Goal: Task Accomplishment & Management: Use online tool/utility

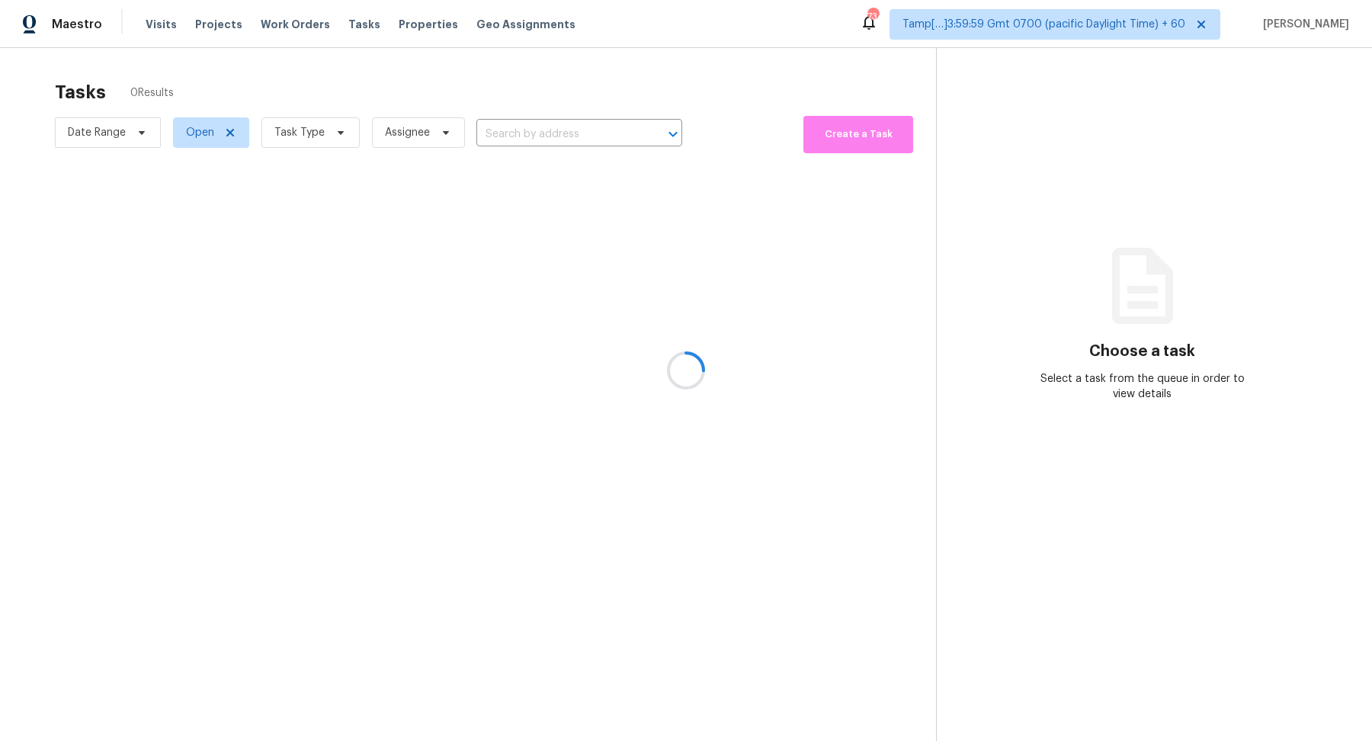
click at [575, 136] on div at bounding box center [686, 370] width 1372 height 741
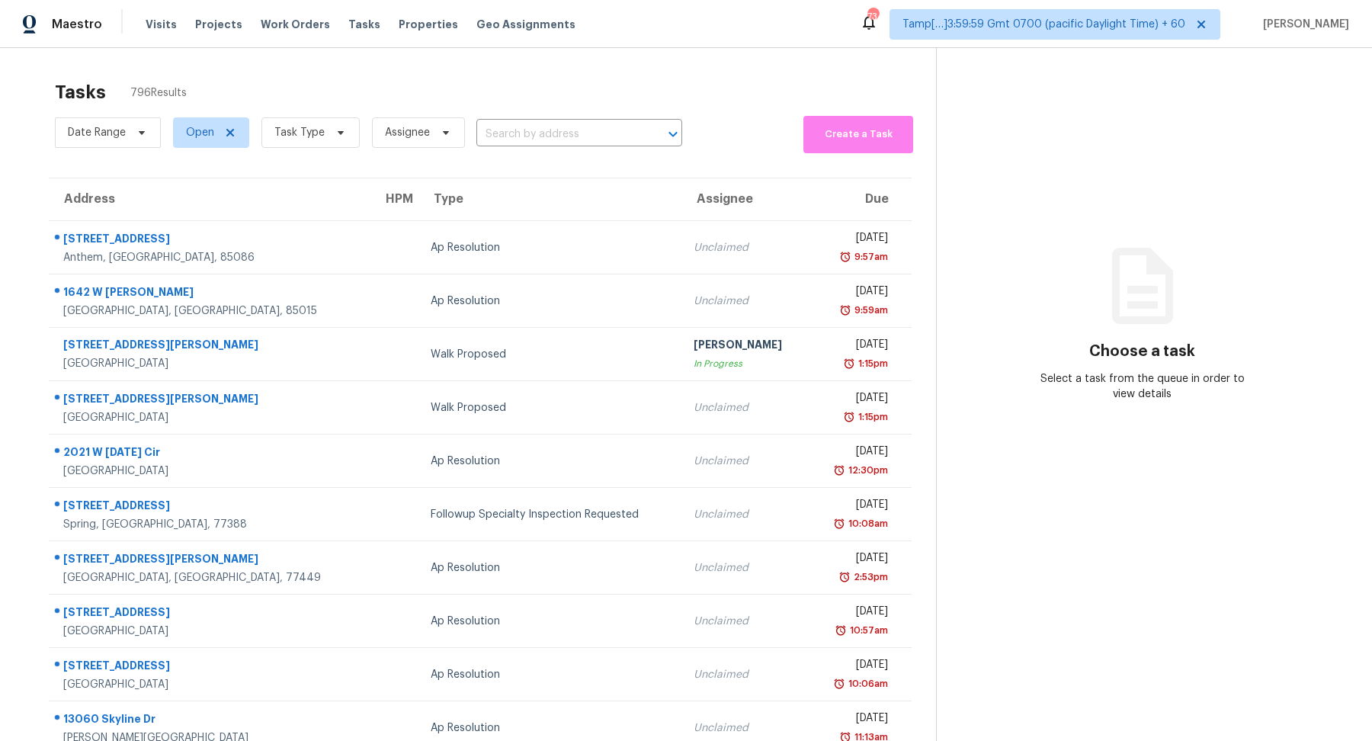
click at [575, 134] on input "text" at bounding box center [557, 135] width 163 height 24
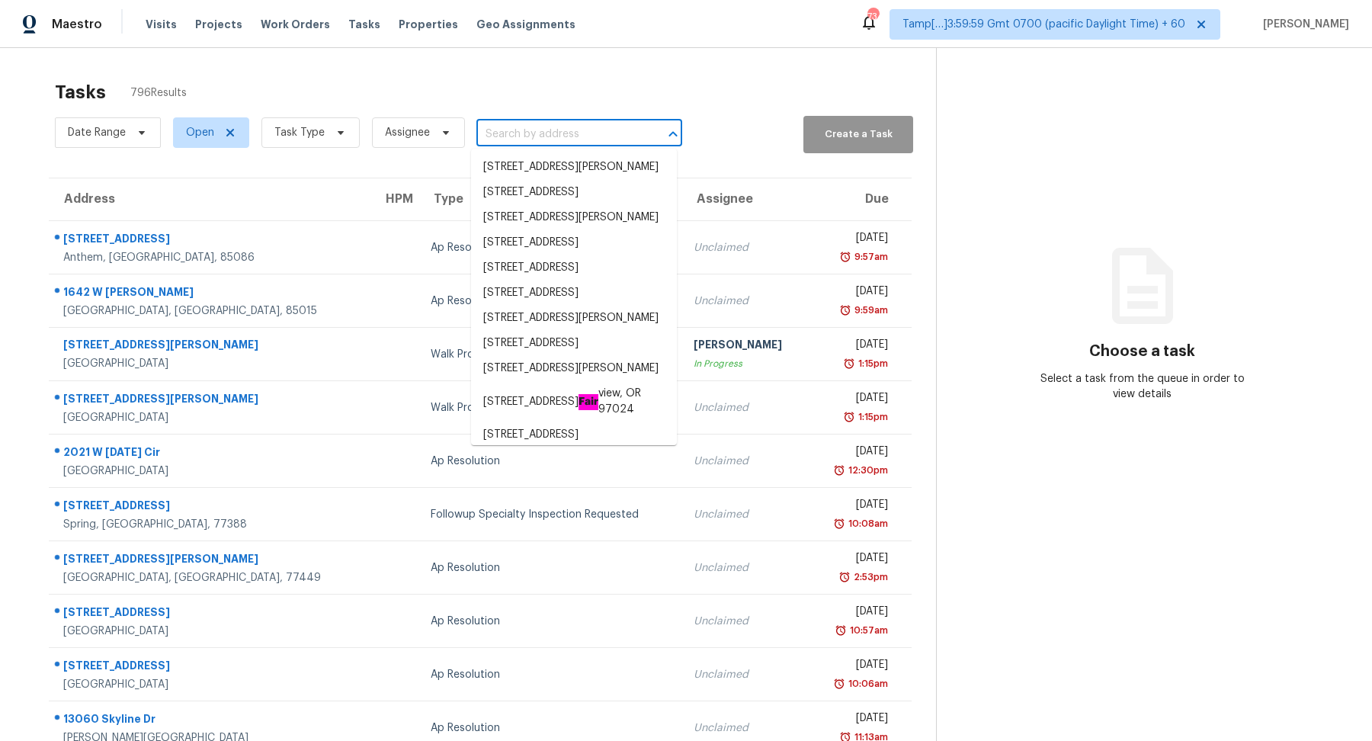
paste input "[STREET_ADDRESS]"
type input "804 Falling Wind Ct, Raleigh, NC 27610"
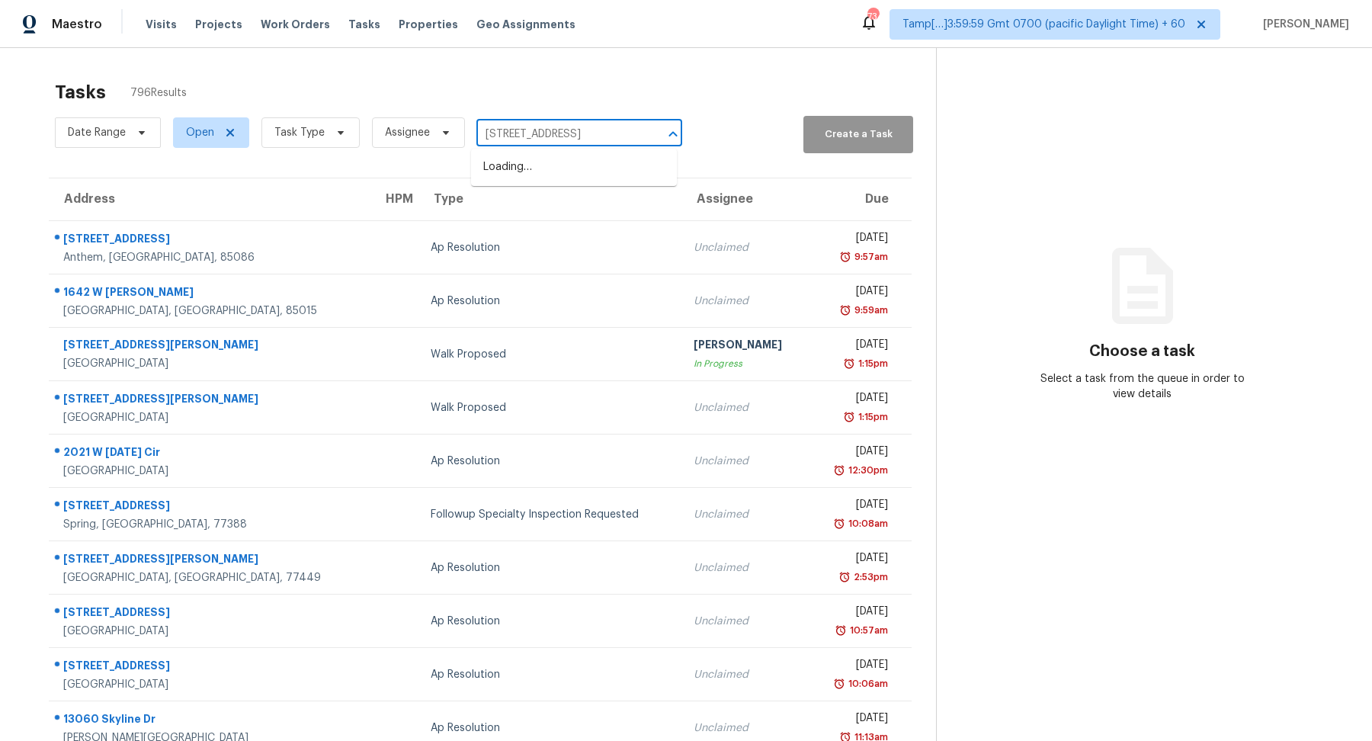
scroll to position [0, 40]
click at [582, 180] on li "804 Falling Wind Ct, Raleigh, NC 27610" at bounding box center [574, 167] width 206 height 25
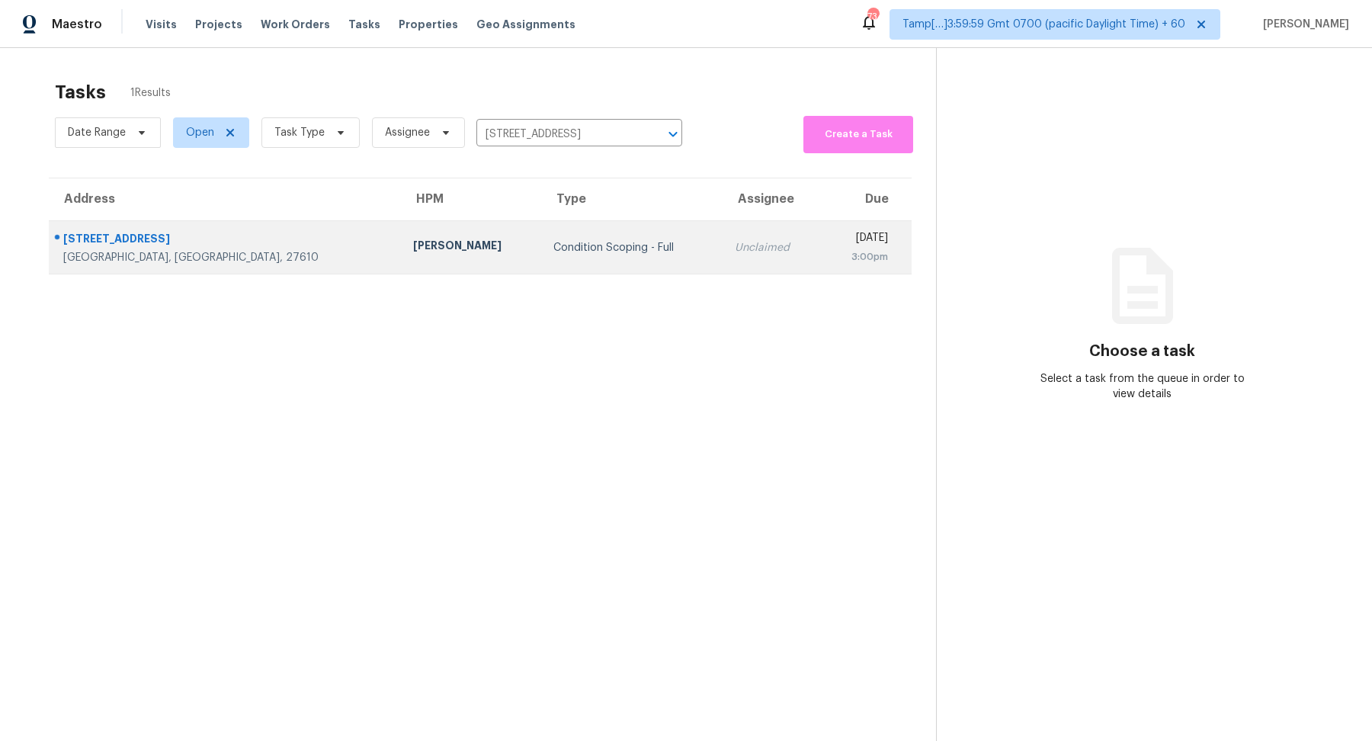
click at [555, 235] on td "Condition Scoping - Full" at bounding box center [631, 247] width 181 height 53
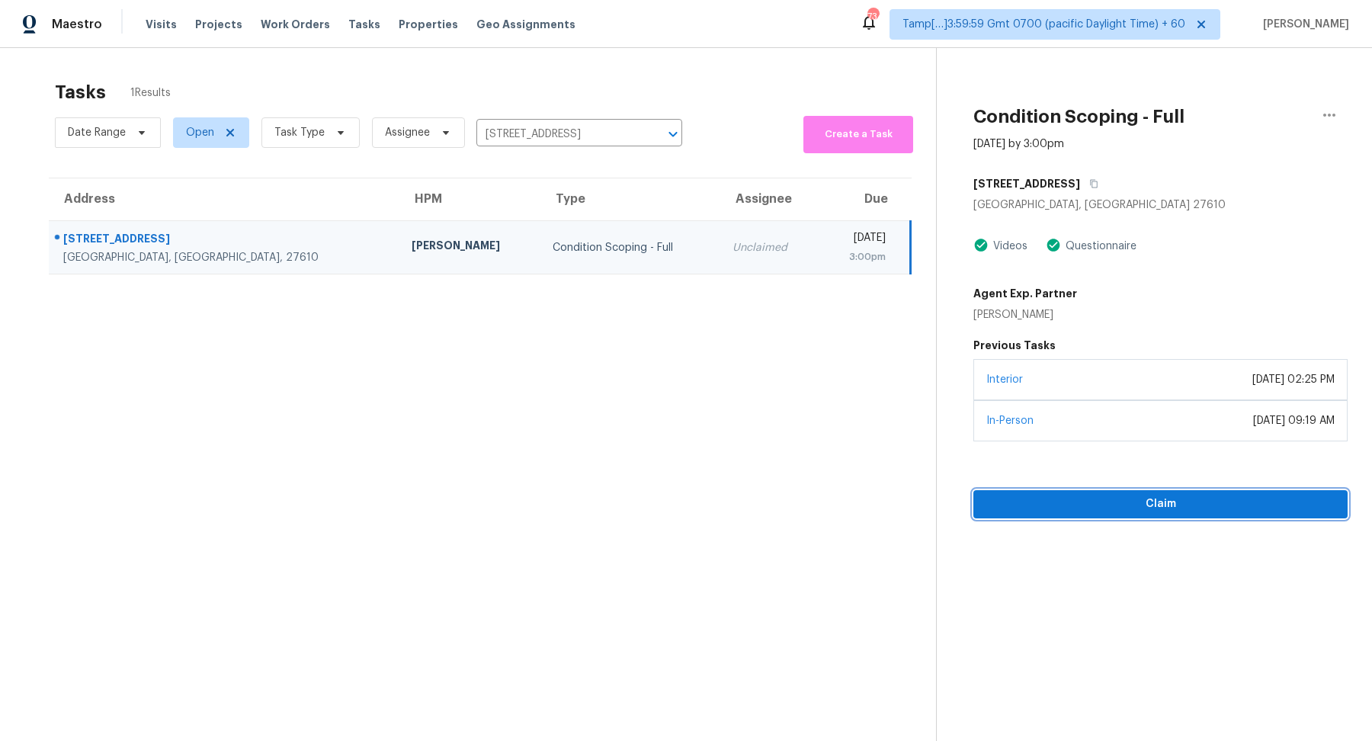
click at [1058, 499] on span "Claim" at bounding box center [1160, 504] width 350 height 19
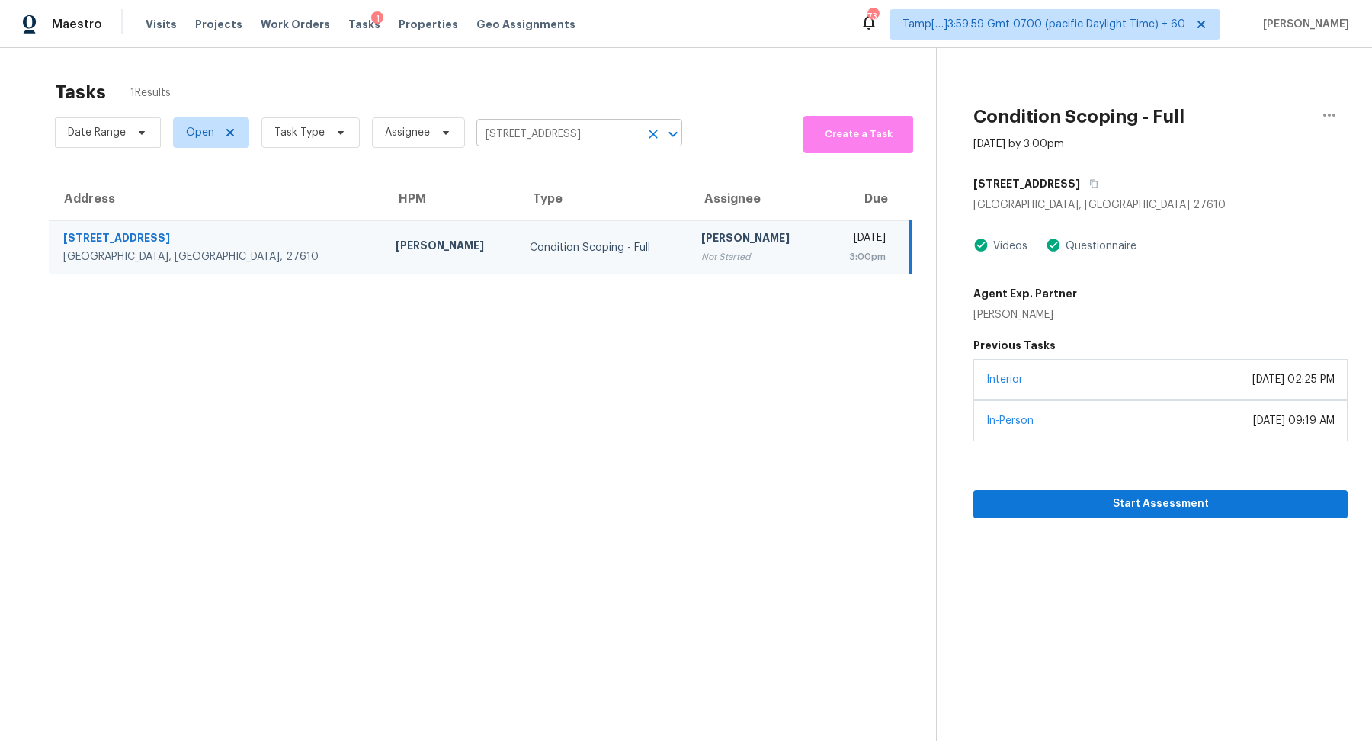
click at [539, 133] on input "804 Falling Wind Ct, Raleigh, NC 27610" at bounding box center [557, 135] width 163 height 24
paste input "6170 E Sahara Ave Unit 1058, Las Vegas, NV, 89142"
drag, startPoint x: 524, startPoint y: 133, endPoint x: 577, endPoint y: 132, distance: 52.6
click at [577, 132] on input "6170 E Sahara Ave Unit 1058, Las Vegas, NV, 89142" at bounding box center [557, 135] width 163 height 24
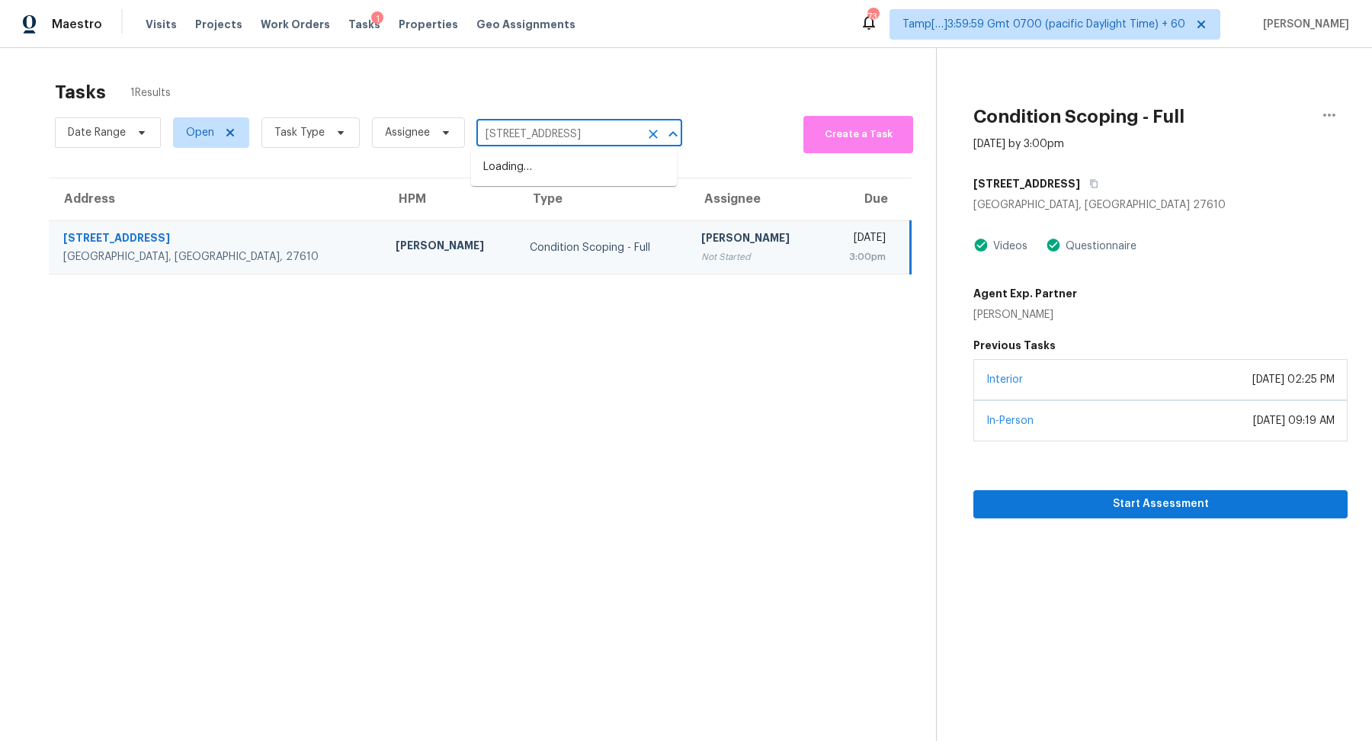
type input "6170 E Sahara Ave, Las Vegas, NV, 89142"
click at [600, 180] on li "6170 E Sahara Ave Unit 1058, Las Vegas, NV 89142" at bounding box center [574, 167] width 206 height 25
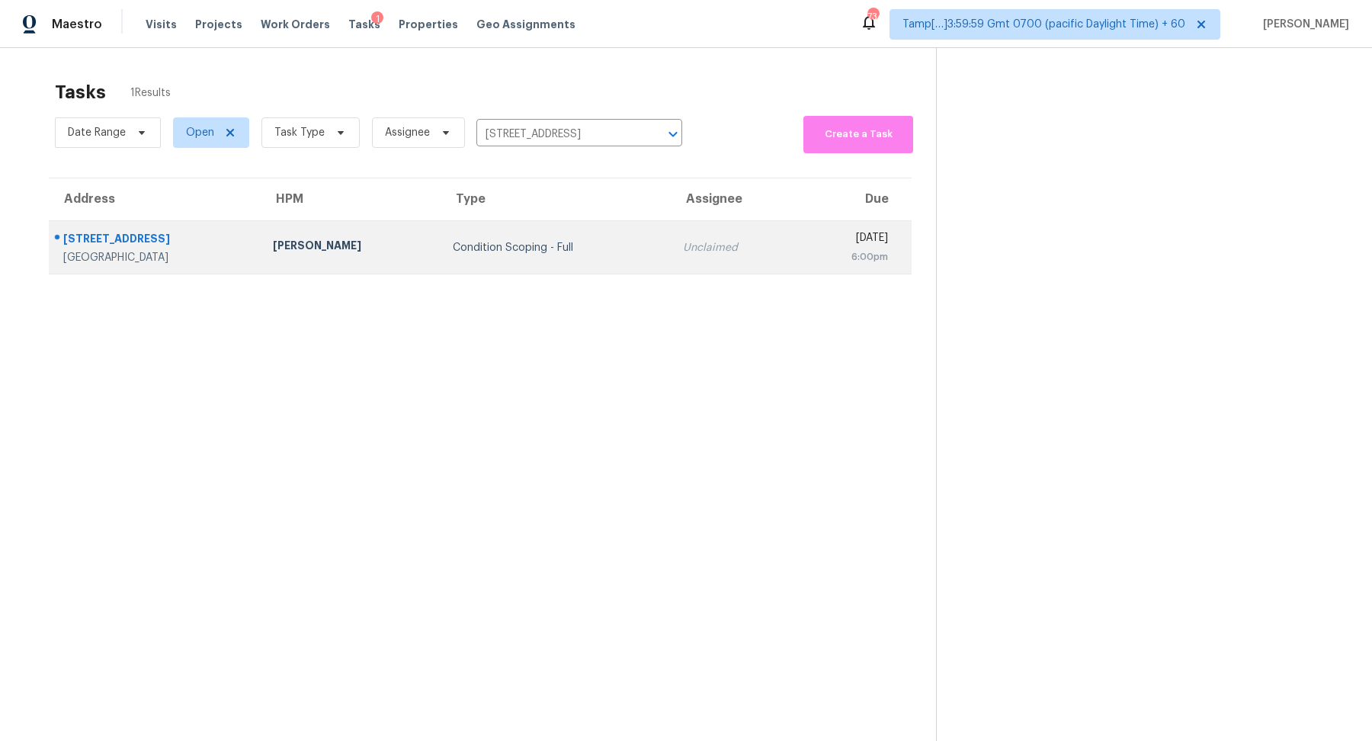
click at [611, 245] on td "Condition Scoping - Full" at bounding box center [555, 247] width 230 height 53
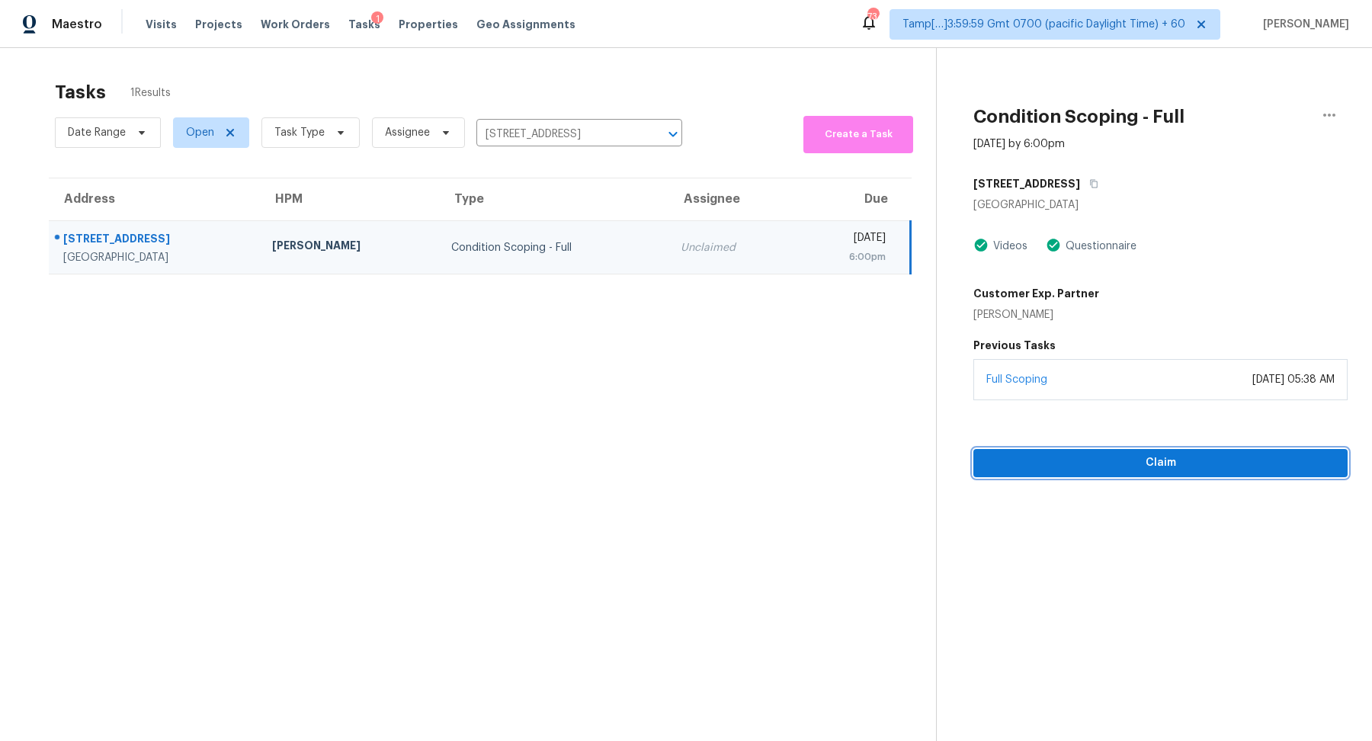
click at [1075, 473] on button "Claim" at bounding box center [1160, 463] width 374 height 28
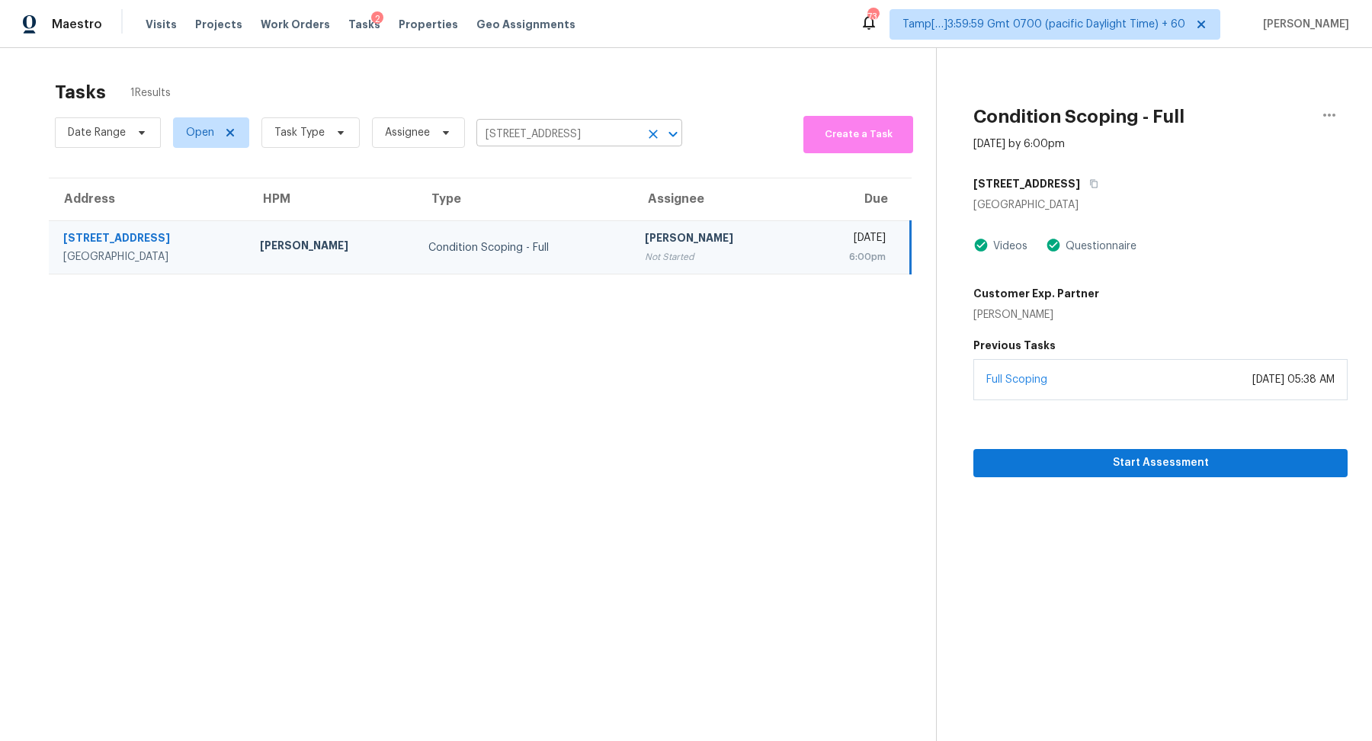
click at [540, 132] on input "6170 E Sahara Ave Unit 1058, Las Vegas, NV 89142" at bounding box center [557, 135] width 163 height 24
paste input "3261 S Heritage Way, Las Vegas, NV, 89121"
click at [555, 138] on input "6170 E Sahara Ave Unit 1058, Las Vegas, NV 89142" at bounding box center [557, 135] width 163 height 24
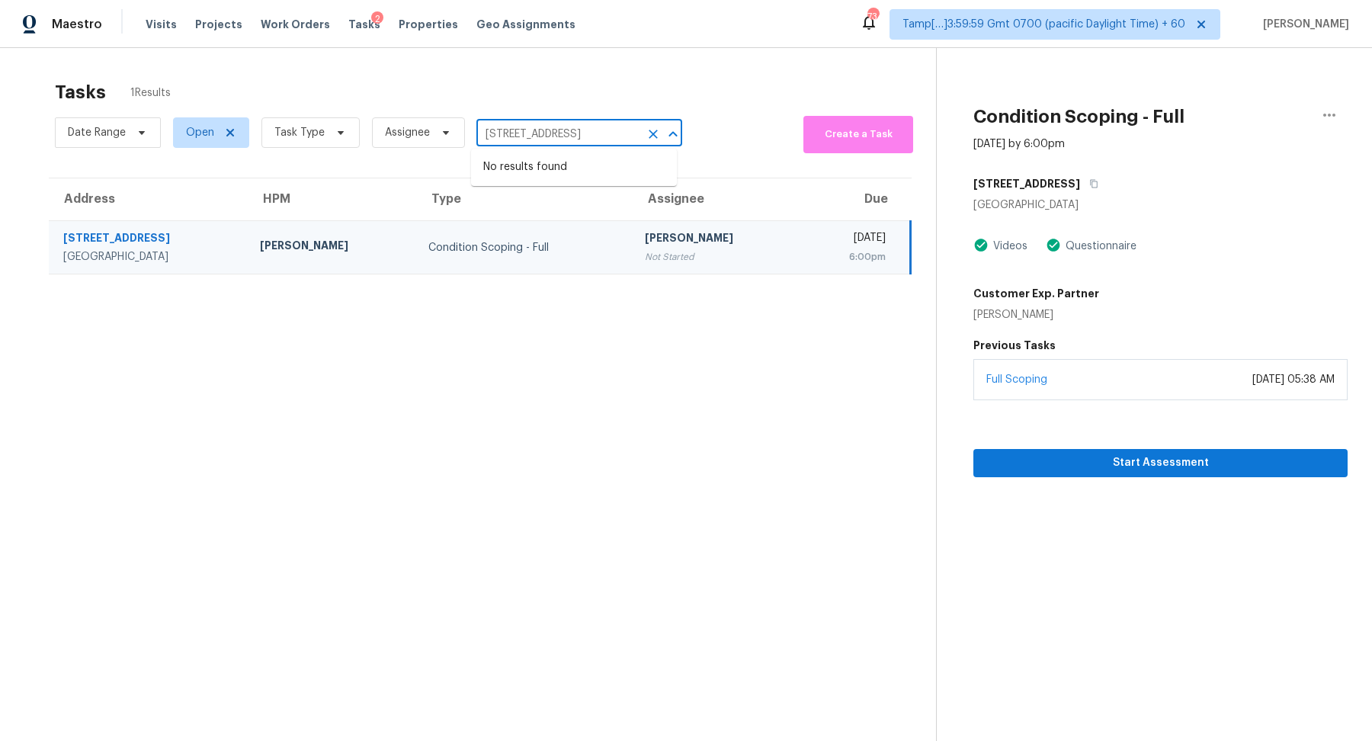
paste input "5370 Bradley Cir, Colorado Springs, CO, 80911"
type input "6170 E Sahara Ave Unit 1058, Las Vegas, NV 89142"
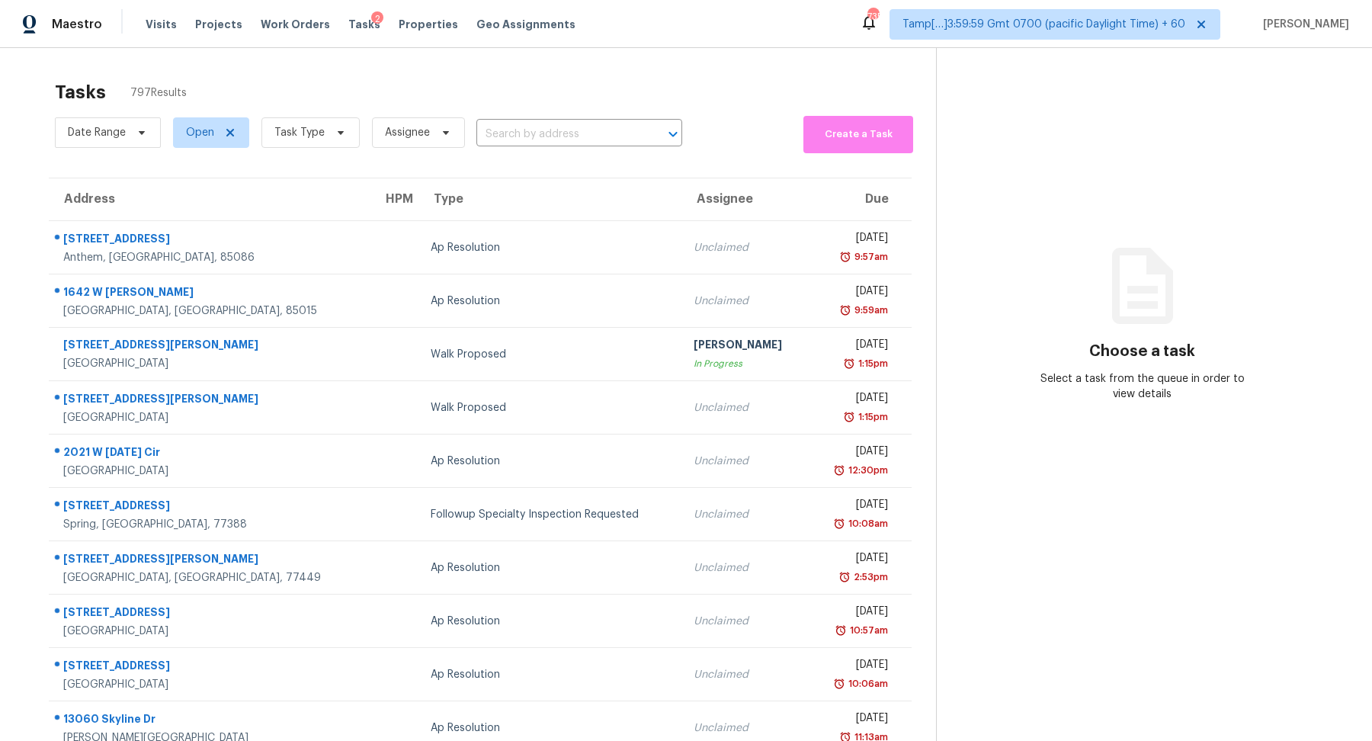
click at [511, 149] on div "Date Range Open Task Type Assignee ​" at bounding box center [368, 132] width 627 height 41
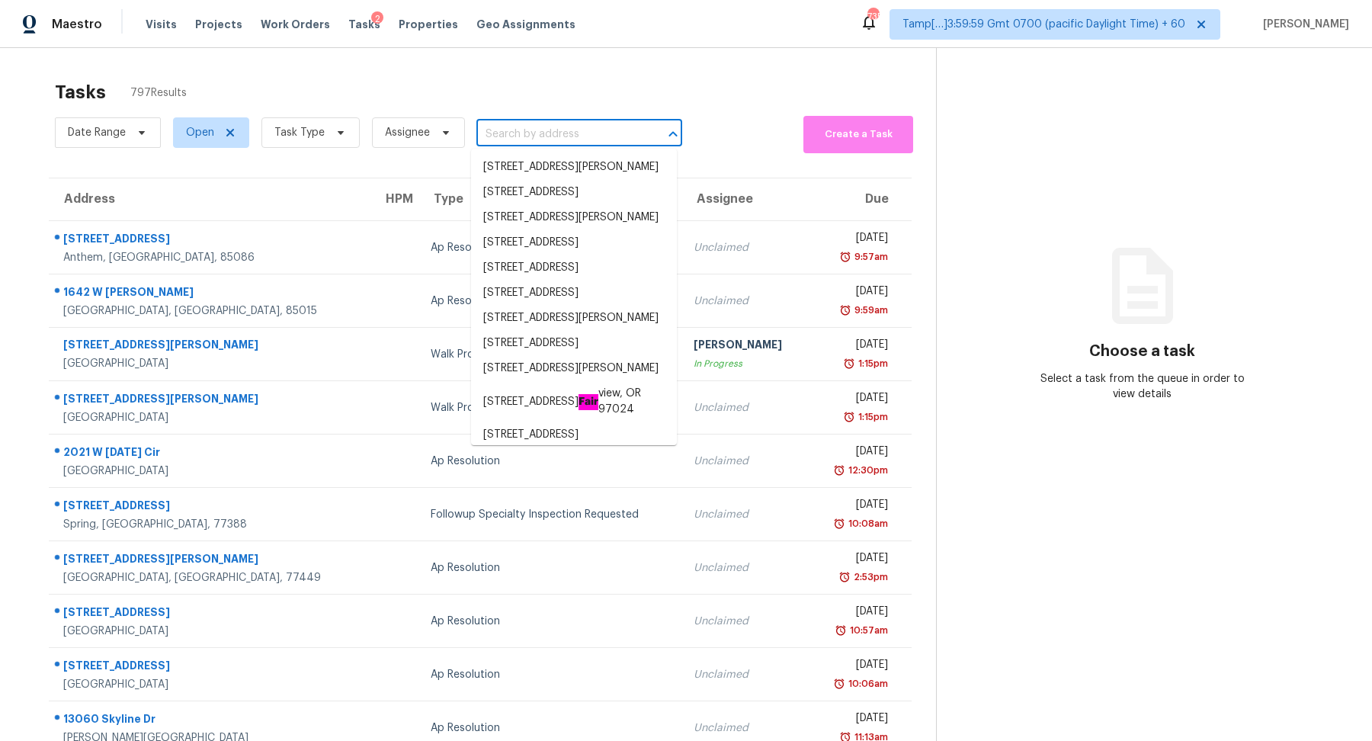
click at [533, 134] on input "text" at bounding box center [557, 135] width 163 height 24
paste input "5370 Bradley Cir, Colorado Springs, CO, 80911"
type input "5370 Bradley Cir, Colorado Springs, CO, 80911"
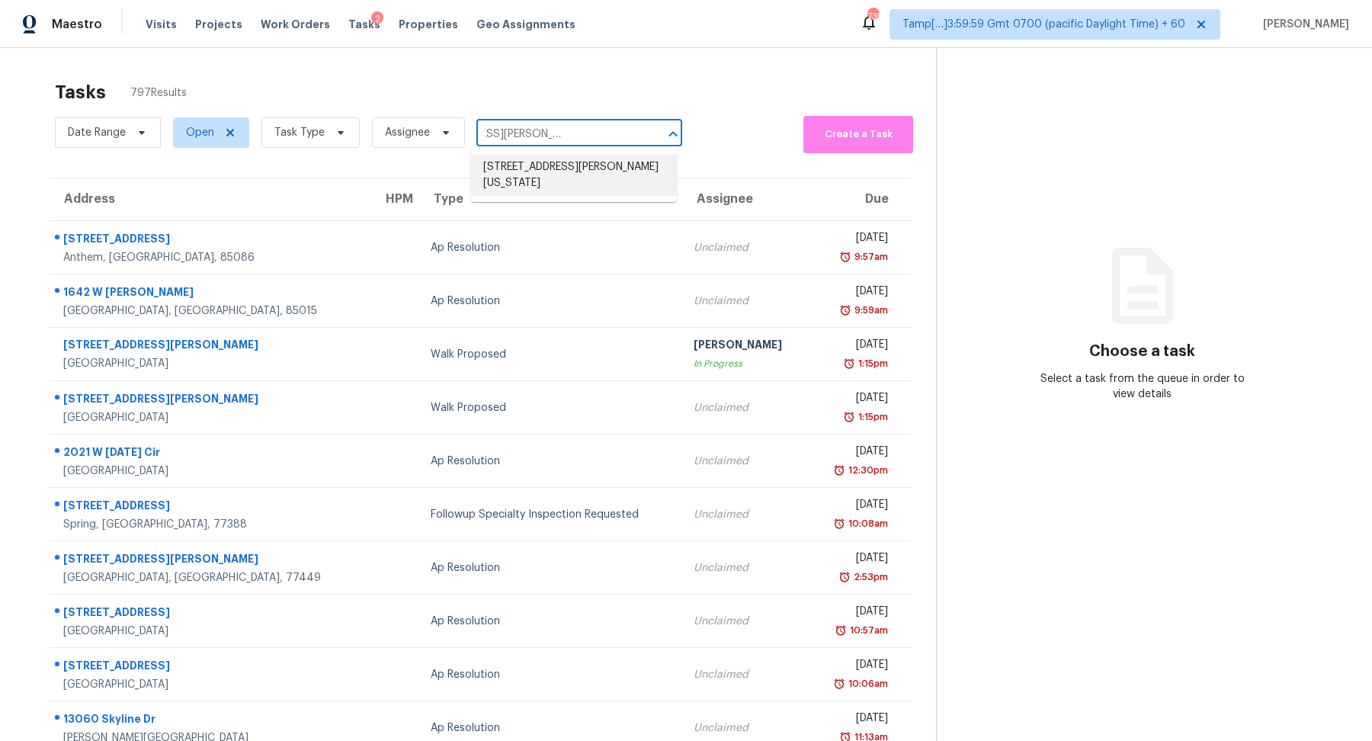
click at [517, 181] on li "5370 Bradley Cir, Colorado Springs, CO 80911" at bounding box center [574, 175] width 206 height 41
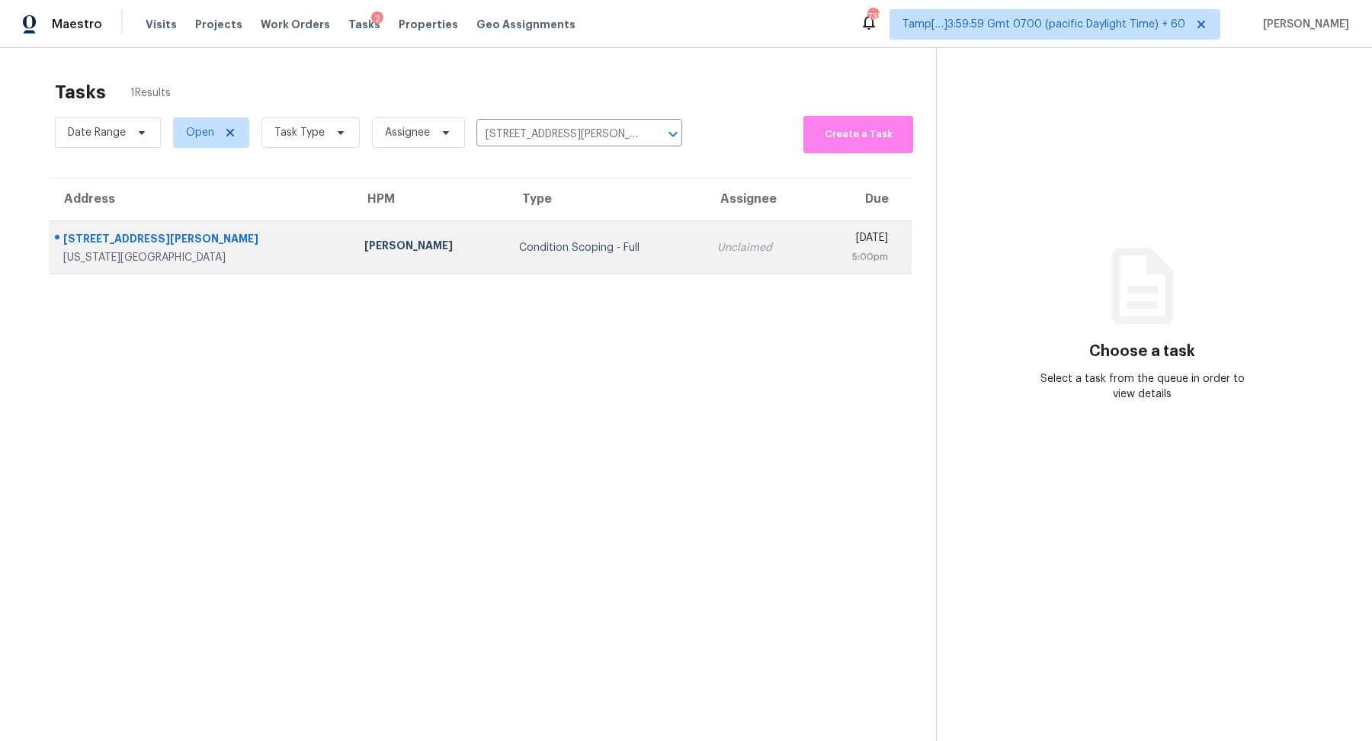
click at [713, 252] on td "Unclaimed" at bounding box center [759, 247] width 108 height 53
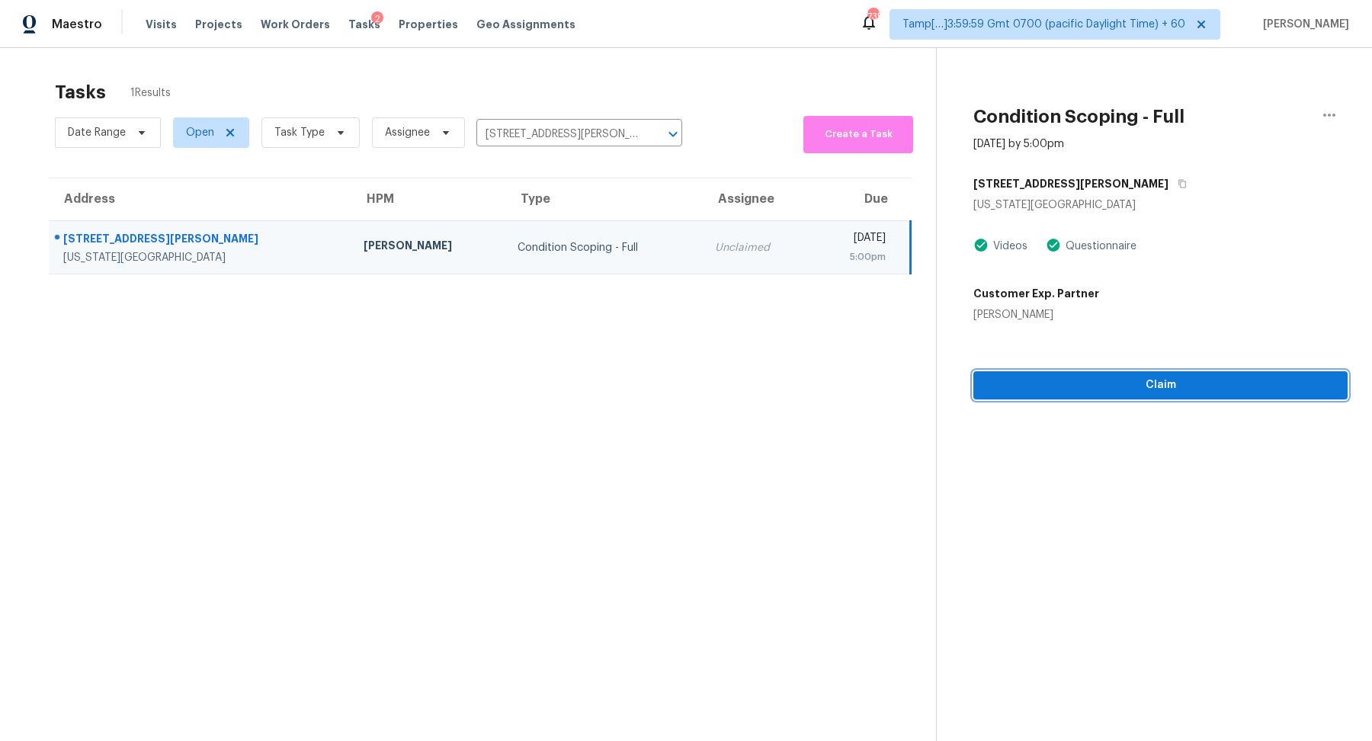
click at [1118, 385] on span "Claim" at bounding box center [1160, 385] width 350 height 19
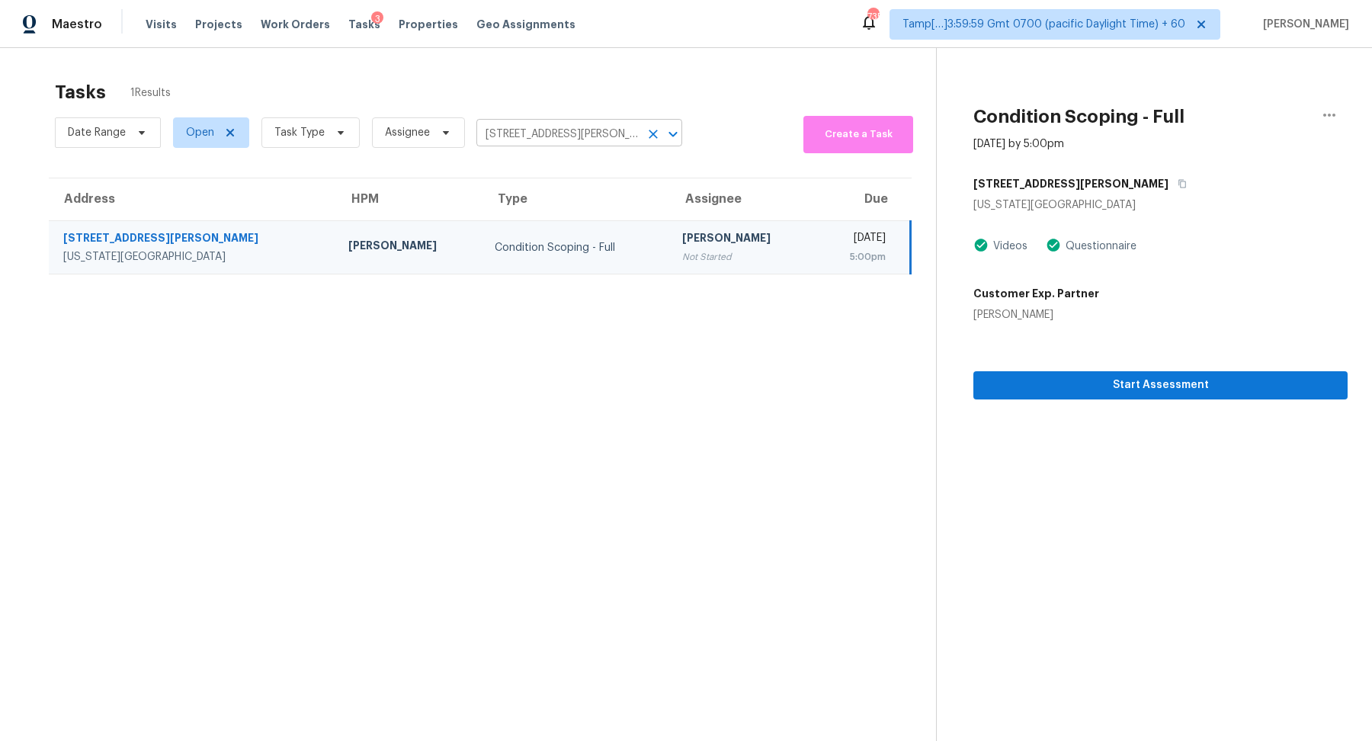
click at [580, 126] on input "5370 Bradley Cir, Colorado Springs, CO 80911" at bounding box center [557, 135] width 163 height 24
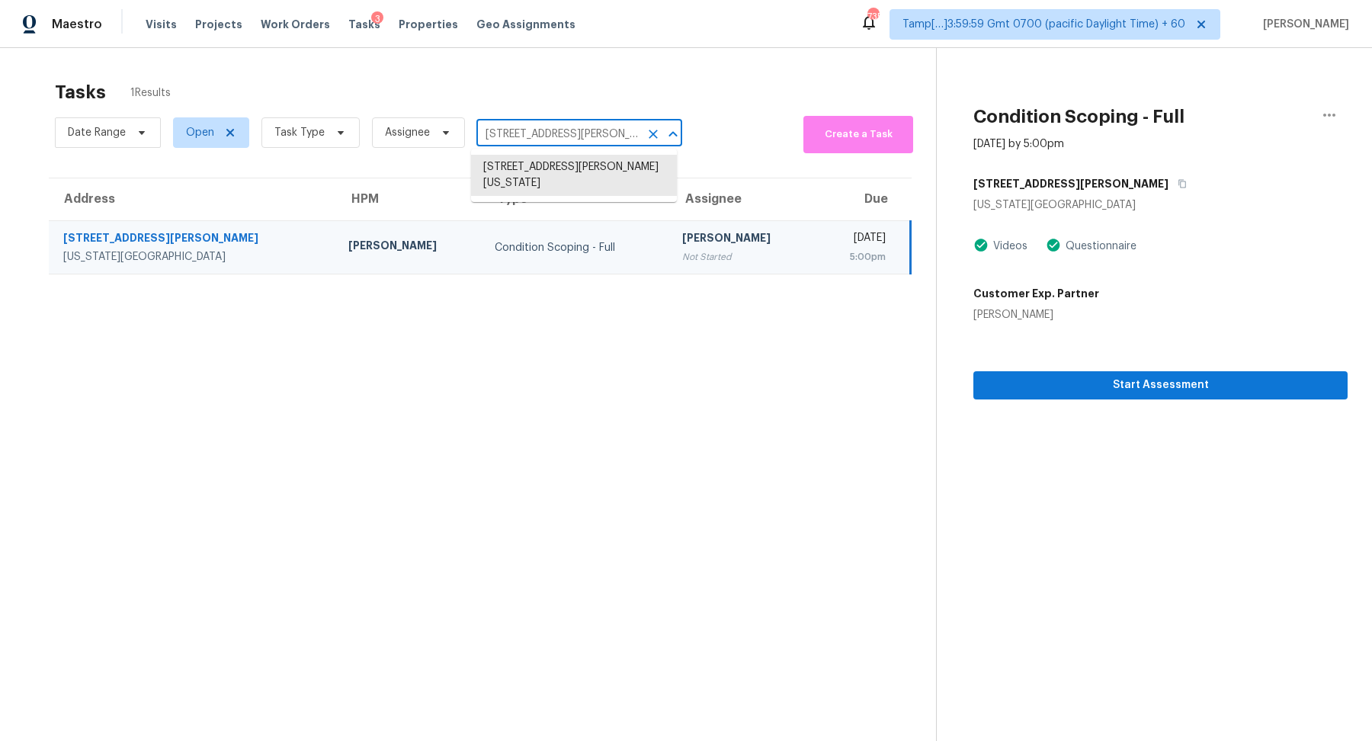
click at [580, 126] on input "5370 Bradley Cir, Colorado Springs, CO 80911" at bounding box center [557, 135] width 163 height 24
paste input "3261 S Heritage Way, Las Vegas, NV, 8912"
type input "3261 S Heritage Way, Las Vegas, NV, 89121"
click at [544, 173] on li "3261 S Heritage Way, Las Vegas, NV 89121" at bounding box center [574, 167] width 206 height 25
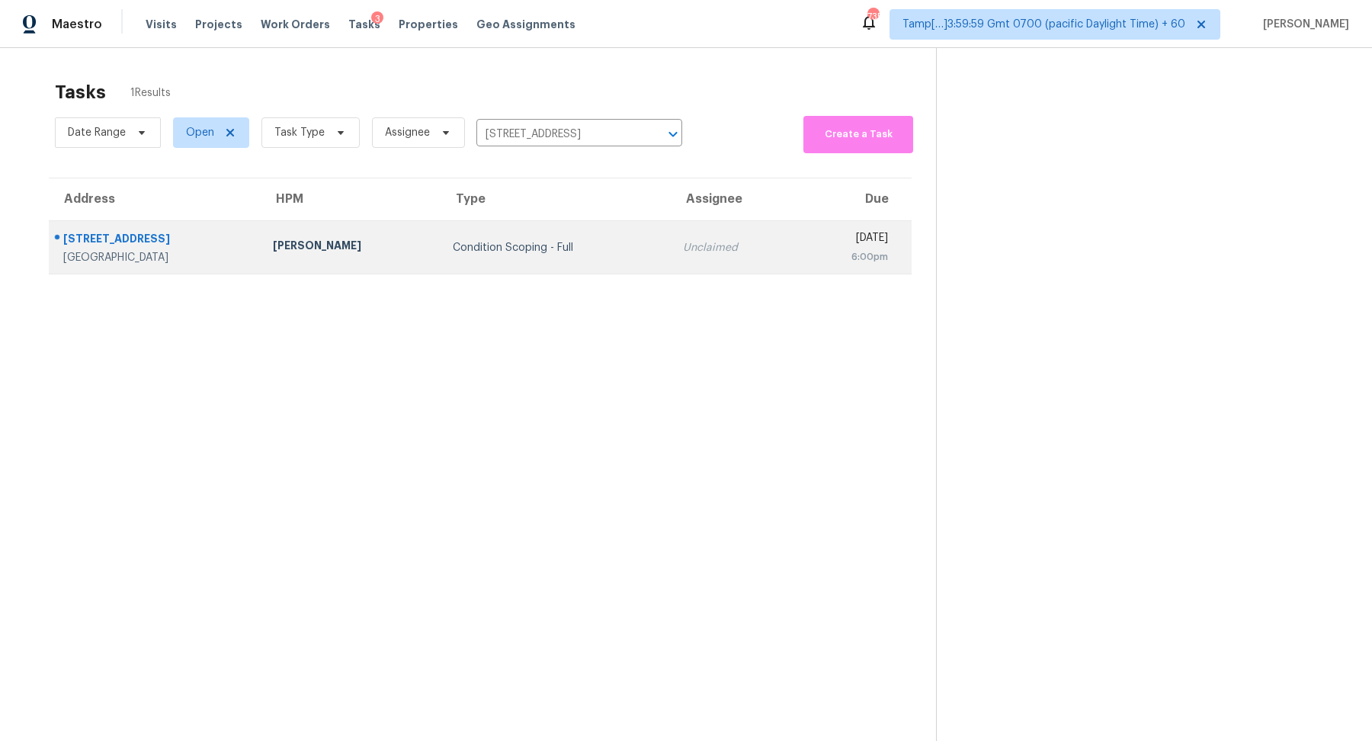
click at [687, 231] on td "Unclaimed" at bounding box center [734, 247] width 126 height 53
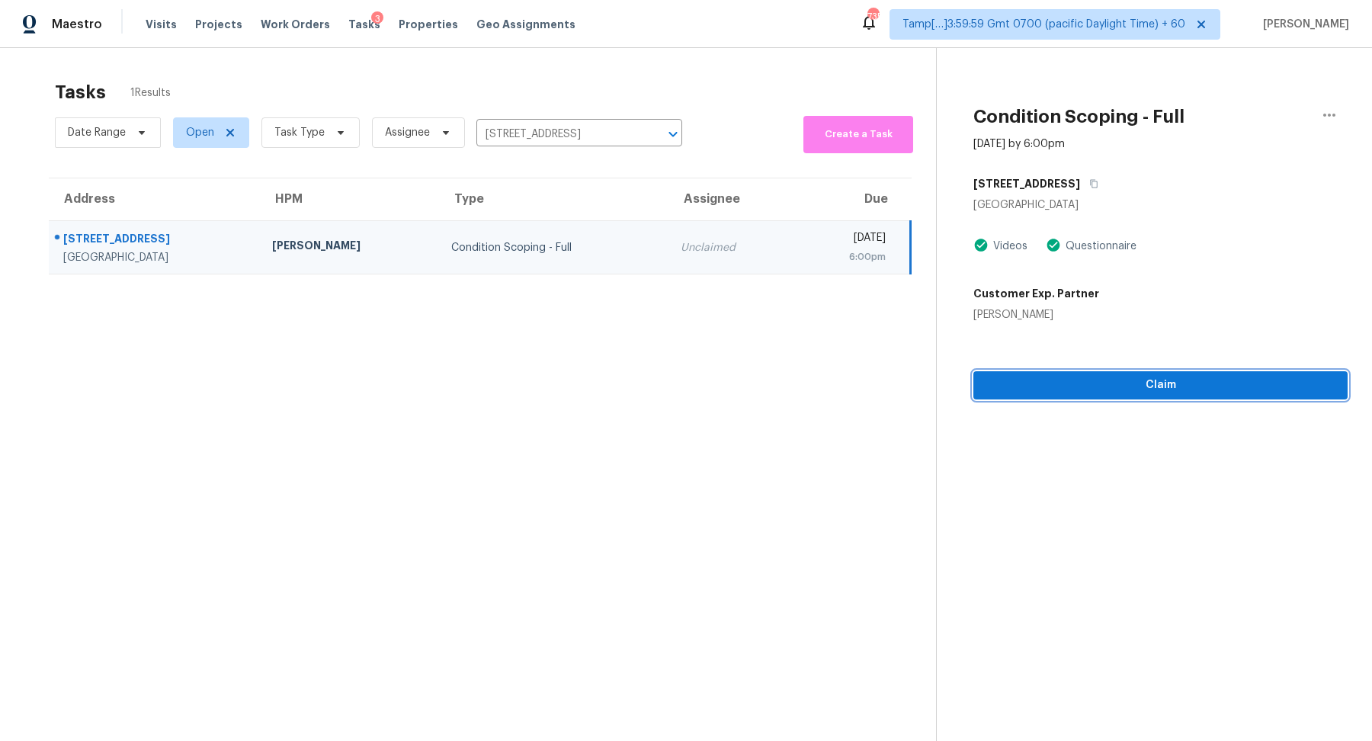
click at [1137, 389] on span "Claim" at bounding box center [1160, 385] width 350 height 19
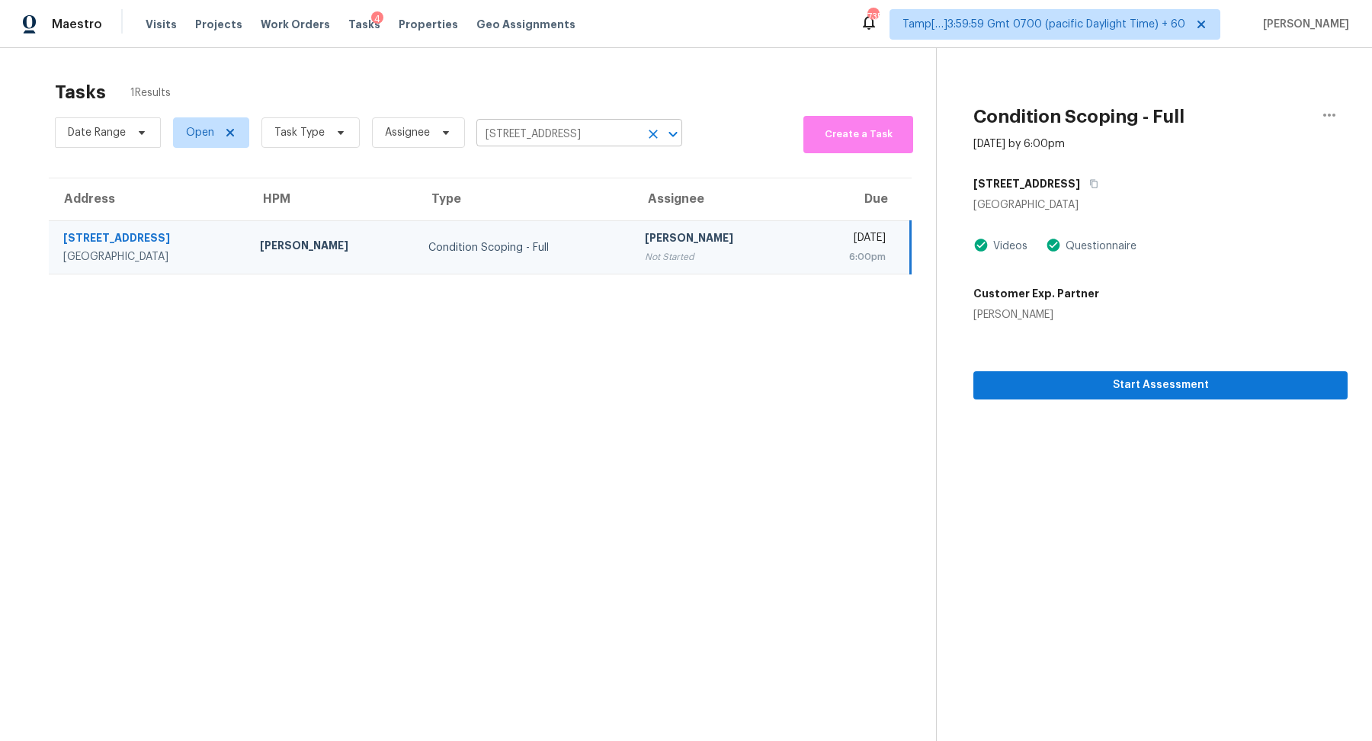
click at [563, 126] on input "3261 S Heritage Way, Las Vegas, NV 89121" at bounding box center [557, 135] width 163 height 24
paste input "804 Falling Wind Ct, Raleigh, NC 27610"
type input "804 Falling Wind Ct, Raleigh, NC 27610"
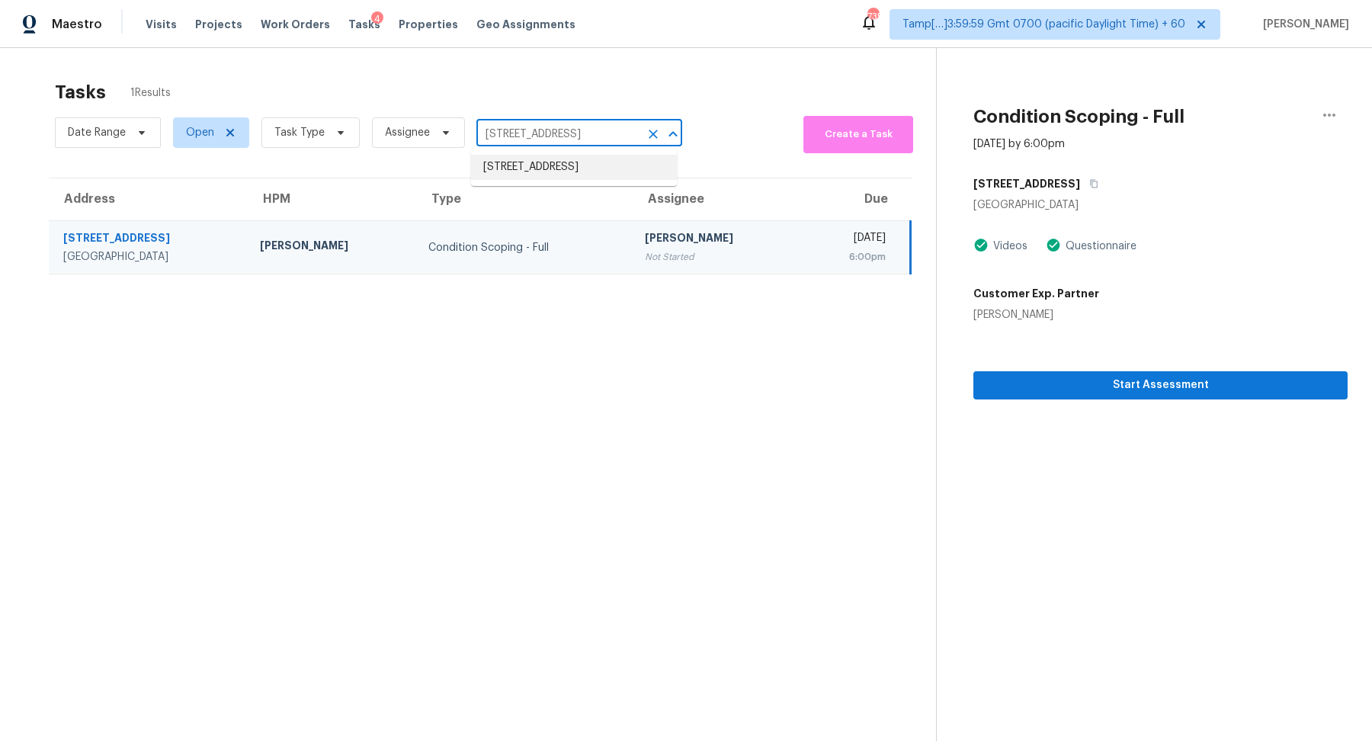
click at [581, 170] on li "804 Falling Wind Ct, Raleigh, NC 27610" at bounding box center [574, 167] width 206 height 25
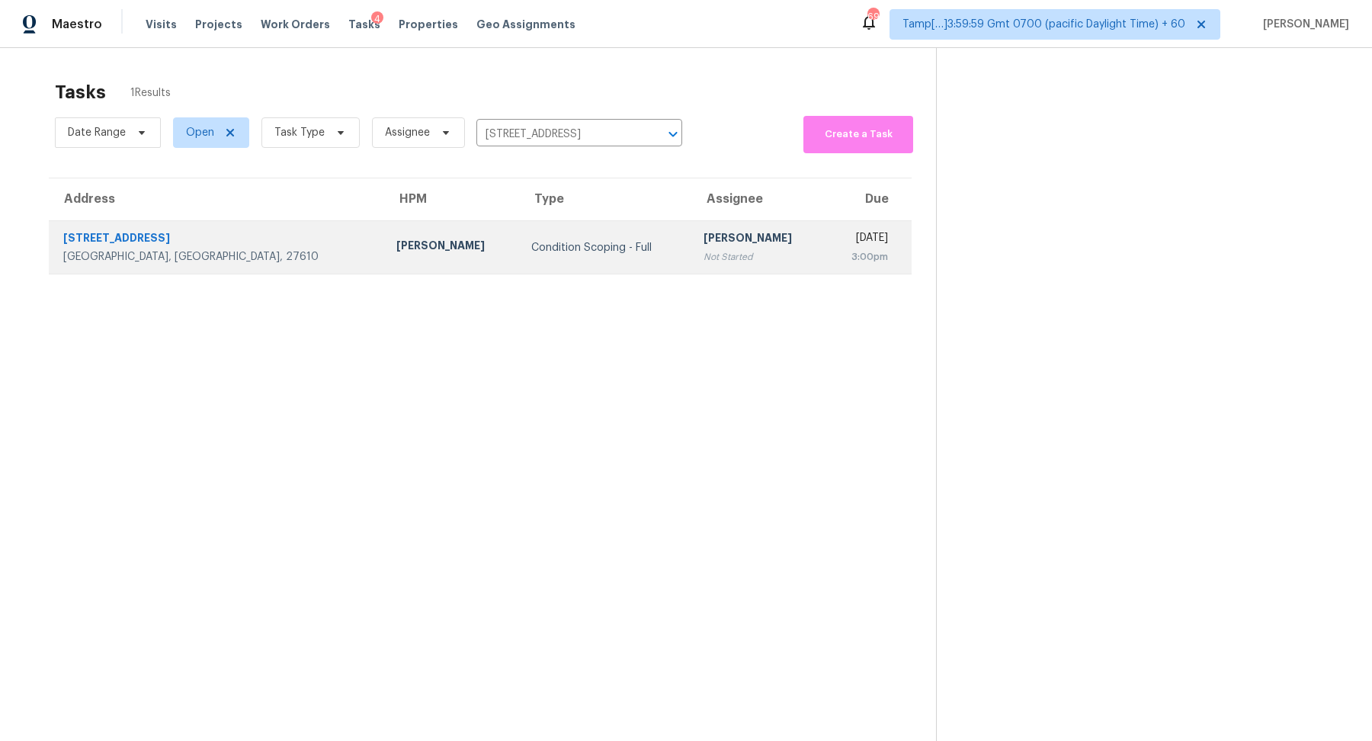
click at [691, 251] on td "Hariharan GV Not Started" at bounding box center [758, 247] width 134 height 53
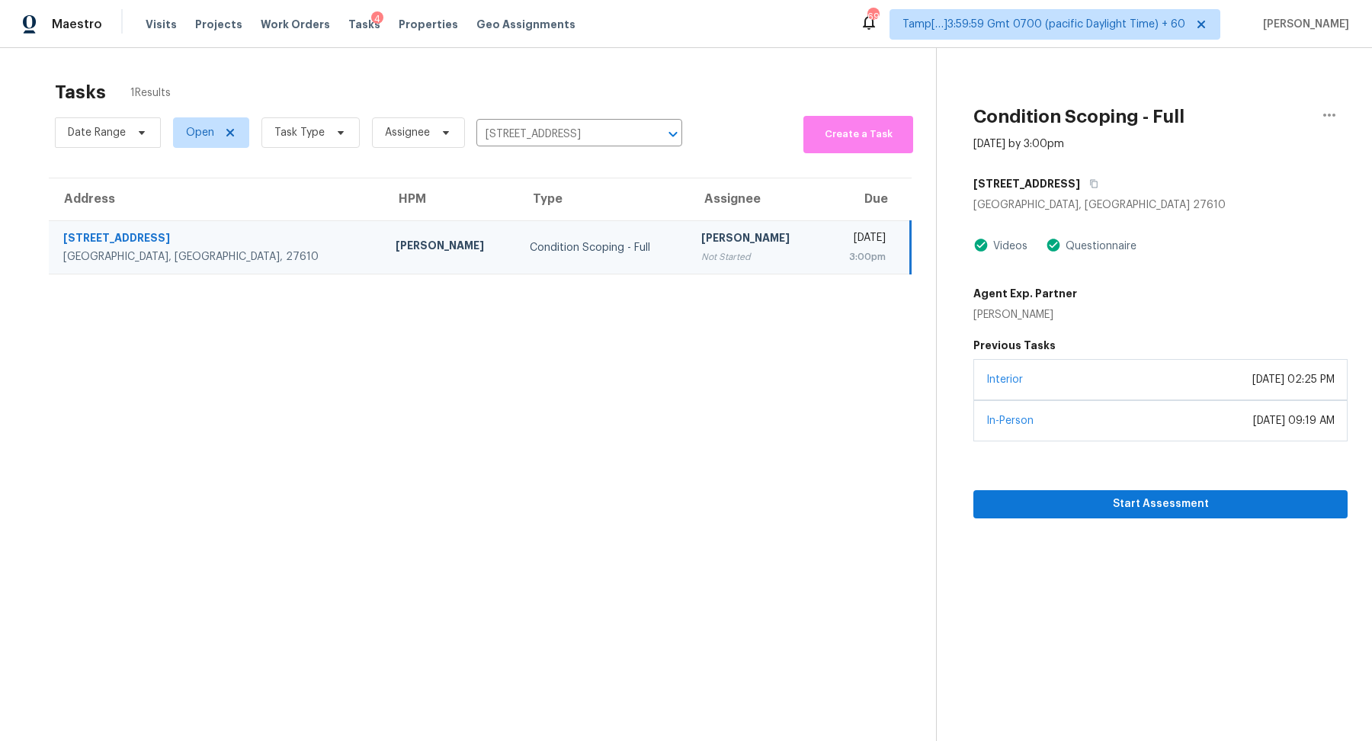
click at [1123, 388] on div "Interior March 31, 2021 at 02:25 PM" at bounding box center [1160, 379] width 374 height 41
click at [1122, 498] on span "Start Assessment" at bounding box center [1160, 504] width 350 height 19
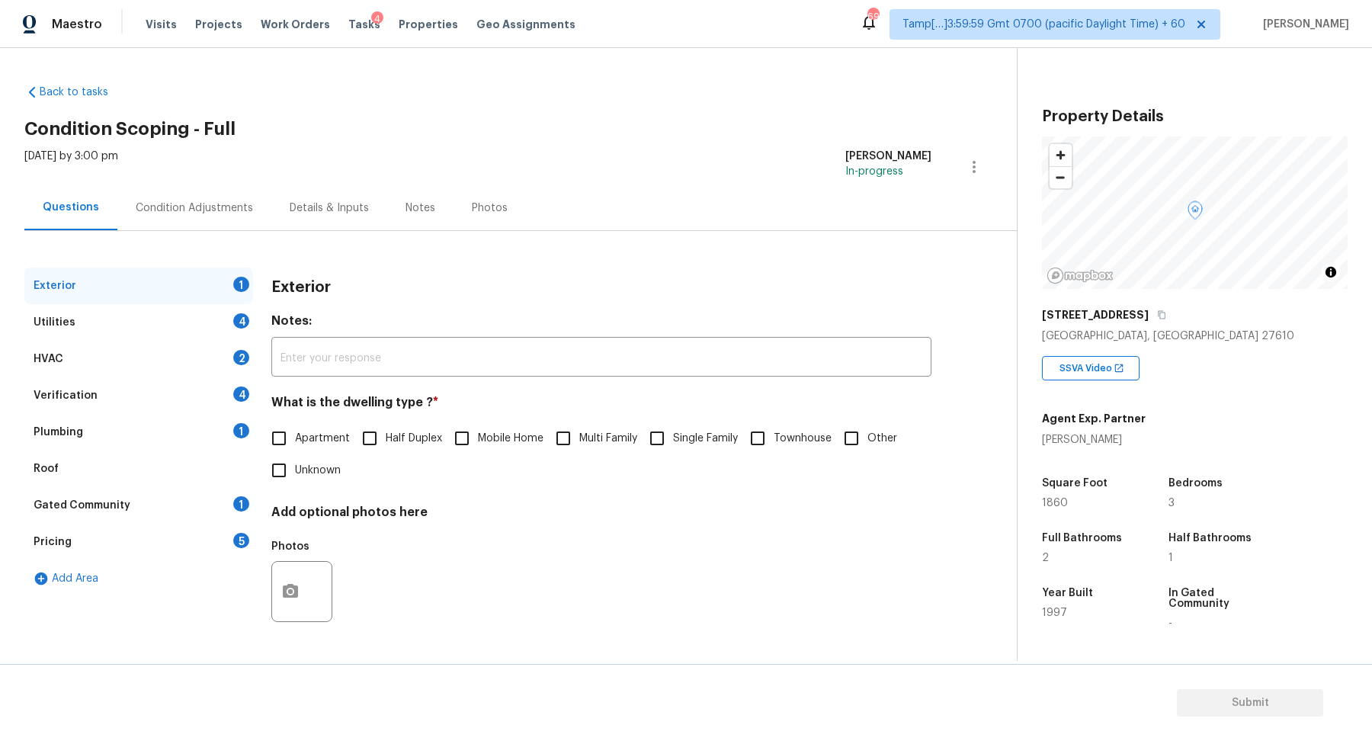
click at [696, 443] on span "Single Family" at bounding box center [705, 439] width 65 height 16
click at [673, 443] on input "Single Family" at bounding box center [657, 438] width 32 height 32
checkbox input "true"
click at [222, 324] on div "Utilities 4" at bounding box center [138, 322] width 229 height 37
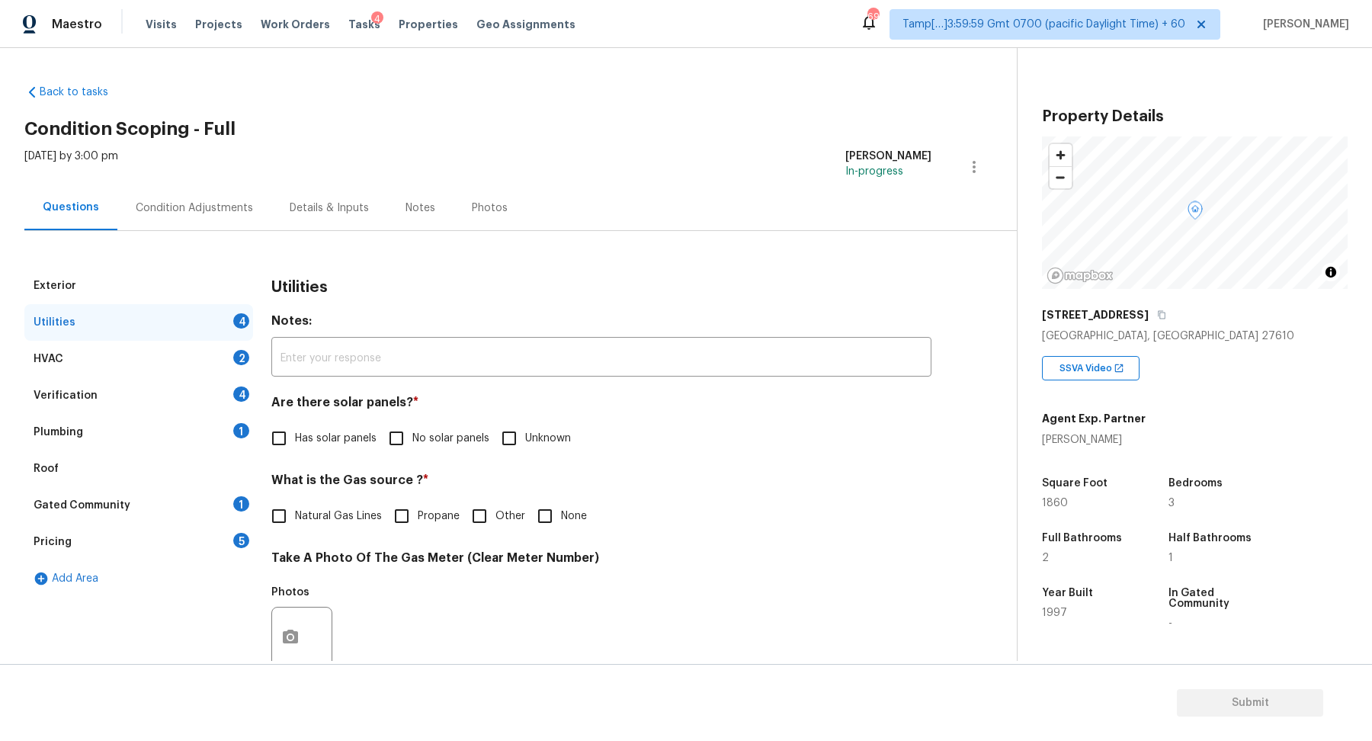
click at [423, 436] on span "No solar panels" at bounding box center [450, 439] width 77 height 16
click at [412, 436] on input "No solar panels" at bounding box center [396, 438] width 32 height 32
checkbox input "true"
click at [751, 479] on h4 "What is the Gas source ? *" at bounding box center [601, 482] width 660 height 21
click at [334, 517] on span "Natural Gas Lines" at bounding box center [338, 516] width 87 height 16
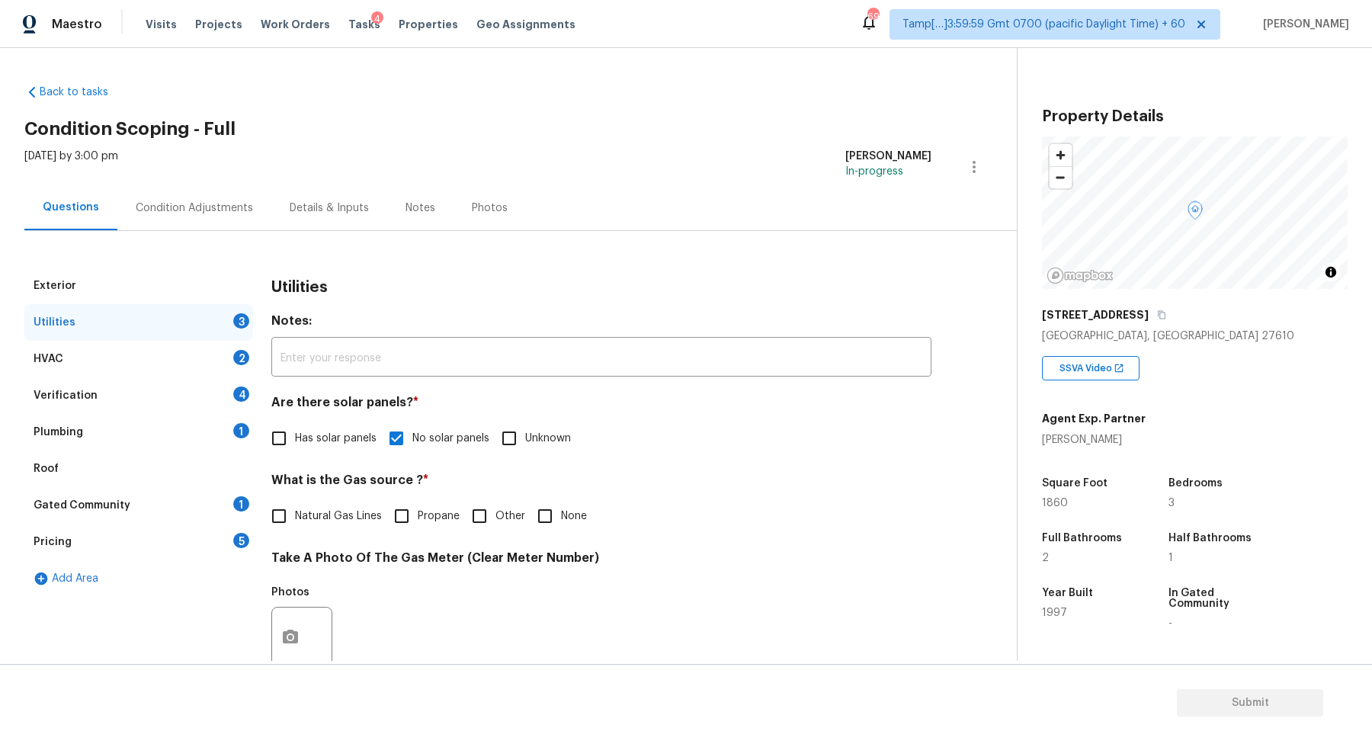
click at [295, 517] on input "Natural Gas Lines" at bounding box center [279, 516] width 32 height 32
checkbox input "true"
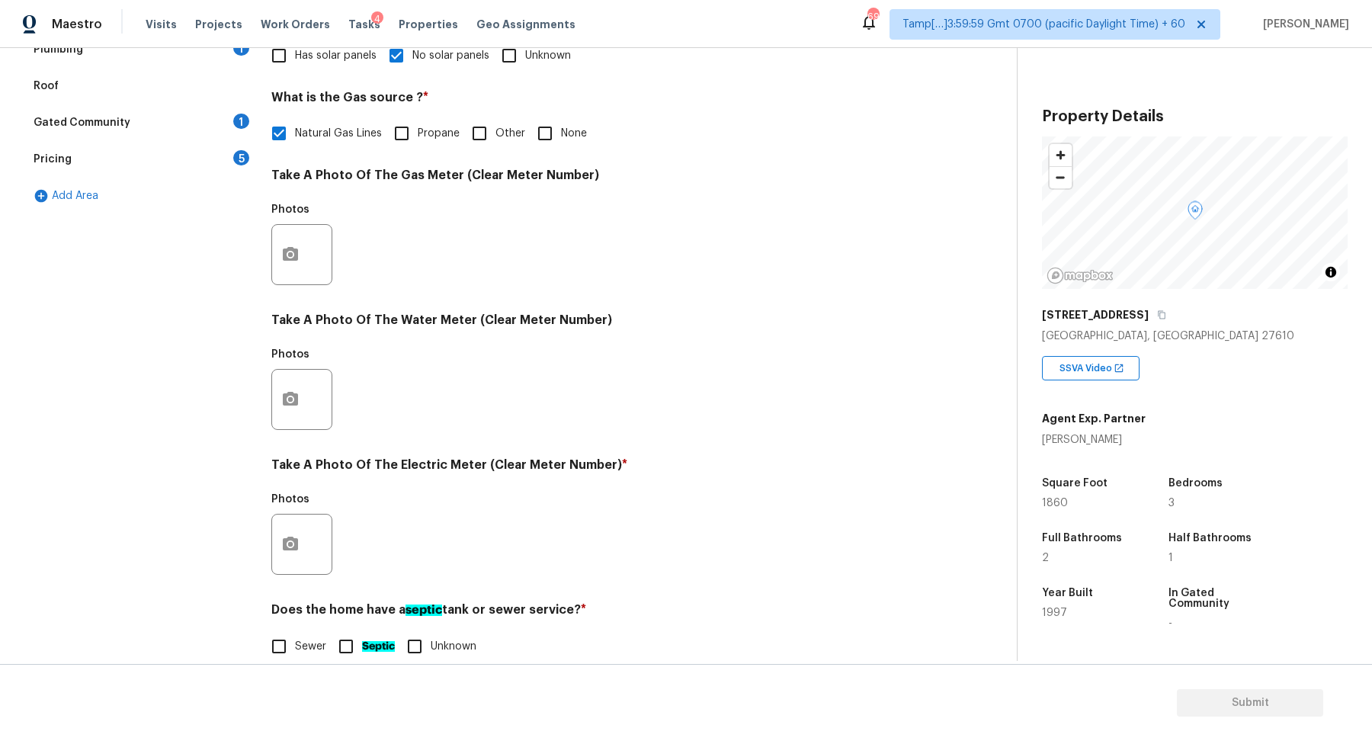
scroll to position [405, 0]
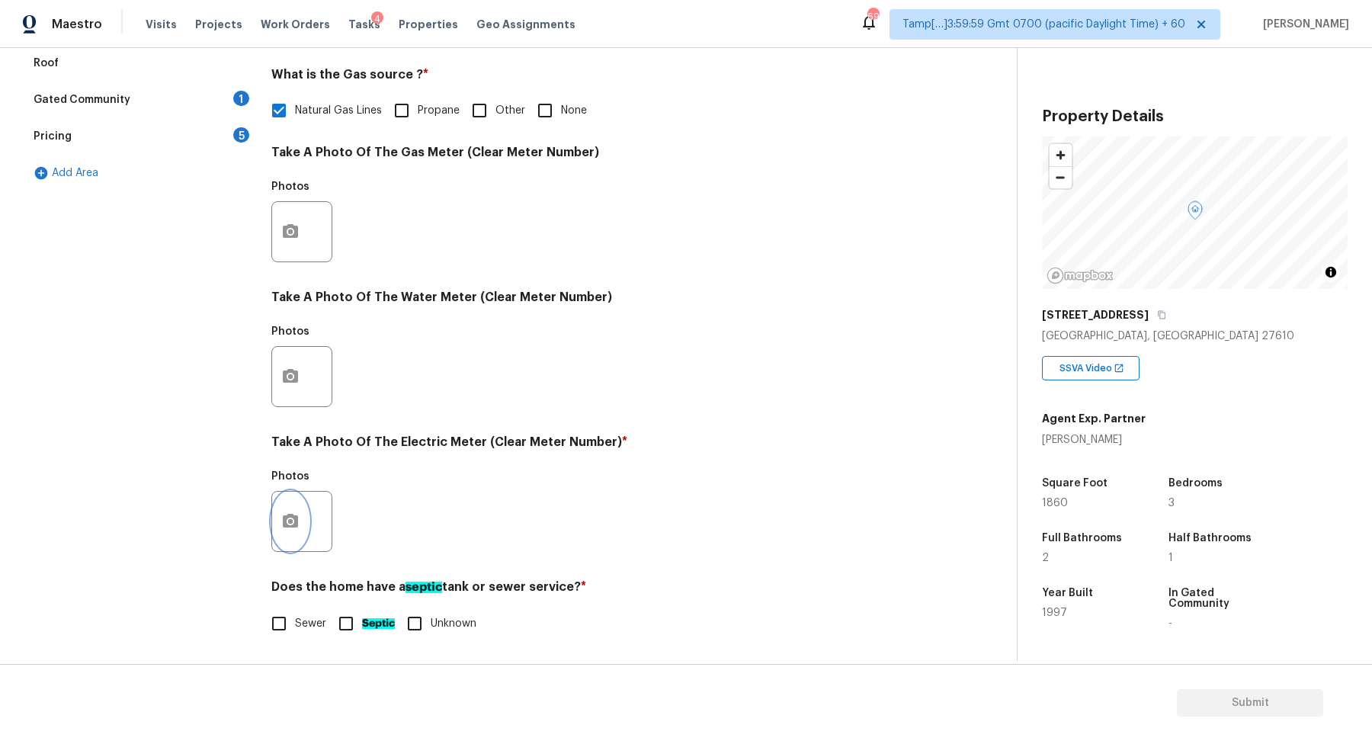
click at [302, 534] on button "button" at bounding box center [290, 520] width 37 height 59
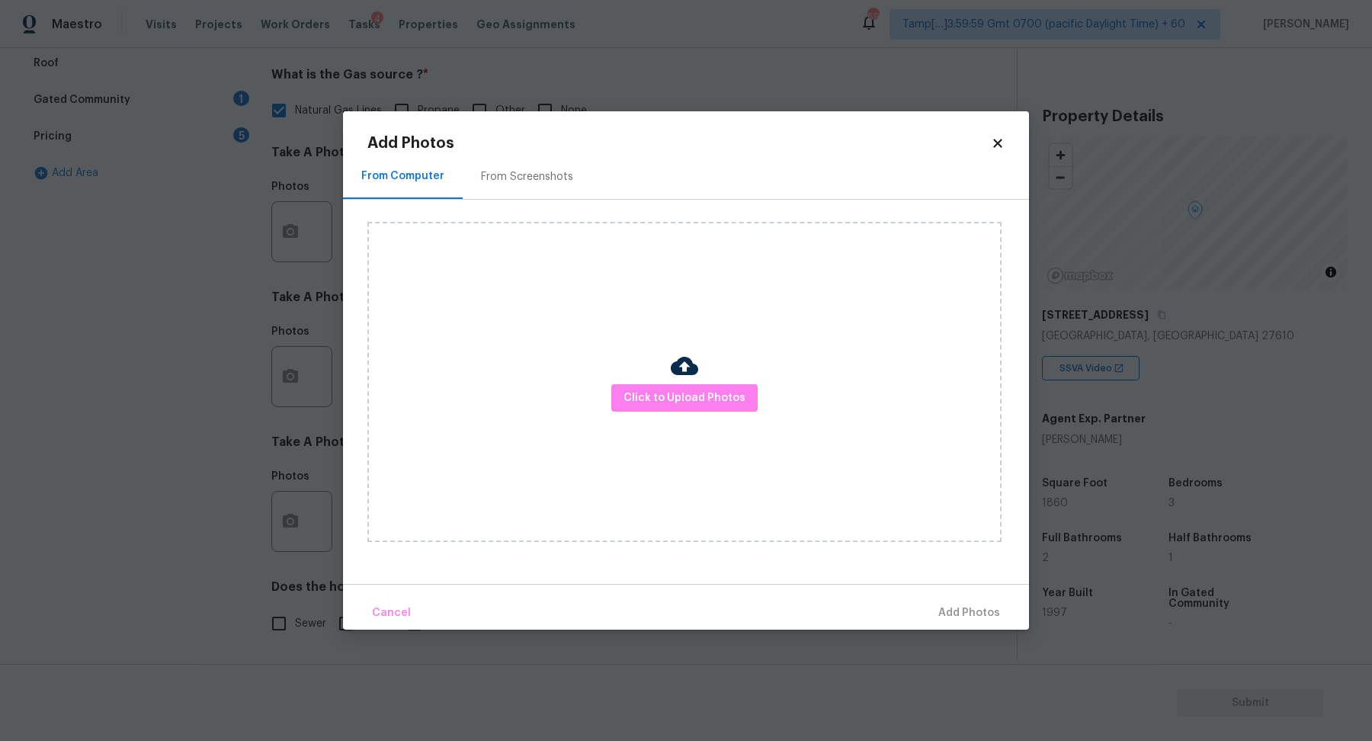
click at [642, 423] on div "Click to Upload Photos" at bounding box center [684, 382] width 634 height 320
click at [687, 396] on span "Click to Upload Photos" at bounding box center [684, 398] width 122 height 19
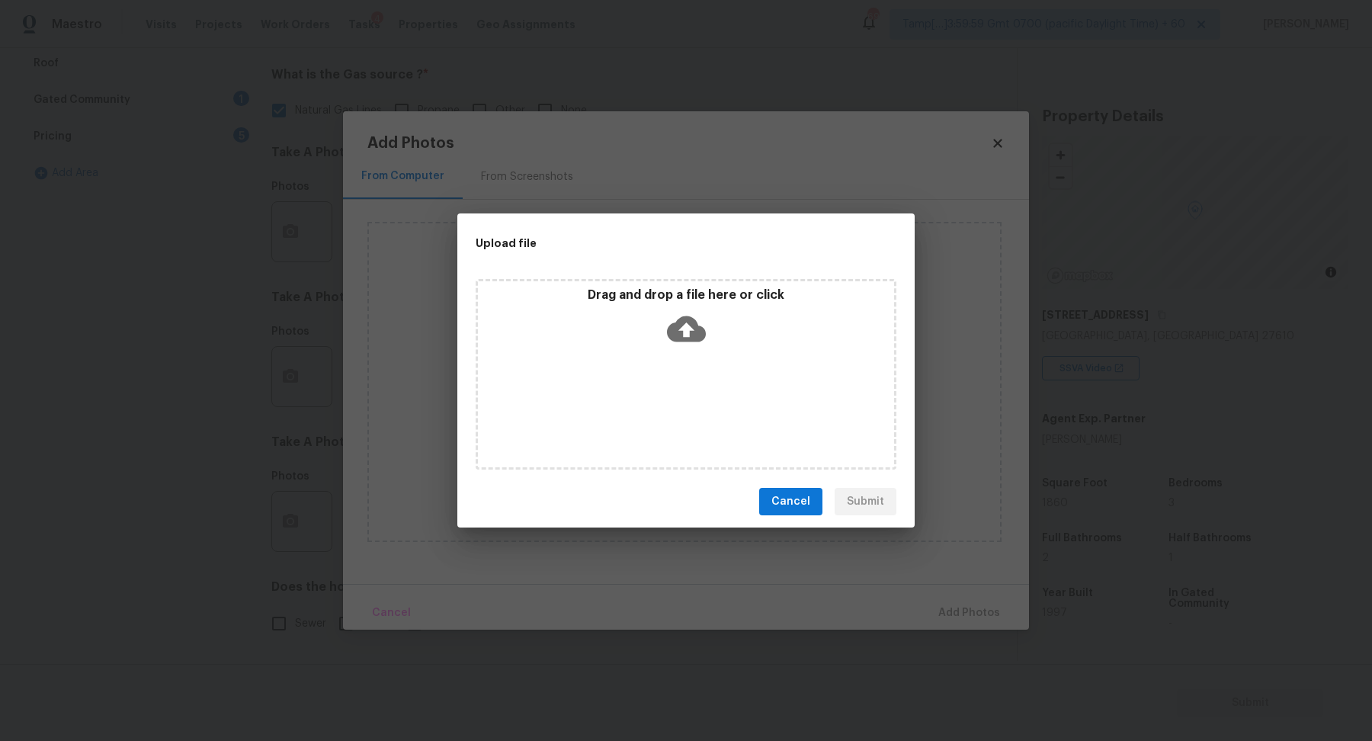
click at [722, 359] on div "Drag and drop a file here or click" at bounding box center [685, 374] width 421 height 190
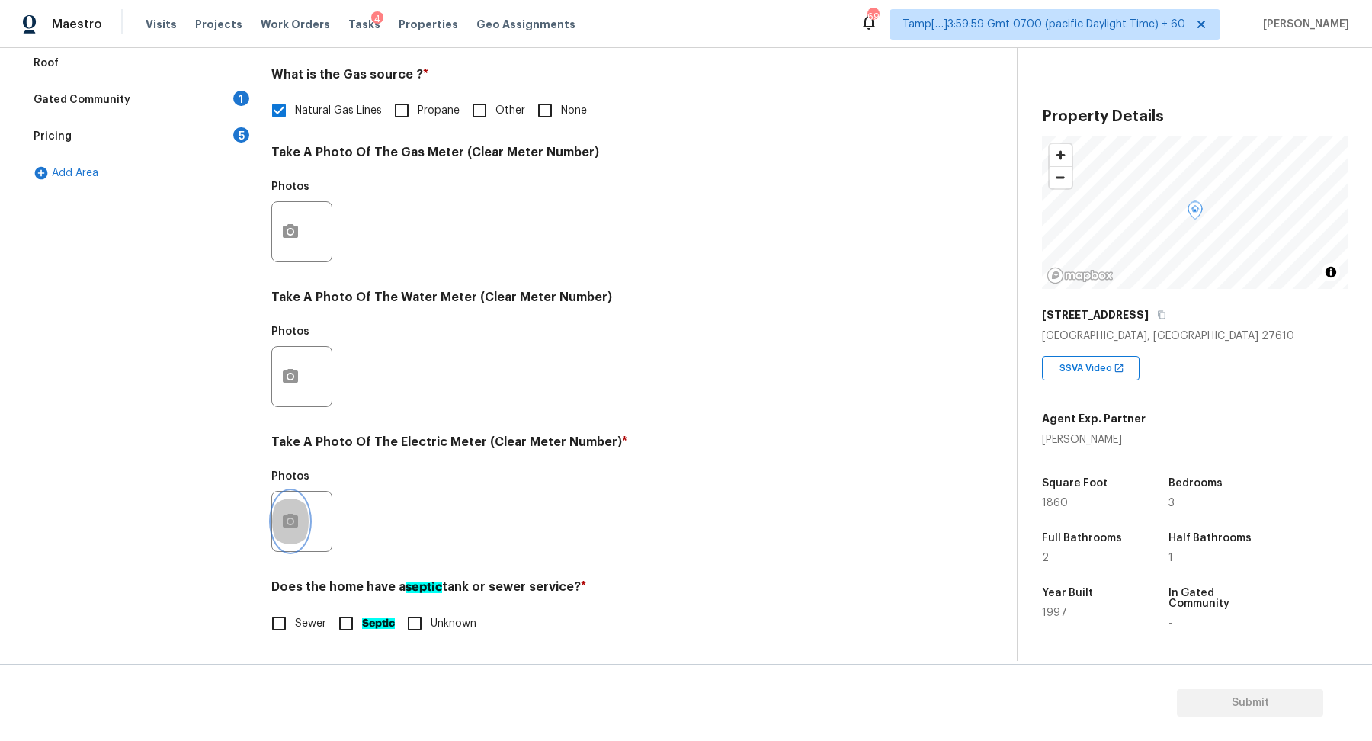
click at [290, 506] on button "button" at bounding box center [290, 520] width 37 height 59
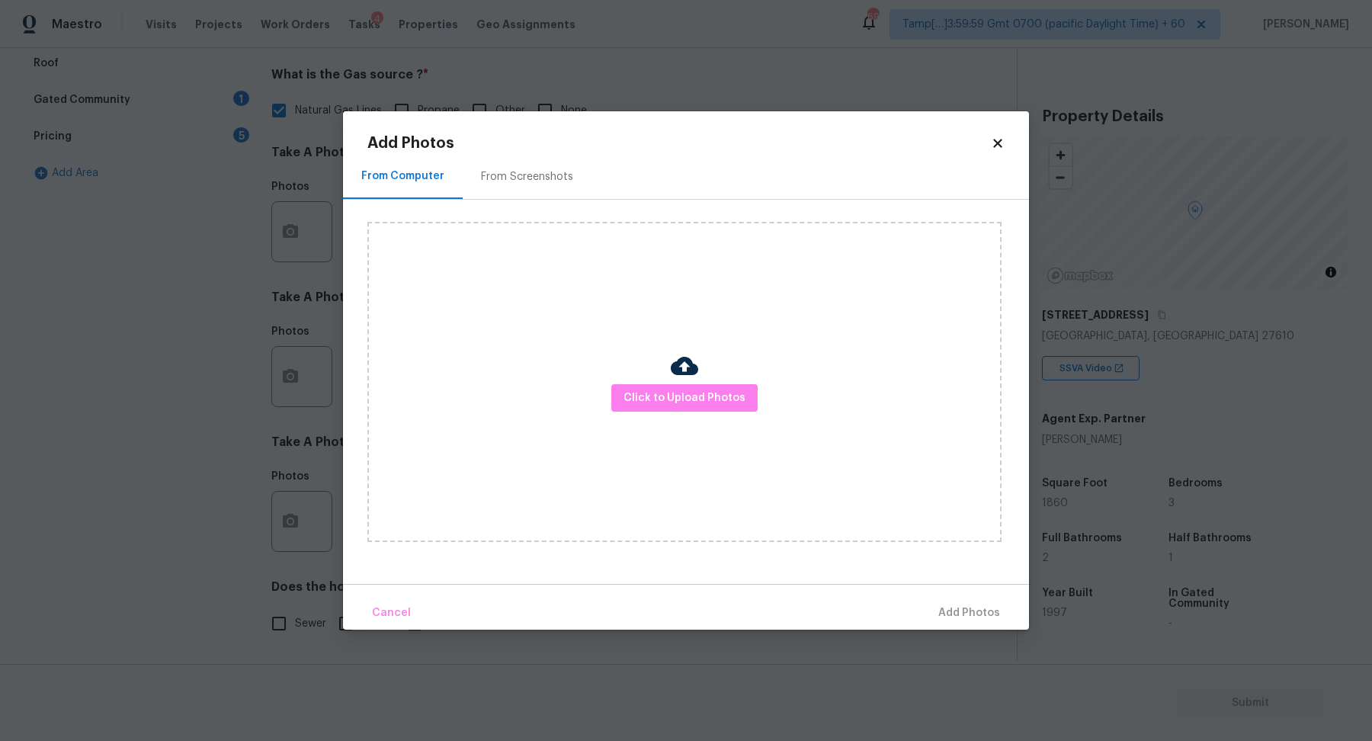
click at [666, 423] on div "Click to Upload Photos" at bounding box center [684, 382] width 634 height 320
click at [710, 384] on button "Click to Upload Photos" at bounding box center [684, 398] width 146 height 28
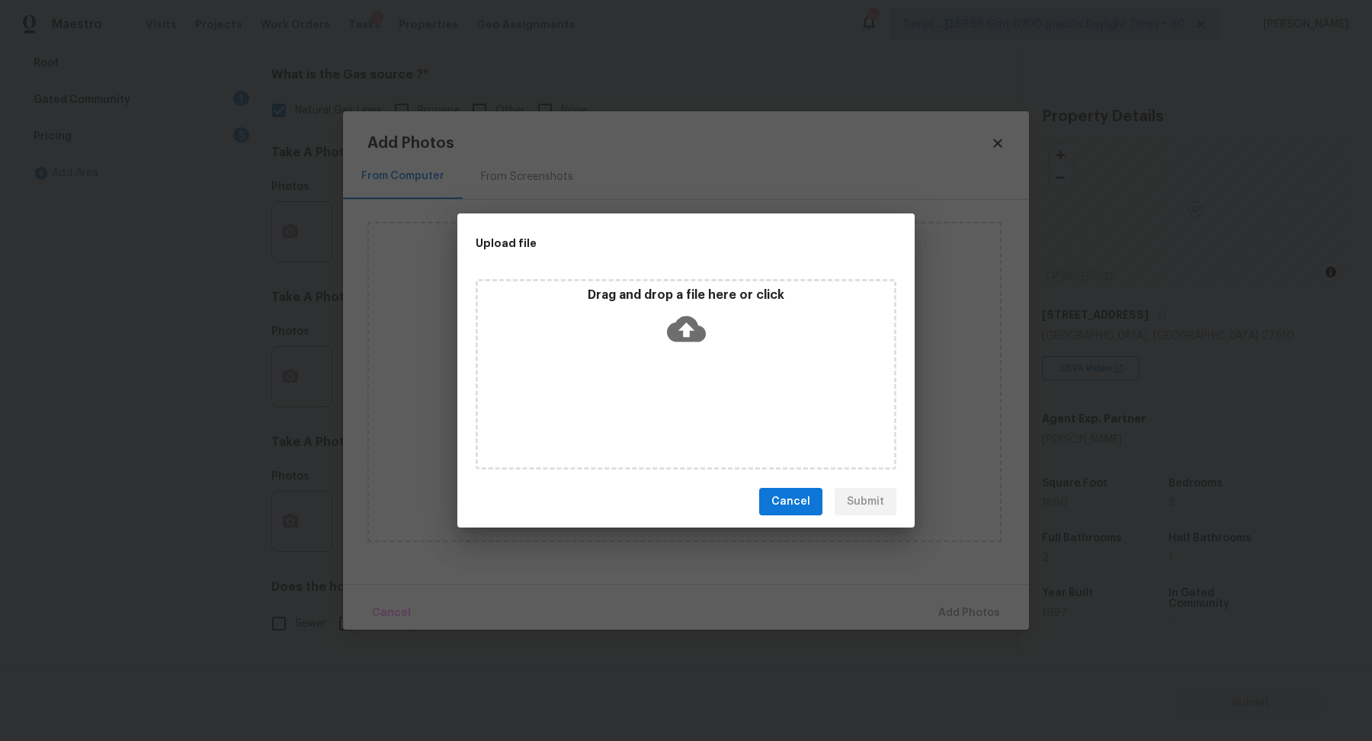
click at [749, 360] on div "Drag and drop a file here or click" at bounding box center [685, 374] width 421 height 190
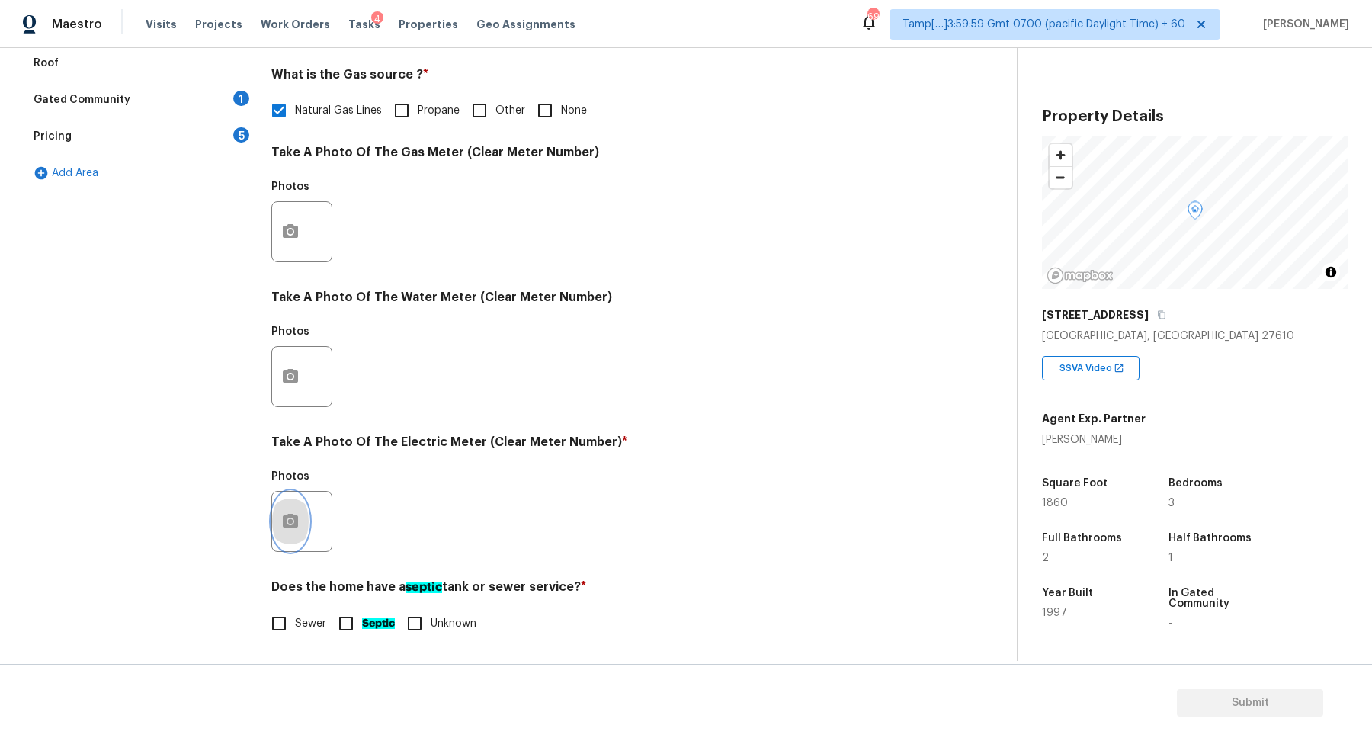
click at [306, 523] on button "button" at bounding box center [290, 520] width 37 height 59
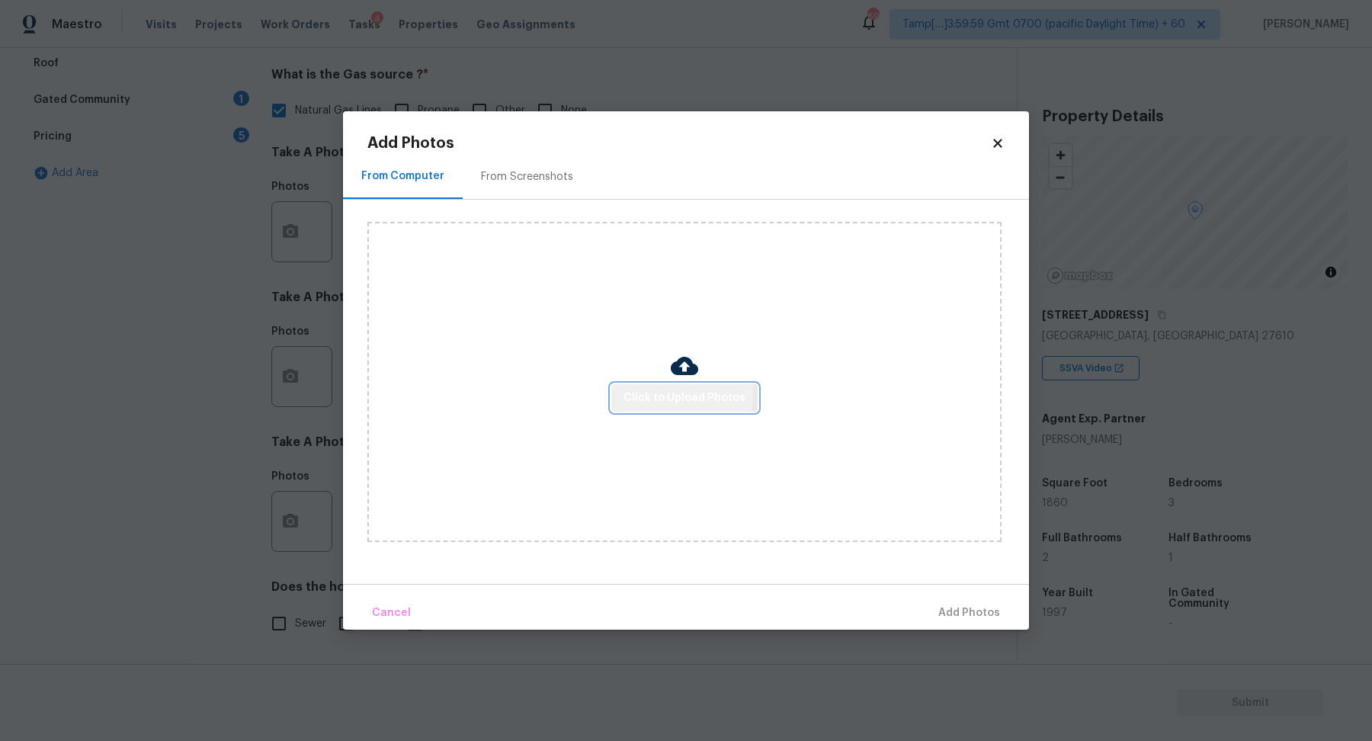
click at [629, 391] on span "Click to Upload Photos" at bounding box center [684, 398] width 122 height 19
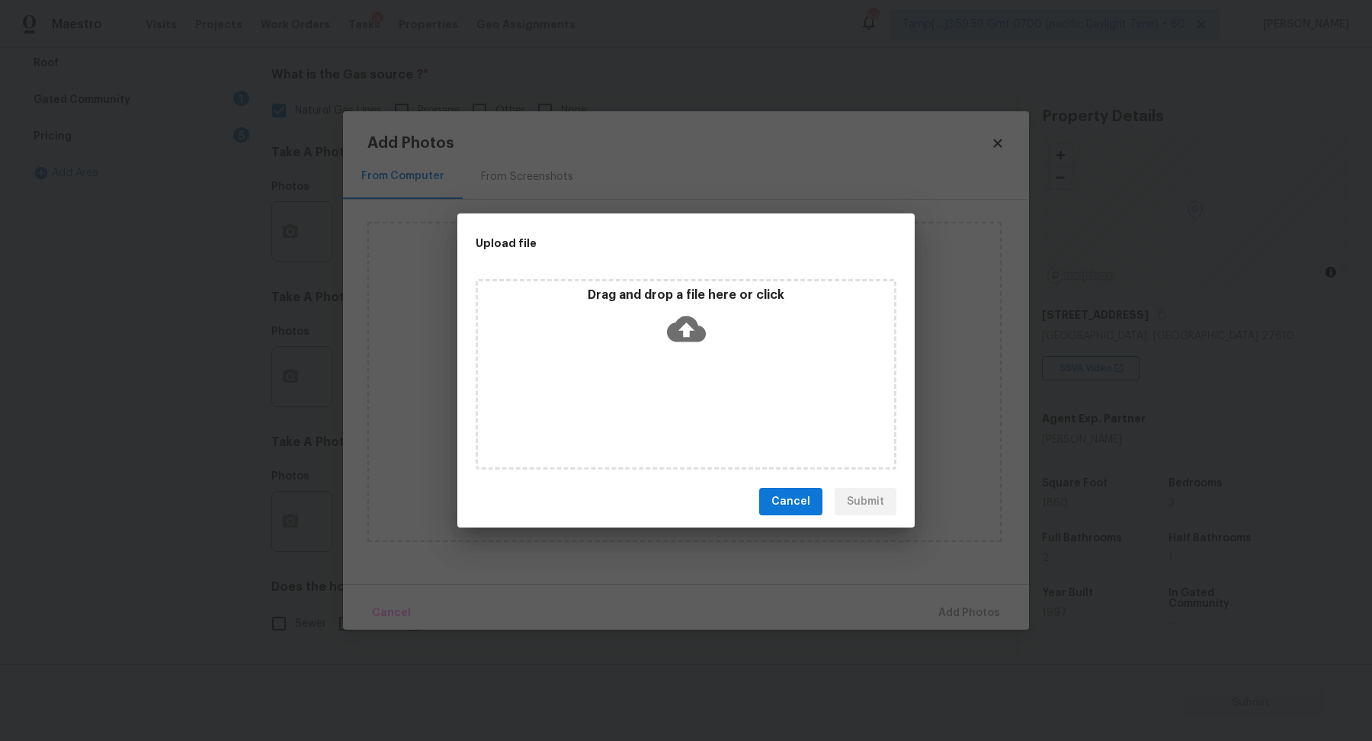
click at [728, 353] on div "Drag and drop a file here or click" at bounding box center [685, 374] width 421 height 190
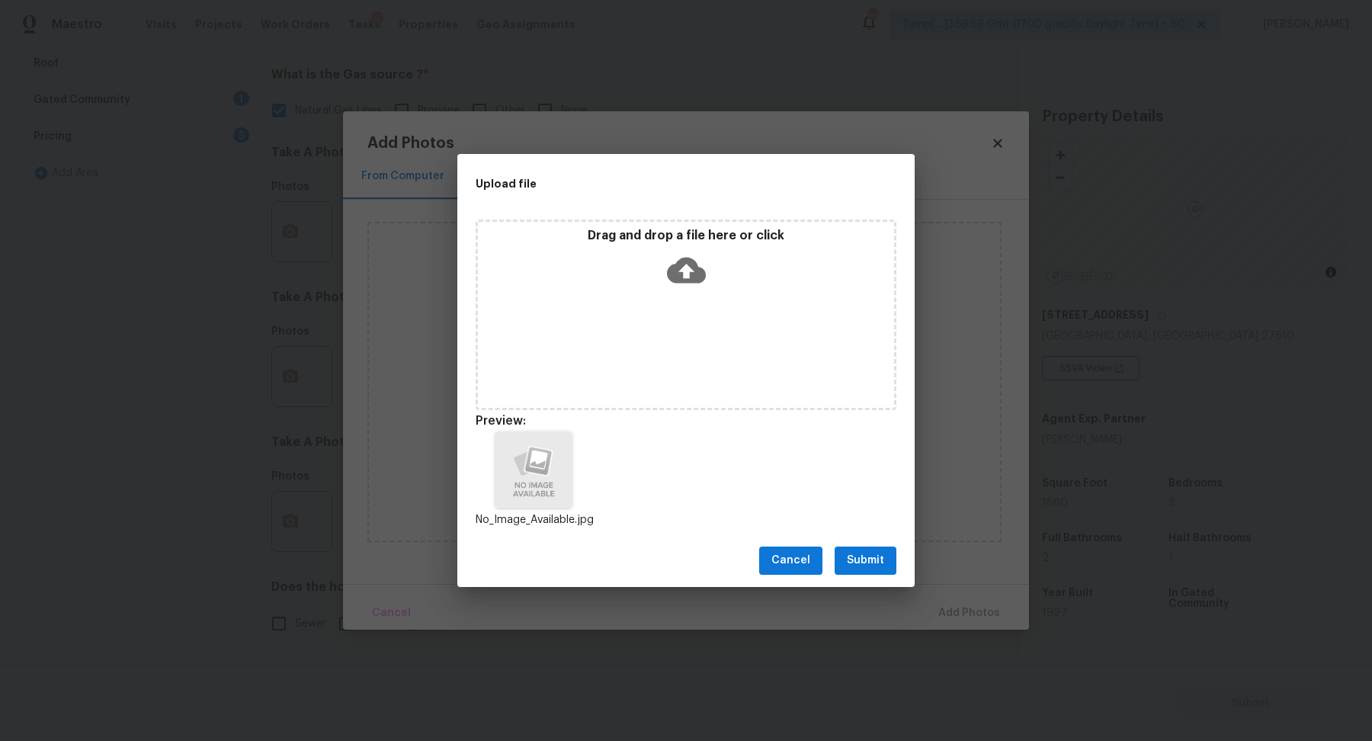
click at [874, 563] on span "Submit" at bounding box center [865, 560] width 37 height 19
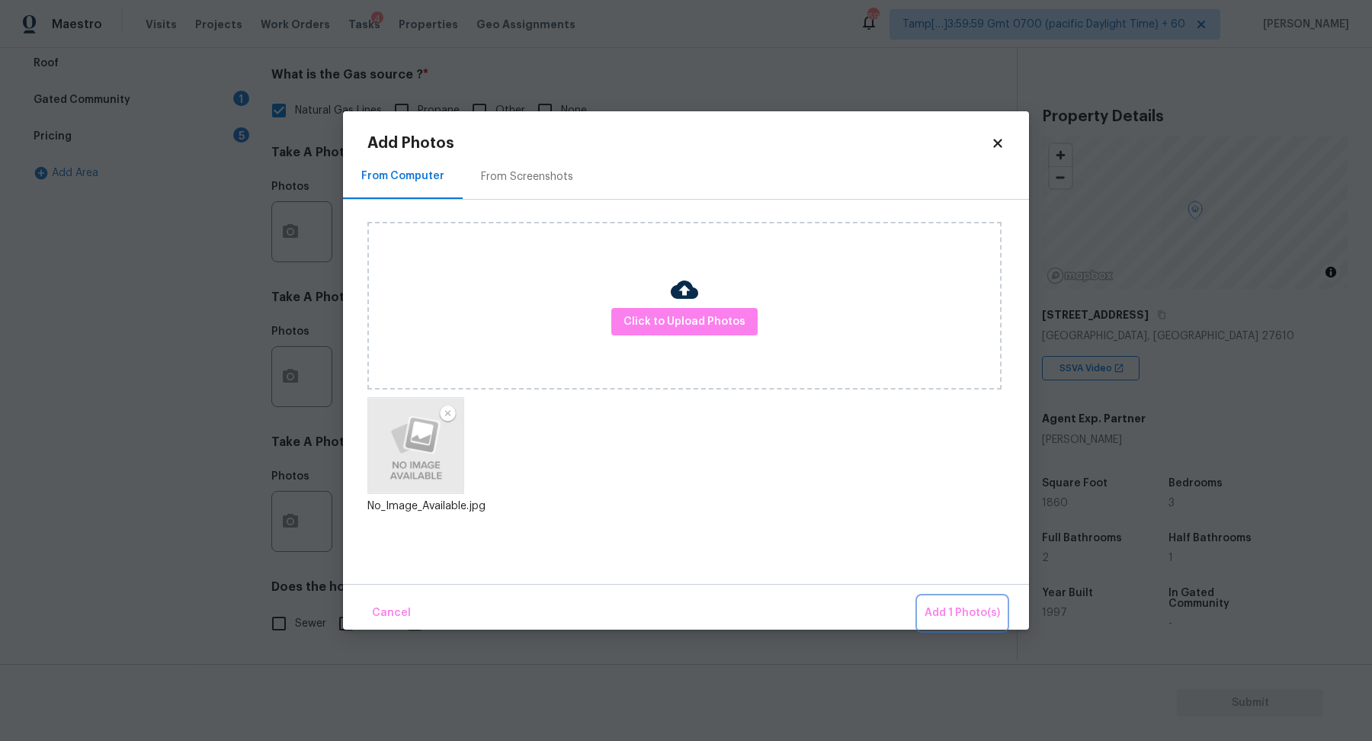
click at [976, 614] on span "Add 1 Photo(s)" at bounding box center [961, 612] width 75 height 19
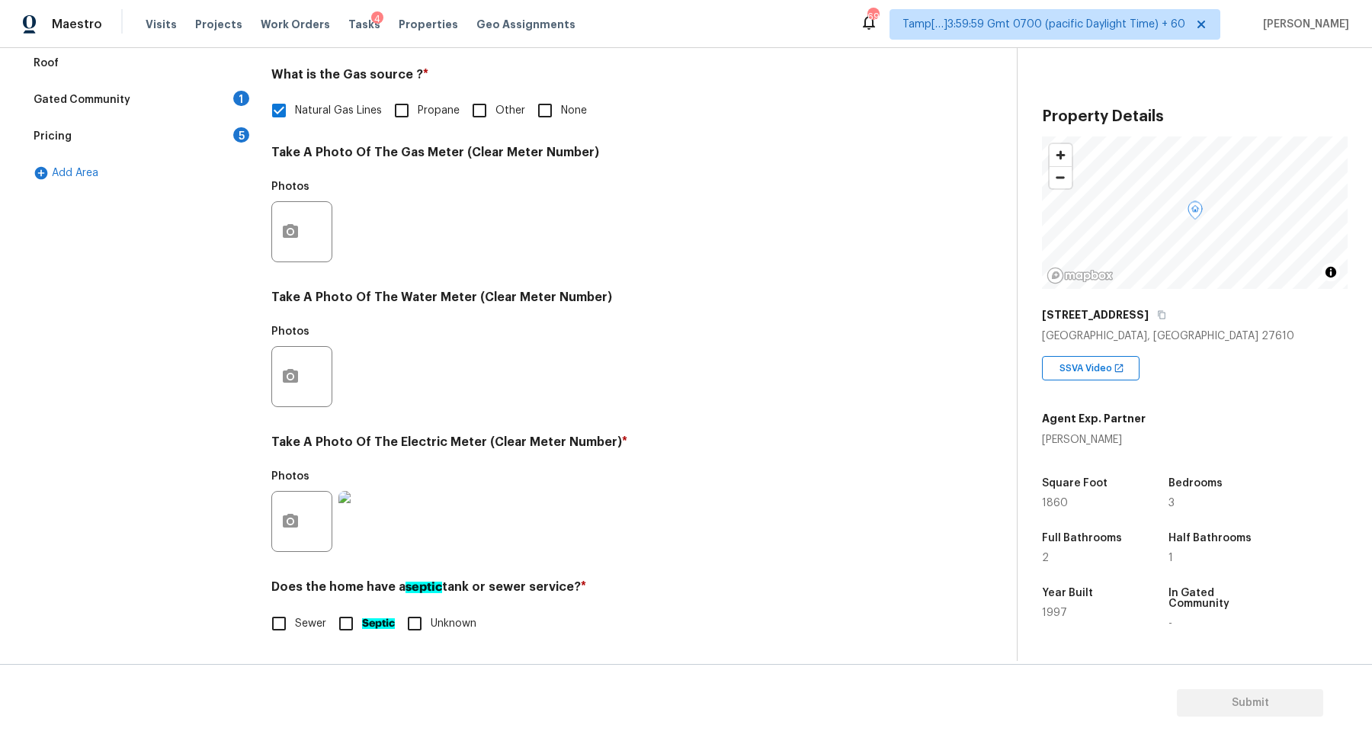
click at [315, 620] on span "Sewer" at bounding box center [310, 624] width 31 height 16
click at [295, 620] on input "Sewer" at bounding box center [279, 623] width 32 height 32
checkbox input "true"
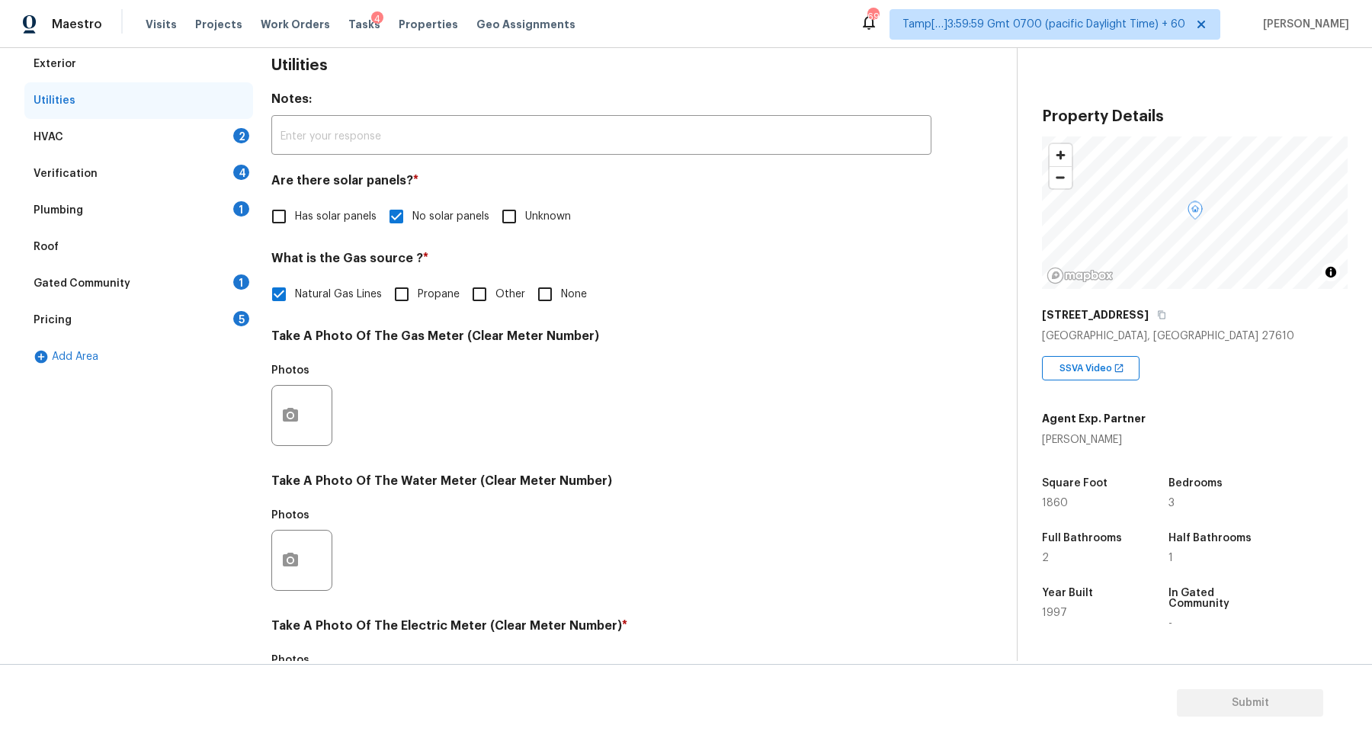
click at [210, 137] on div "HVAC 2" at bounding box center [138, 137] width 229 height 37
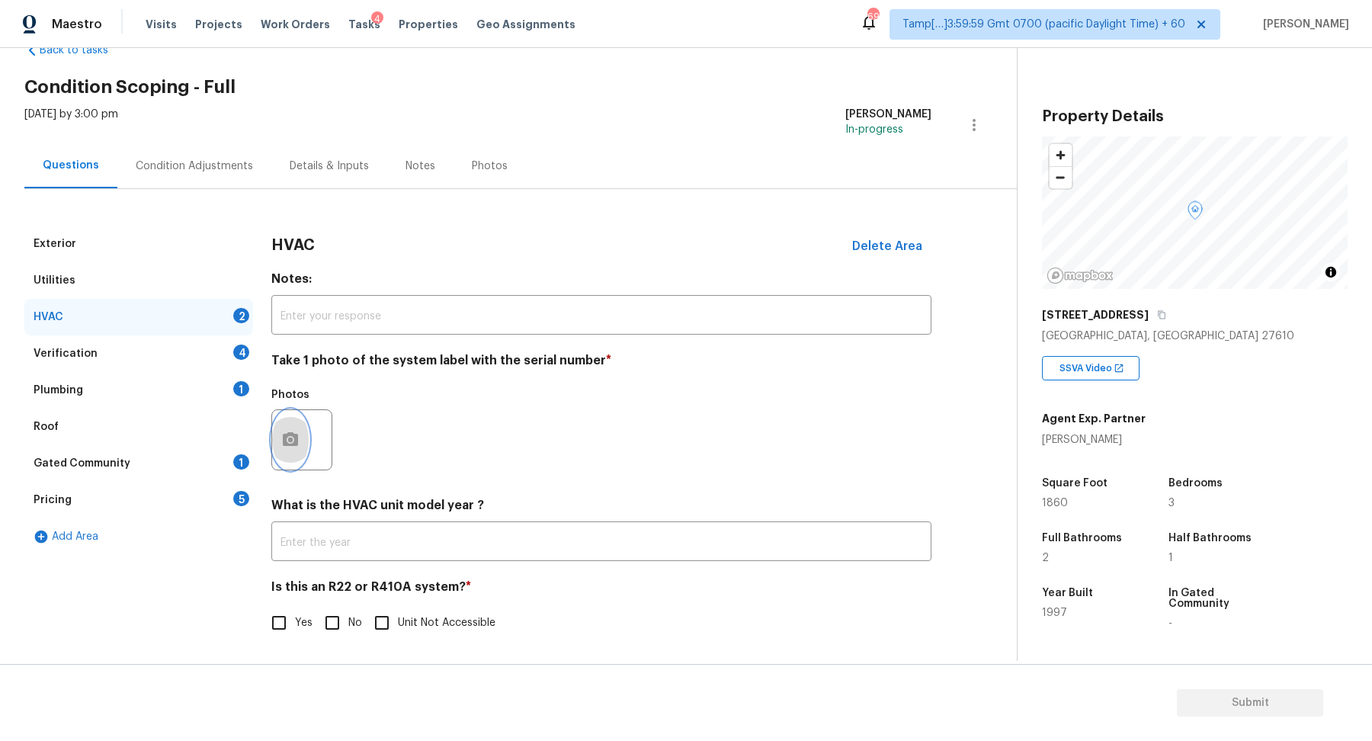
click at [304, 421] on button "button" at bounding box center [290, 439] width 37 height 59
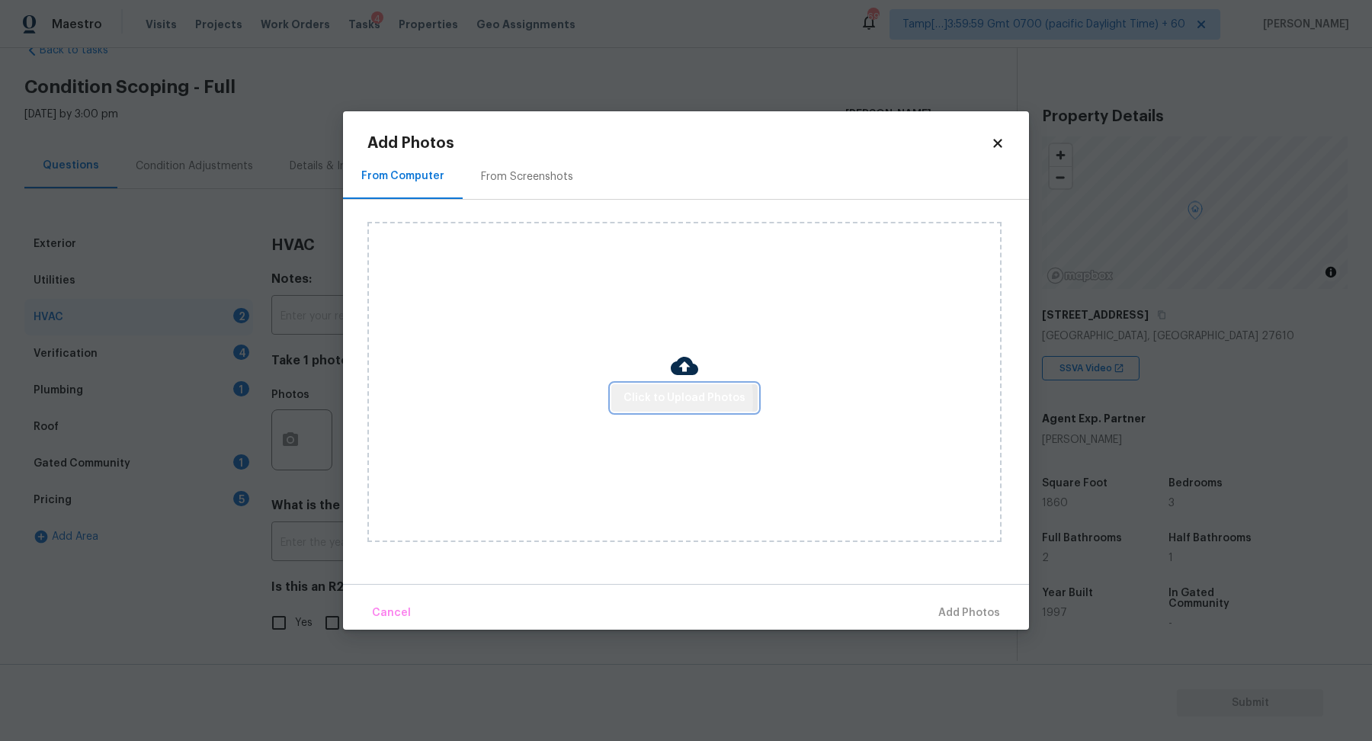
click at [634, 400] on span "Click to Upload Photos" at bounding box center [684, 398] width 122 height 19
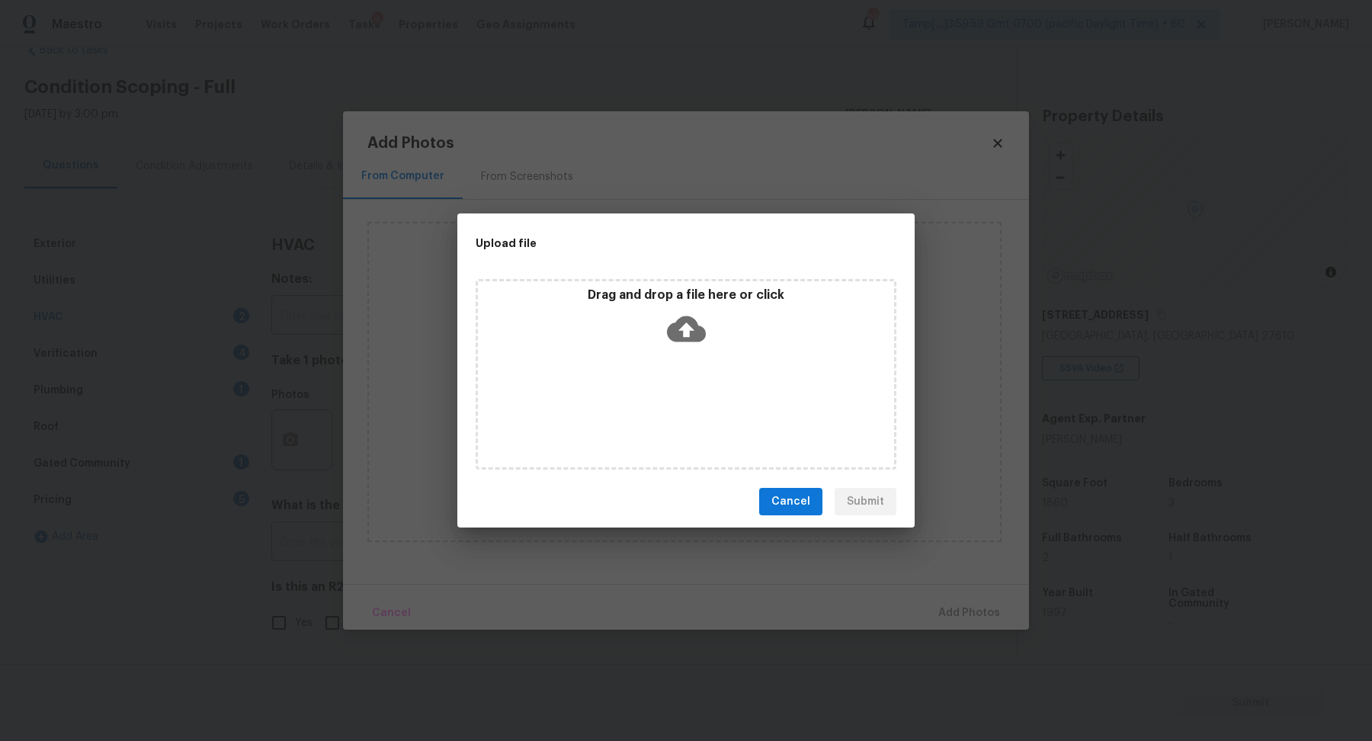
click at [674, 379] on div "Drag and drop a file here or click" at bounding box center [685, 374] width 421 height 190
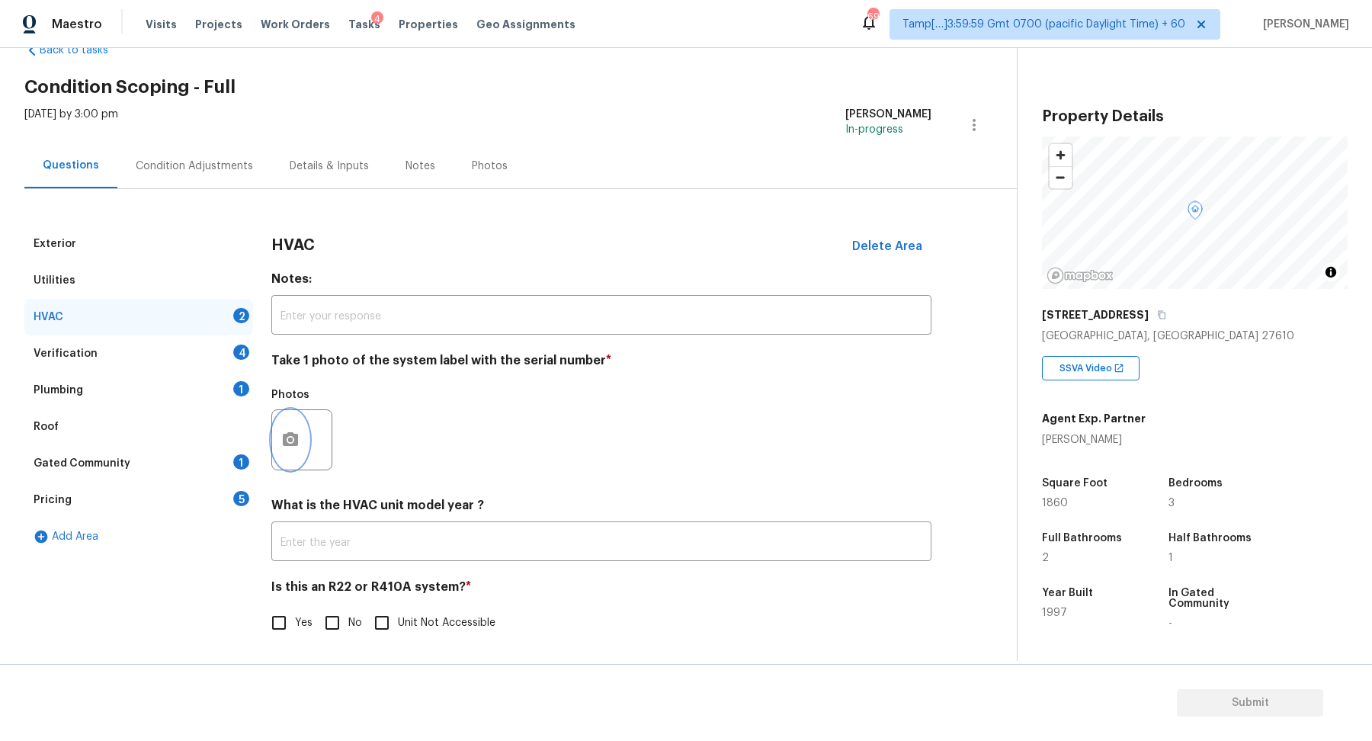
click at [299, 439] on button "button" at bounding box center [290, 439] width 37 height 59
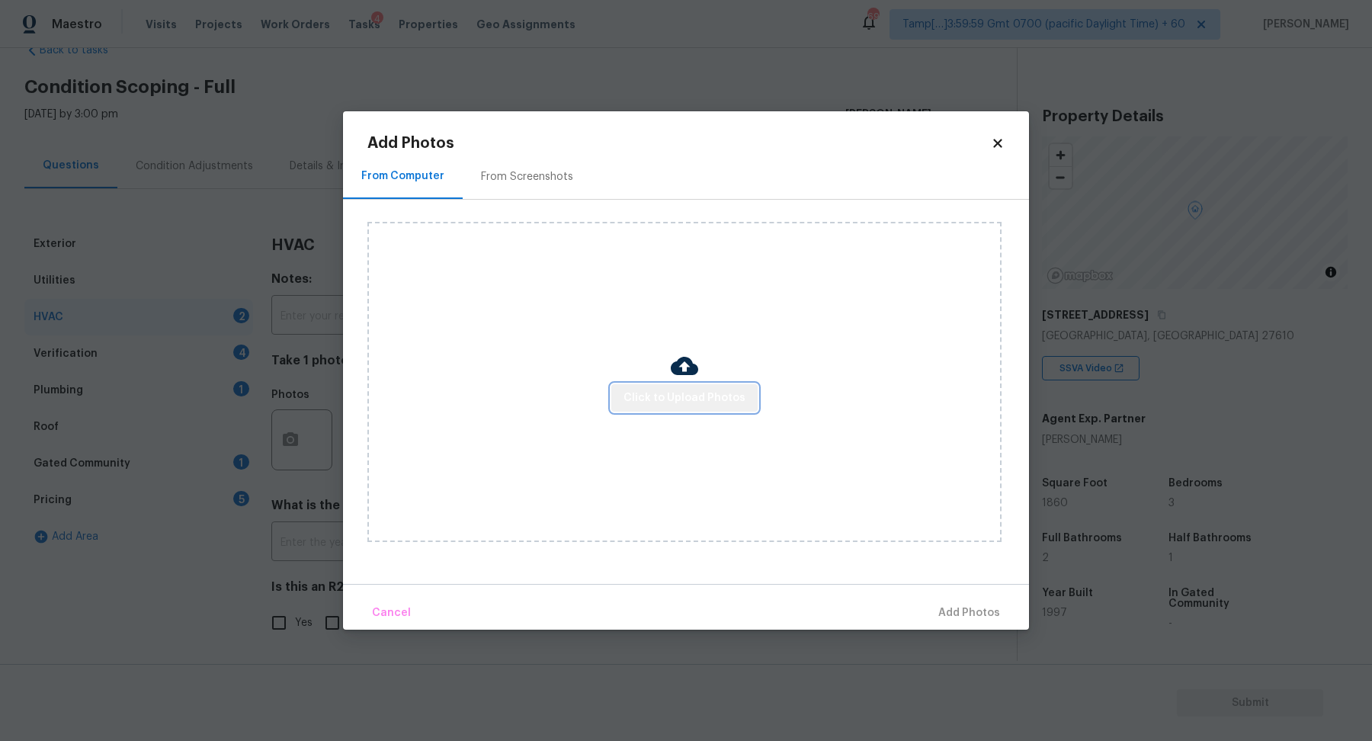
click at [705, 403] on span "Click to Upload Photos" at bounding box center [684, 398] width 122 height 19
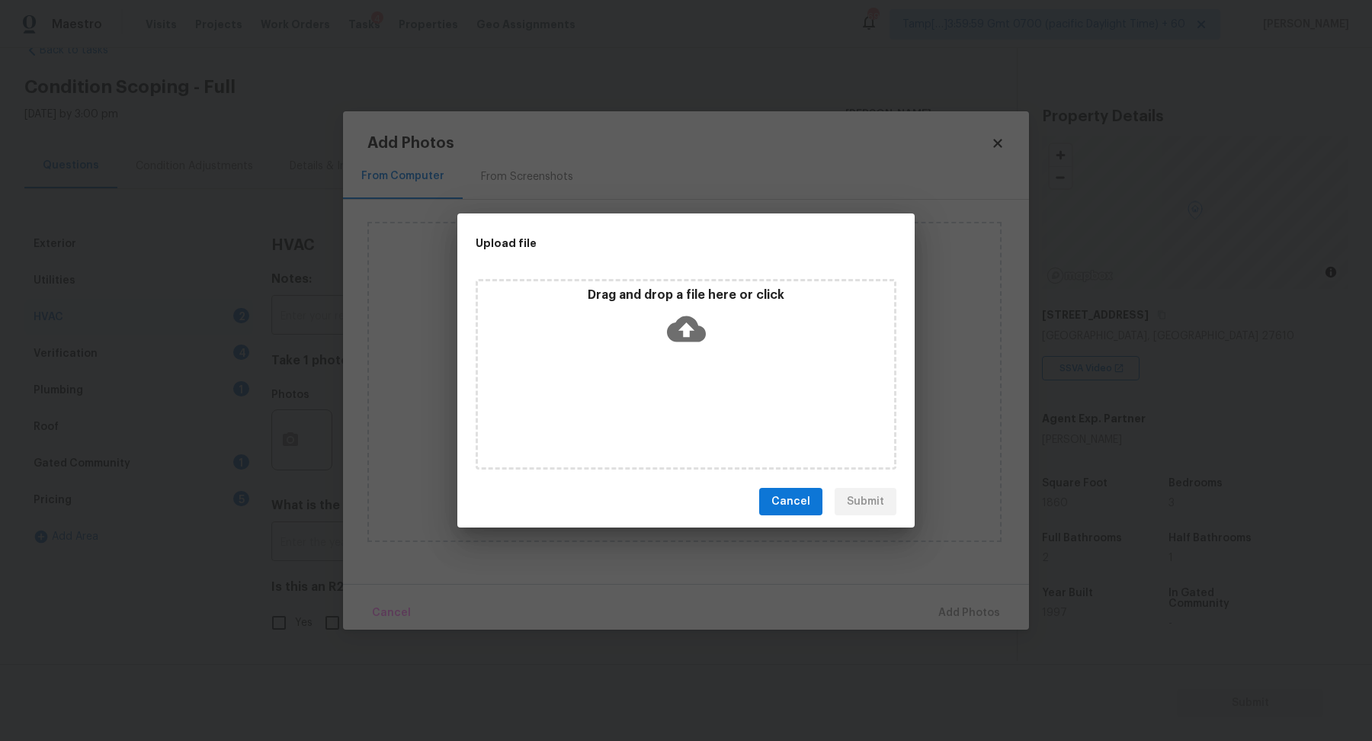
click at [728, 381] on div "Drag and drop a file here or click" at bounding box center [685, 374] width 421 height 190
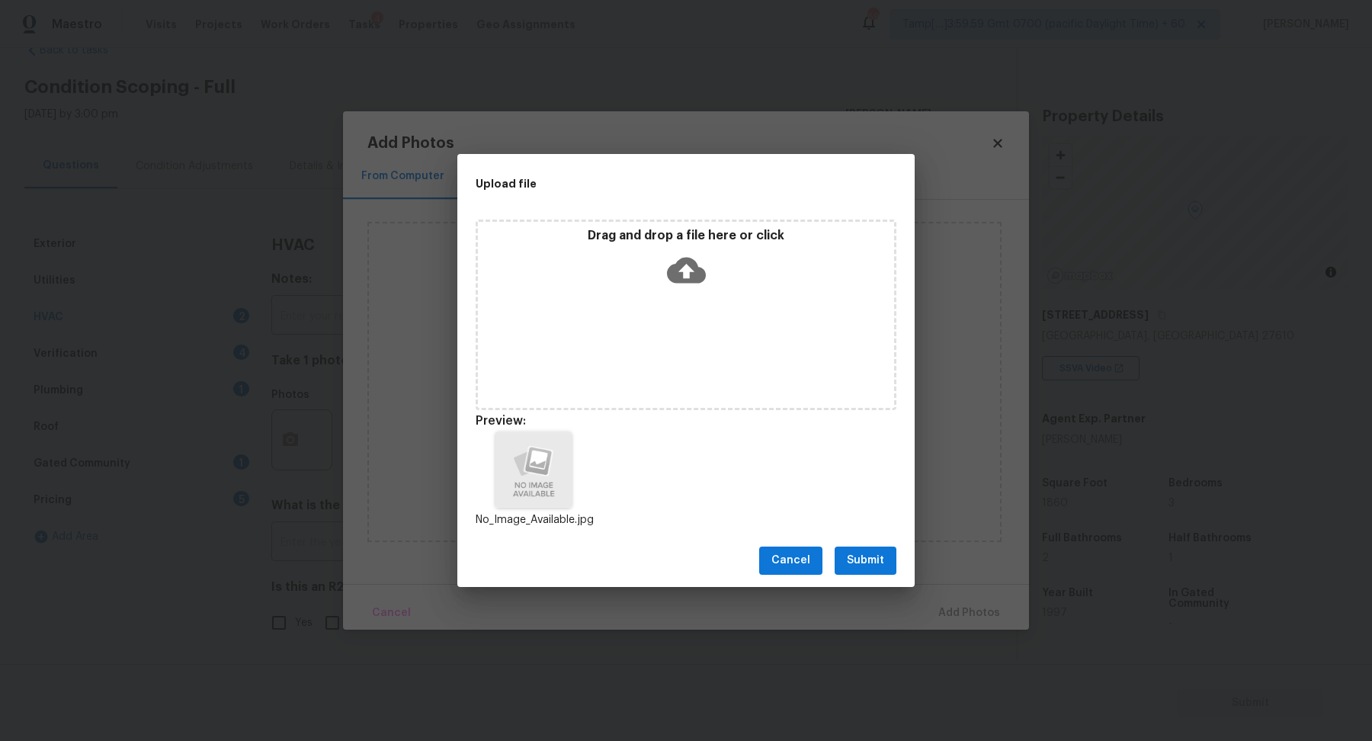
click at [856, 552] on span "Submit" at bounding box center [865, 560] width 37 height 19
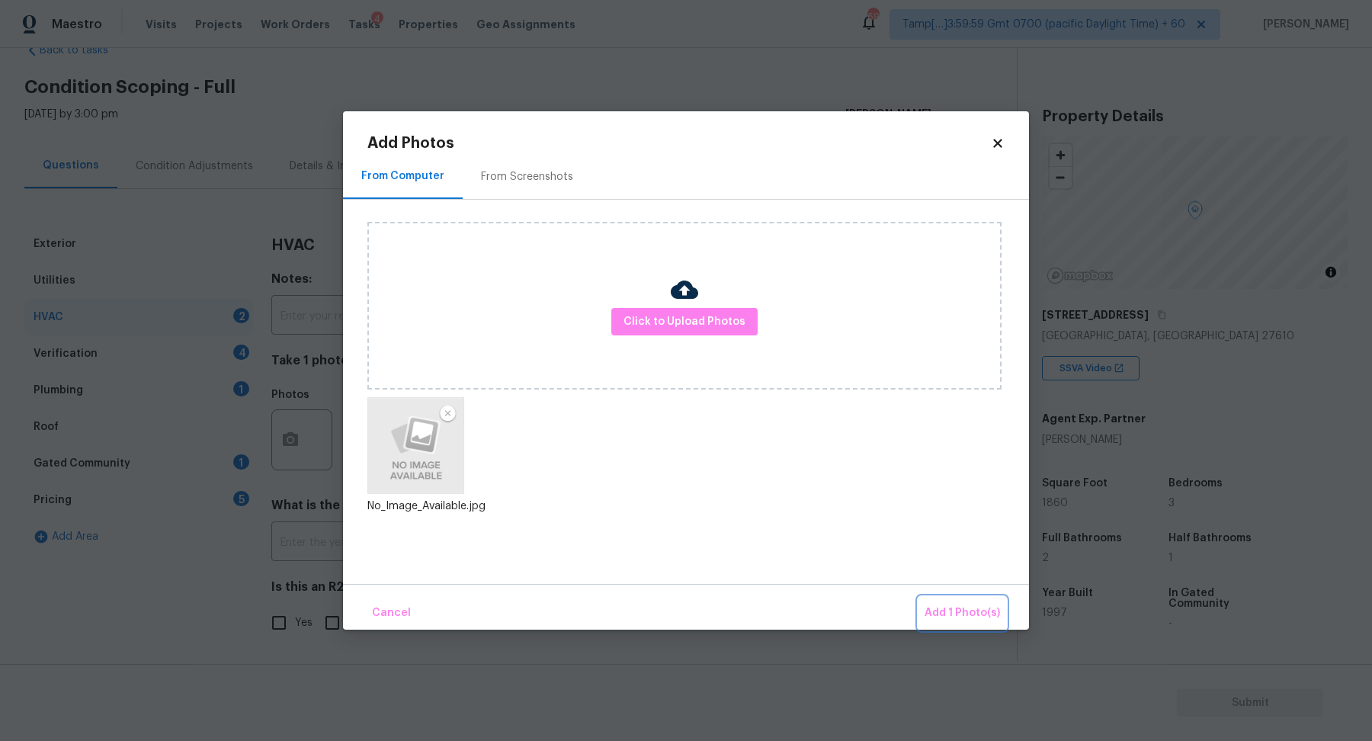
click at [945, 602] on button "Add 1 Photo(s)" at bounding box center [962, 613] width 88 height 33
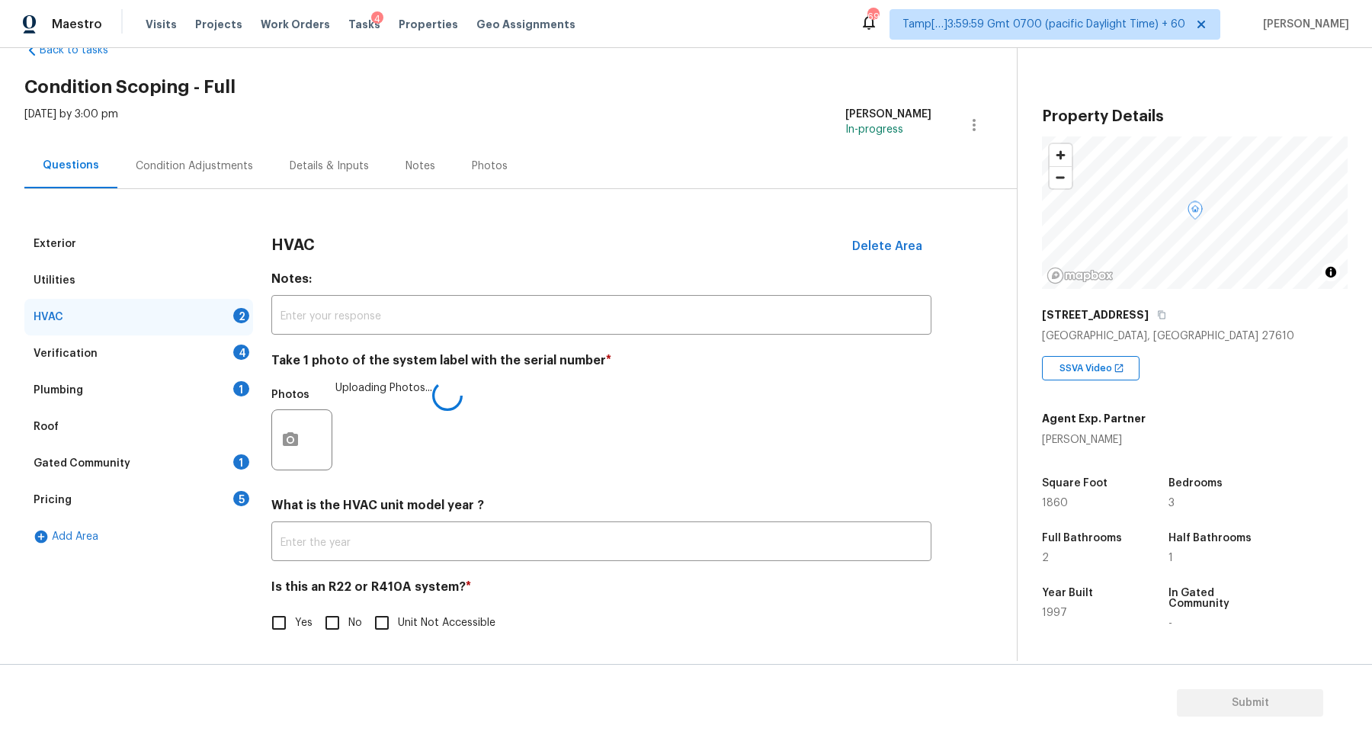
click at [349, 615] on span "No" at bounding box center [355, 623] width 14 height 16
click at [348, 614] on input "No" at bounding box center [332, 623] width 32 height 32
checkbox input "true"
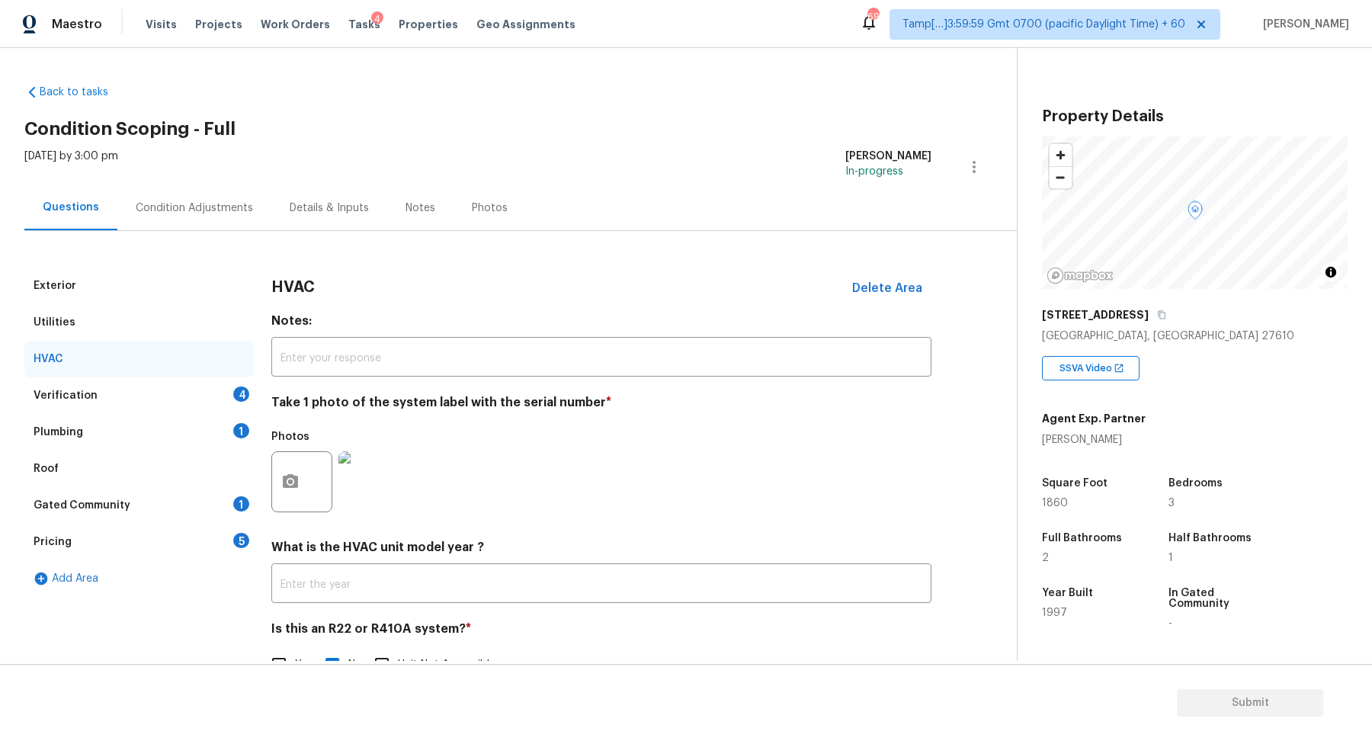
click at [203, 402] on div "Verification 4" at bounding box center [138, 395] width 229 height 37
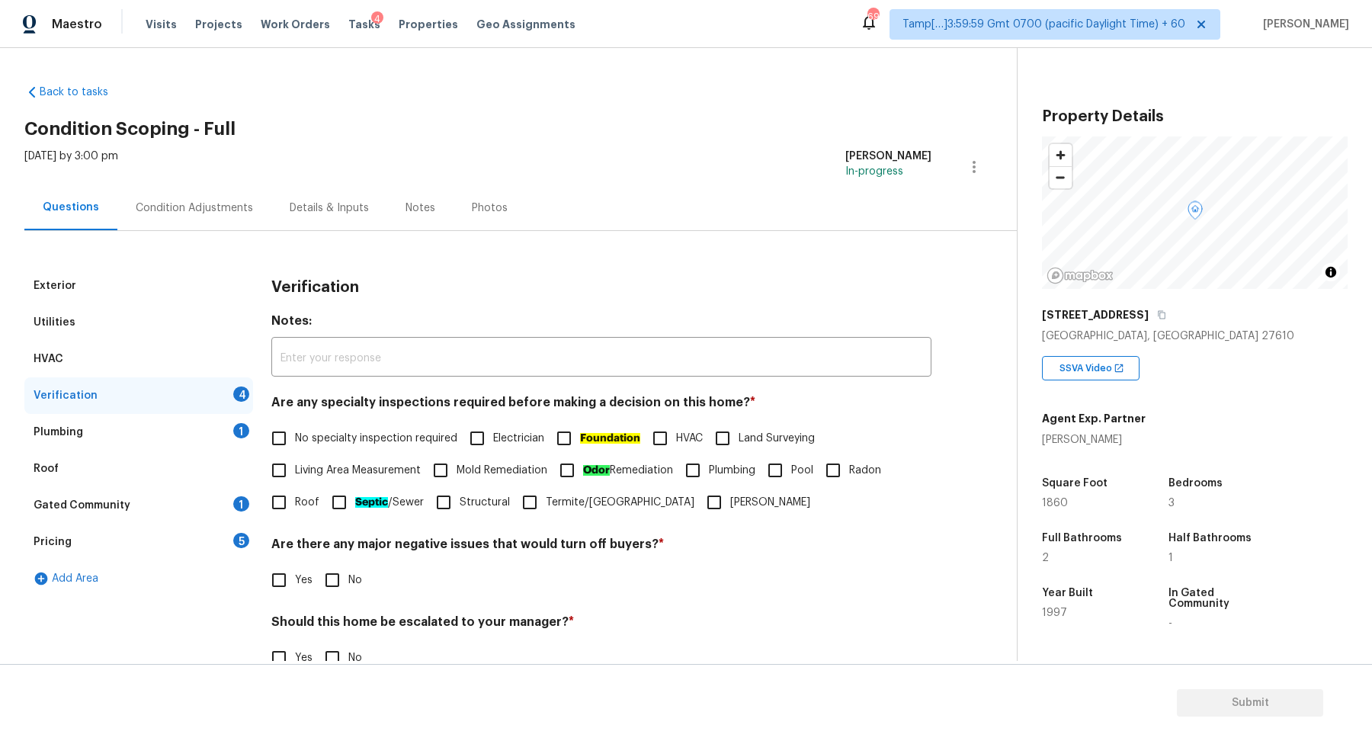
click at [338, 447] on label "No specialty inspection required" at bounding box center [360, 438] width 194 height 32
click at [295, 447] on input "No specialty inspection required" at bounding box center [279, 438] width 32 height 32
checkbox input "true"
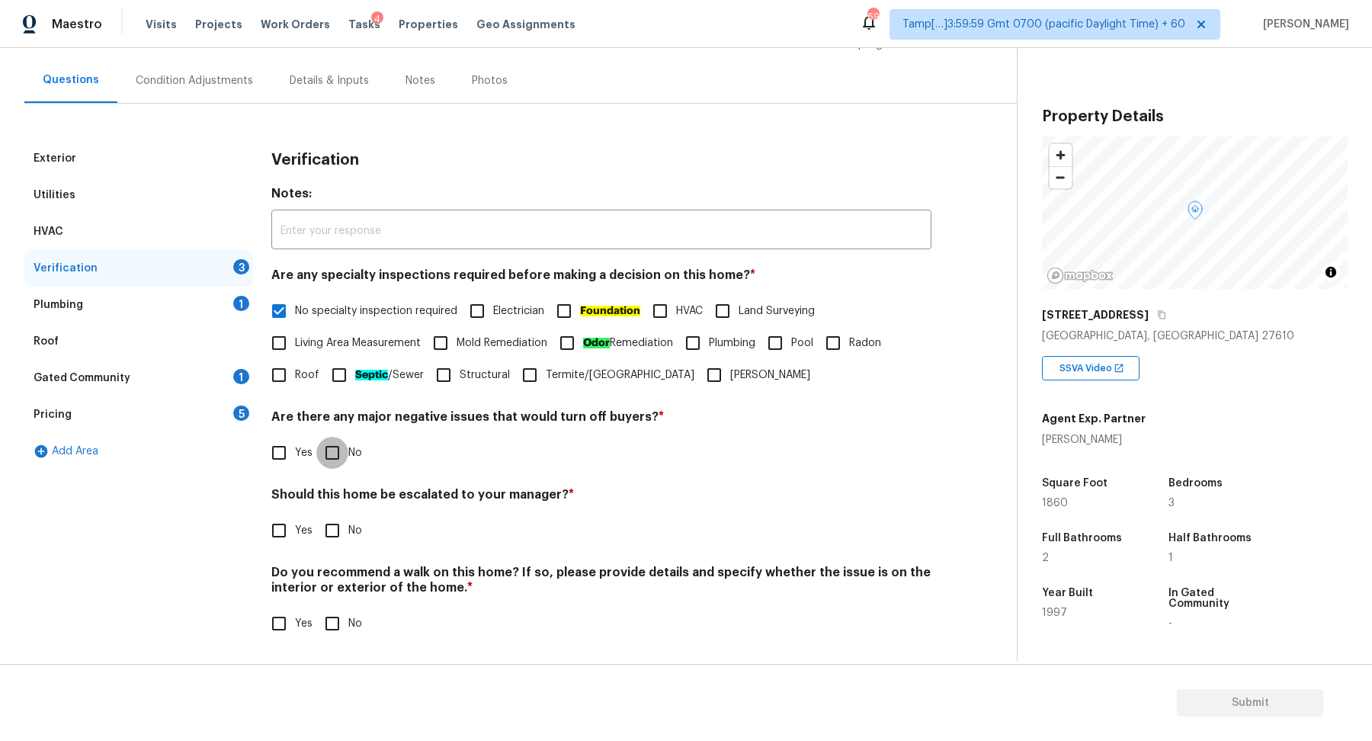
click at [345, 442] on input "No" at bounding box center [332, 453] width 32 height 32
checkbox input "true"
click at [284, 546] on input "Yes" at bounding box center [279, 532] width 32 height 32
checkbox input "true"
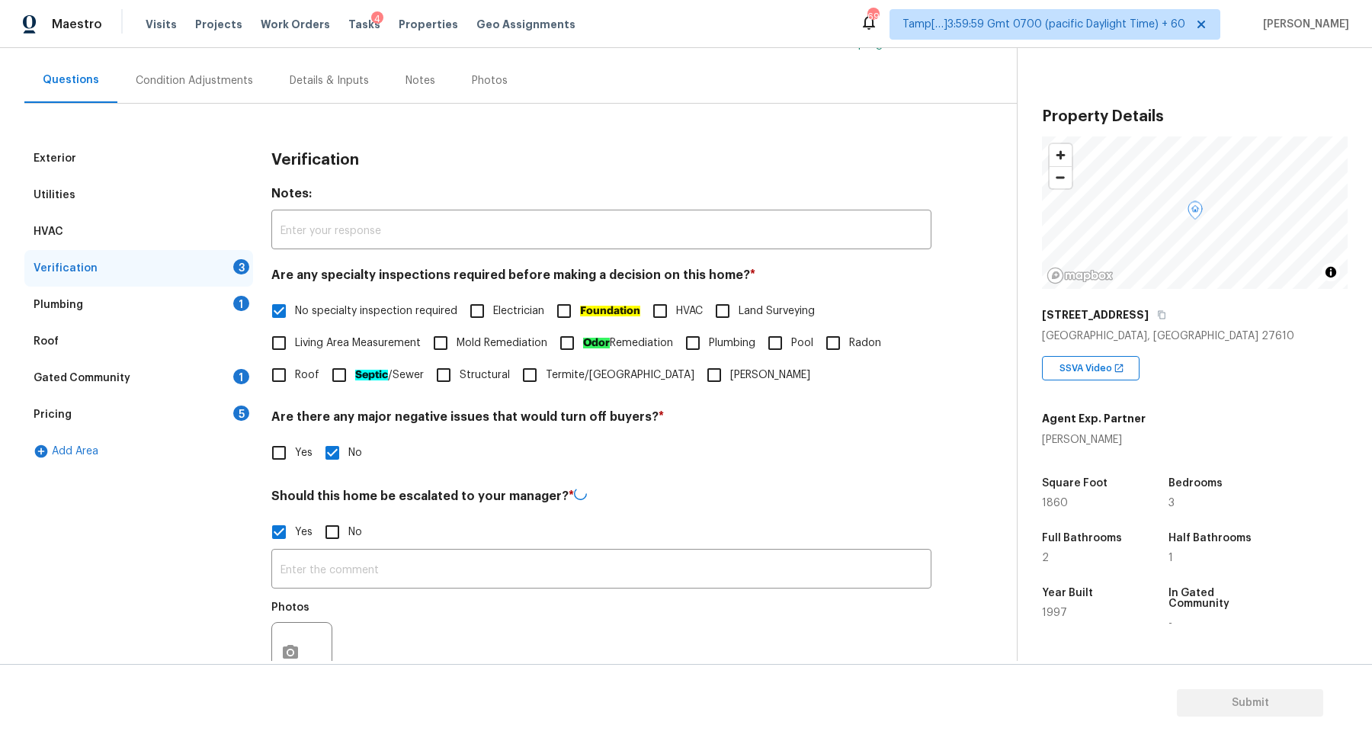
scroll to position [271, 0]
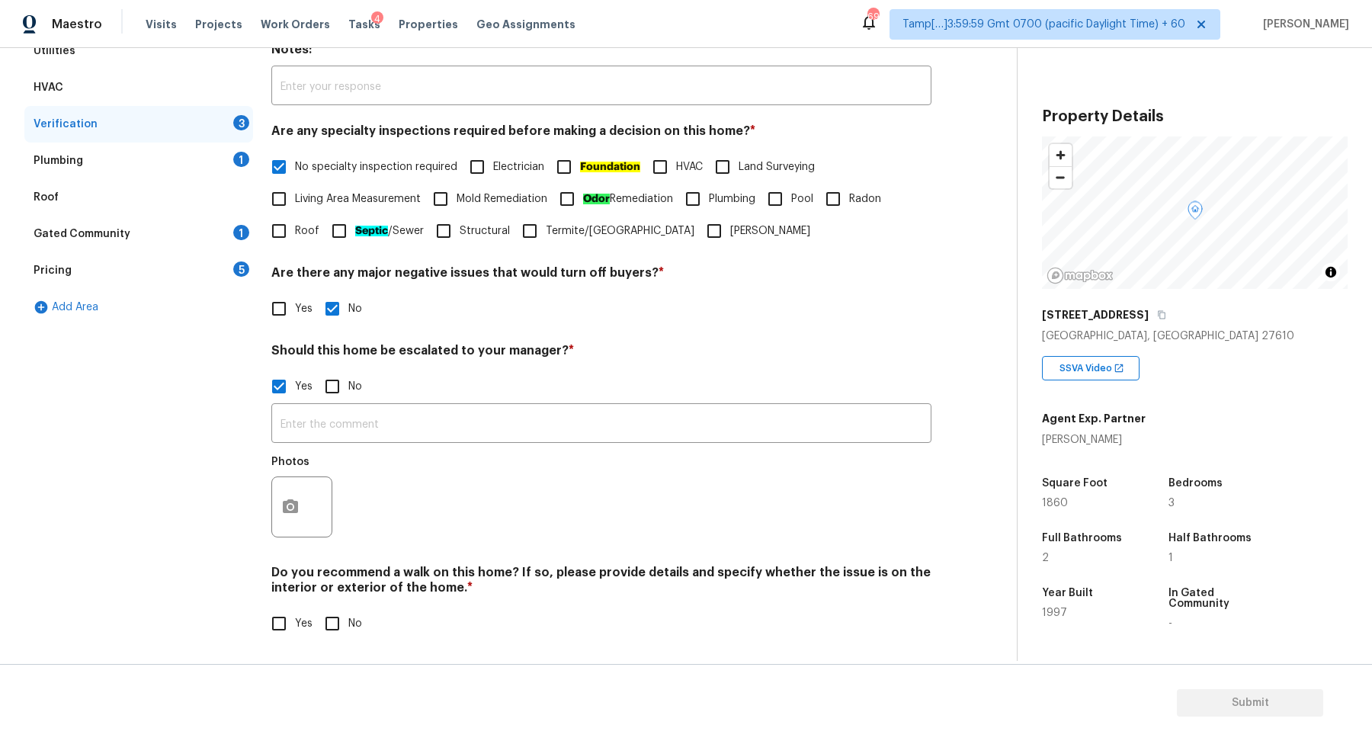
click at [306, 517] on div at bounding box center [301, 506] width 61 height 61
click at [296, 510] on icon "button" at bounding box center [290, 506] width 15 height 14
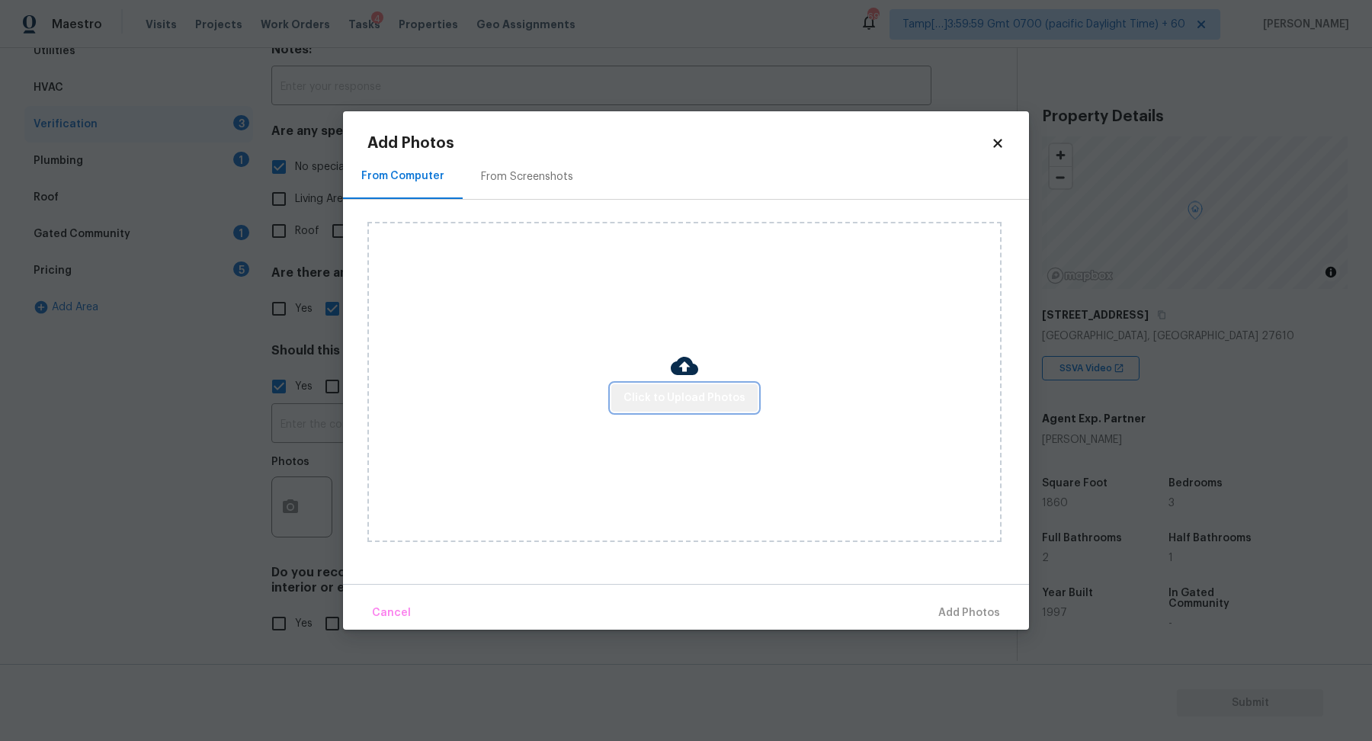
click at [696, 400] on span "Click to Upload Photos" at bounding box center [684, 398] width 122 height 19
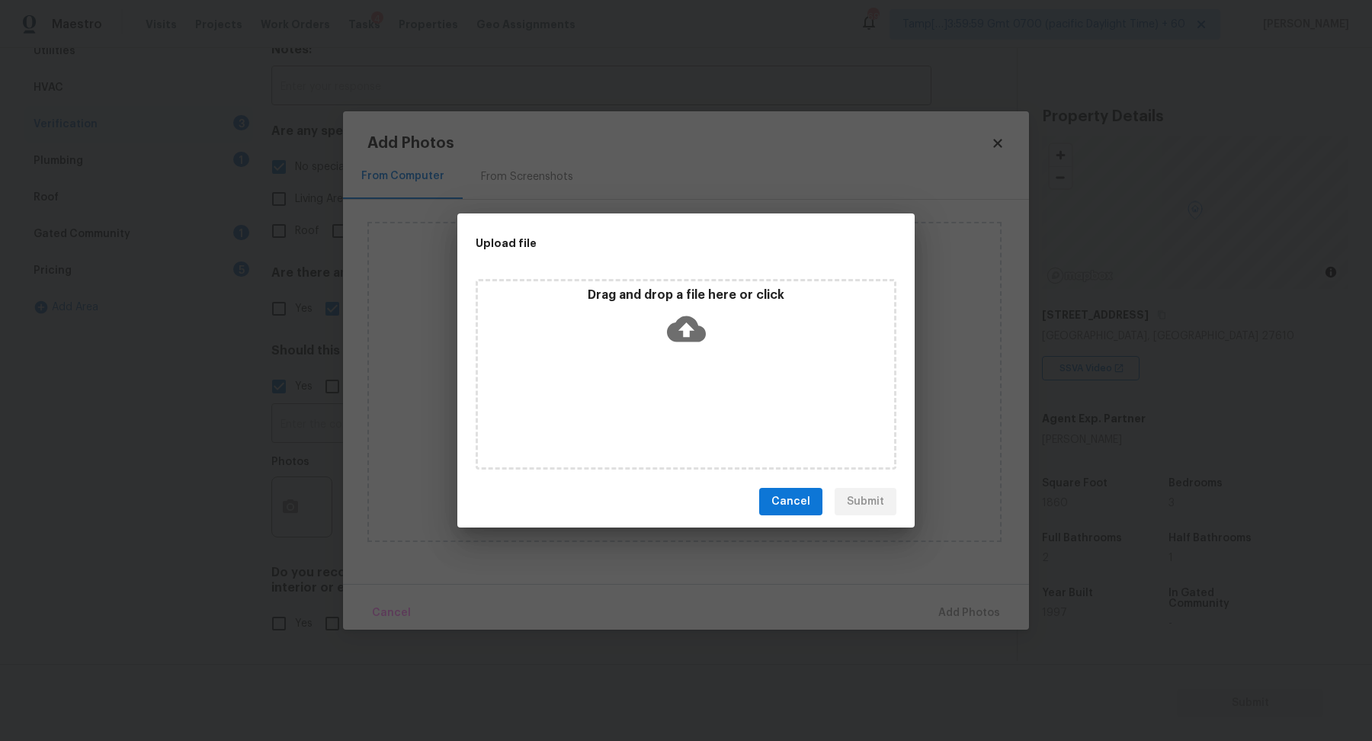
click at [718, 361] on div "Drag and drop a file here or click" at bounding box center [685, 374] width 421 height 190
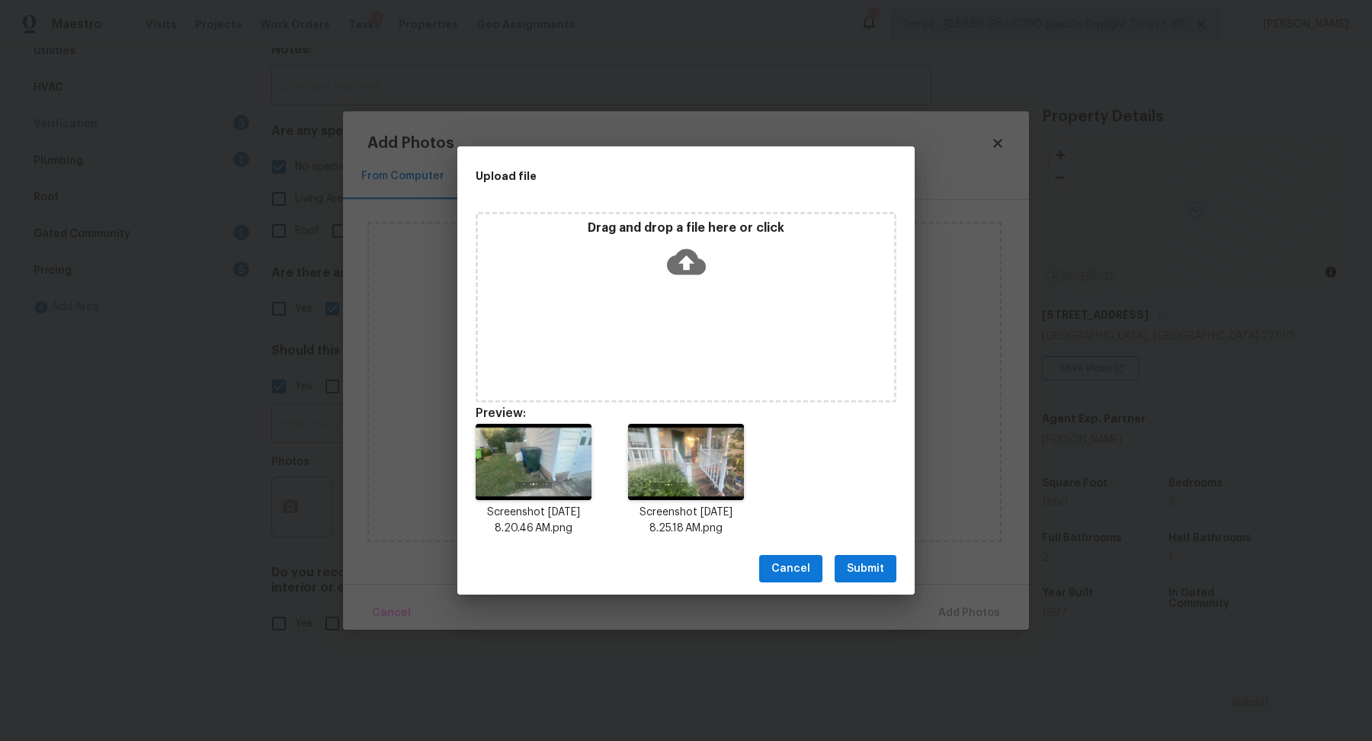
click at [895, 561] on button "Submit" at bounding box center [865, 569] width 62 height 28
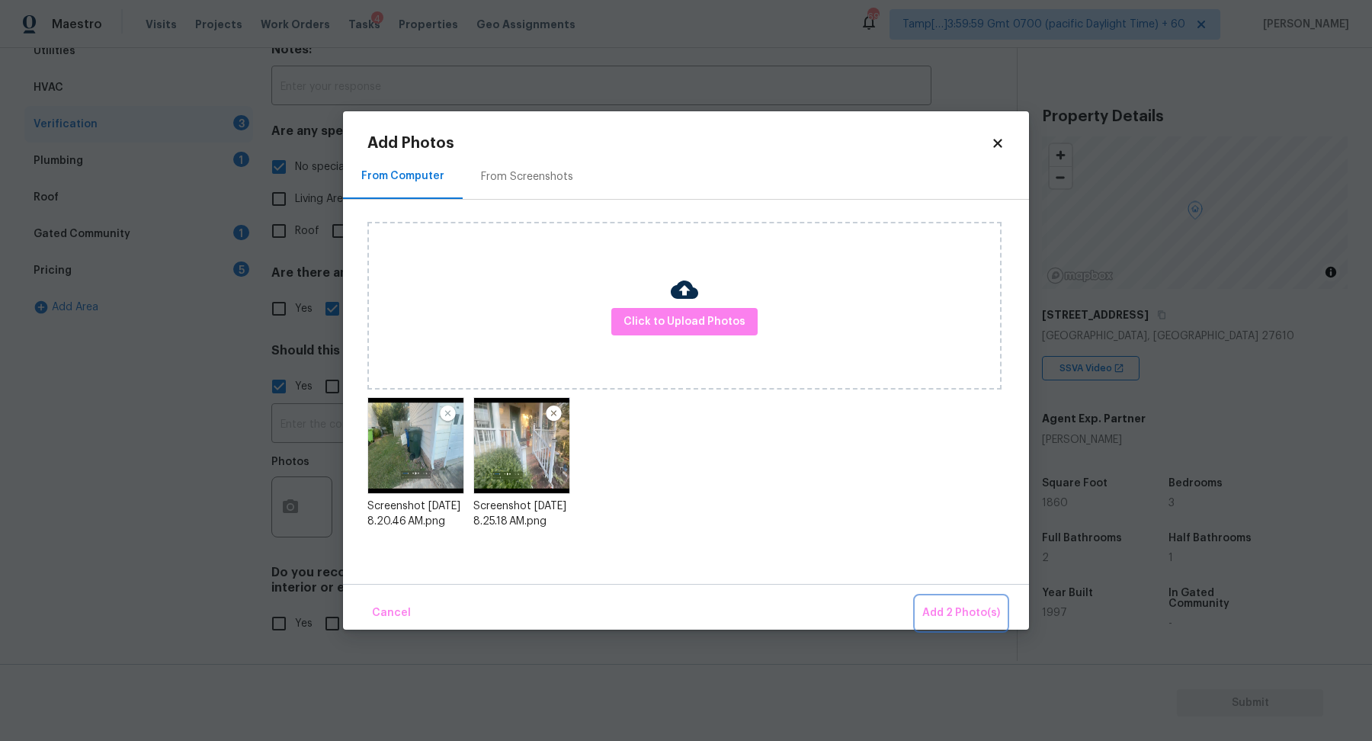
click at [962, 613] on span "Add 2 Photo(s)" at bounding box center [961, 612] width 78 height 19
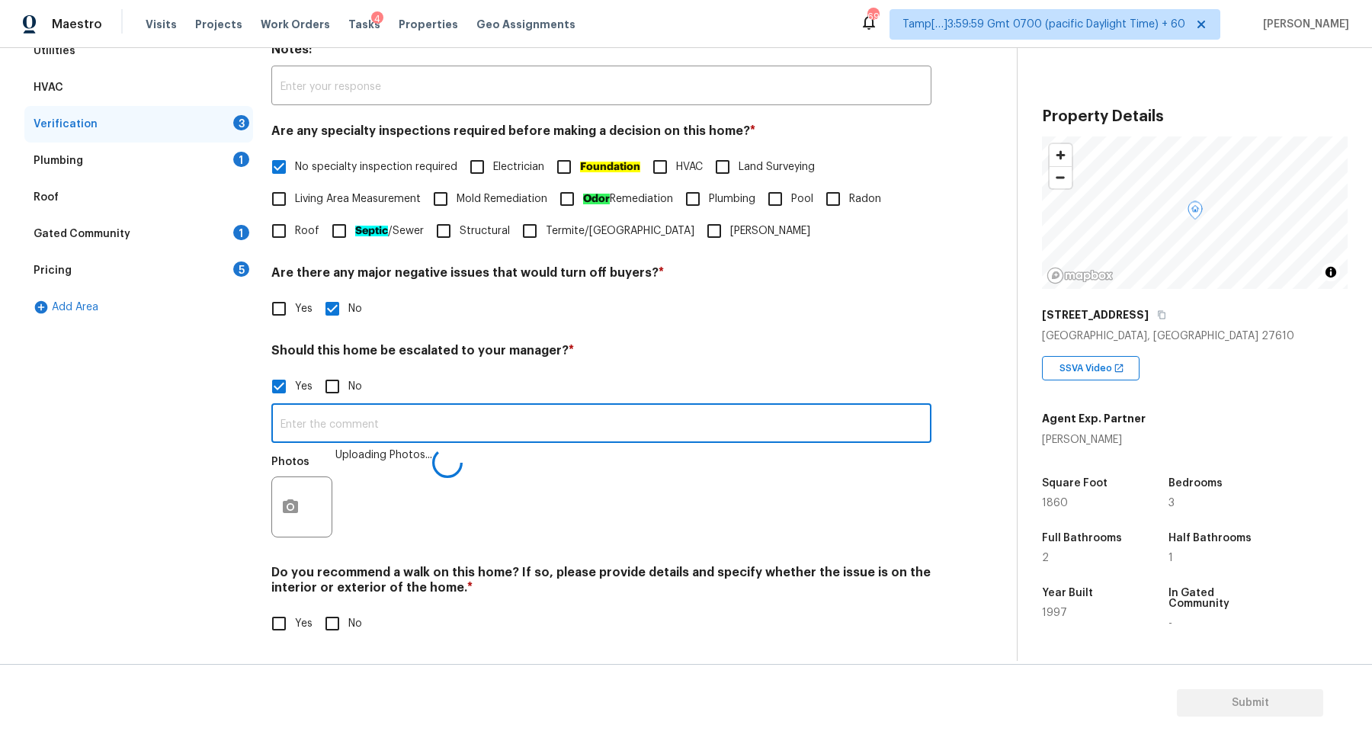
click at [681, 423] on input "text" at bounding box center [601, 425] width 660 height 36
click at [360, 425] on input "The house is in a poor condition," at bounding box center [601, 425] width 660 height 36
click at [523, 420] on input "The house is in poor condition," at bounding box center [601, 425] width 660 height 36
click at [437, 425] on input "The house is in poor condition, possible foundation issues" at bounding box center [601, 425] width 660 height 36
click at [603, 432] on input "The house is in poor condition, has possible foundation issues" at bounding box center [601, 425] width 660 height 36
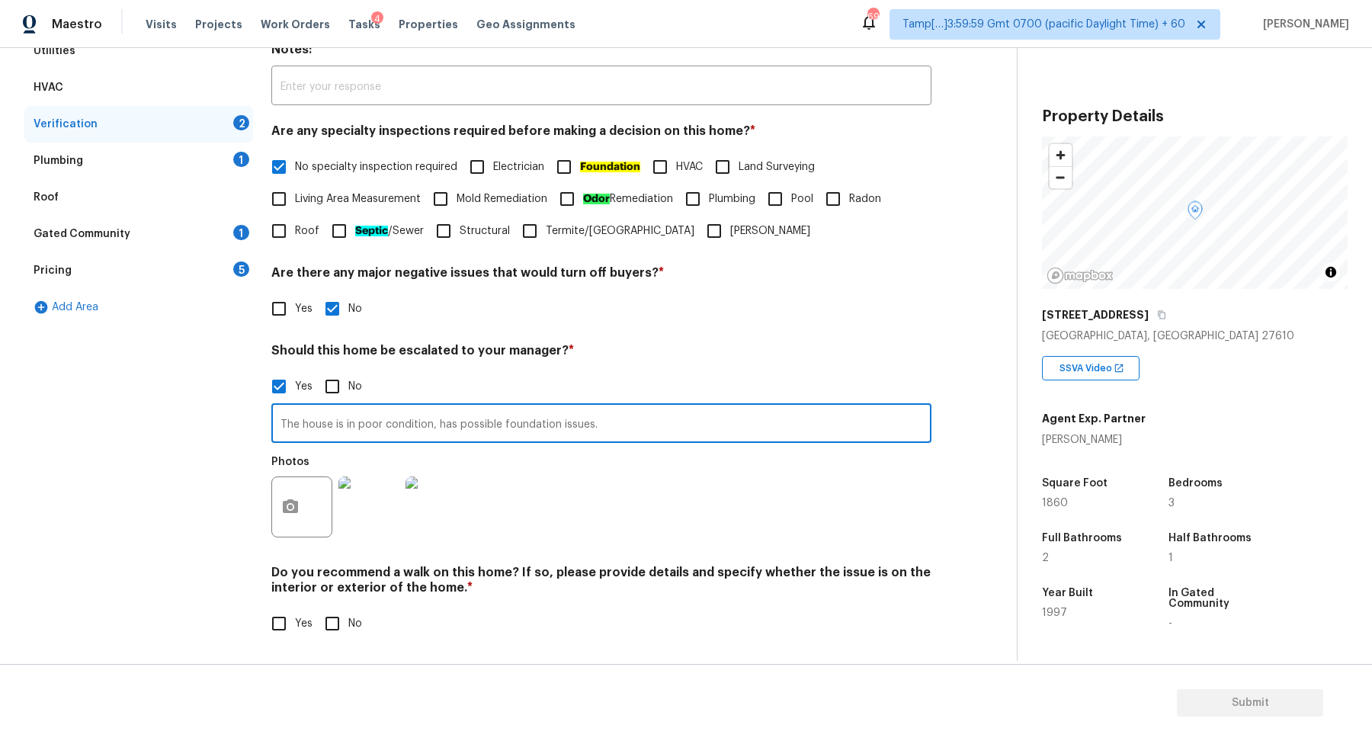
click at [874, 535] on div "Photos" at bounding box center [601, 496] width 660 height 99
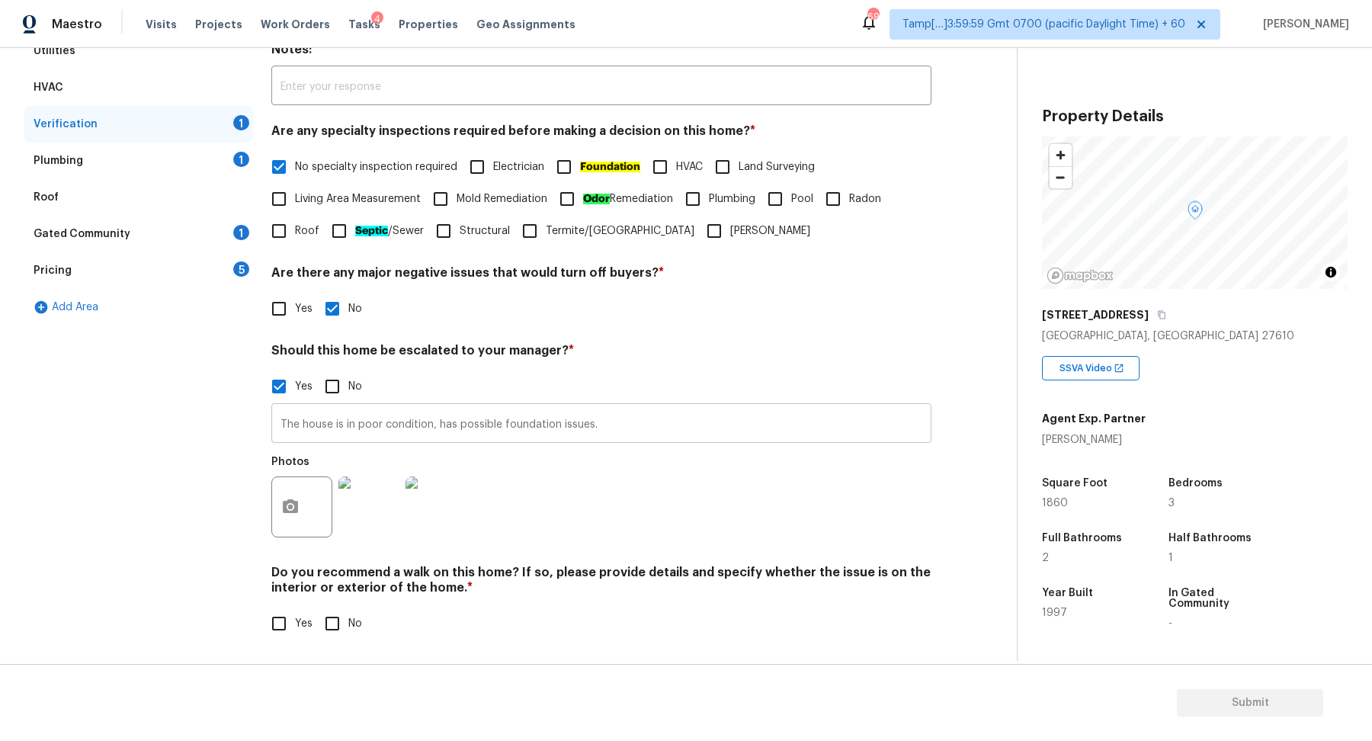
click at [679, 434] on input "The house is in poor condition, has possible foundation issues." at bounding box center [601, 425] width 660 height 36
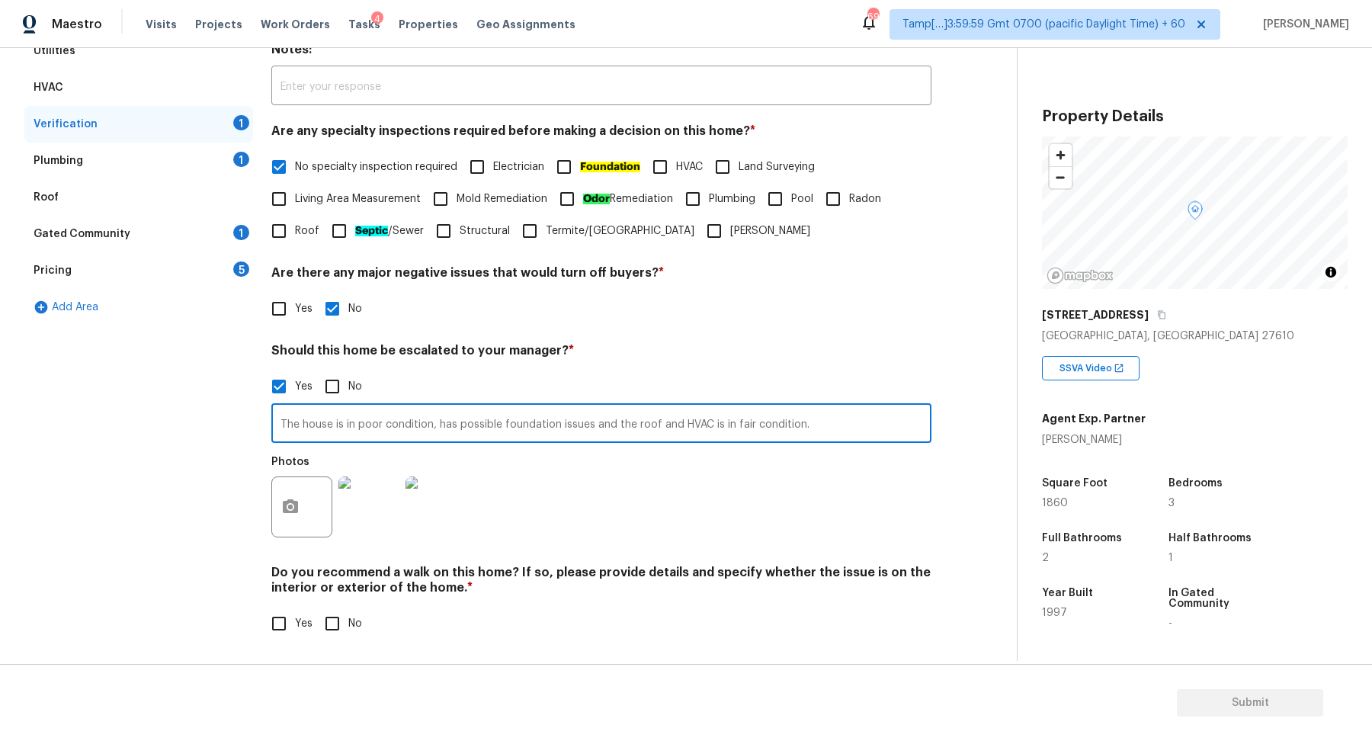
type input "The house is in poor condition, has possible foundation issues and the roof and…"
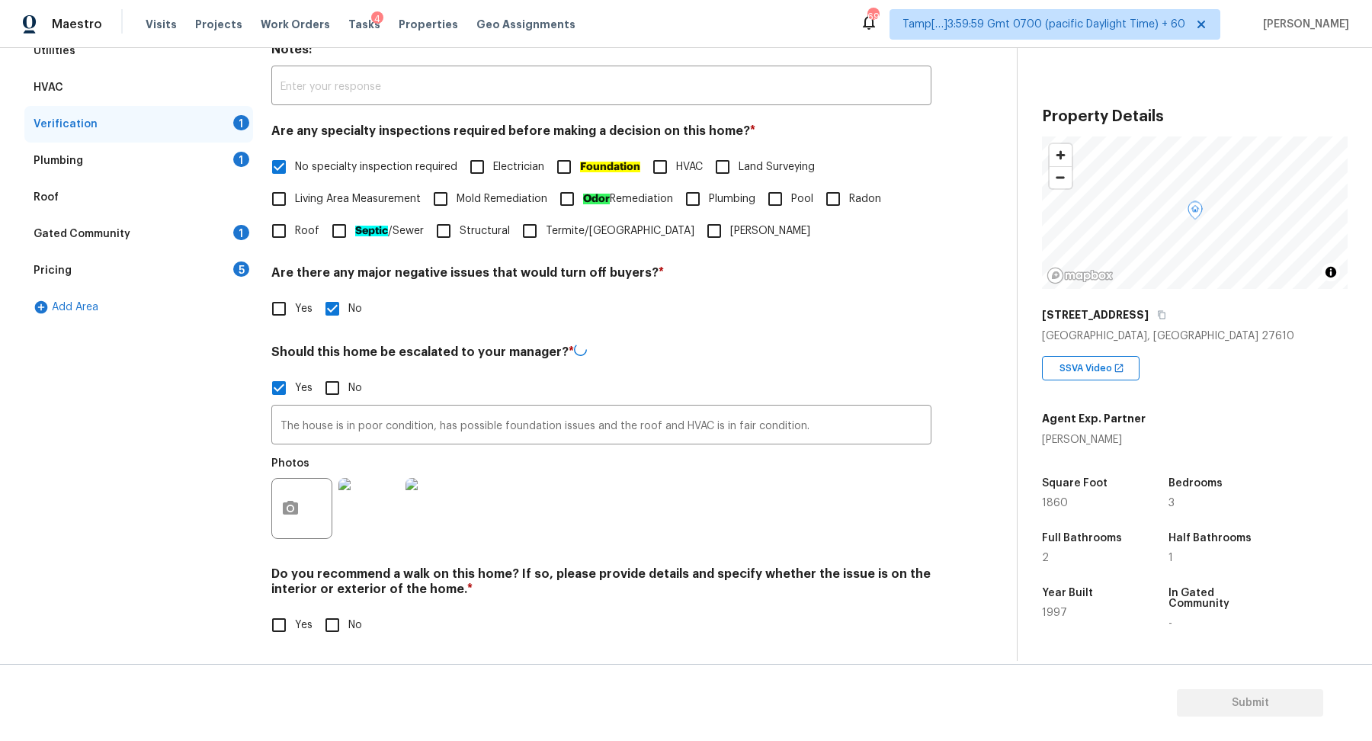
click at [797, 474] on div "Photos" at bounding box center [601, 498] width 660 height 99
click at [372, 637] on div "Yes No" at bounding box center [601, 623] width 660 height 32
click at [350, 628] on span "No" at bounding box center [355, 624] width 14 height 16
click at [348, 628] on input "No" at bounding box center [332, 623] width 32 height 32
checkbox input "true"
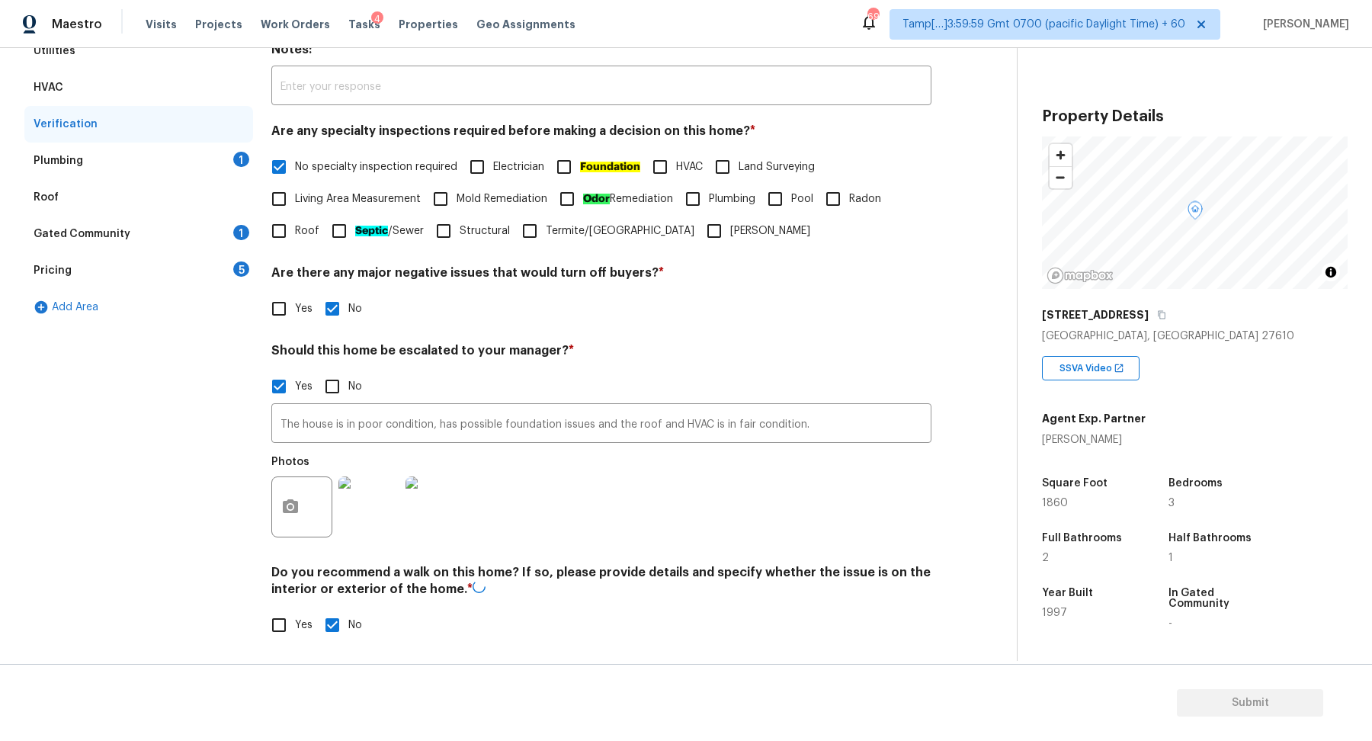
scroll to position [148, 0]
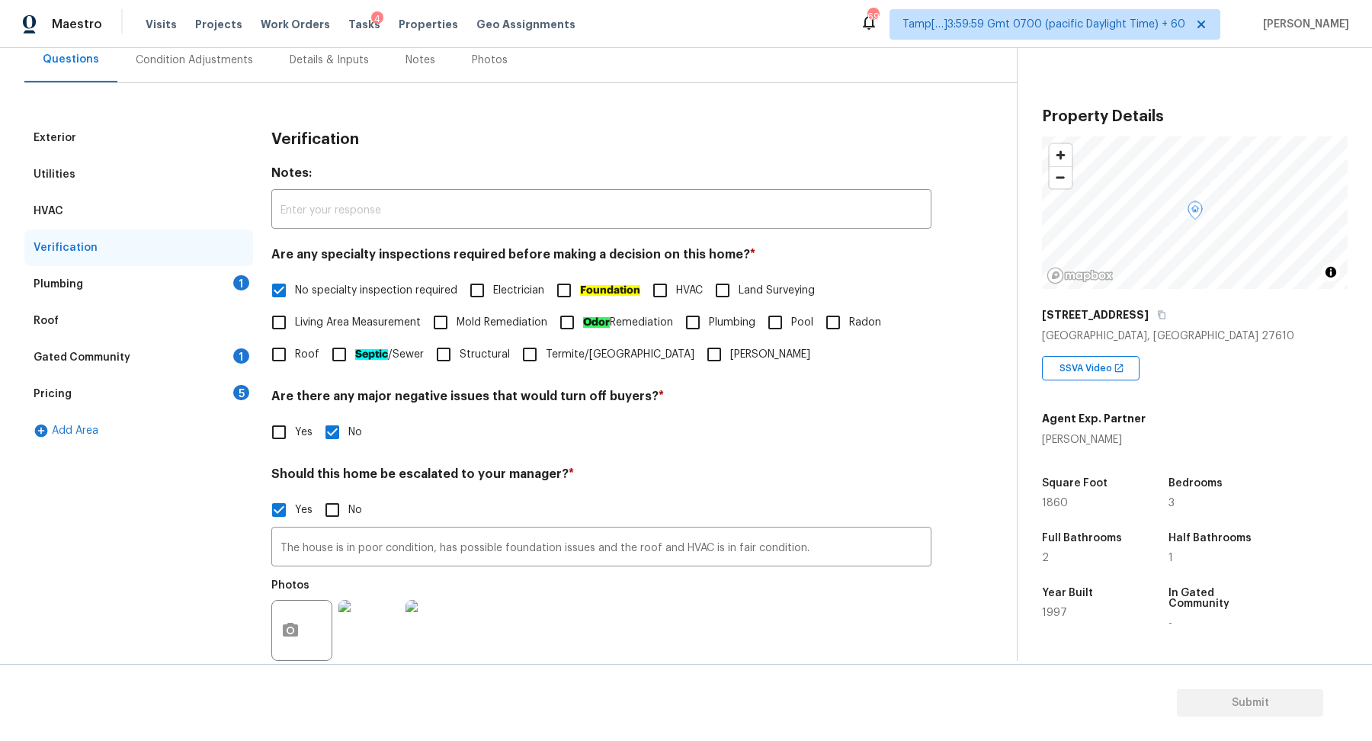
click at [231, 282] on div "Plumbing 1" at bounding box center [138, 284] width 229 height 37
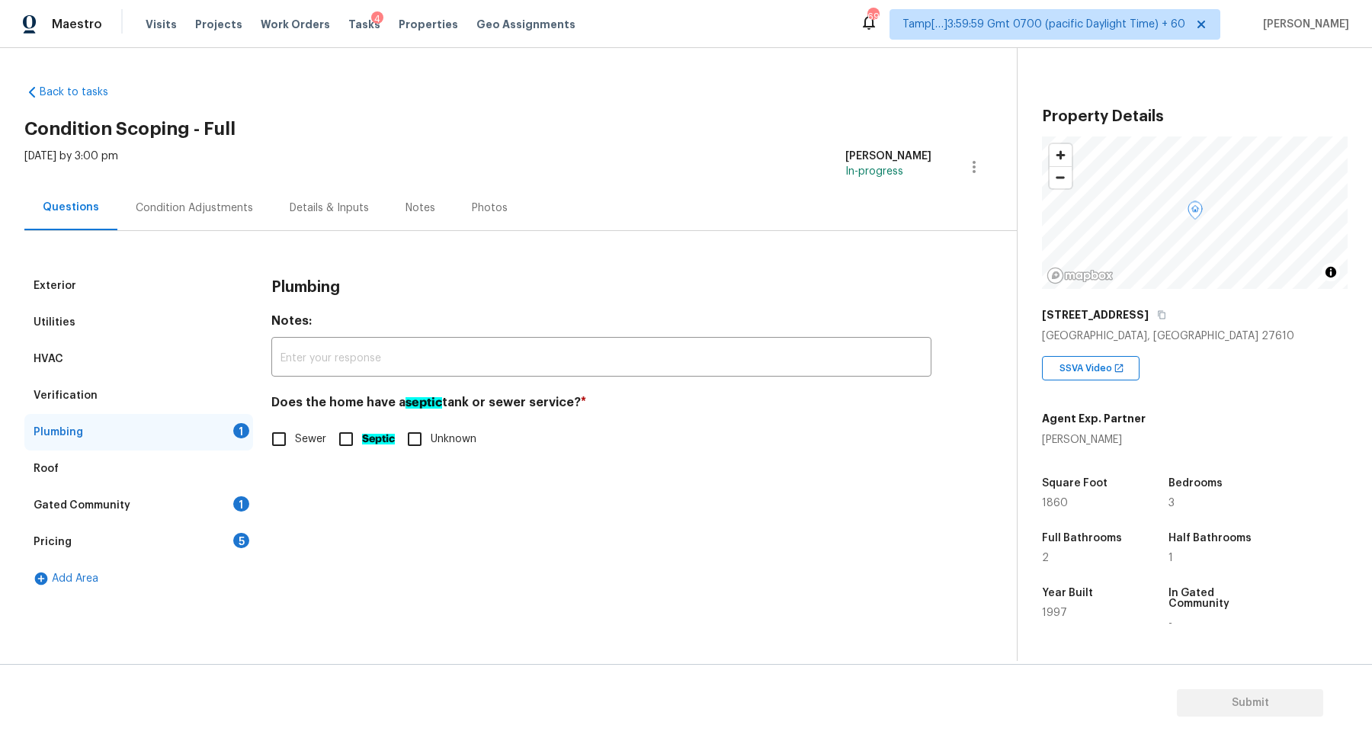
click at [295, 428] on label "Sewer" at bounding box center [294, 439] width 63 height 32
click at [295, 428] on input "Sewer" at bounding box center [279, 439] width 32 height 32
checkbox input "true"
click at [213, 484] on div "Roof" at bounding box center [138, 468] width 229 height 37
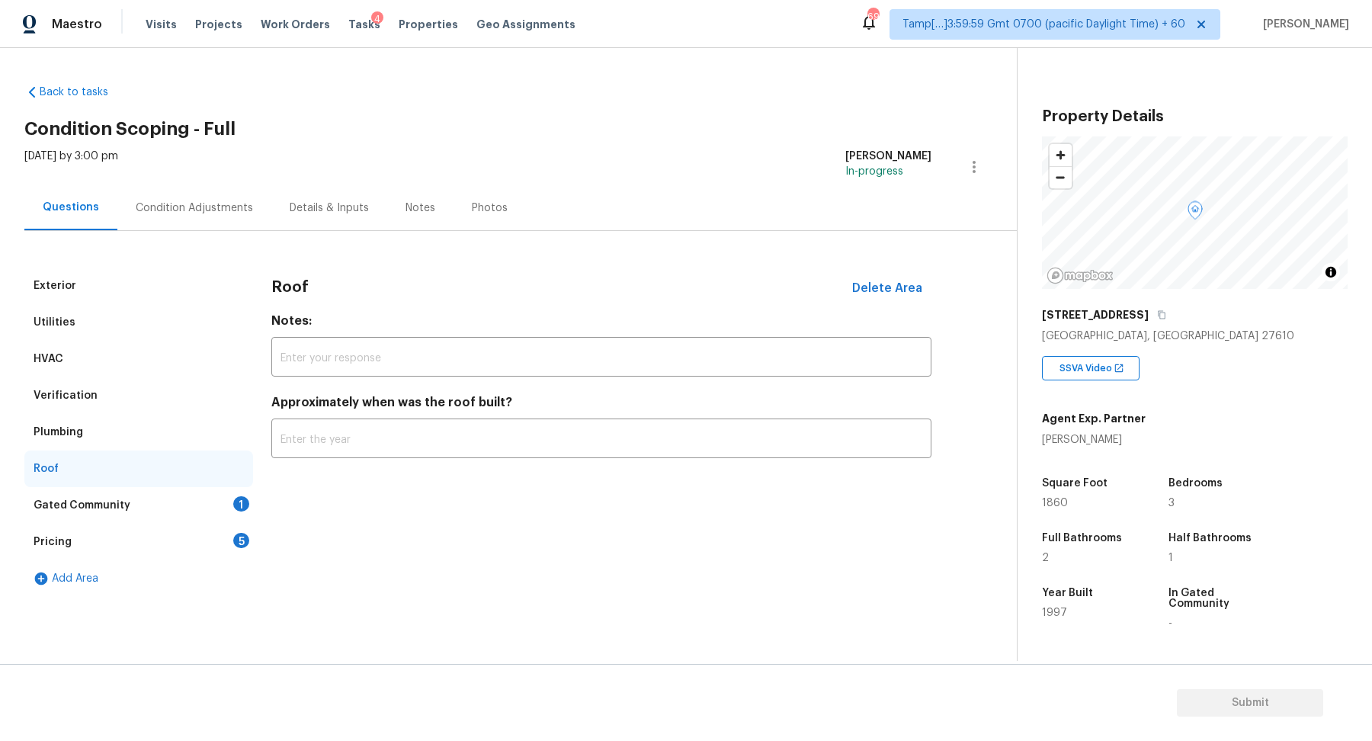
click at [216, 496] on div "Gated Community 1" at bounding box center [138, 505] width 229 height 37
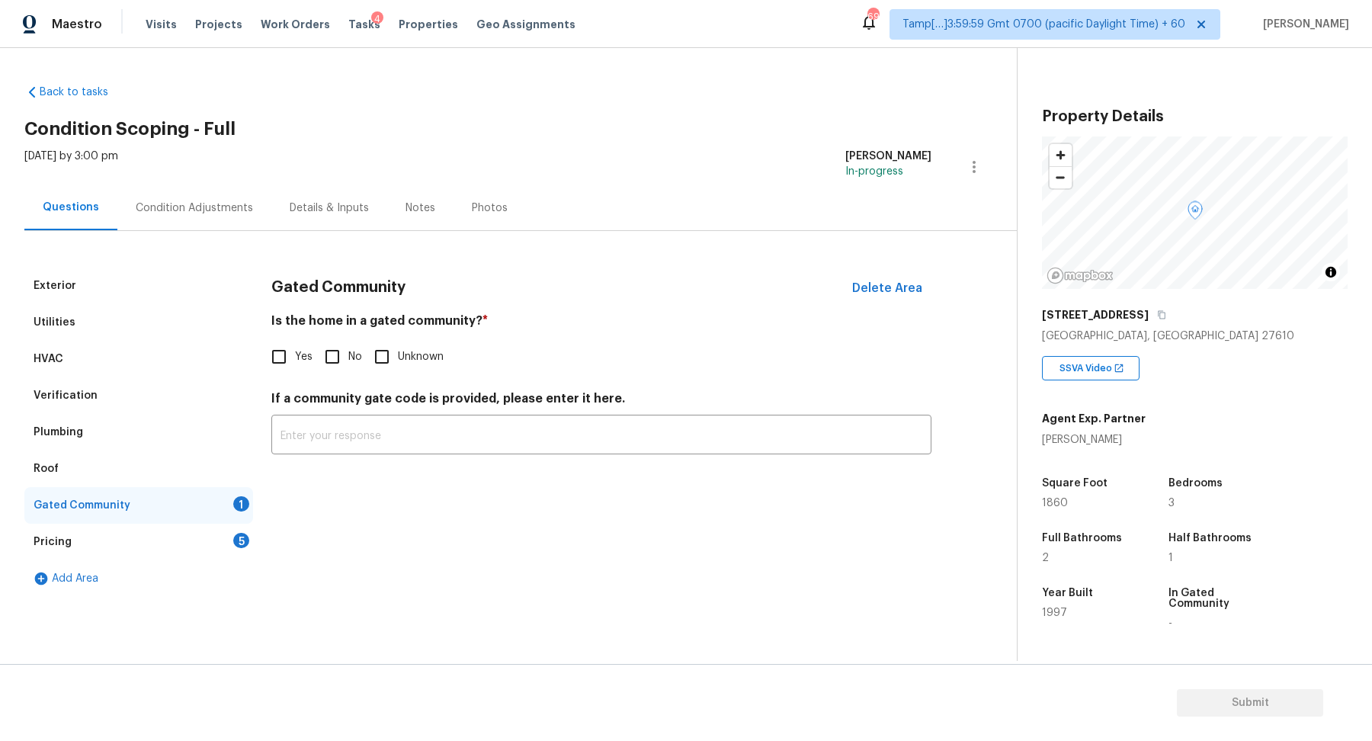
click at [354, 350] on span "No" at bounding box center [355, 357] width 14 height 16
click at [348, 350] on input "No" at bounding box center [332, 357] width 32 height 32
checkbox input "true"
click at [189, 562] on div "Add Area" at bounding box center [138, 578] width 229 height 37
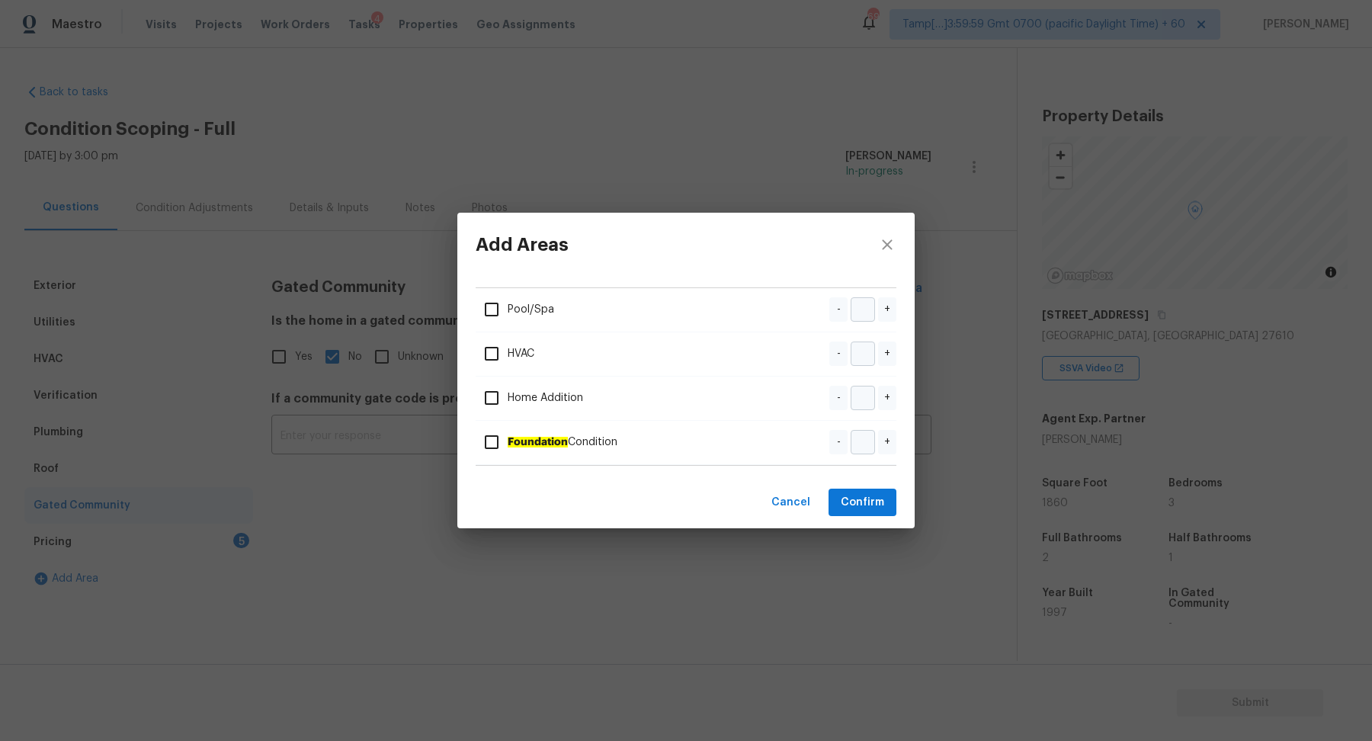
click at [208, 527] on div "Add Areas Pool/Spa - + HVAC - + Home Addition - + Foundation Condition - + Canc…" at bounding box center [686, 370] width 1372 height 741
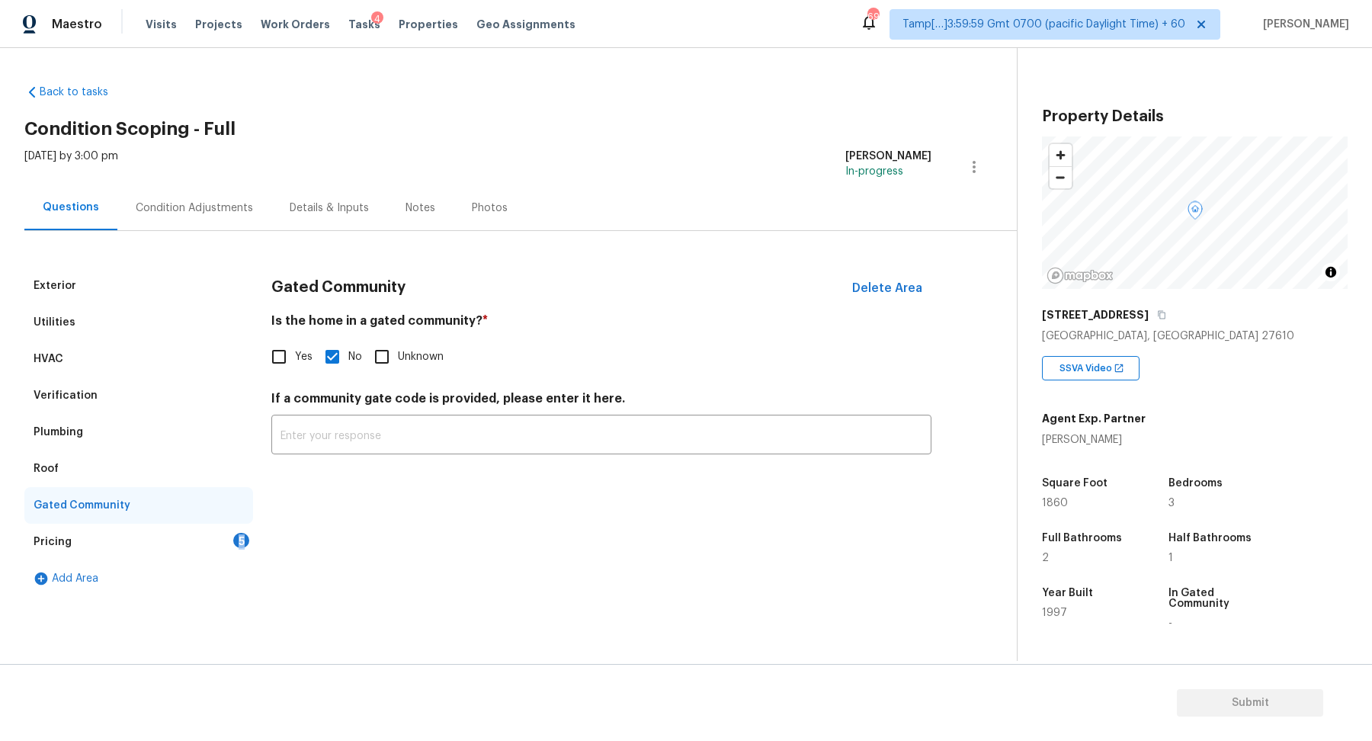
click at [208, 527] on div "Pricing 5" at bounding box center [138, 541] width 229 height 37
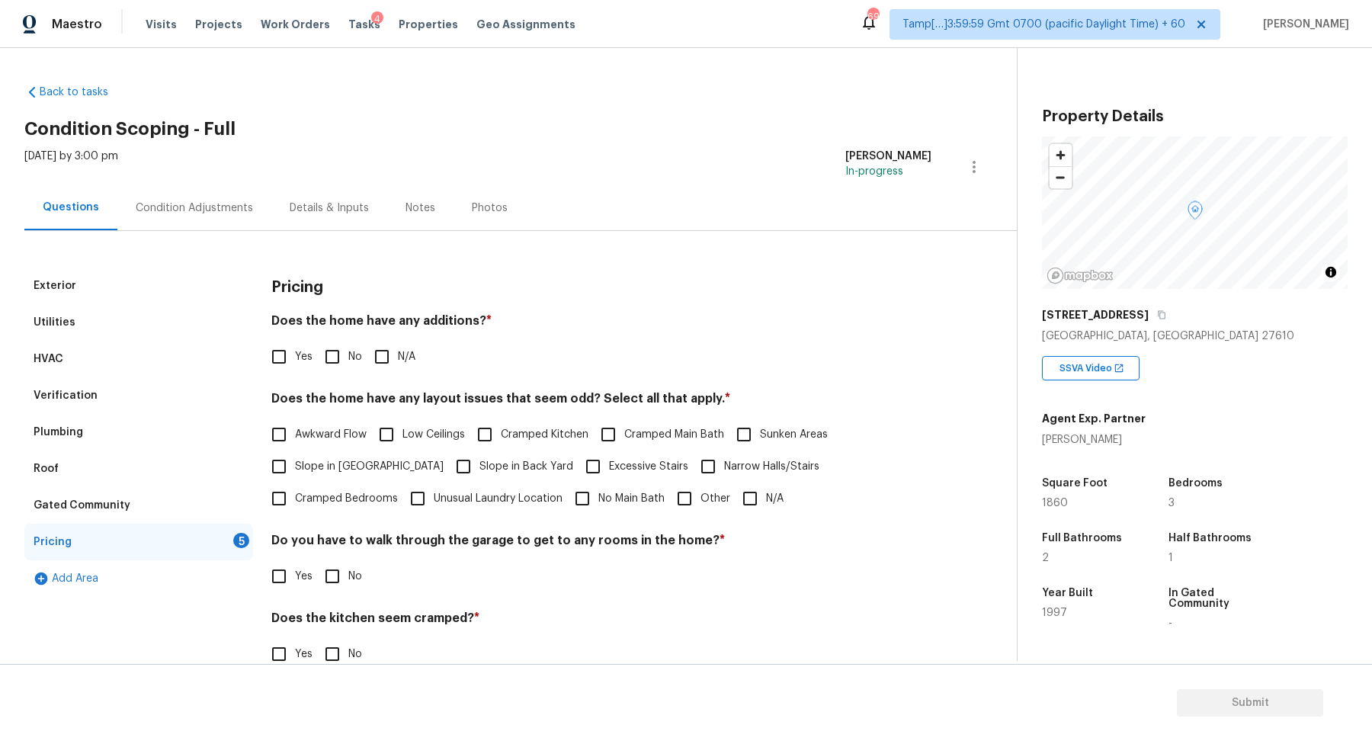
click at [307, 385] on div "Pricing Does the home have any additions? * Yes No N/A Does the home have any l…" at bounding box center [601, 516] width 660 height 498
click at [325, 370] on input "No" at bounding box center [332, 357] width 32 height 32
checkbox input "true"
click at [337, 481] on div "Awkward Flow Low Ceilings Cramped Kitchen Cramped Main Bath Sunken Areas Slope …" at bounding box center [601, 468] width 660 height 96
click at [347, 472] on span "Slope in Front Yard" at bounding box center [369, 467] width 149 height 16
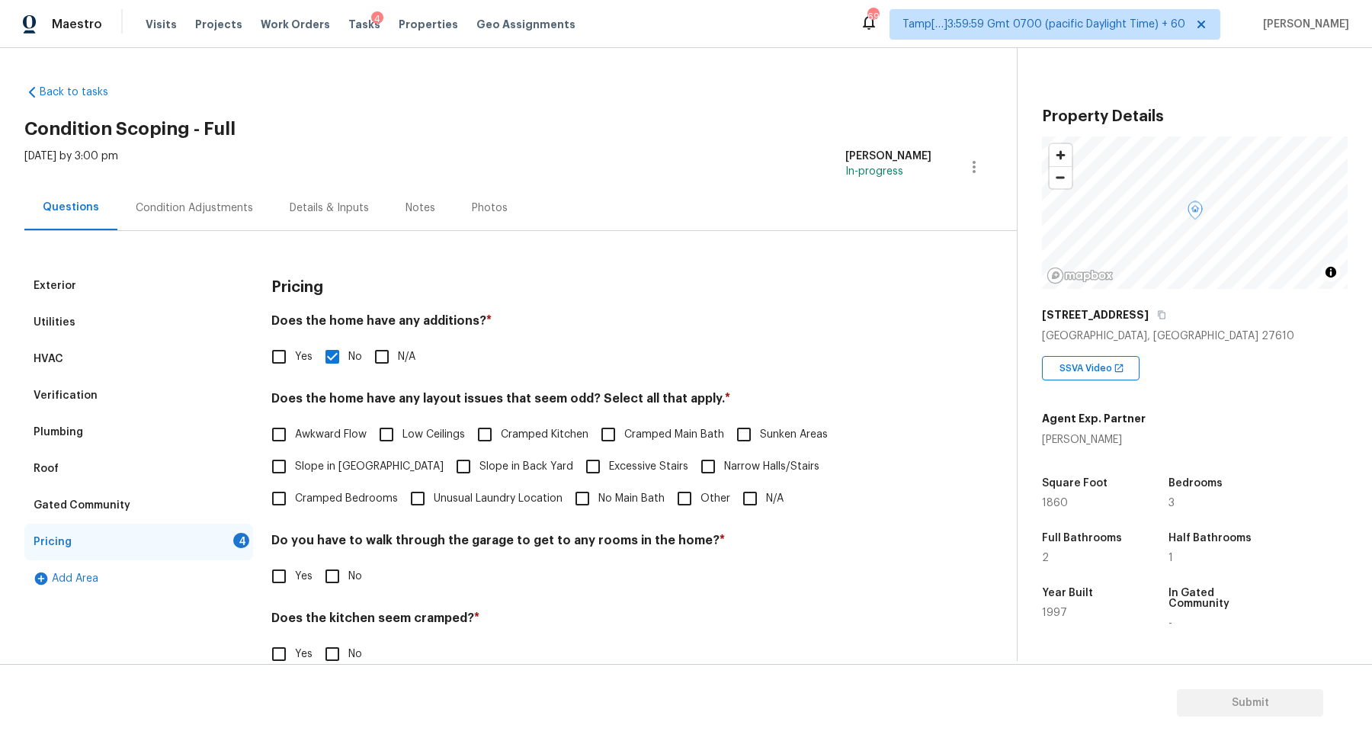
click at [295, 472] on input "Slope in Front Yard" at bounding box center [279, 466] width 32 height 32
checkbox input "true"
click at [479, 472] on span "Slope in Back Yard" at bounding box center [526, 468] width 94 height 16
click at [447, 472] on input "Slope in Back Yard" at bounding box center [463, 468] width 32 height 32
checkbox input "true"
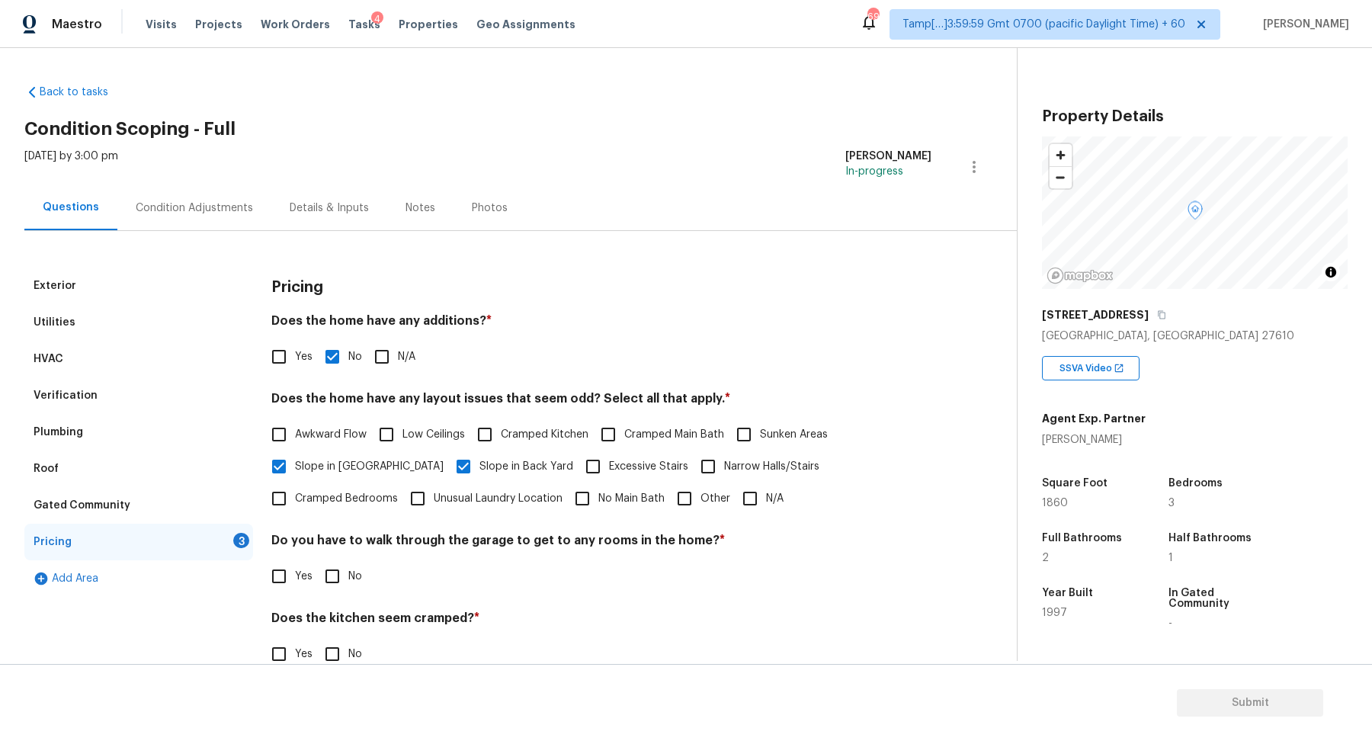
scroll to position [108, 0]
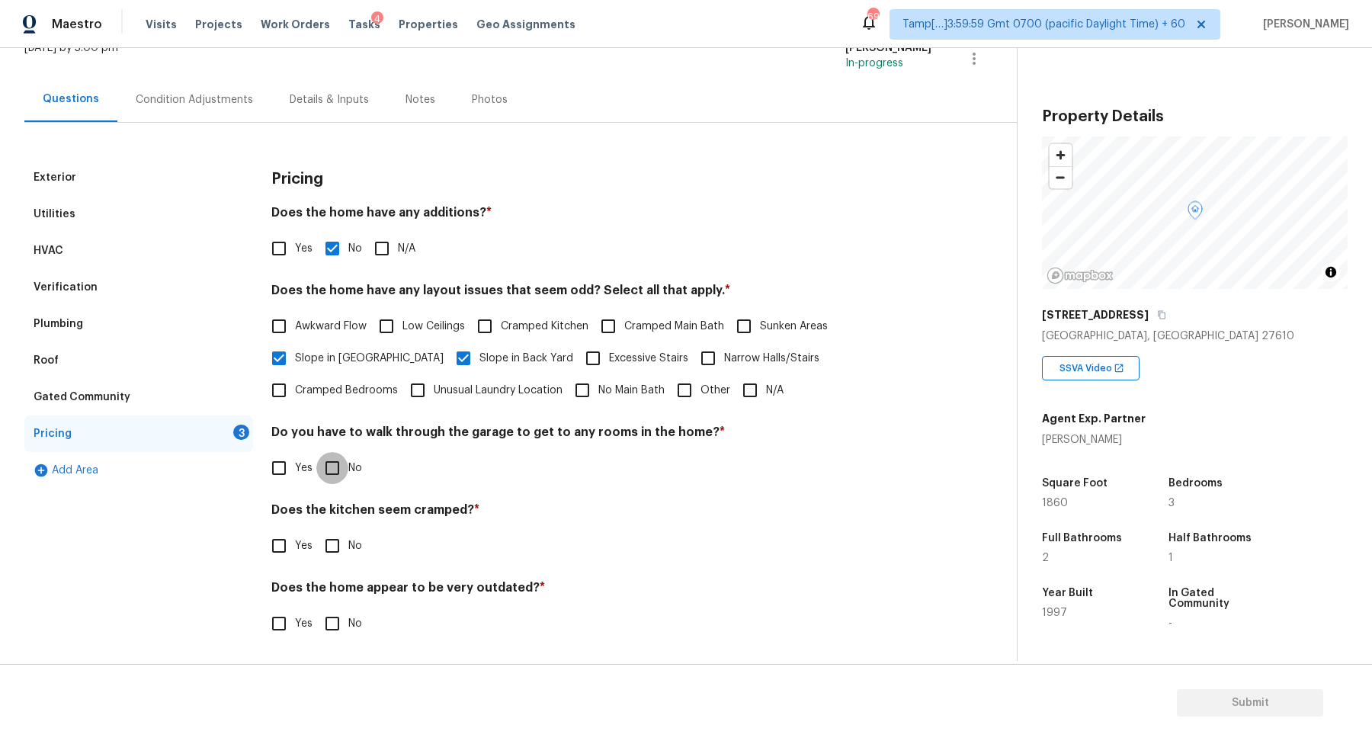
click at [339, 478] on input "No" at bounding box center [332, 468] width 32 height 32
checkbox input "true"
click at [316, 531] on input "No" at bounding box center [332, 547] width 32 height 32
checkbox input "true"
click at [316, 609] on input "No" at bounding box center [332, 625] width 32 height 32
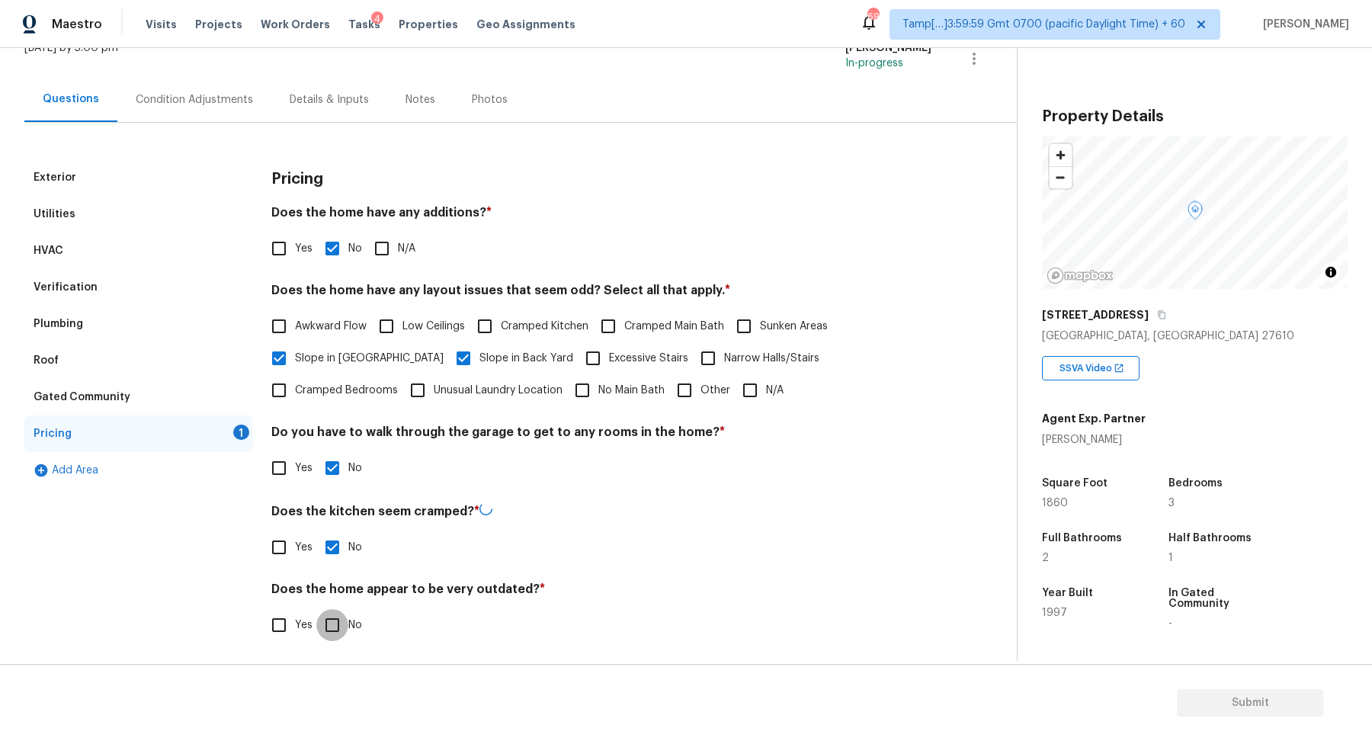
checkbox input "true"
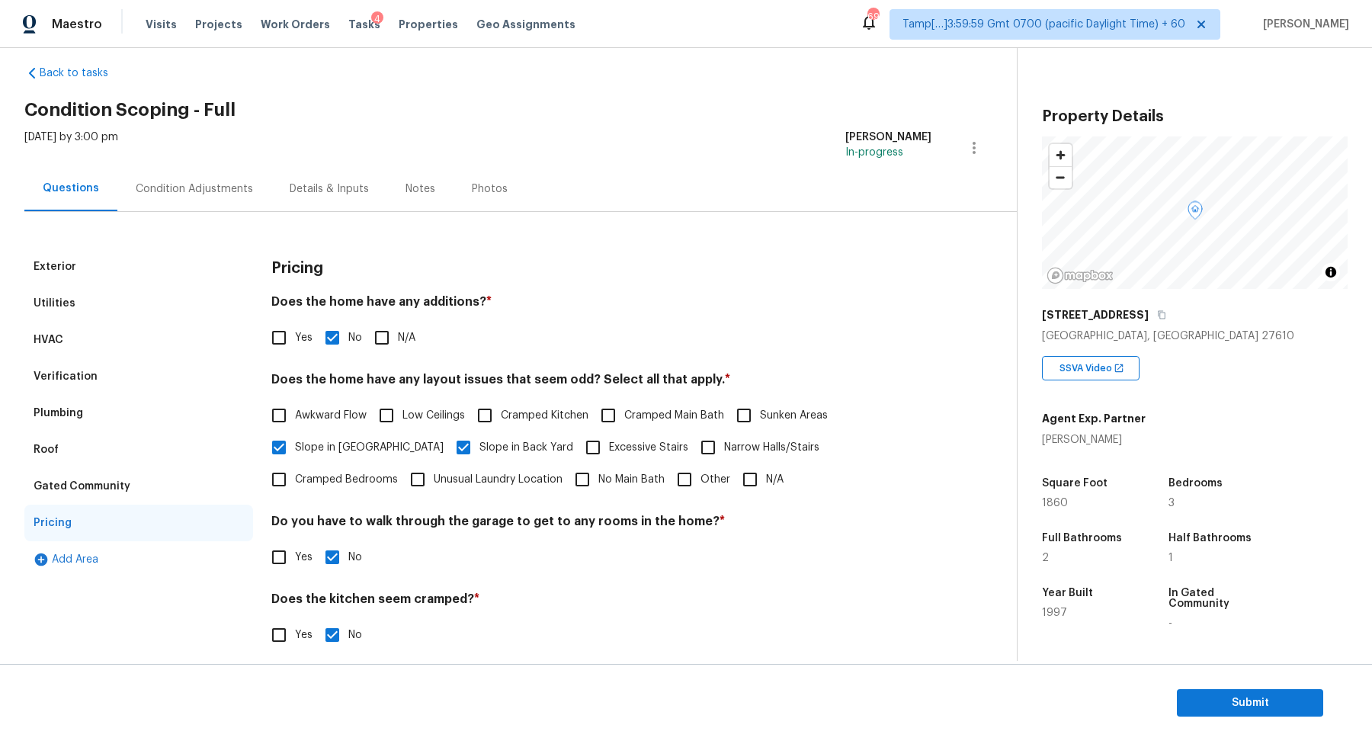
scroll to position [0, 0]
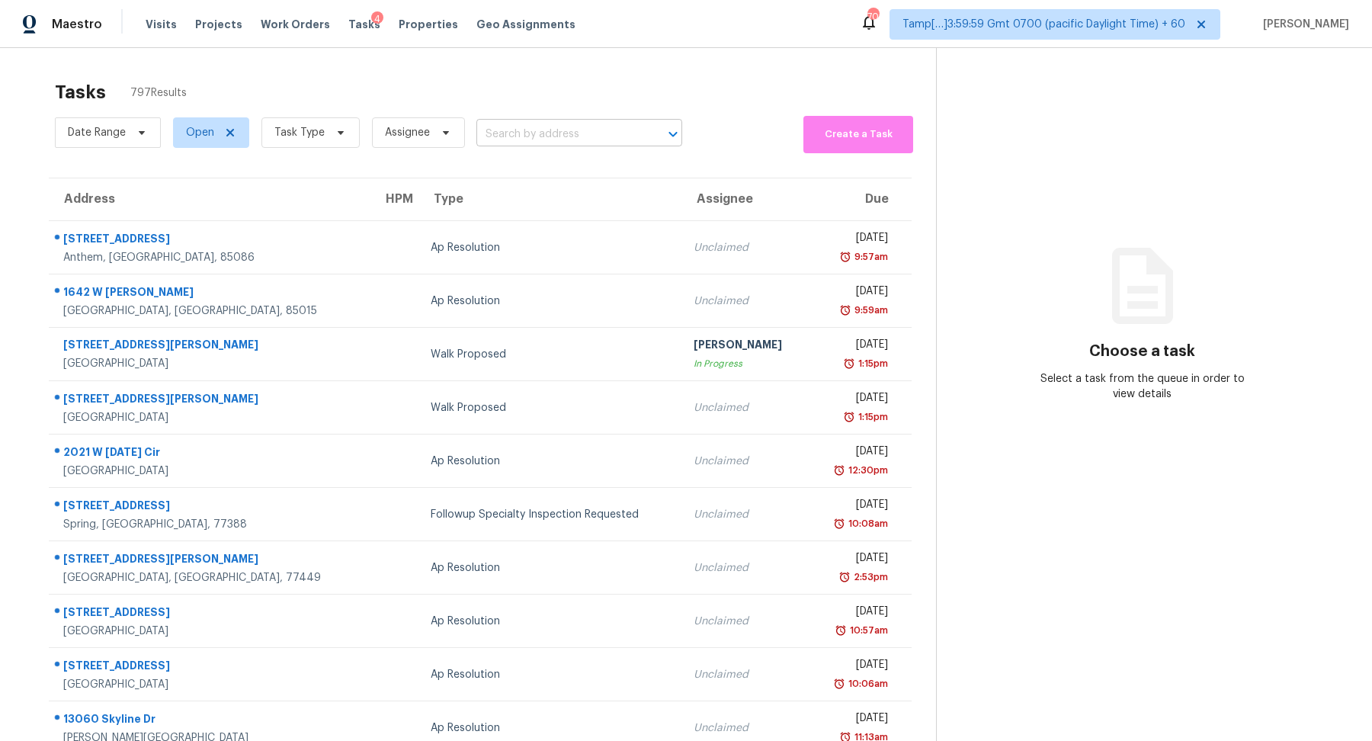
click at [536, 126] on input "text" at bounding box center [557, 135] width 163 height 24
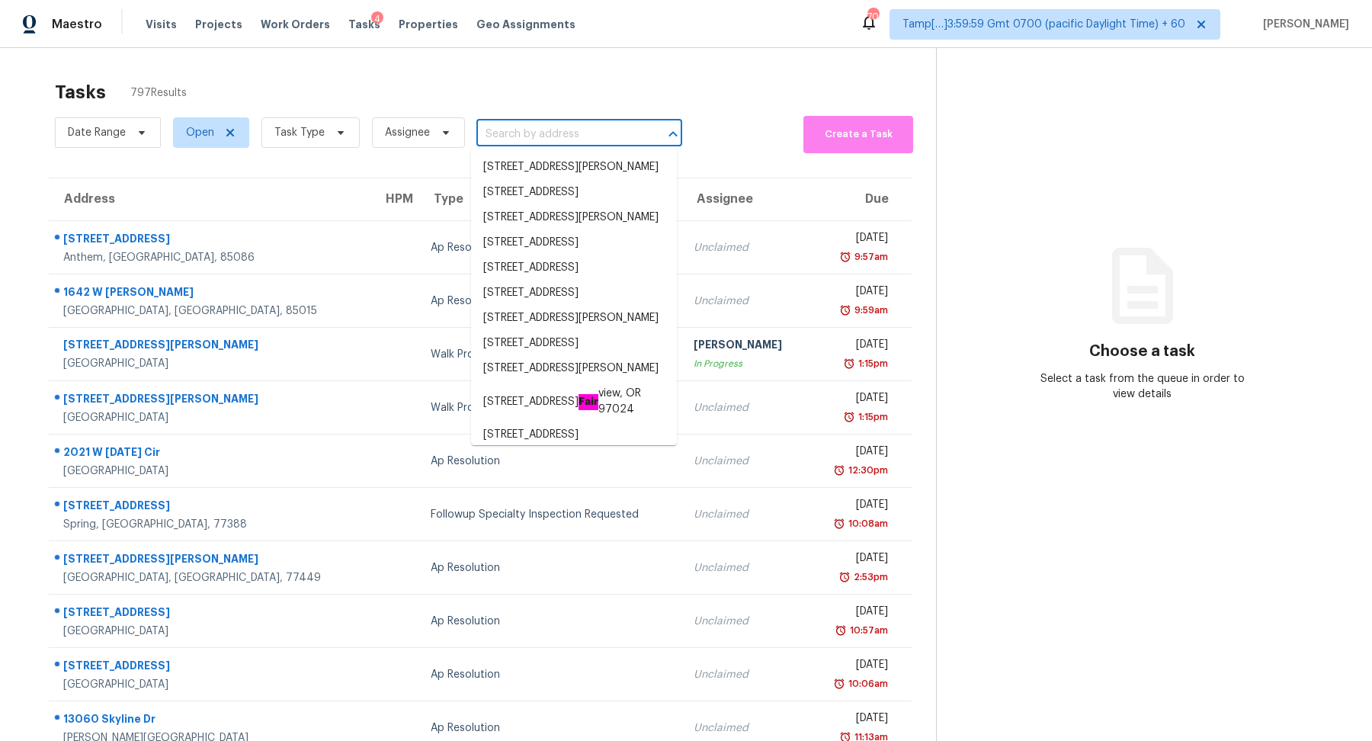
paste input "6170 E Sahara Ave Unit 1058, Las Vegas, NV 89142"
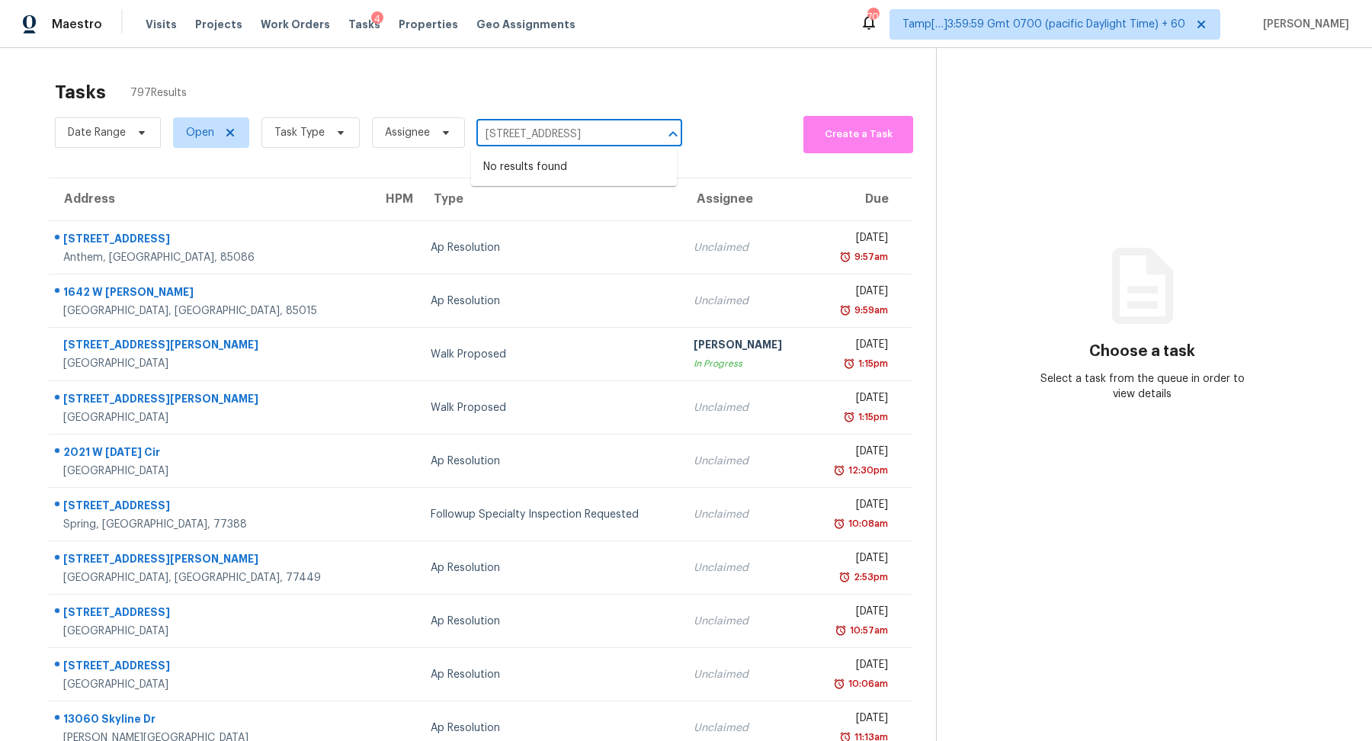
scroll to position [0, 90]
drag, startPoint x: 479, startPoint y: 133, endPoint x: 530, endPoint y: 133, distance: 51.1
click at [530, 133] on input "6170 E Sahara Ave Unit 1058, Las Vegas, NV 89142" at bounding box center [557, 135] width 163 height 24
type input "6170 E Sahara Ave, Las Vegas, NV 89142"
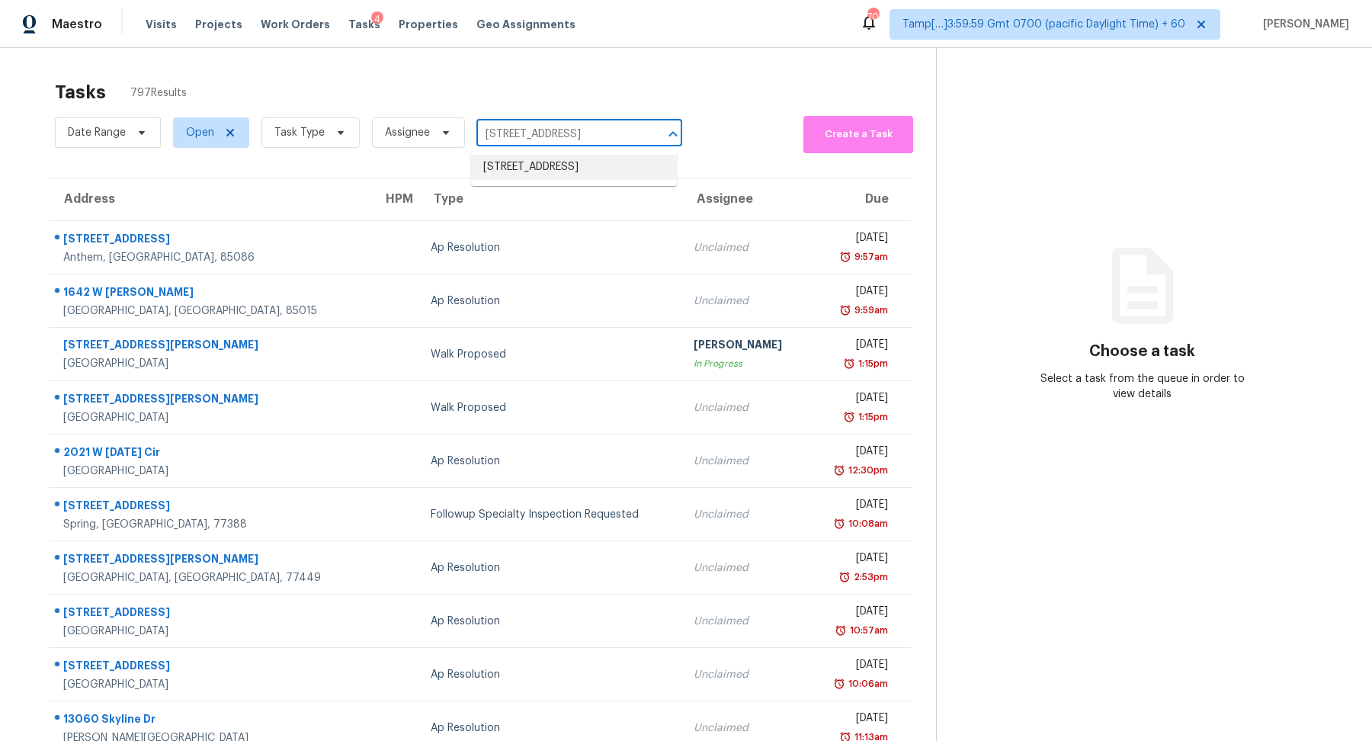
click at [565, 163] on li "6170 E Sahara Ave Unit 1058, Las Vegas, NV 89142" at bounding box center [574, 167] width 206 height 25
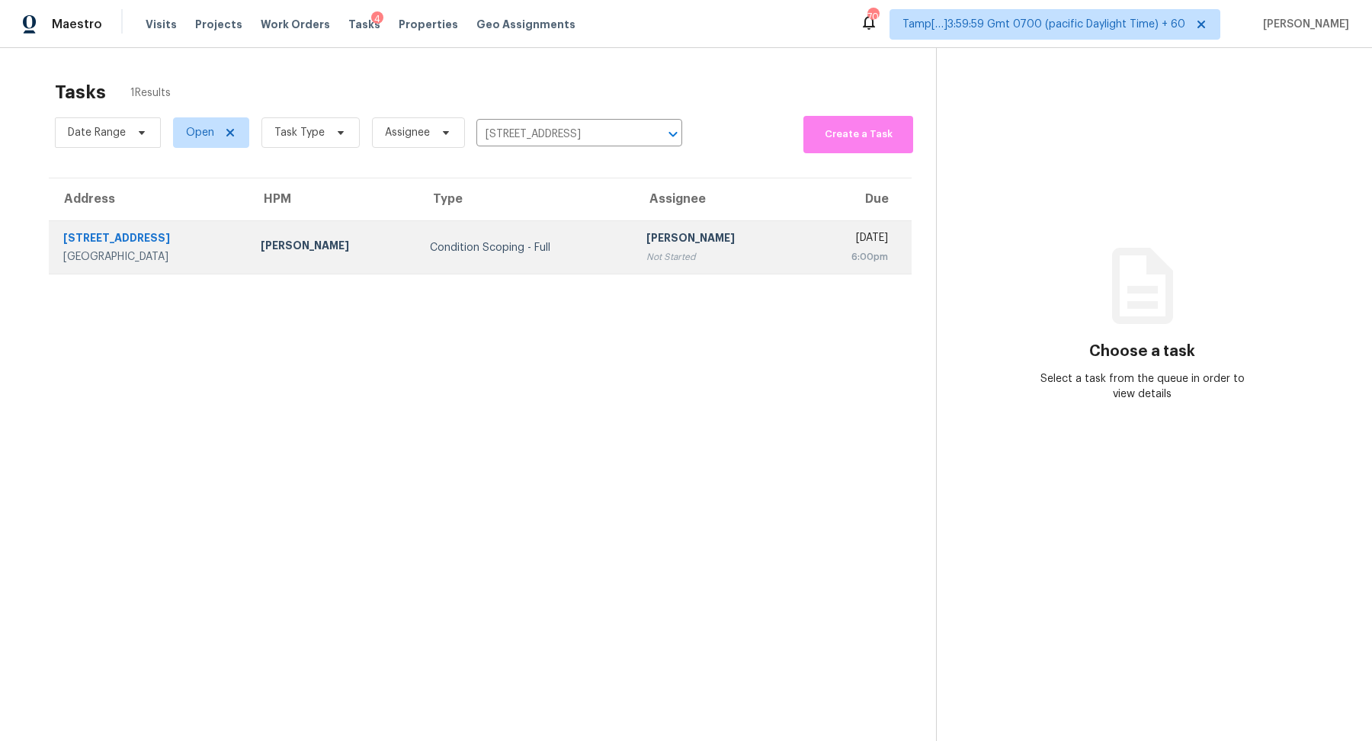
click at [668, 228] on td "Hariharan GV Not Started" at bounding box center [718, 247] width 169 height 53
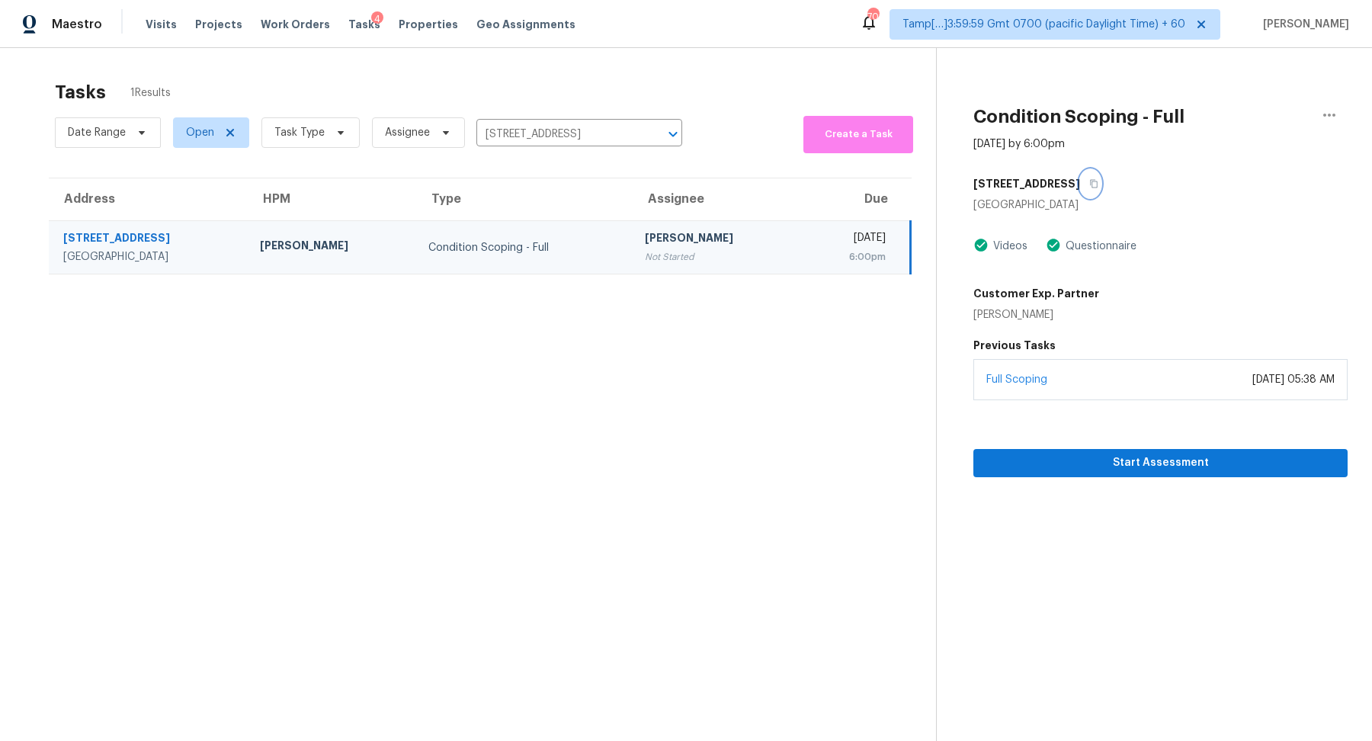
click at [1089, 184] on icon "button" at bounding box center [1093, 183] width 9 height 9
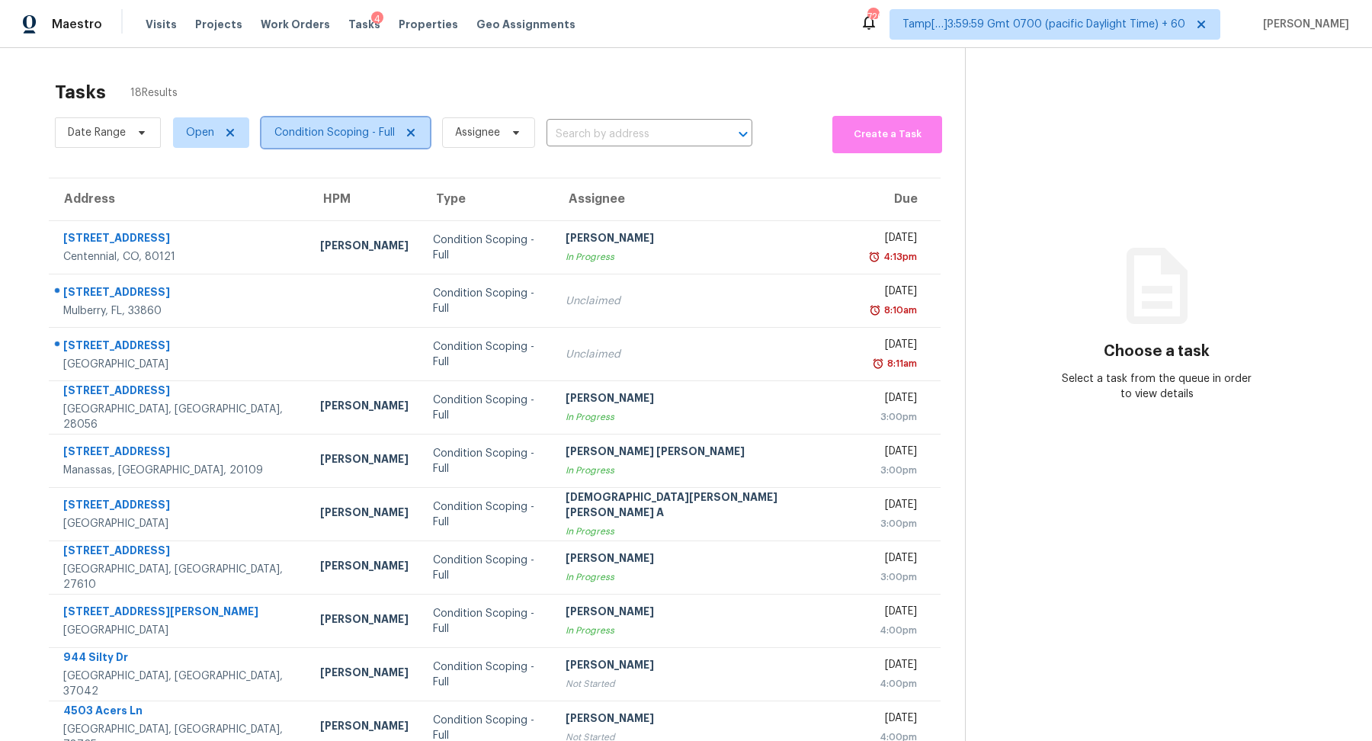
click at [335, 139] on span "Condition Scoping - Full" at bounding box center [334, 132] width 120 height 15
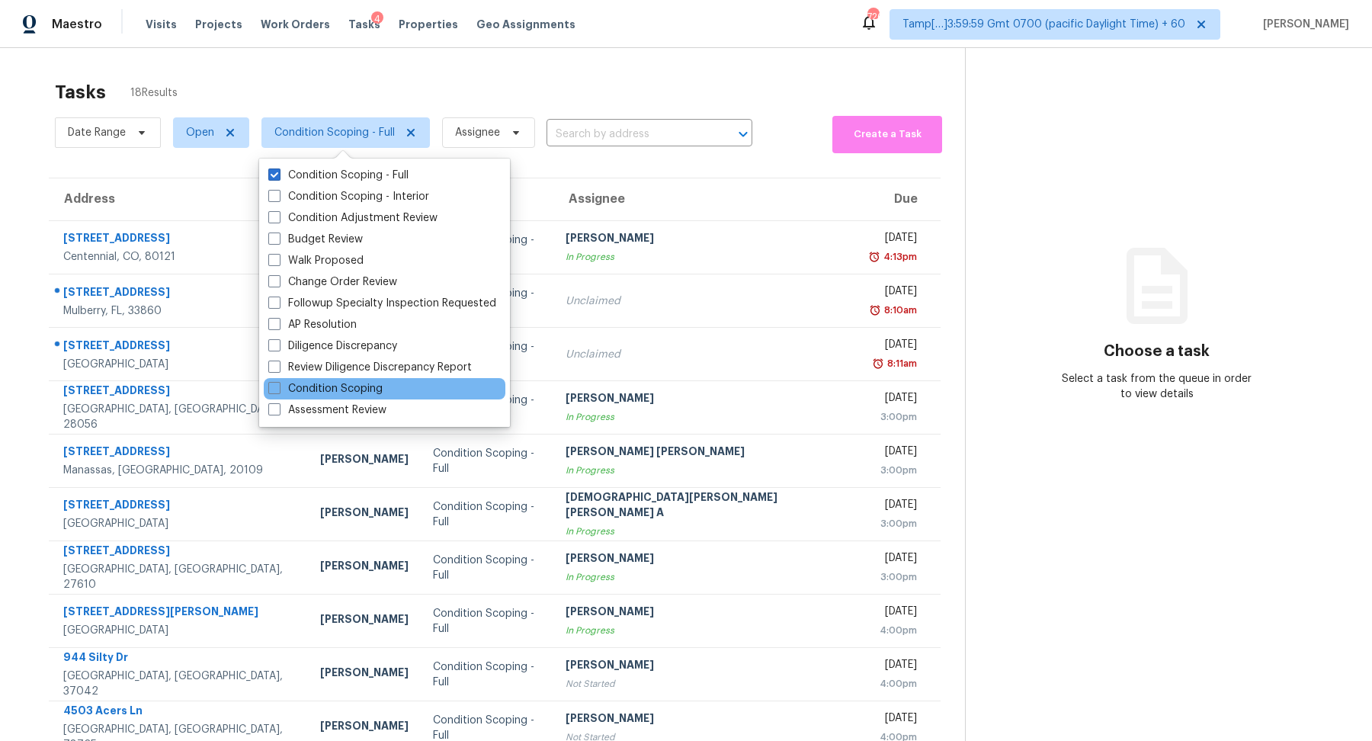
click at [405, 389] on div "Condition Scoping" at bounding box center [385, 388] width 242 height 21
click at [358, 386] on label "Condition Scoping" at bounding box center [325, 388] width 114 height 15
click at [278, 386] on input "Condition Scoping" at bounding box center [273, 386] width 10 height 10
checkbox input "true"
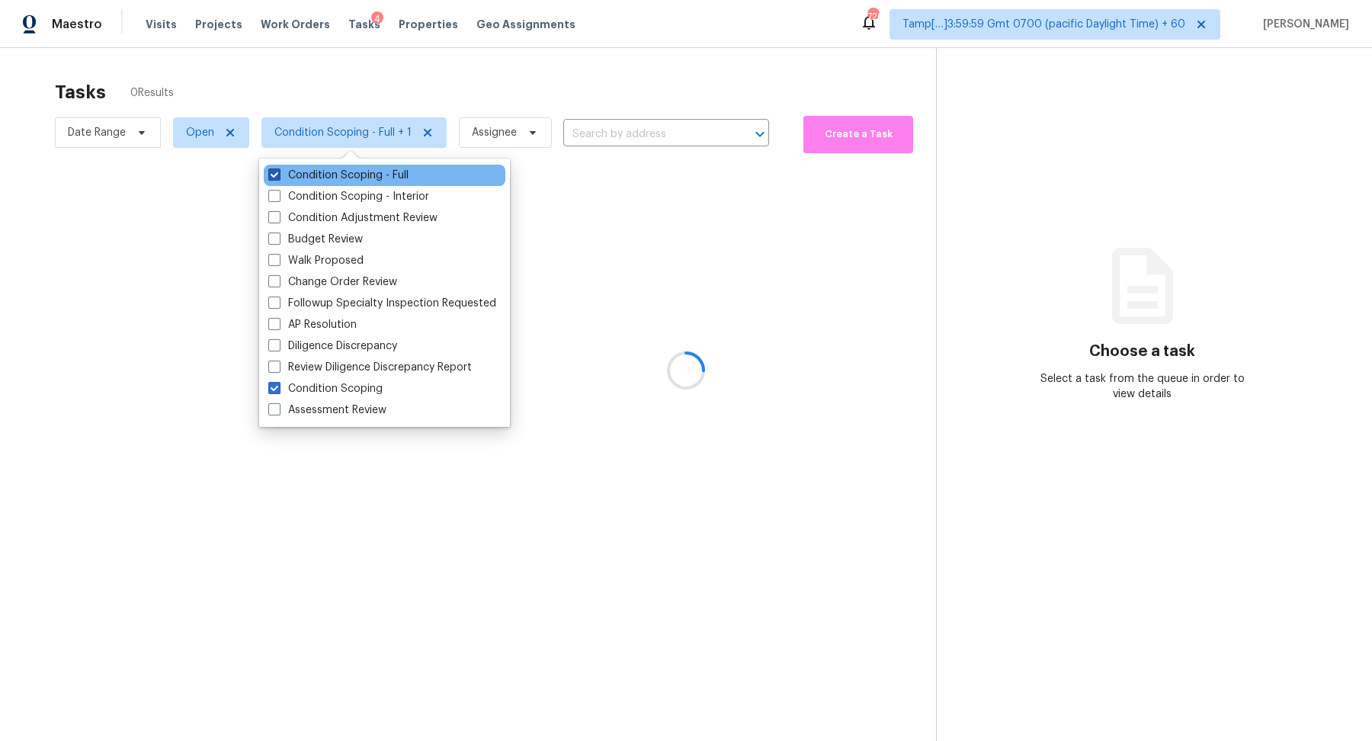
click at [369, 179] on label "Condition Scoping - Full" at bounding box center [338, 175] width 140 height 15
click at [278, 178] on input "Condition Scoping - Full" at bounding box center [273, 173] width 10 height 10
checkbox input "false"
click at [626, 203] on div at bounding box center [686, 370] width 1372 height 741
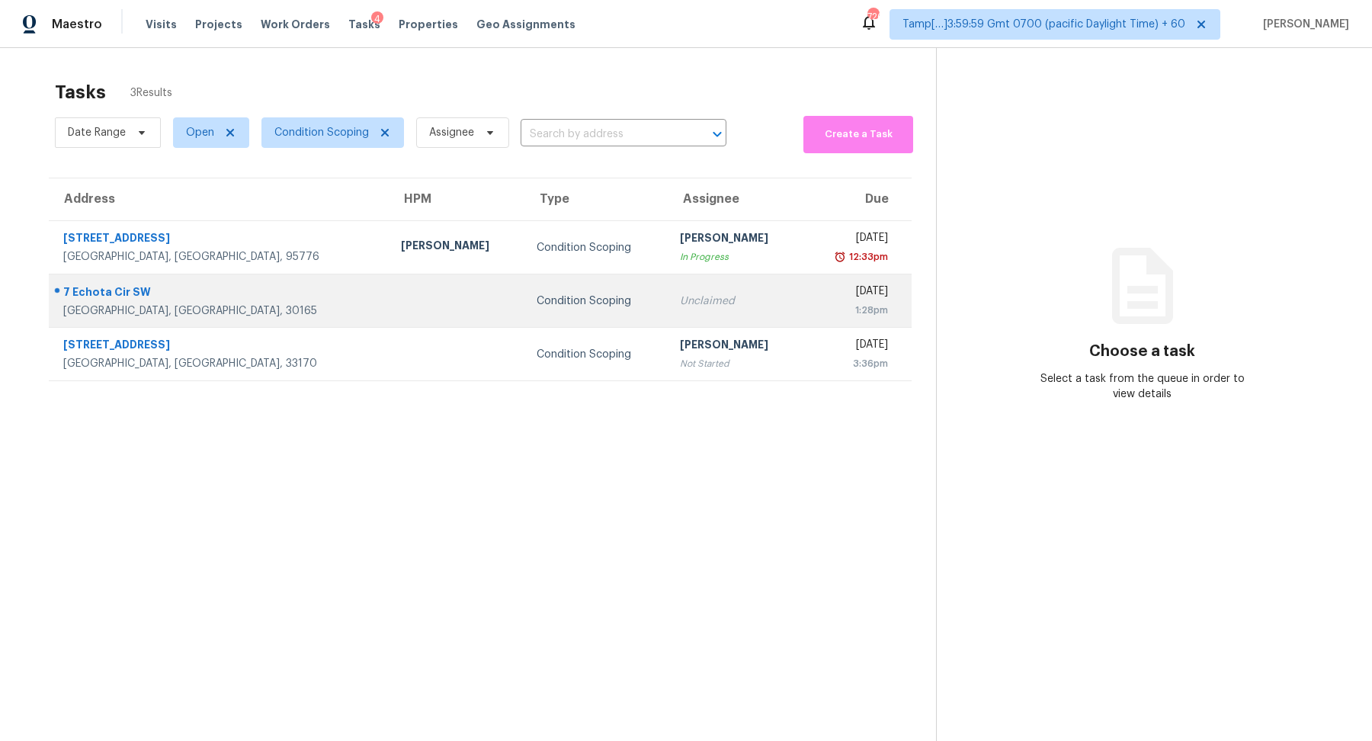
click at [680, 307] on div "Unclaimed" at bounding box center [735, 300] width 111 height 15
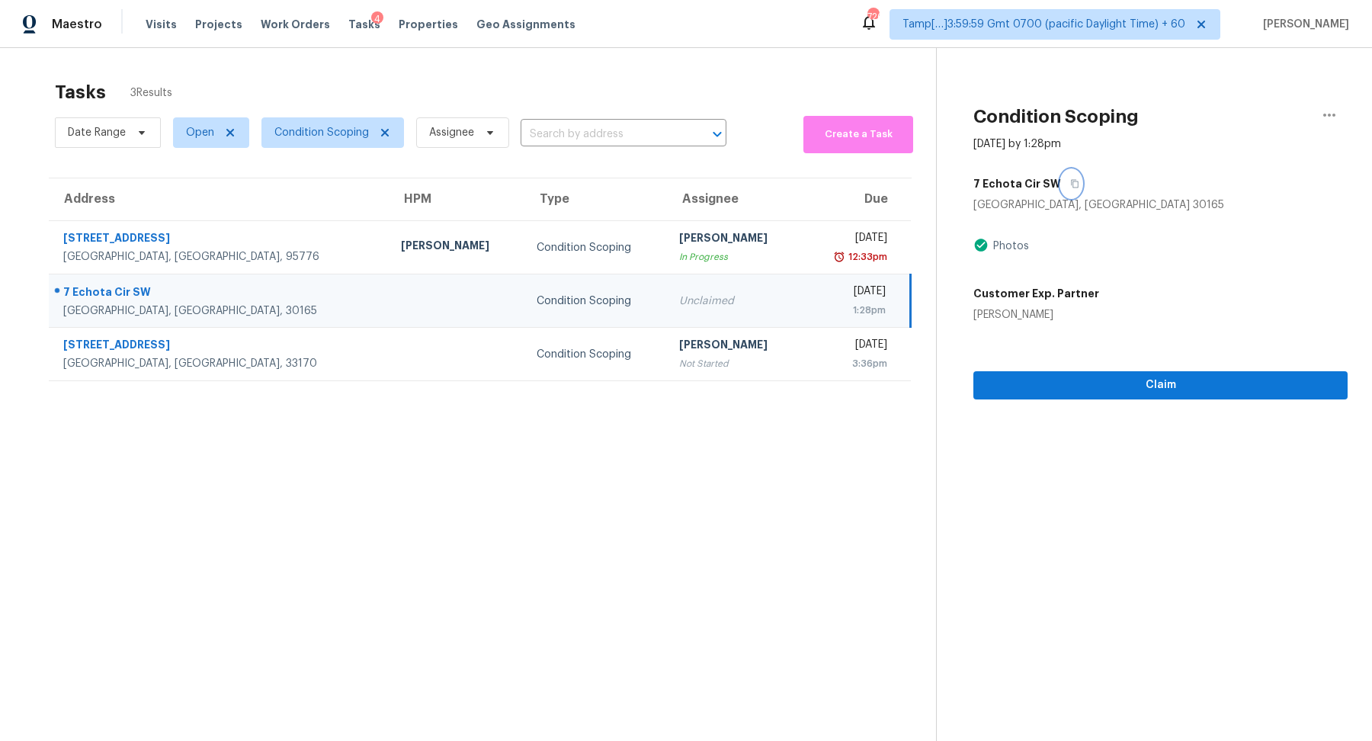
click at [1063, 190] on button "button" at bounding box center [1071, 183] width 21 height 27
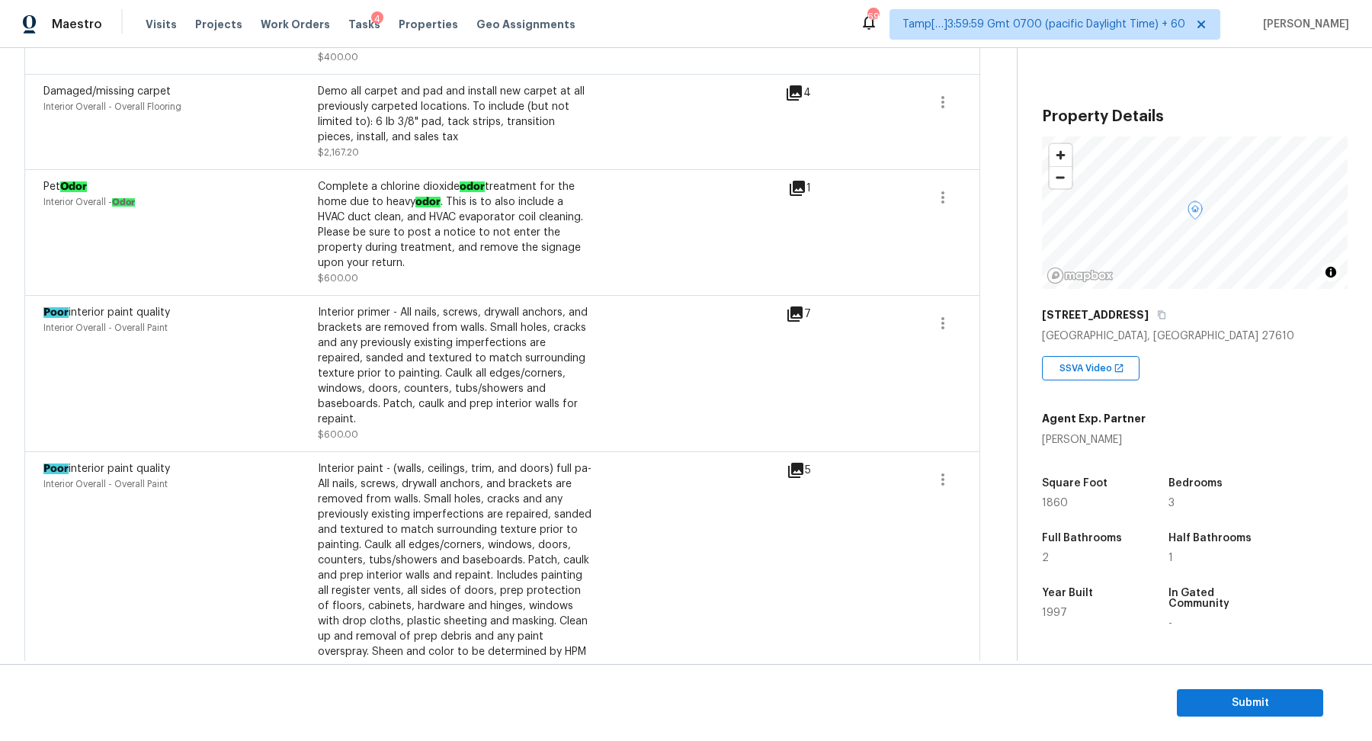
scroll to position [1544, 0]
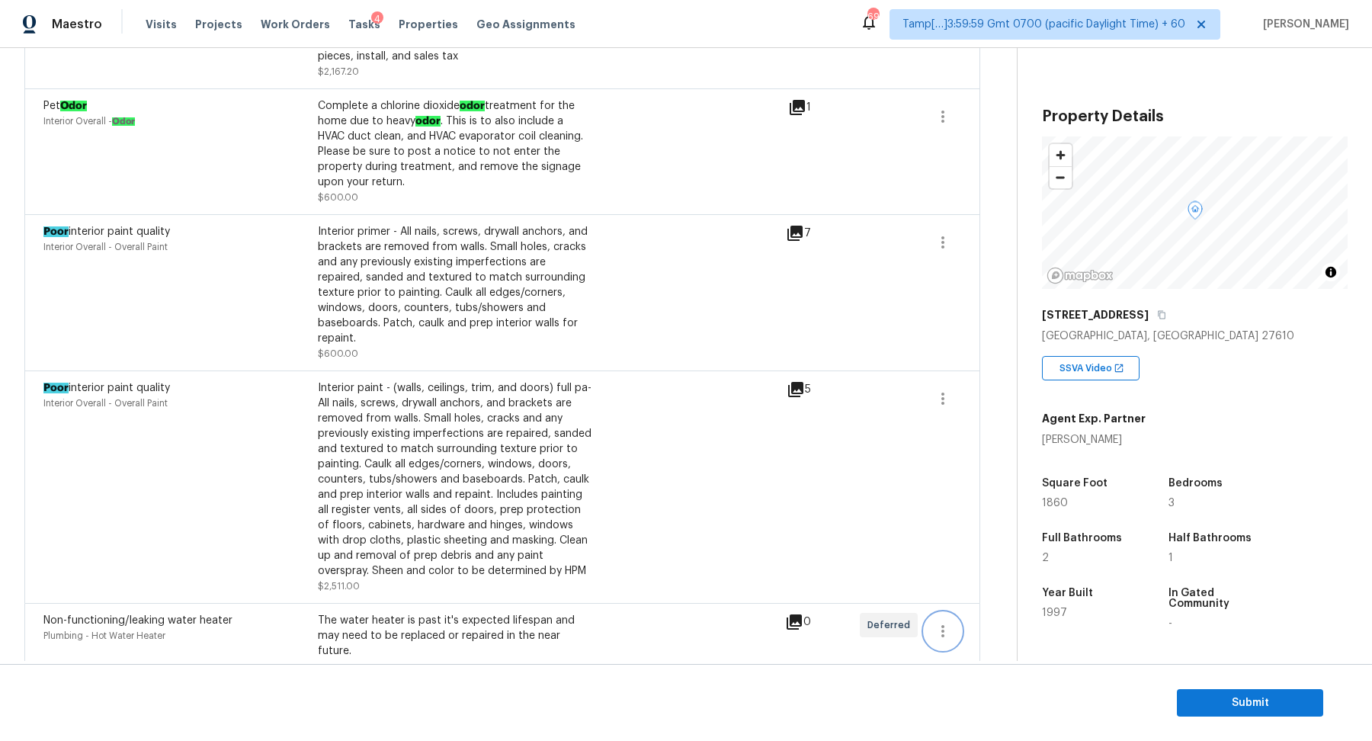
click at [950, 623] on icon "button" at bounding box center [942, 631] width 18 height 18
click at [991, 615] on div "Edit" at bounding box center [1029, 615] width 119 height 15
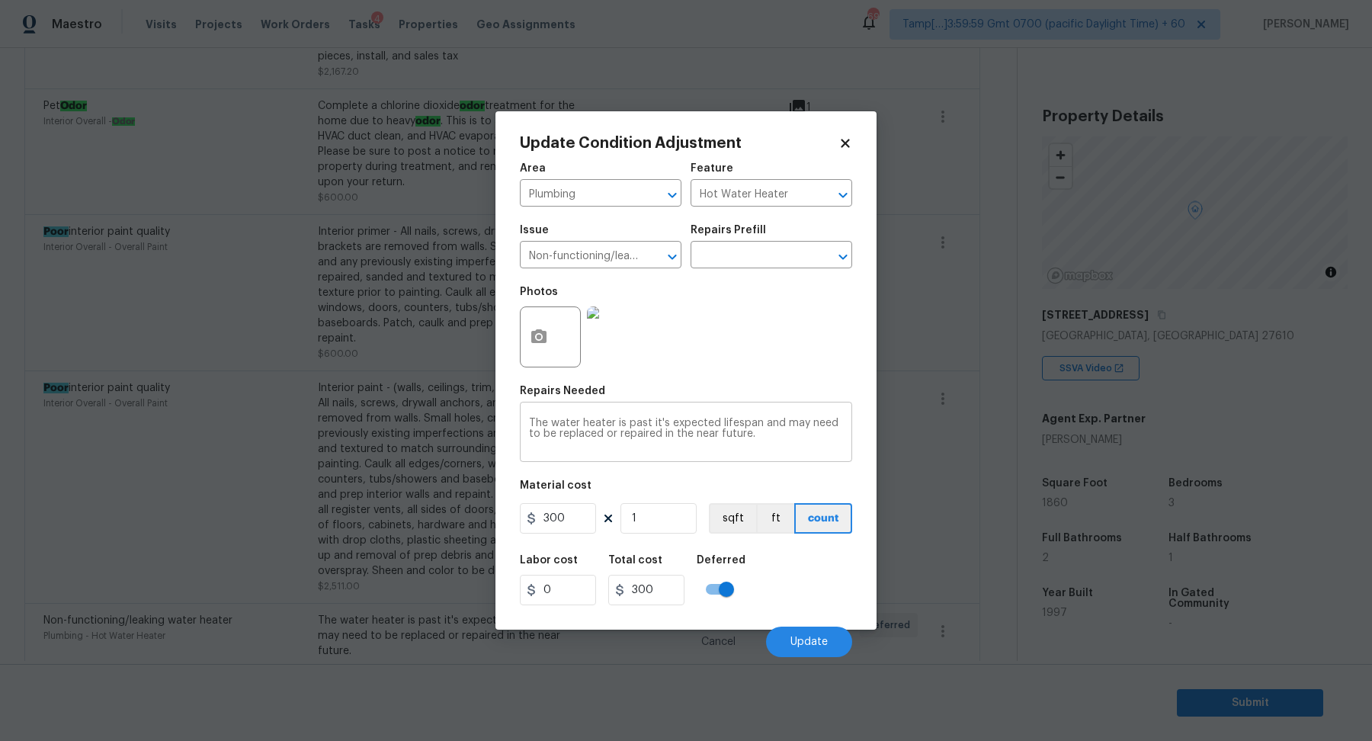
click at [684, 448] on textarea "The water heater is past it's expected lifespan and may need to be replaced or …" at bounding box center [686, 434] width 314 height 32
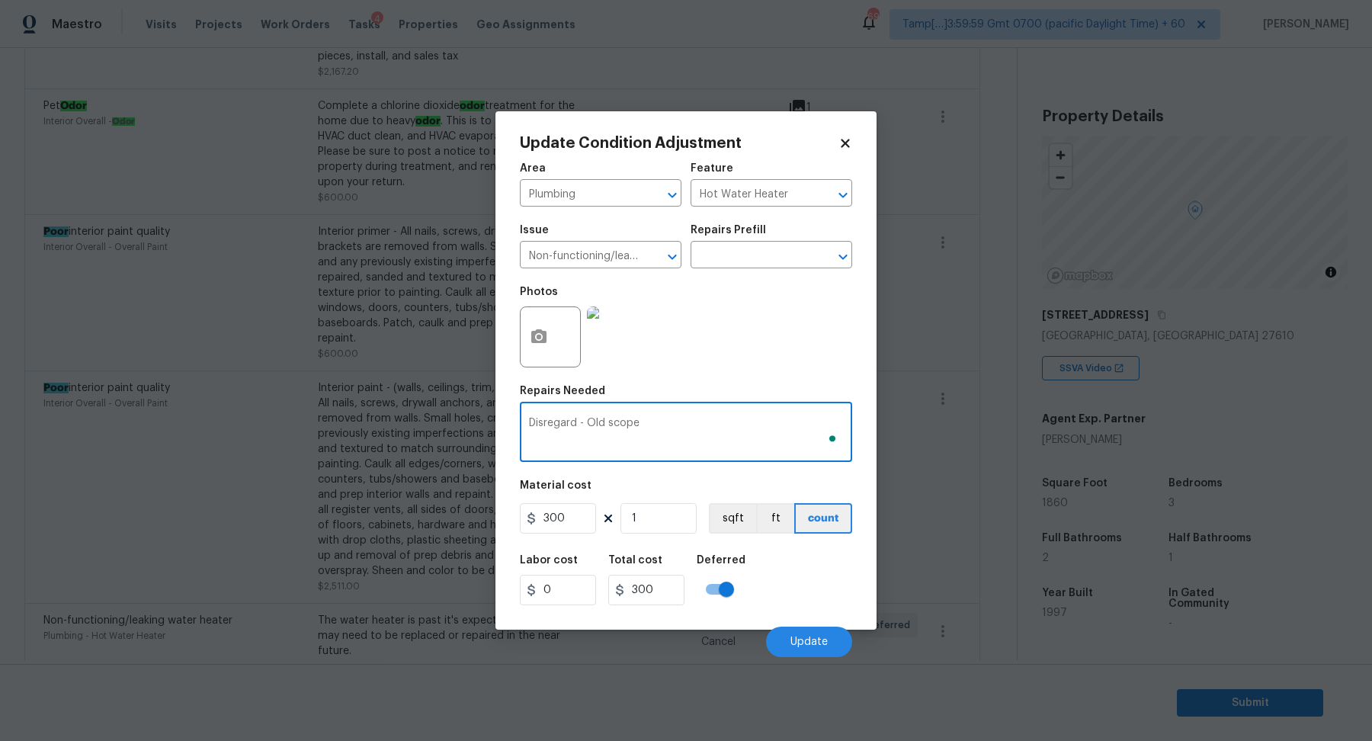
type textarea "Disregard - Old scope"
click at [561, 525] on input "300" at bounding box center [558, 518] width 76 height 30
click at [581, 523] on input "300" at bounding box center [558, 518] width 76 height 30
type input "1"
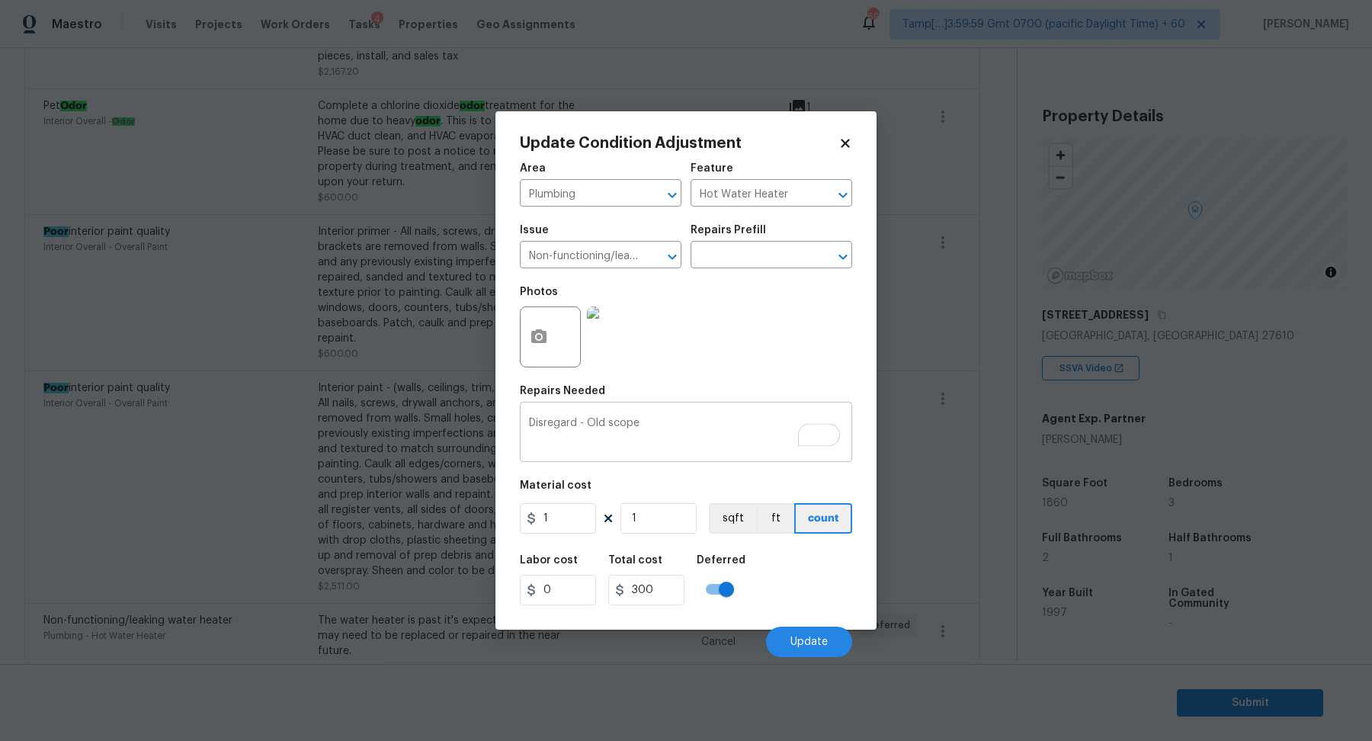
type input "1"
click at [661, 437] on textarea "Disregard - Old scope" at bounding box center [686, 434] width 314 height 32
click at [812, 636] on span "Update" at bounding box center [808, 641] width 37 height 11
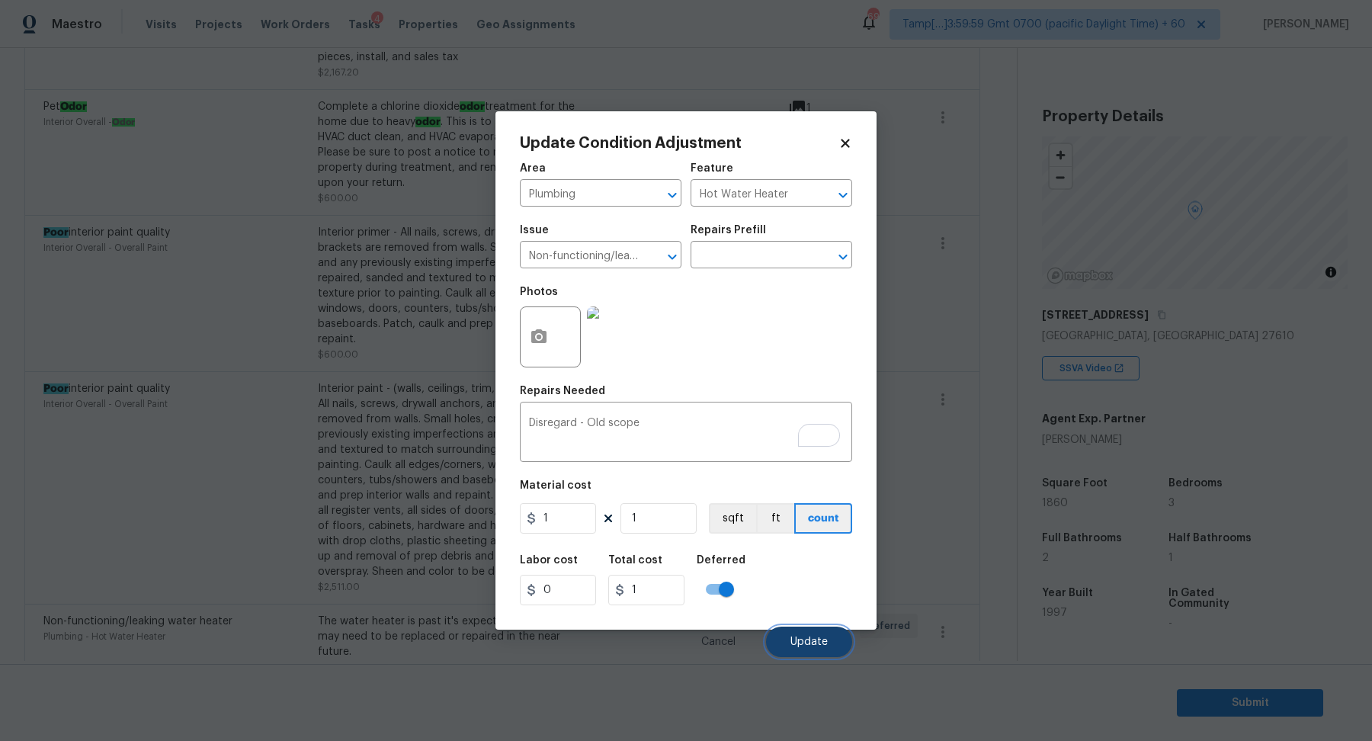
scroll to position [1534, 0]
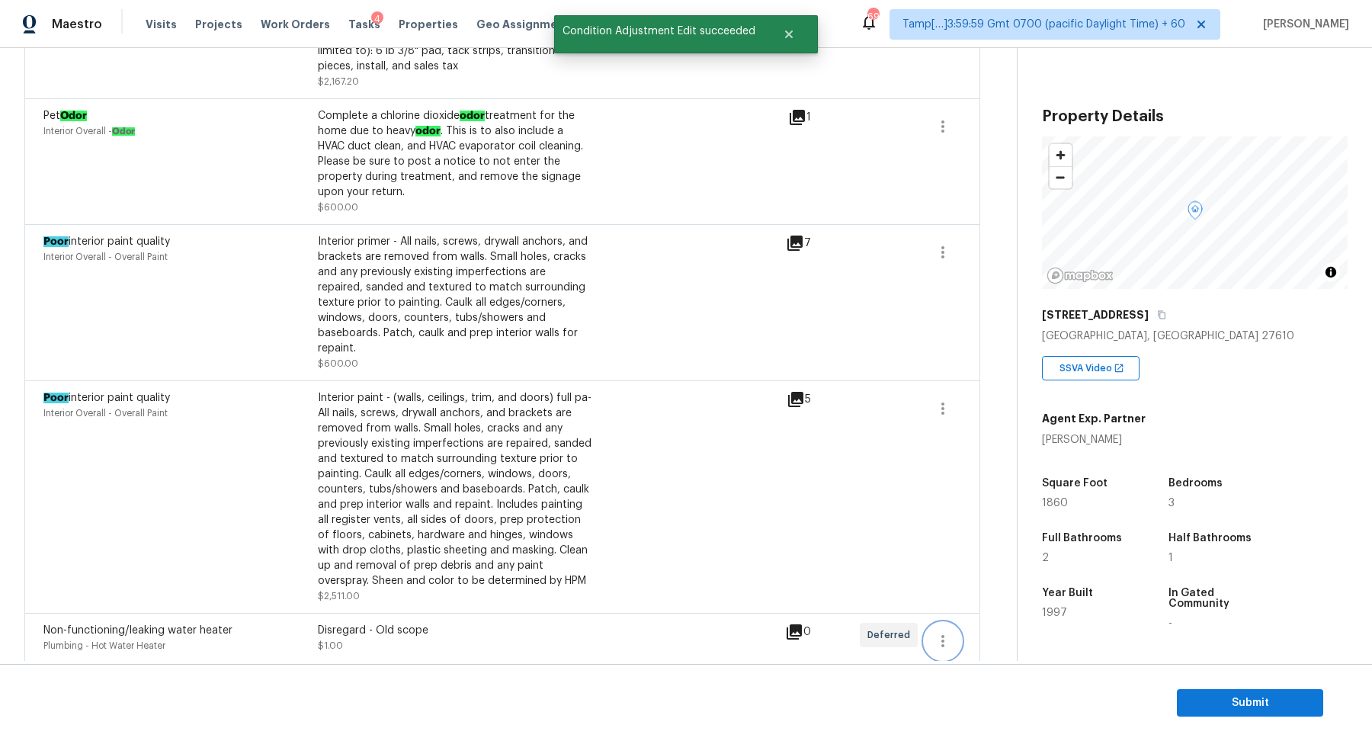
click at [936, 635] on icon "button" at bounding box center [942, 641] width 18 height 18
click at [971, 629] on div "Edit" at bounding box center [1029, 625] width 119 height 15
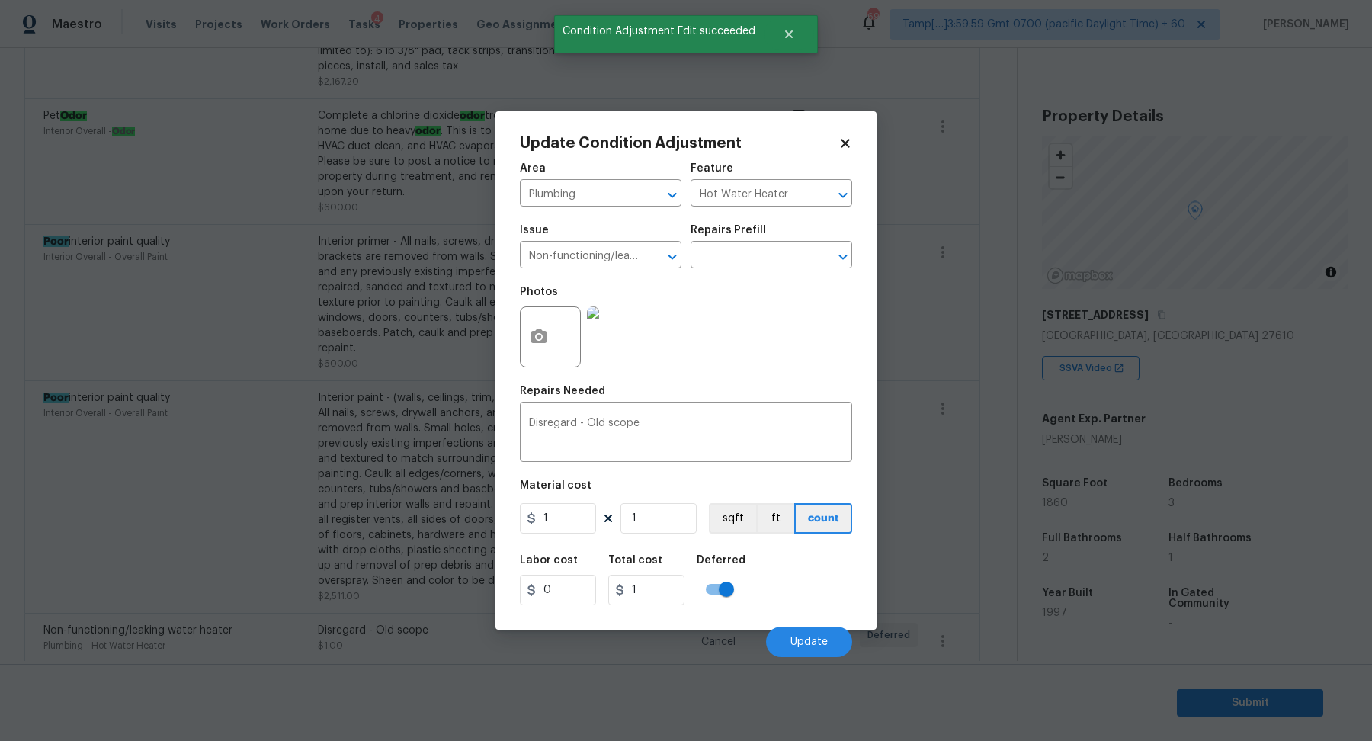
click at [714, 592] on input "checkbox" at bounding box center [726, 589] width 87 height 29
checkbox input "false"
click at [818, 639] on span "Update" at bounding box center [808, 641] width 37 height 11
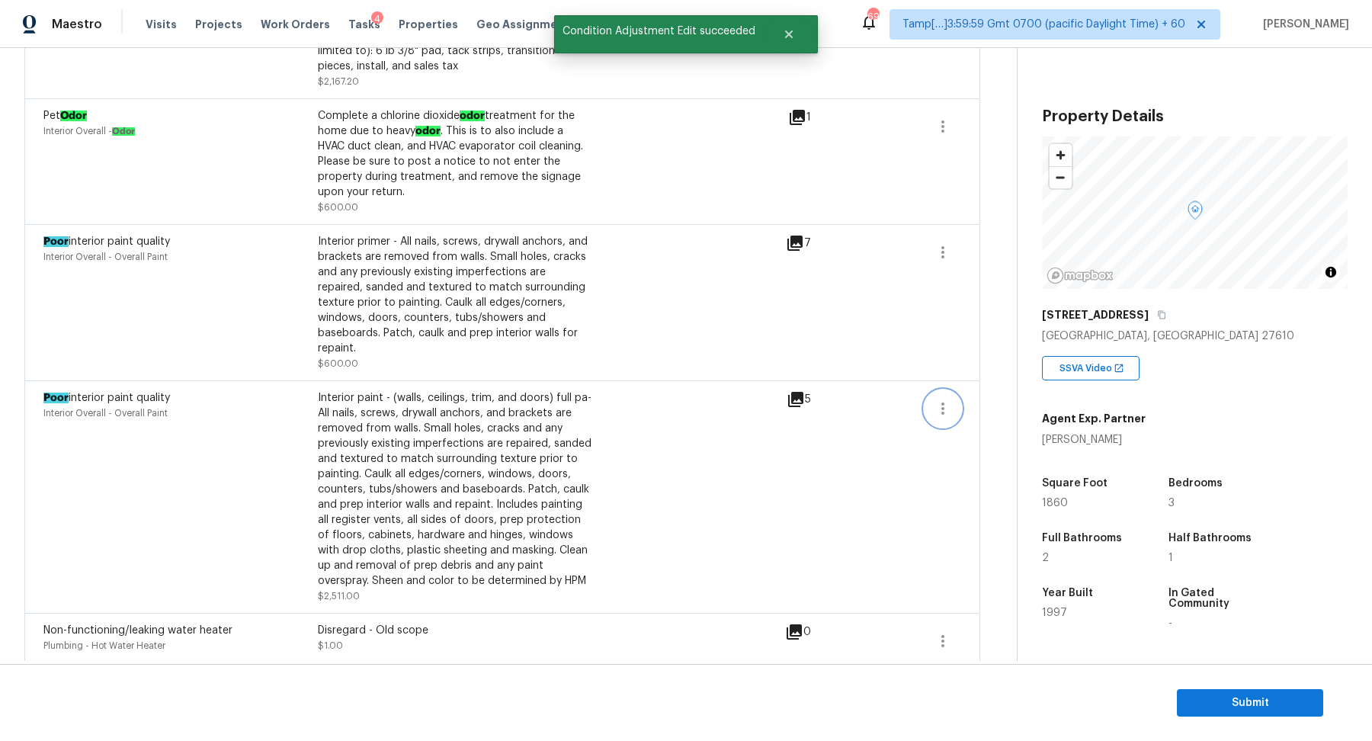
click at [935, 399] on icon "button" at bounding box center [942, 408] width 18 height 18
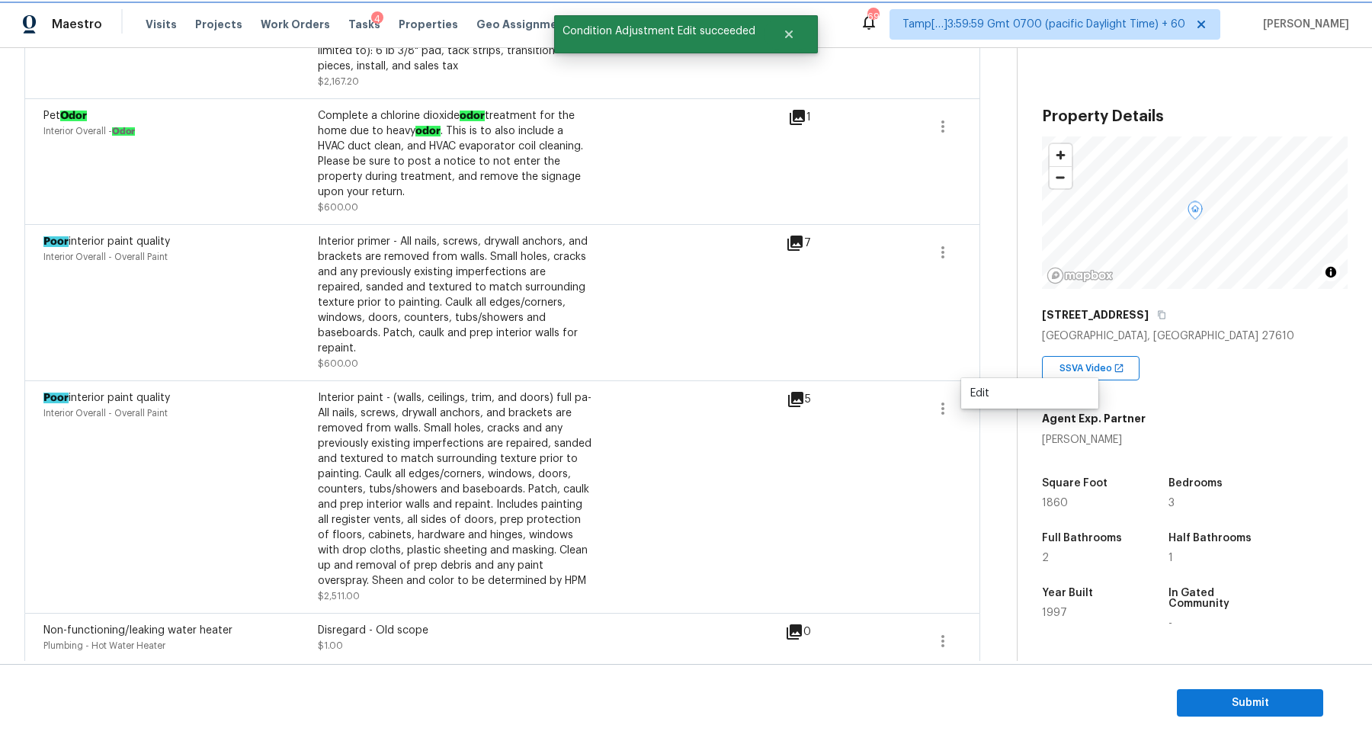
click at [956, 394] on button "button" at bounding box center [942, 408] width 37 height 37
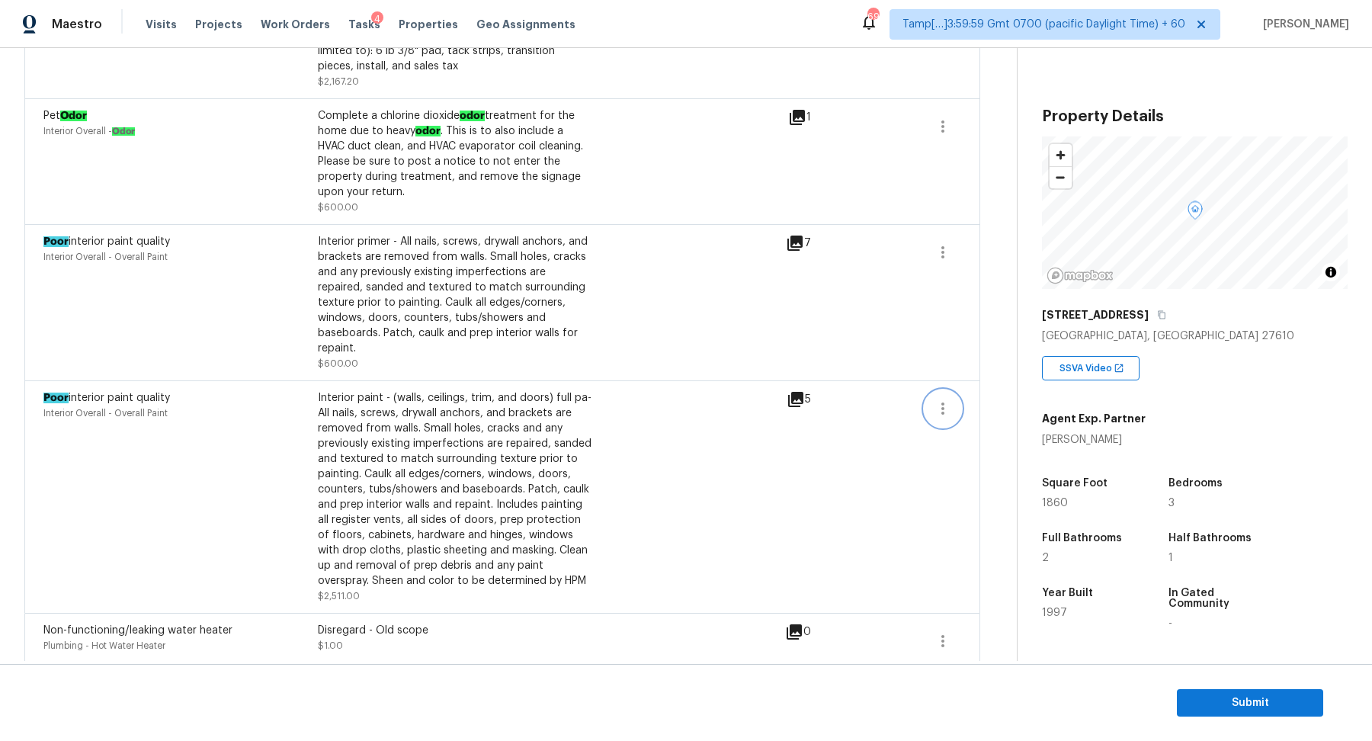
click at [943, 399] on icon "button" at bounding box center [942, 408] width 18 height 18
click at [987, 393] on div "Edit" at bounding box center [1029, 393] width 119 height 15
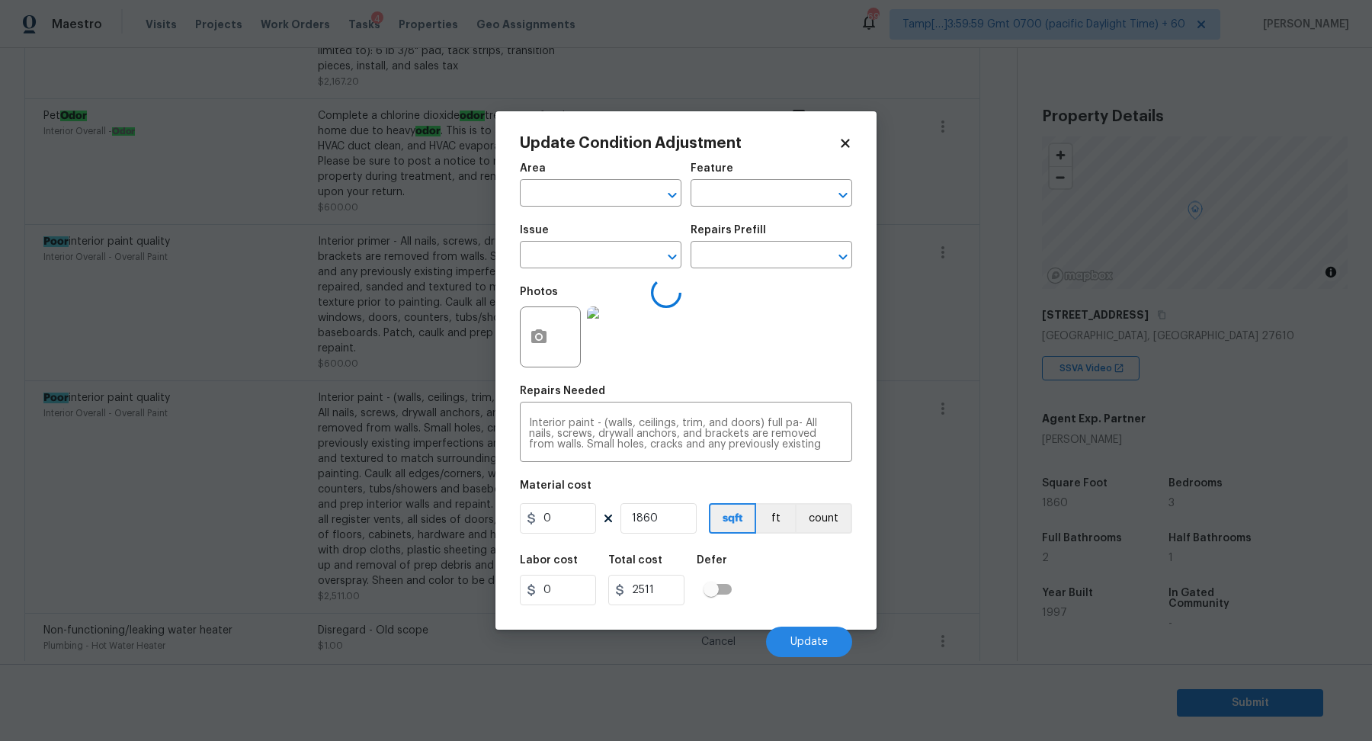
type input "Interior Overall"
type input "Overall Paint"
type input "Poor interior paint quality"
type input "1.35"
click at [695, 446] on textarea "Interior paint - (walls, ceilings, trim, and doors) full pa- All nails, screws,…" at bounding box center [686, 434] width 314 height 32
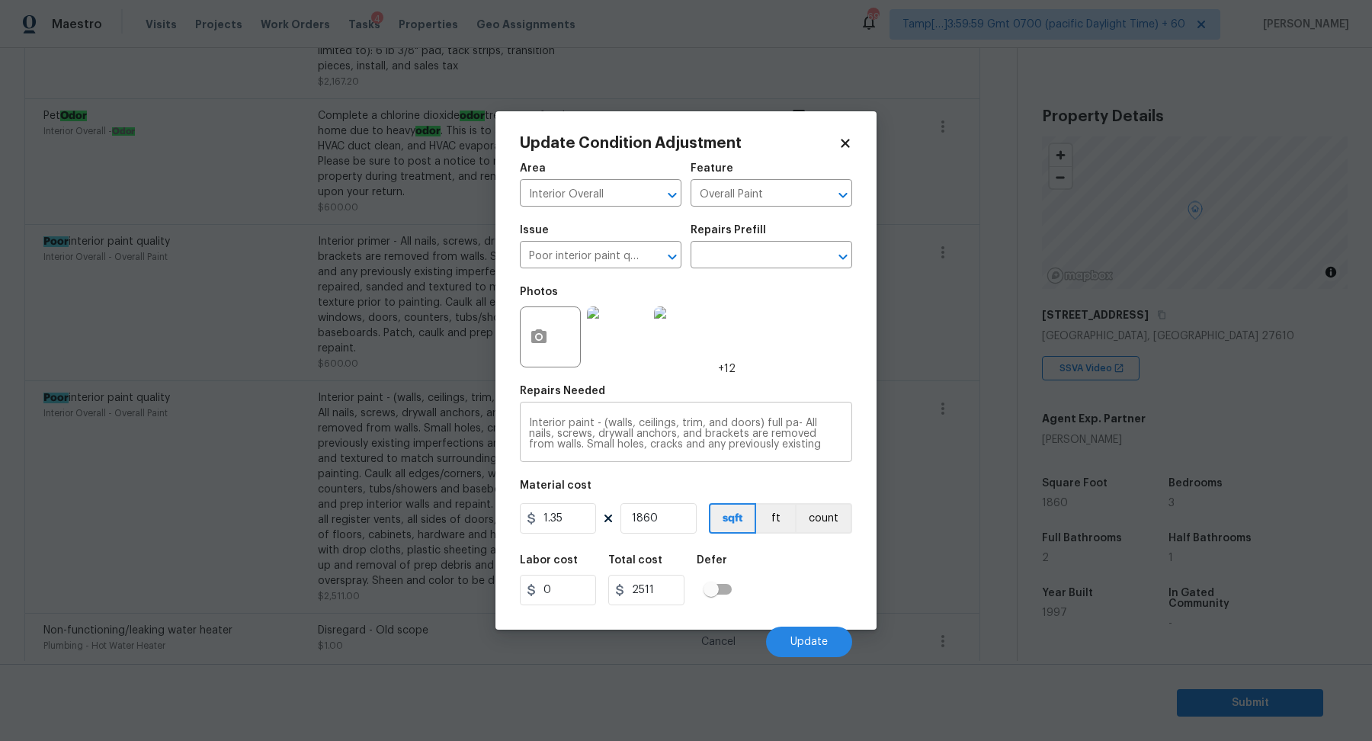
click at [695, 446] on textarea "Interior paint - (walls, ceilings, trim, and doors) full pa- All nails, screws,…" at bounding box center [686, 434] width 314 height 32
paste textarea "Disregard - Old scope"
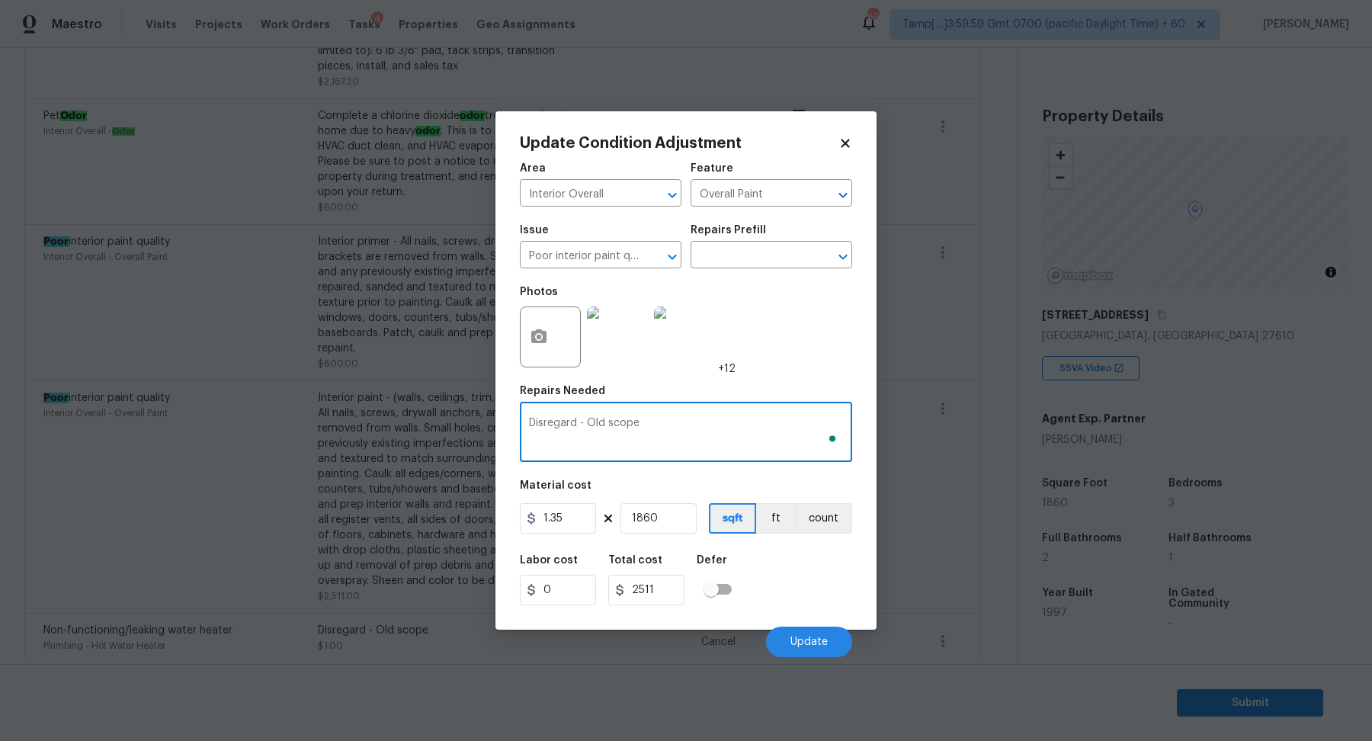
type textarea "Disregard - Old scope"
click at [571, 523] on input "1.35" at bounding box center [558, 518] width 76 height 30
type input "1"
type input "1860"
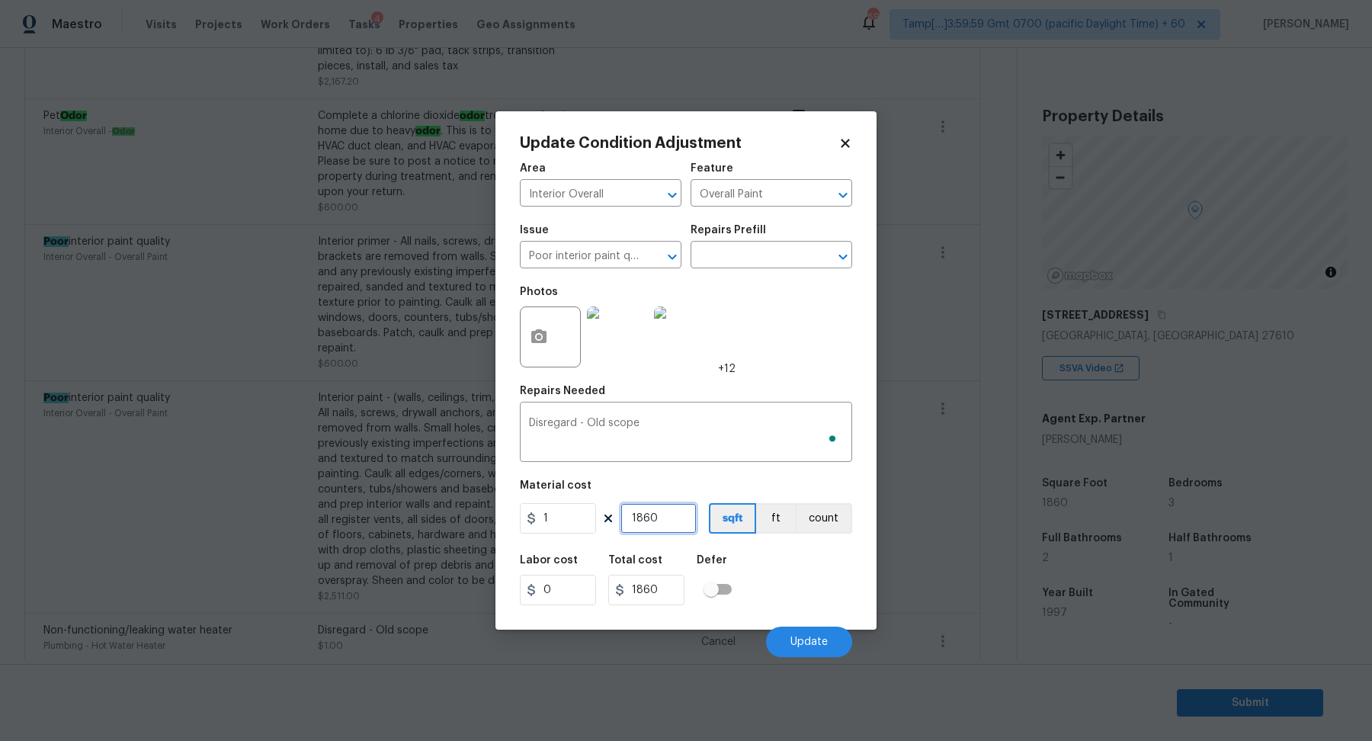
click at [647, 520] on input "1860" at bounding box center [658, 518] width 76 height 30
type input "1"
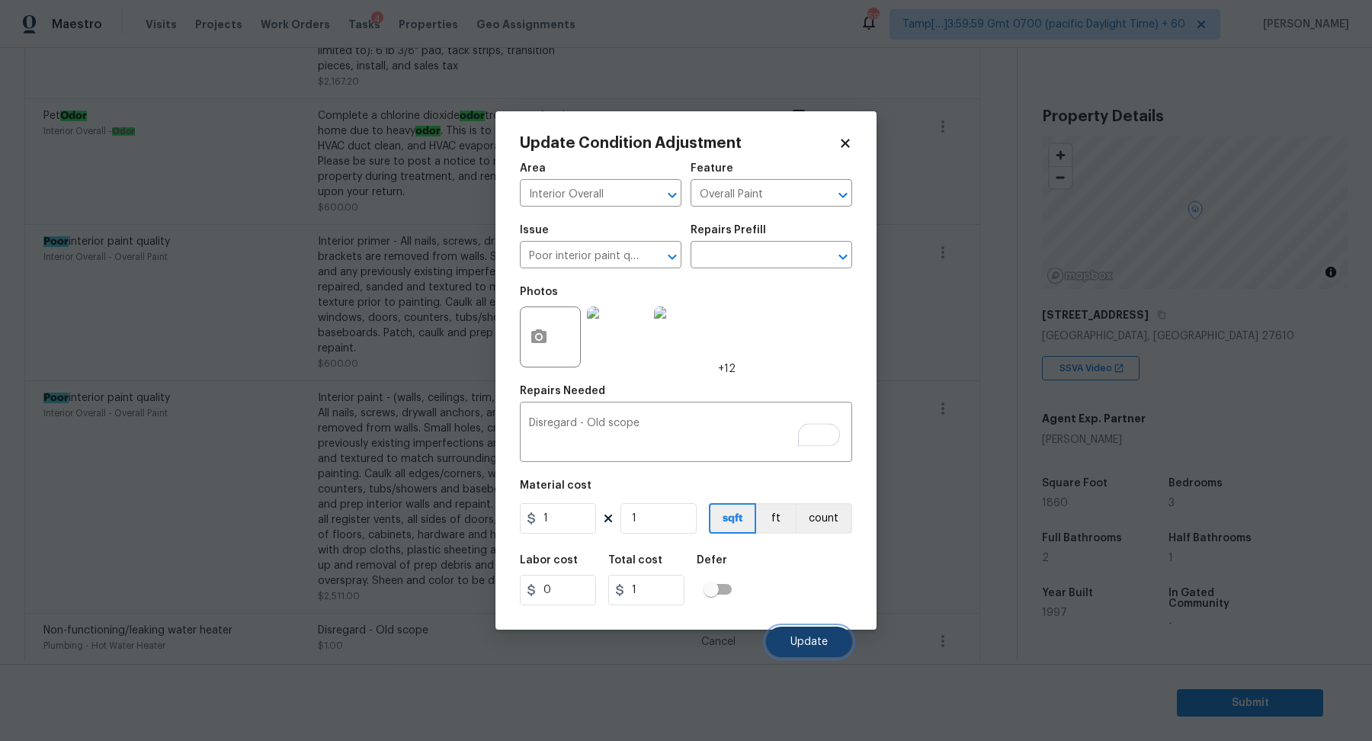
click at [796, 638] on span "Update" at bounding box center [808, 641] width 37 height 11
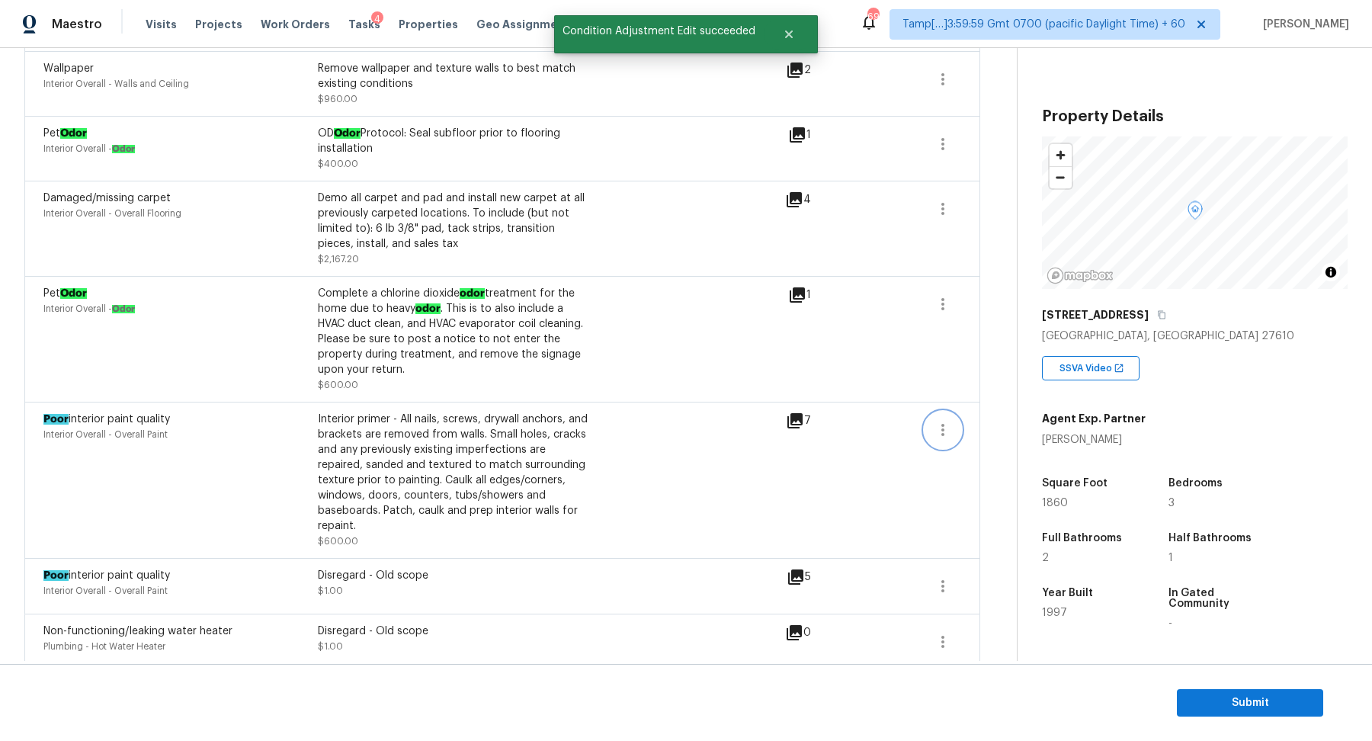
click at [938, 419] on button "button" at bounding box center [942, 429] width 37 height 37
click at [1000, 423] on div "Edit" at bounding box center [1029, 428] width 119 height 15
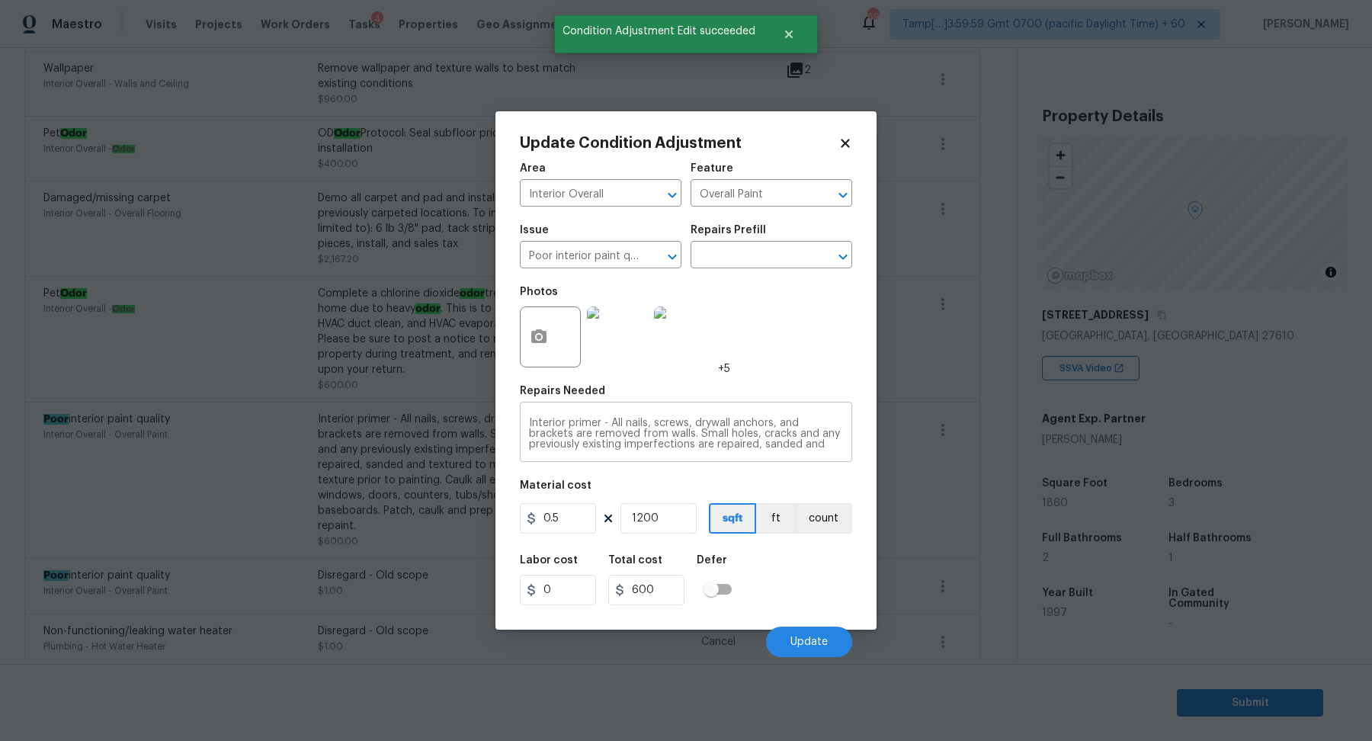
click at [689, 425] on textarea "Interior primer - All nails, screws, drywall anchors, and brackets are removed …" at bounding box center [686, 434] width 314 height 32
paste textarea "Disregard - Old scope"
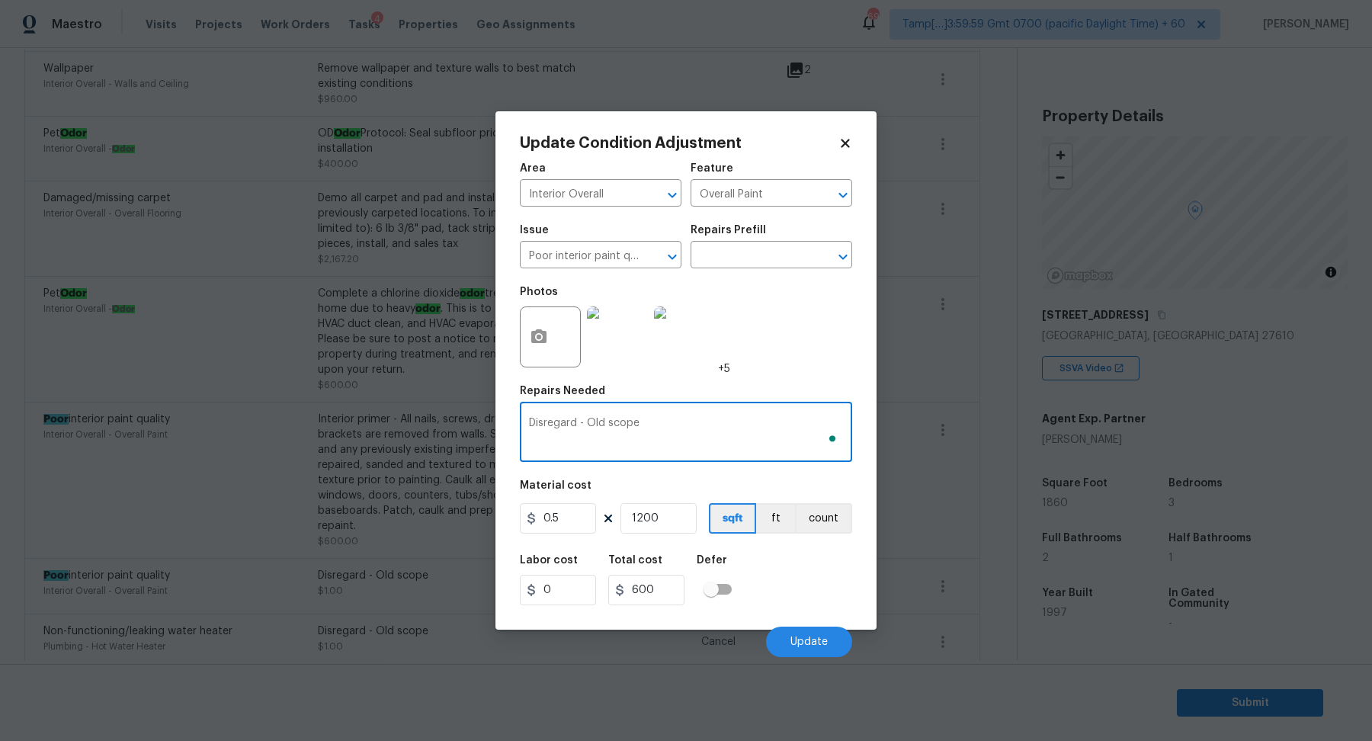
type textarea "Disregard - Old scope"
click at [561, 518] on input "0.5" at bounding box center [558, 518] width 76 height 30
type input "1"
type input "1200"
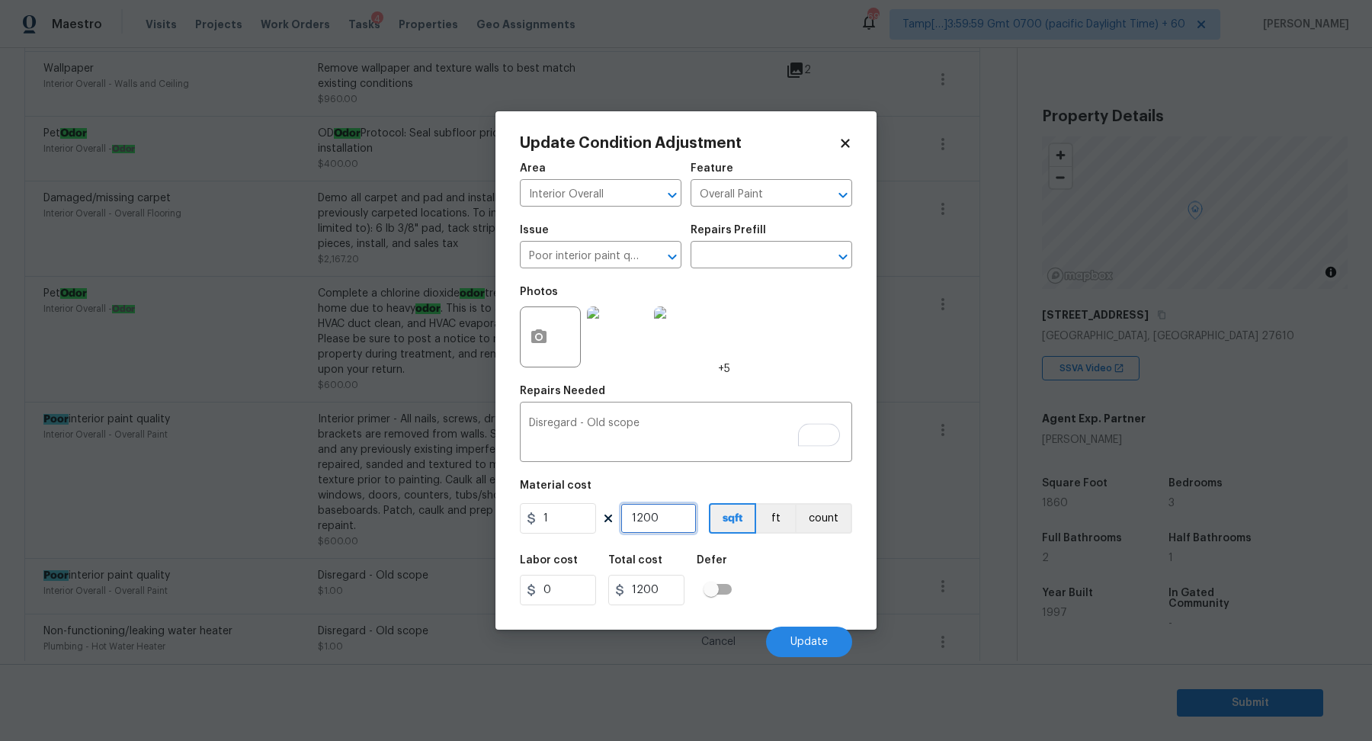
click at [683, 512] on input "1200" at bounding box center [658, 518] width 76 height 30
type input "1"
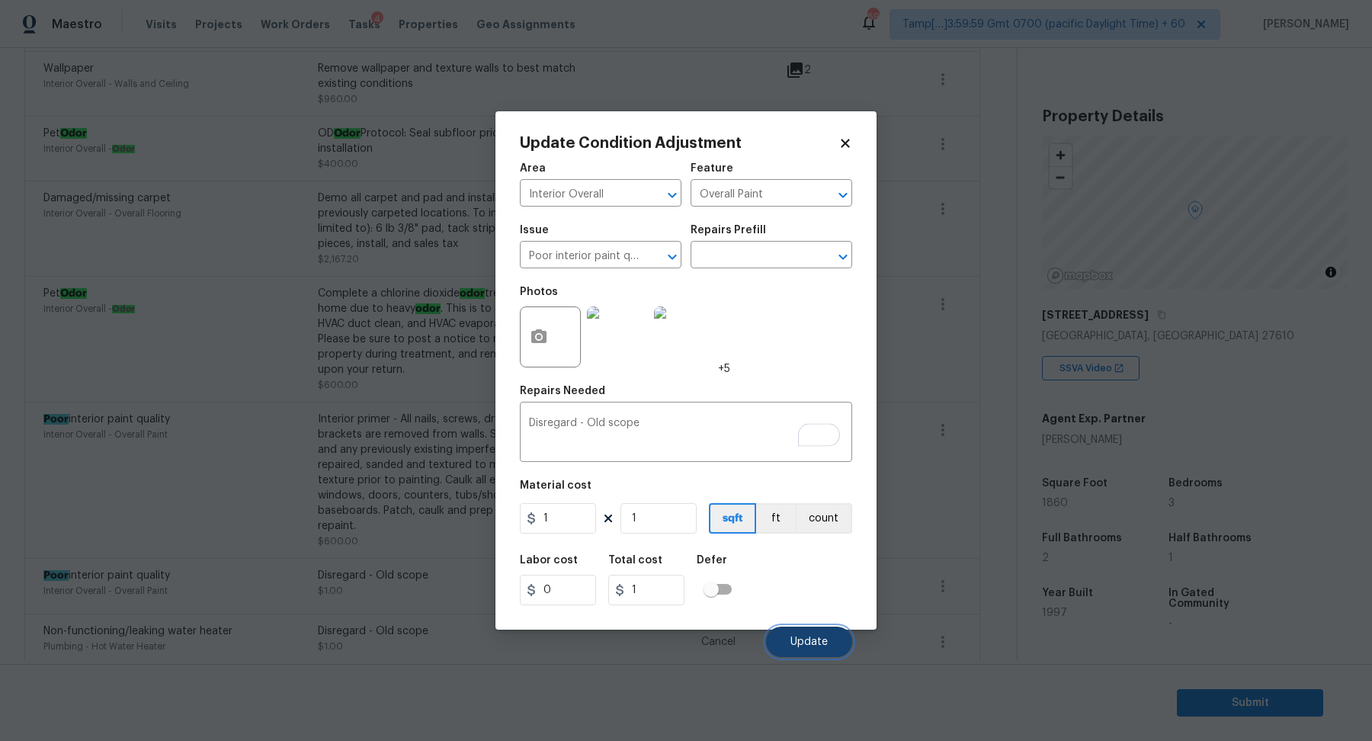
click at [835, 639] on button "Update" at bounding box center [809, 641] width 86 height 30
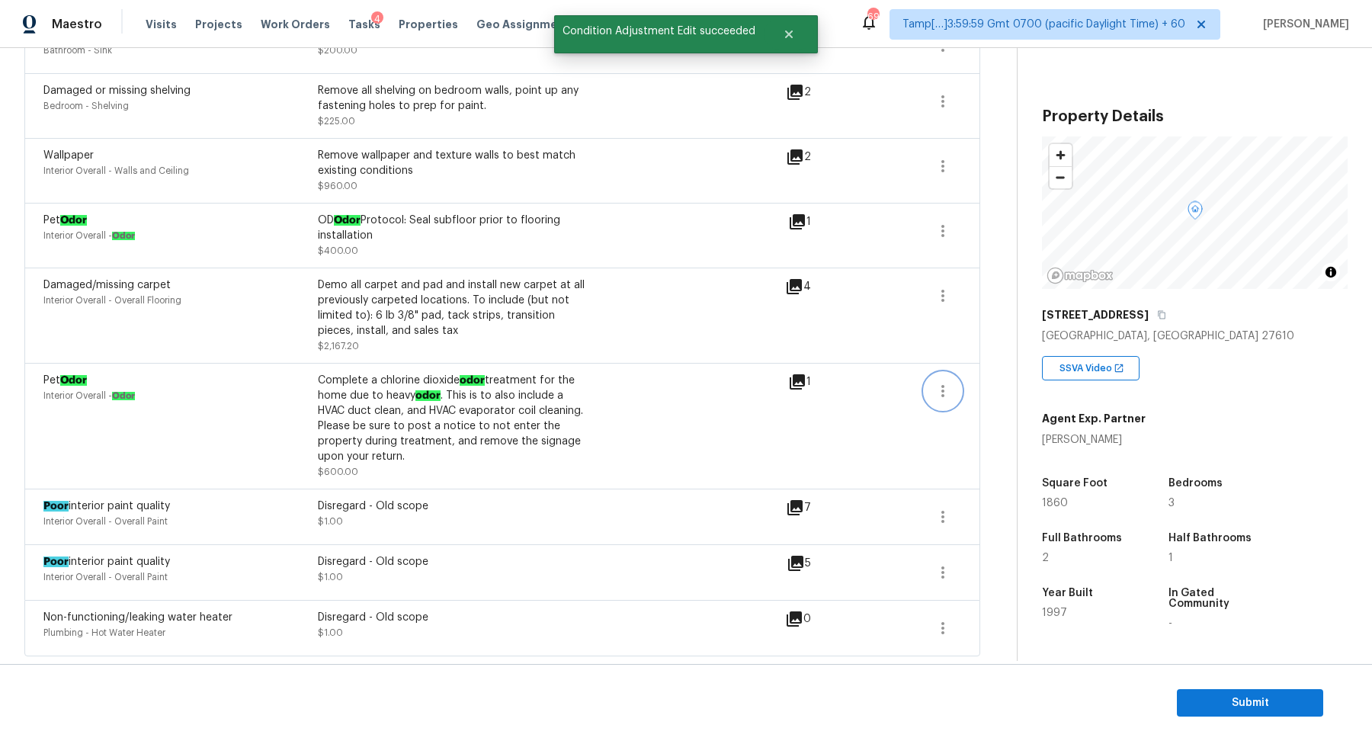
click at [950, 374] on button "button" at bounding box center [942, 391] width 37 height 37
click at [993, 384] on div "Edit" at bounding box center [1029, 387] width 119 height 15
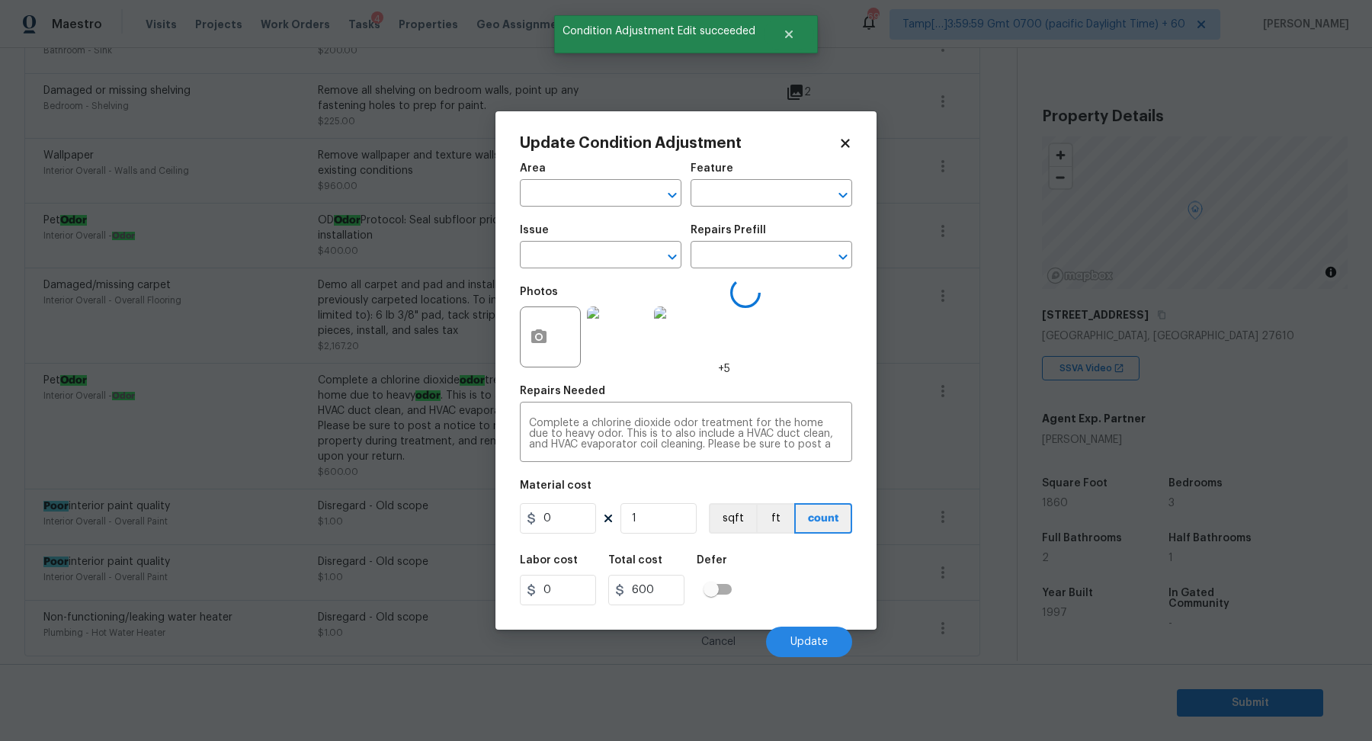
type input "Interior Overall"
type input "Odor"
type input "Pet Odor"
type input "600"
click at [696, 424] on textarea "Complete a chlorine dioxide odor treatment for the home due to heavy odor. This…" at bounding box center [686, 434] width 314 height 32
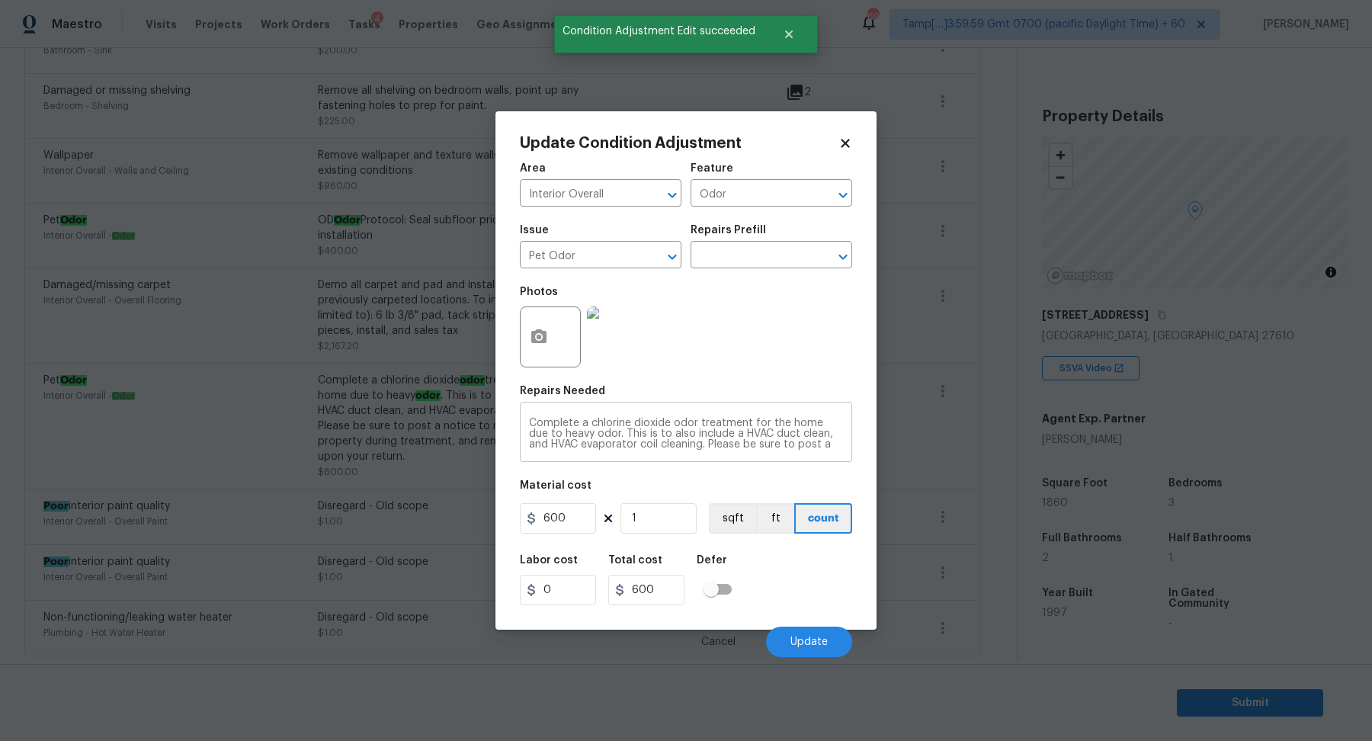
click at [696, 424] on textarea "Complete a chlorine dioxide odor treatment for the home due to heavy odor. This…" at bounding box center [686, 434] width 314 height 32
paste textarea "Disregard - Old scope"
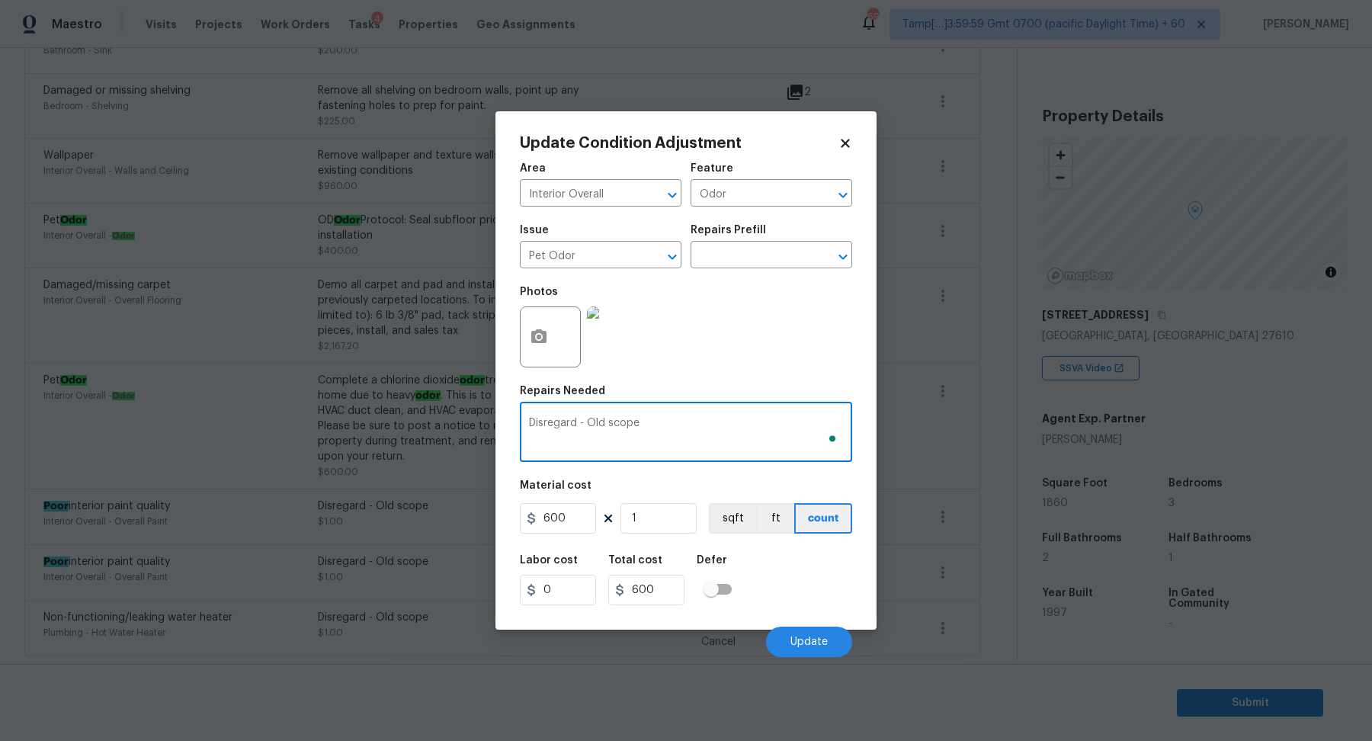
type textarea "Disregard - Old scope"
click at [590, 511] on input "600" at bounding box center [558, 518] width 76 height 30
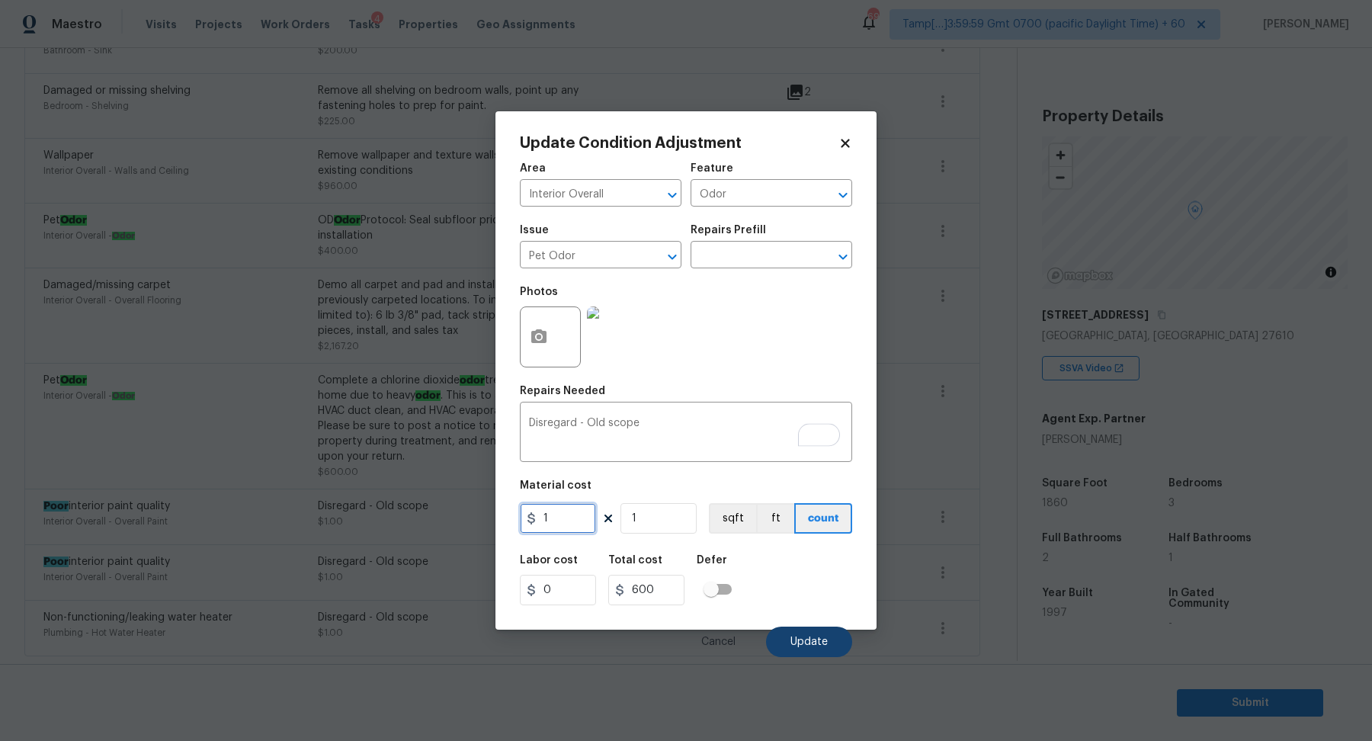
type input "1"
click at [816, 629] on button "Update" at bounding box center [809, 641] width 86 height 30
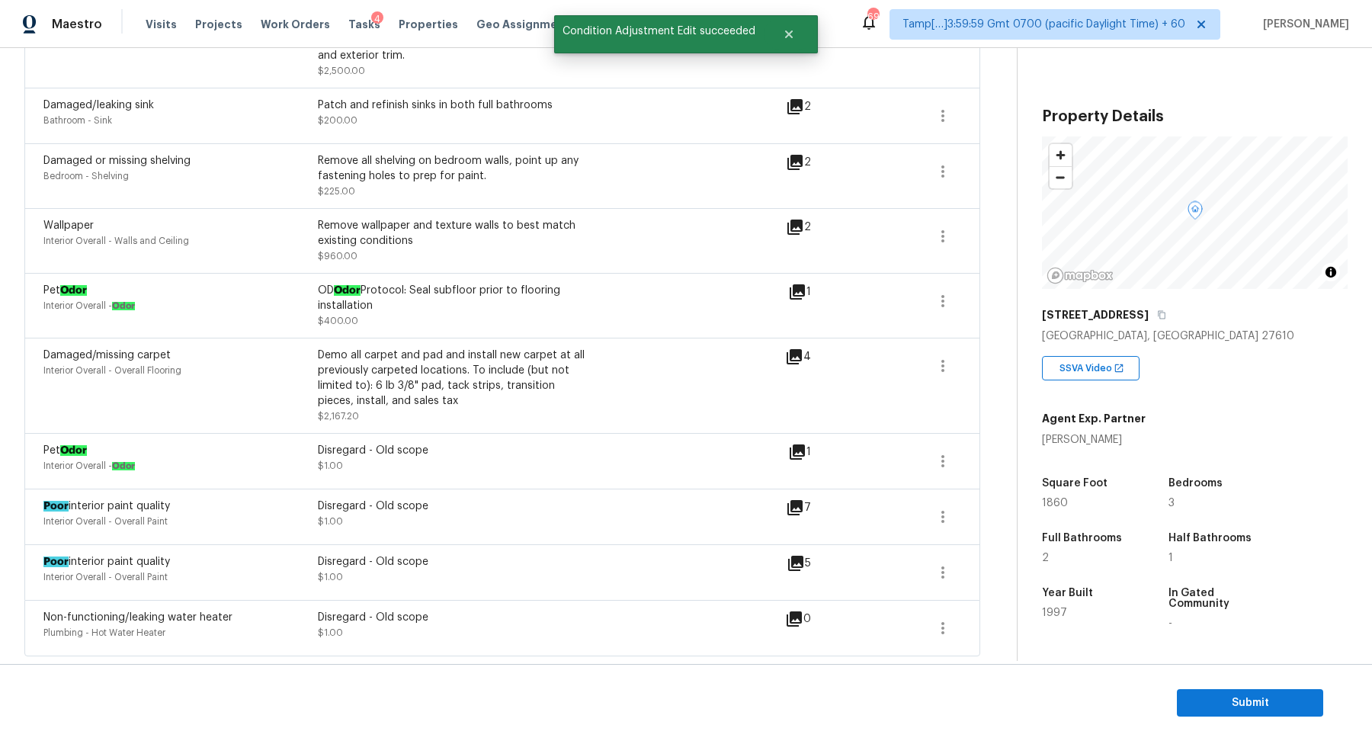
scroll to position [1199, 0]
click at [932, 369] on button "button" at bounding box center [942, 365] width 37 height 37
click at [984, 365] on div "Edit" at bounding box center [1029, 364] width 119 height 15
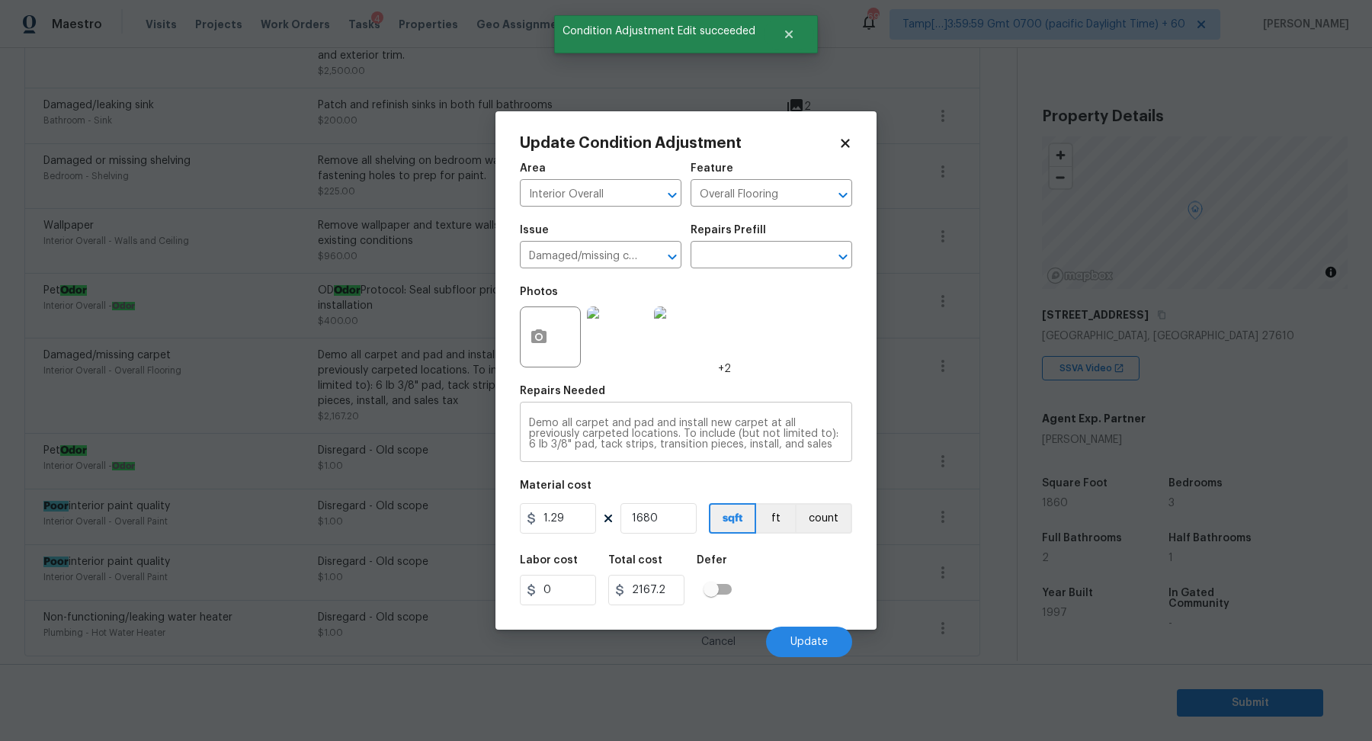
click at [713, 411] on div "Demo all carpet and pad and install new carpet at all previously carpeted locat…" at bounding box center [686, 433] width 332 height 56
click at [713, 421] on textarea "Demo all carpet and pad and install new carpet at all previously carpeted locat…" at bounding box center [686, 434] width 314 height 32
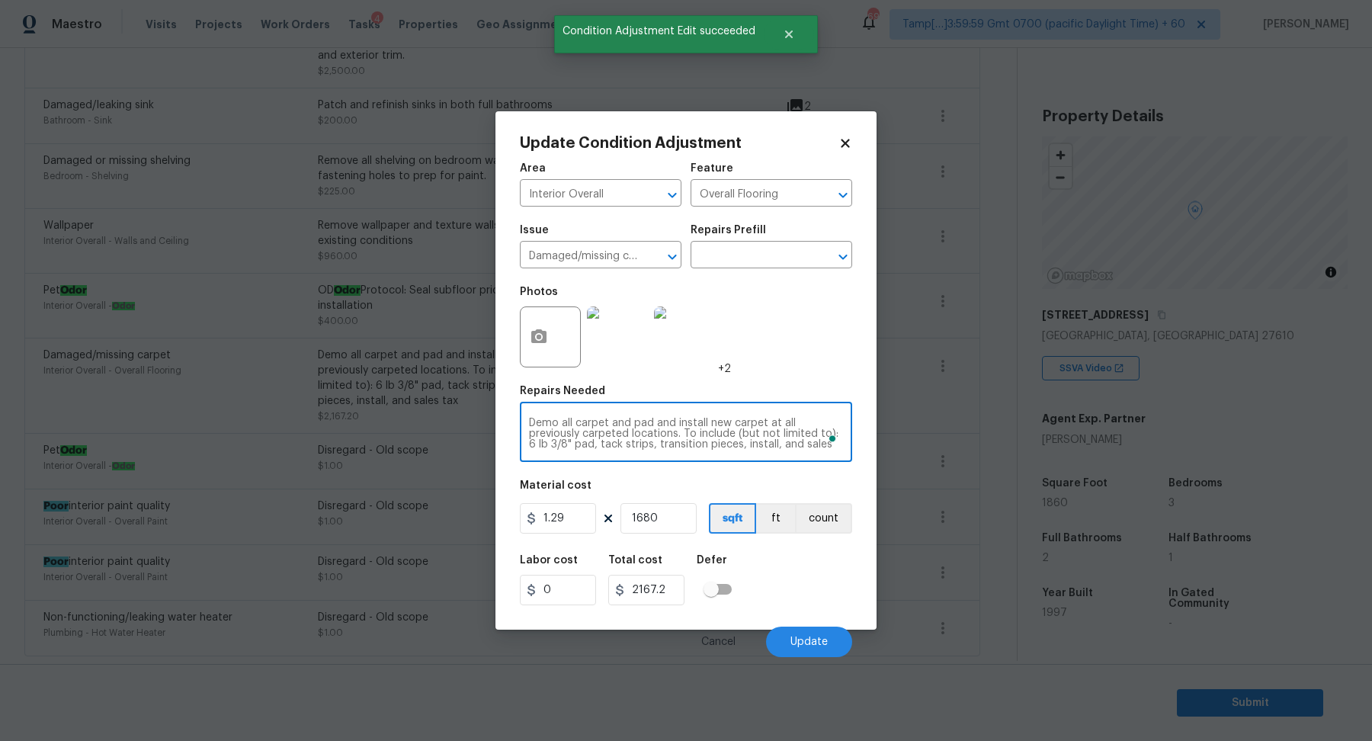
click at [713, 421] on textarea "Demo all carpet and pad and install new carpet at all previously carpeted locat…" at bounding box center [686, 434] width 314 height 32
paste textarea "isregard - Old scope"
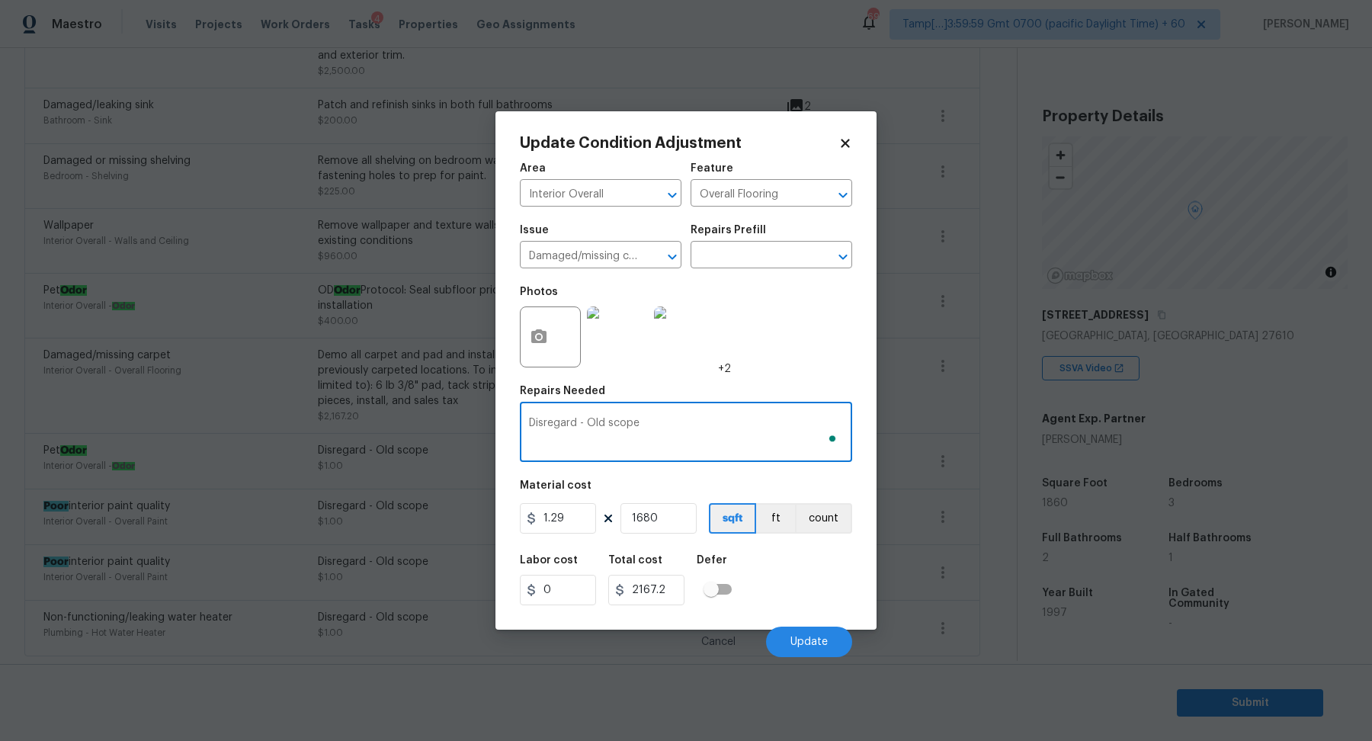
type textarea "Disregard - Old scope"
click at [591, 515] on input "1.29" at bounding box center [558, 518] width 76 height 30
type input "1"
click at [637, 522] on input "1680" at bounding box center [658, 518] width 76 height 30
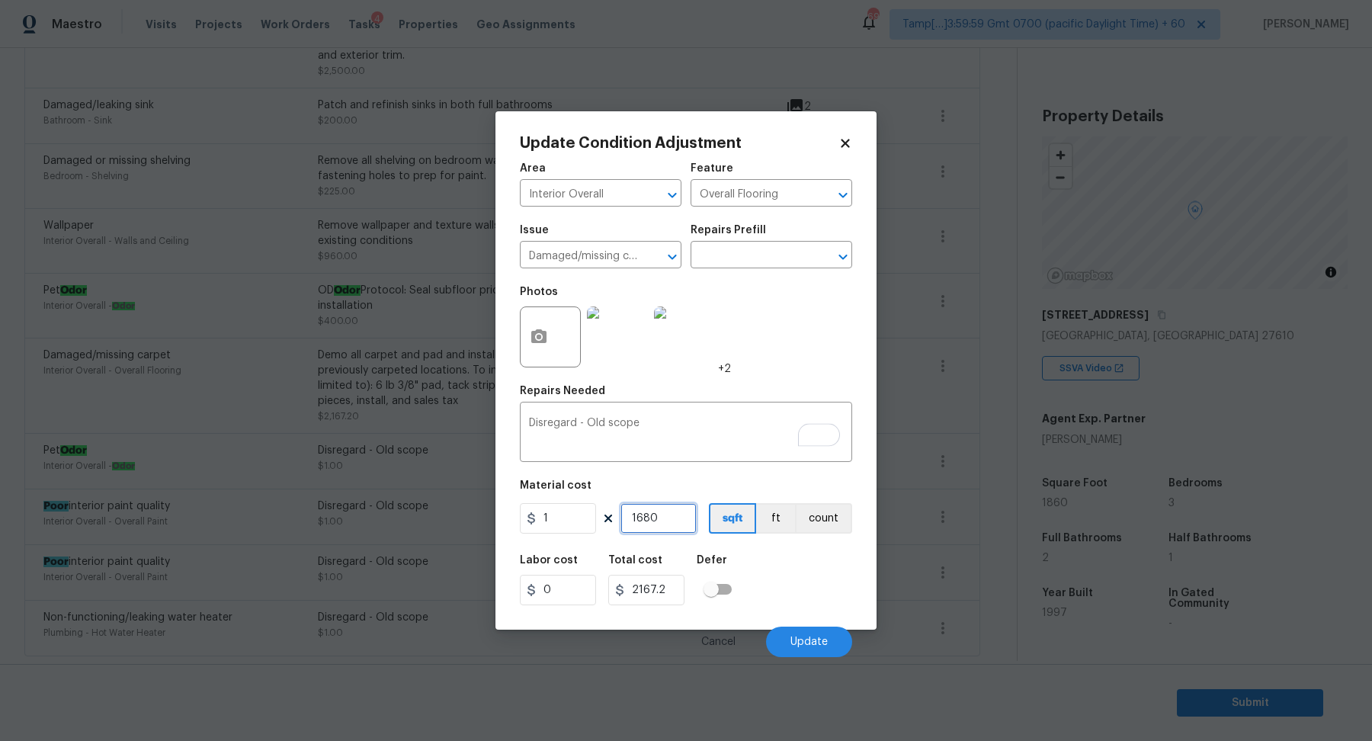
type input "1680"
click at [656, 524] on input "1680" at bounding box center [658, 518] width 76 height 30
type input "1"
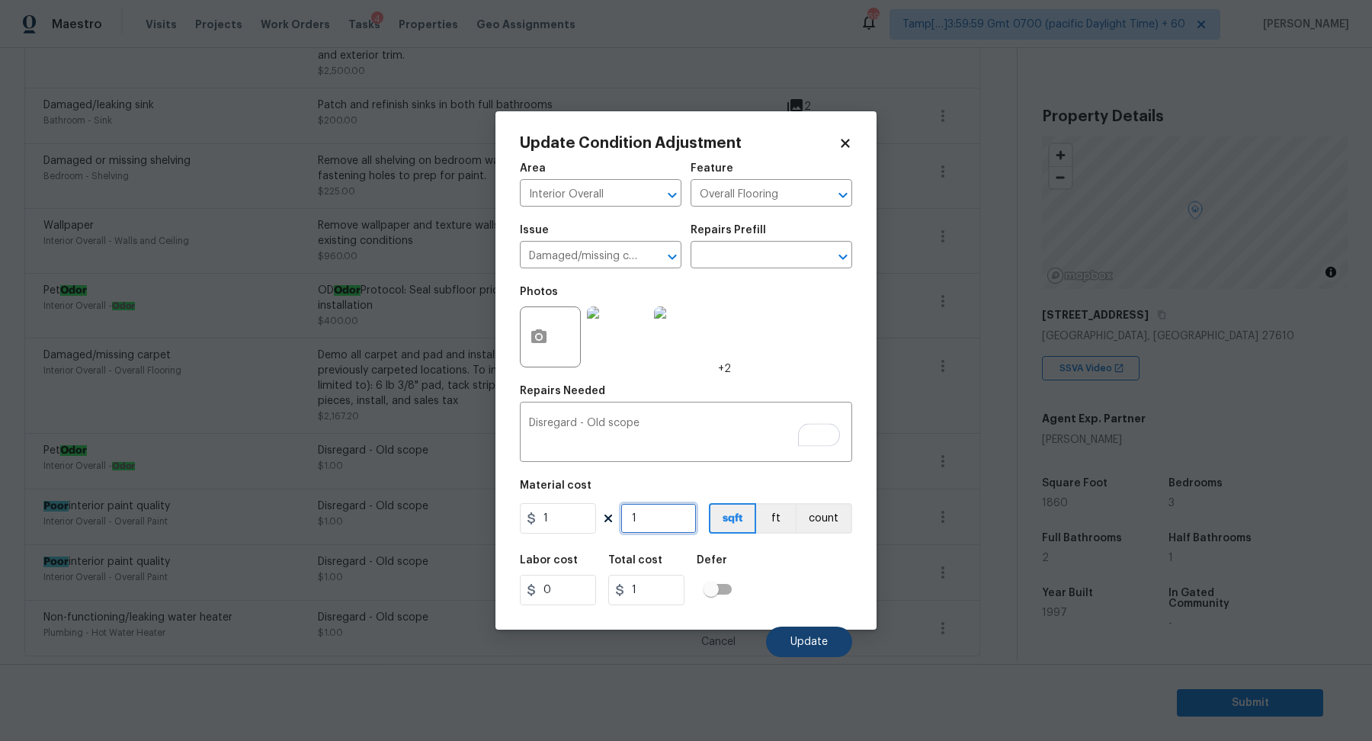
type input "1"
click at [793, 627] on button "Update" at bounding box center [809, 641] width 86 height 30
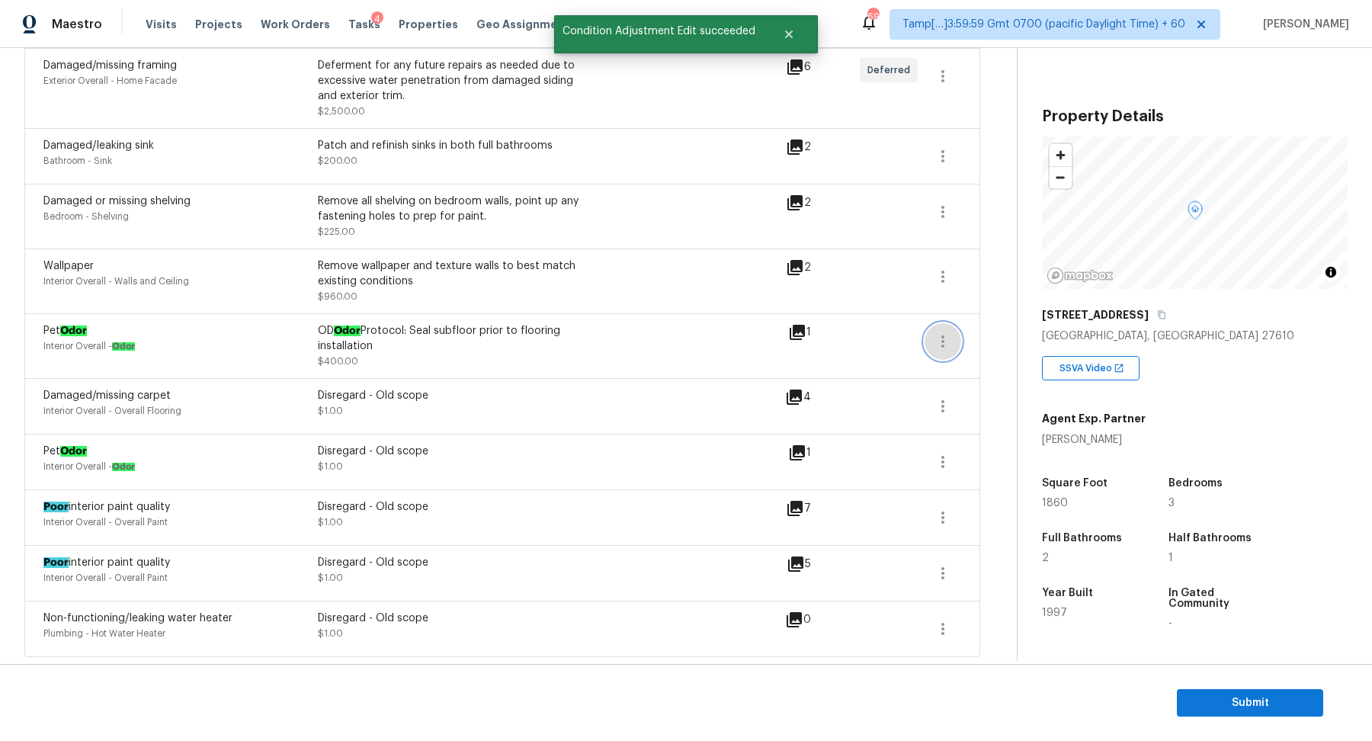
click at [934, 328] on button "button" at bounding box center [942, 341] width 37 height 37
click at [988, 337] on div "Edit" at bounding box center [1029, 338] width 119 height 15
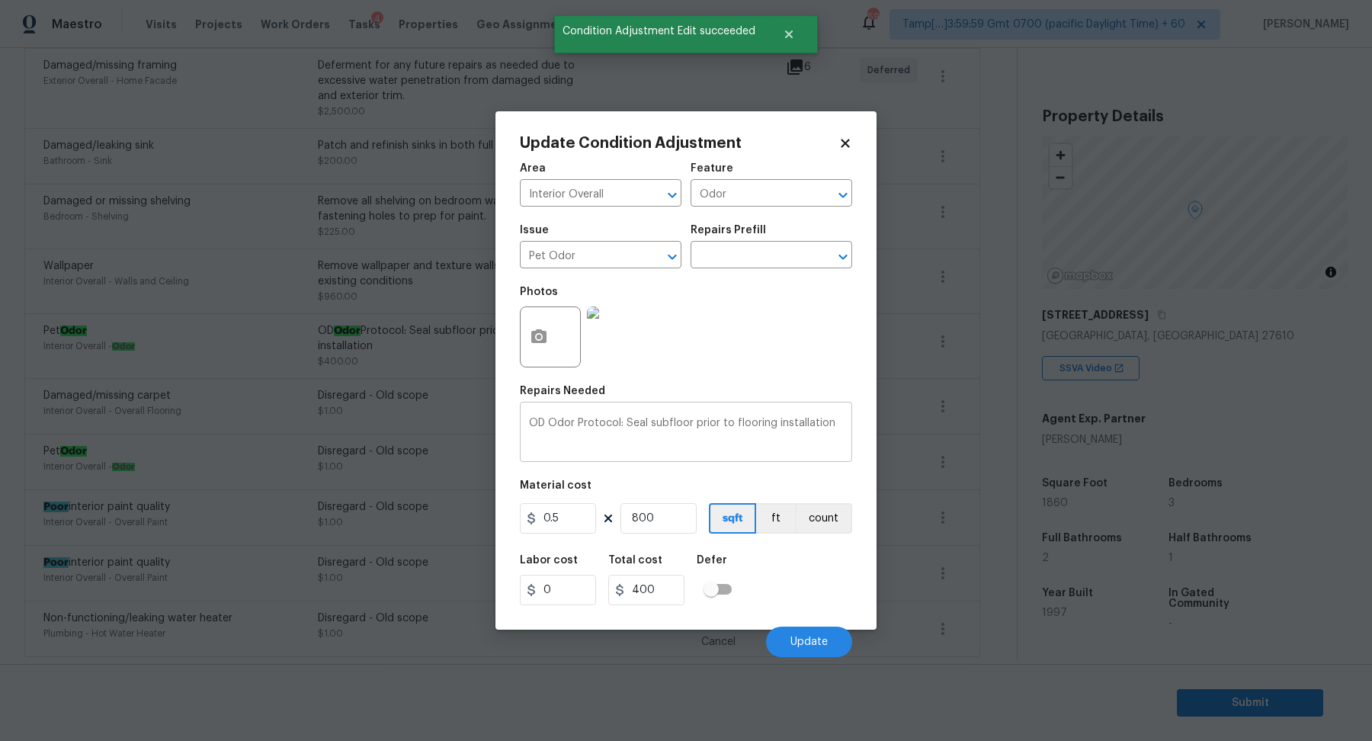
click at [639, 415] on div "OD Odor Protocol: Seal subfloor prior to flooring installation x ​" at bounding box center [686, 433] width 332 height 56
click at [639, 422] on textarea "OD Odor Protocol: Seal subfloor prior to flooring installation" at bounding box center [686, 434] width 314 height 32
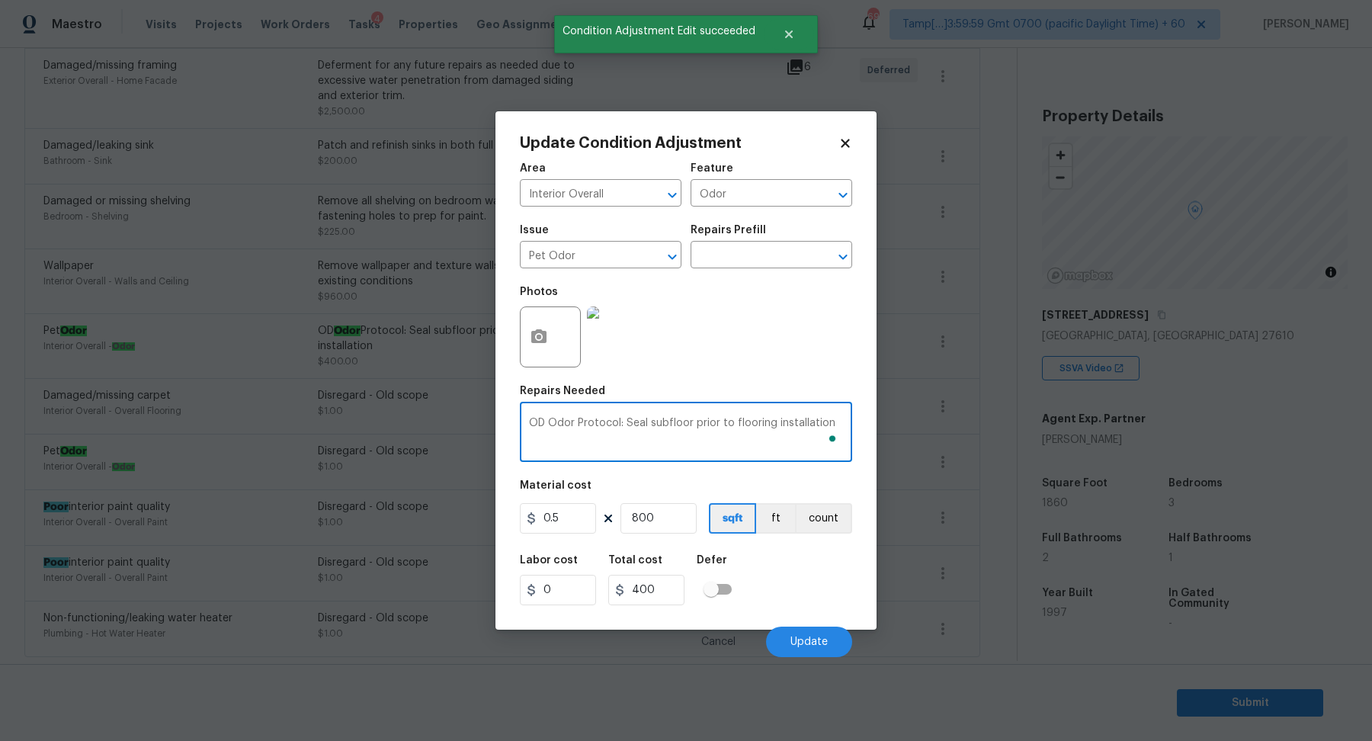
click at [639, 422] on textarea "OD Odor Protocol: Seal subfloor prior to flooring installation" at bounding box center [686, 434] width 314 height 32
paste textarea "Disregard - Old scope"
type textarea "Disregard - Old scope"
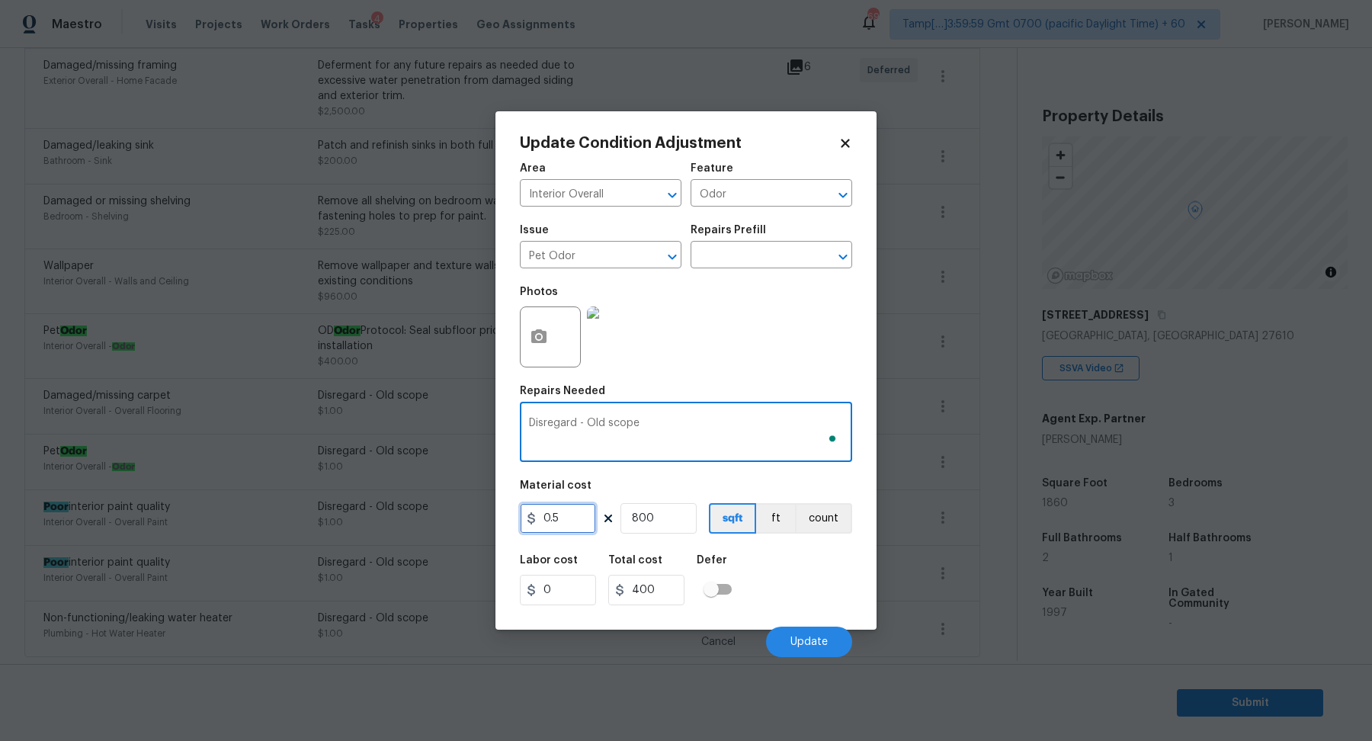
click at [575, 511] on input "0.5" at bounding box center [558, 518] width 76 height 30
type input "1"
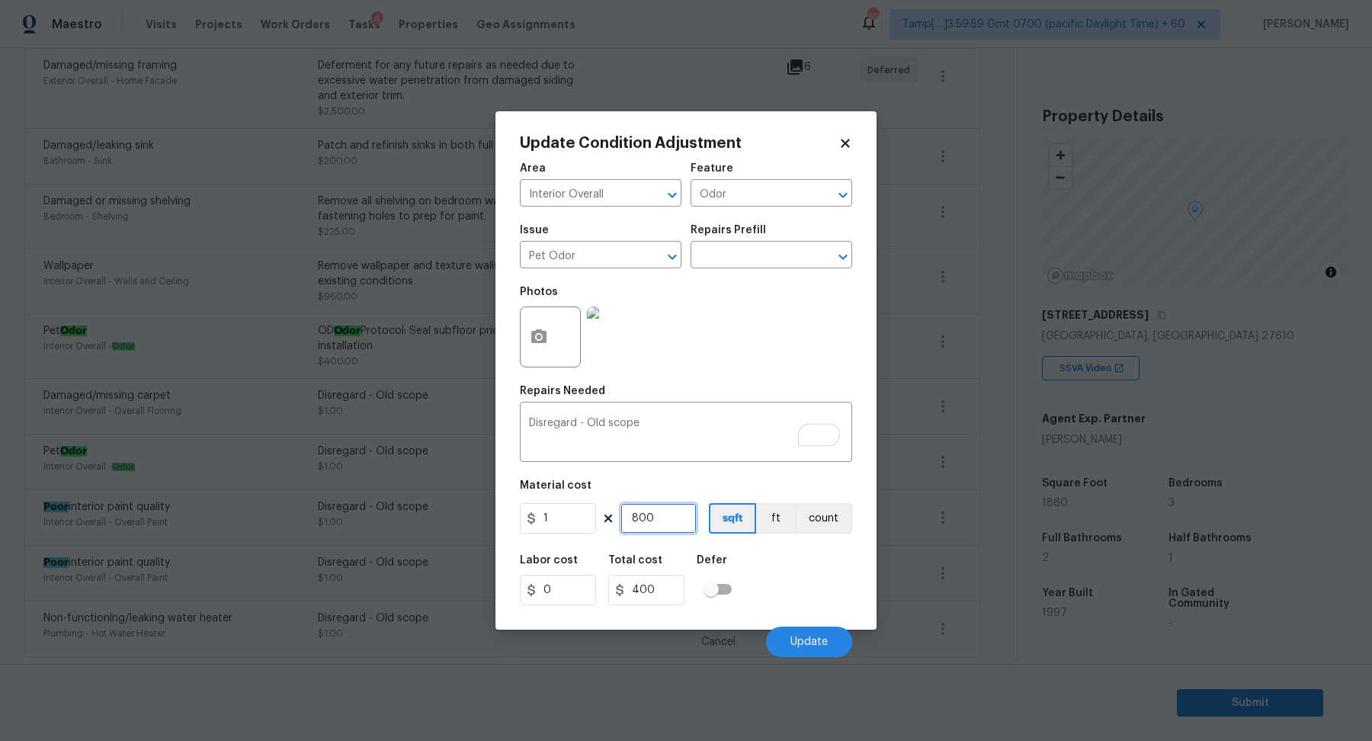
click at [661, 531] on input "800" at bounding box center [658, 518] width 76 height 30
type input "800"
click at [661, 531] on input "800" at bounding box center [658, 518] width 76 height 30
type input "1"
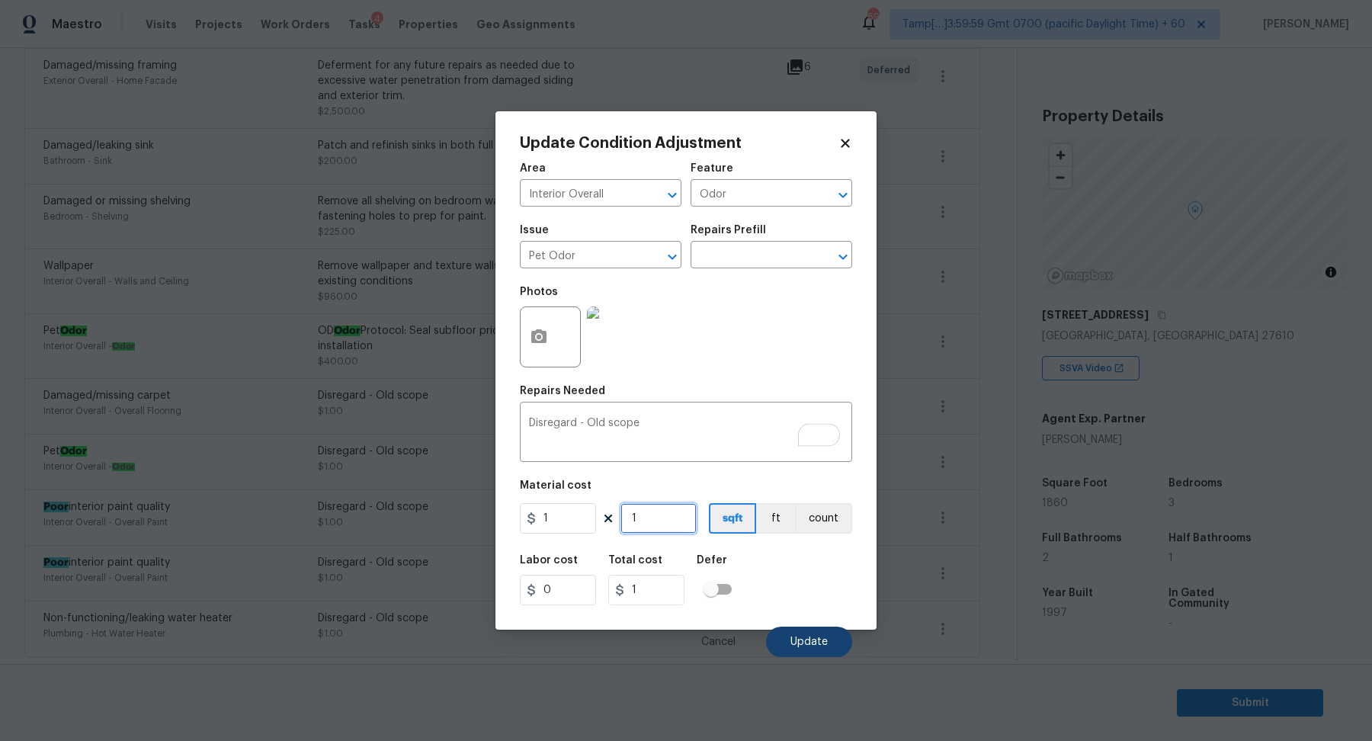
type input "1"
click at [792, 631] on button "Update" at bounding box center [809, 641] width 86 height 30
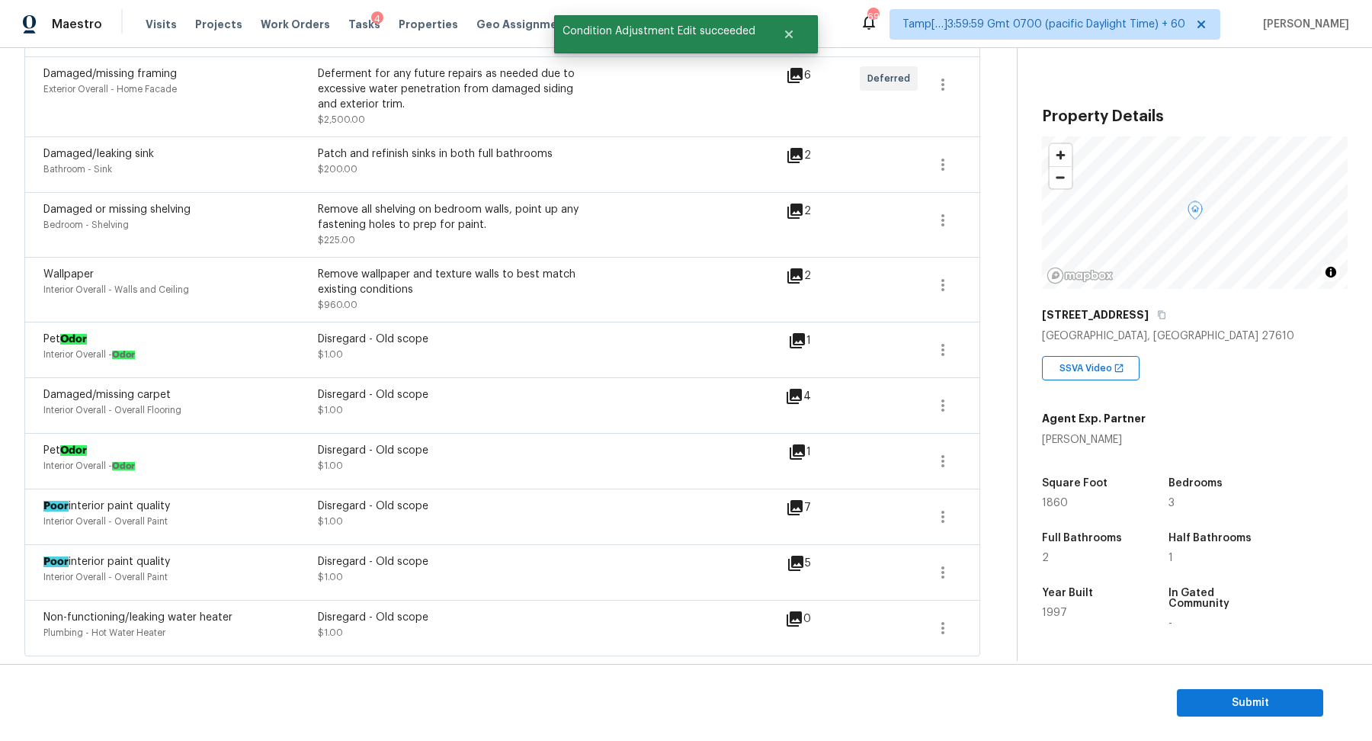
scroll to position [1149, 0]
click at [939, 282] on icon "button" at bounding box center [942, 286] width 18 height 18
click at [997, 281] on div "Edit" at bounding box center [1029, 284] width 119 height 15
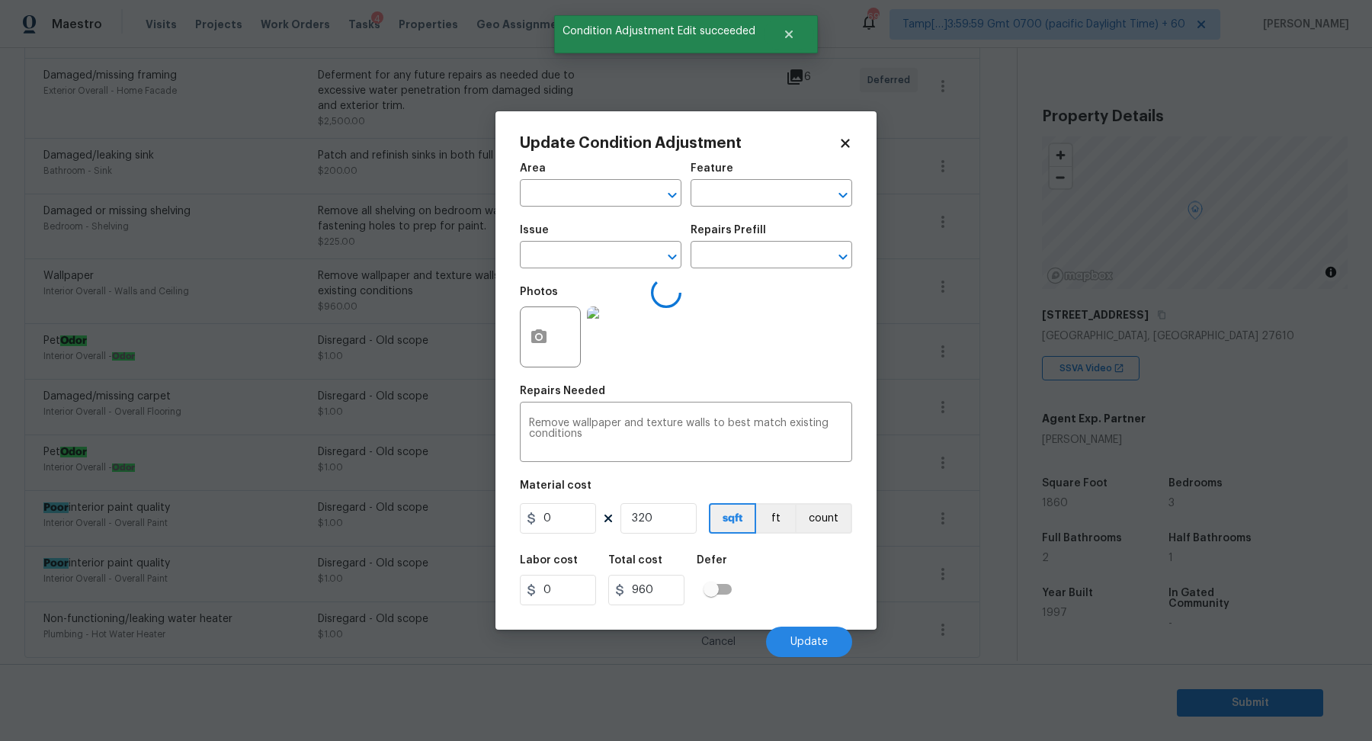
type input "Interior Overall"
type input "Walls and Ceiling"
type input "Wallpaper"
type input "3"
click at [736, 418] on textarea "Remove wallpaper and texture walls to best match existing conditions" at bounding box center [686, 434] width 314 height 32
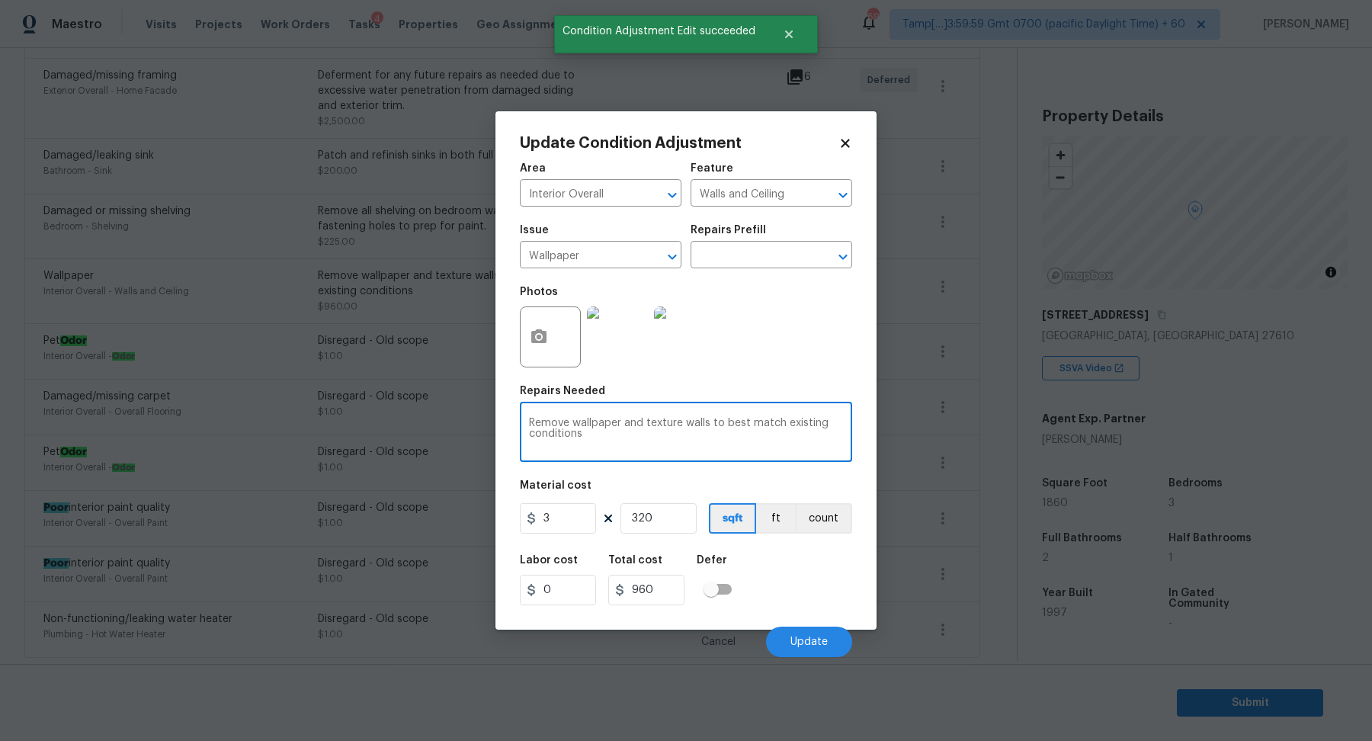
click at [736, 418] on textarea "Remove wallpaper and texture walls to best match existing conditions" at bounding box center [686, 434] width 314 height 32
paste textarea "Disregard - Old scope"
type textarea "Disregard - Old scope"
click at [578, 518] on input "3" at bounding box center [558, 518] width 76 height 30
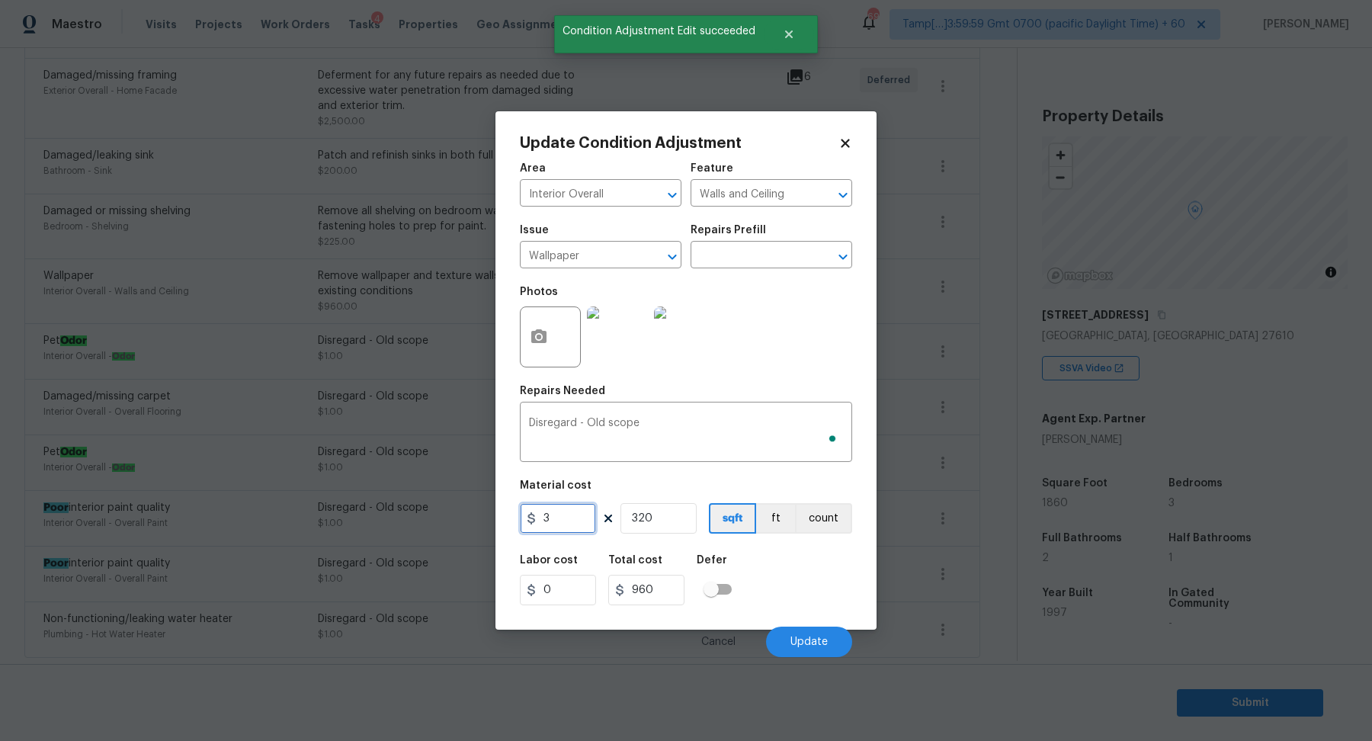
click at [578, 518] on input "3" at bounding box center [558, 518] width 76 height 30
type input "1"
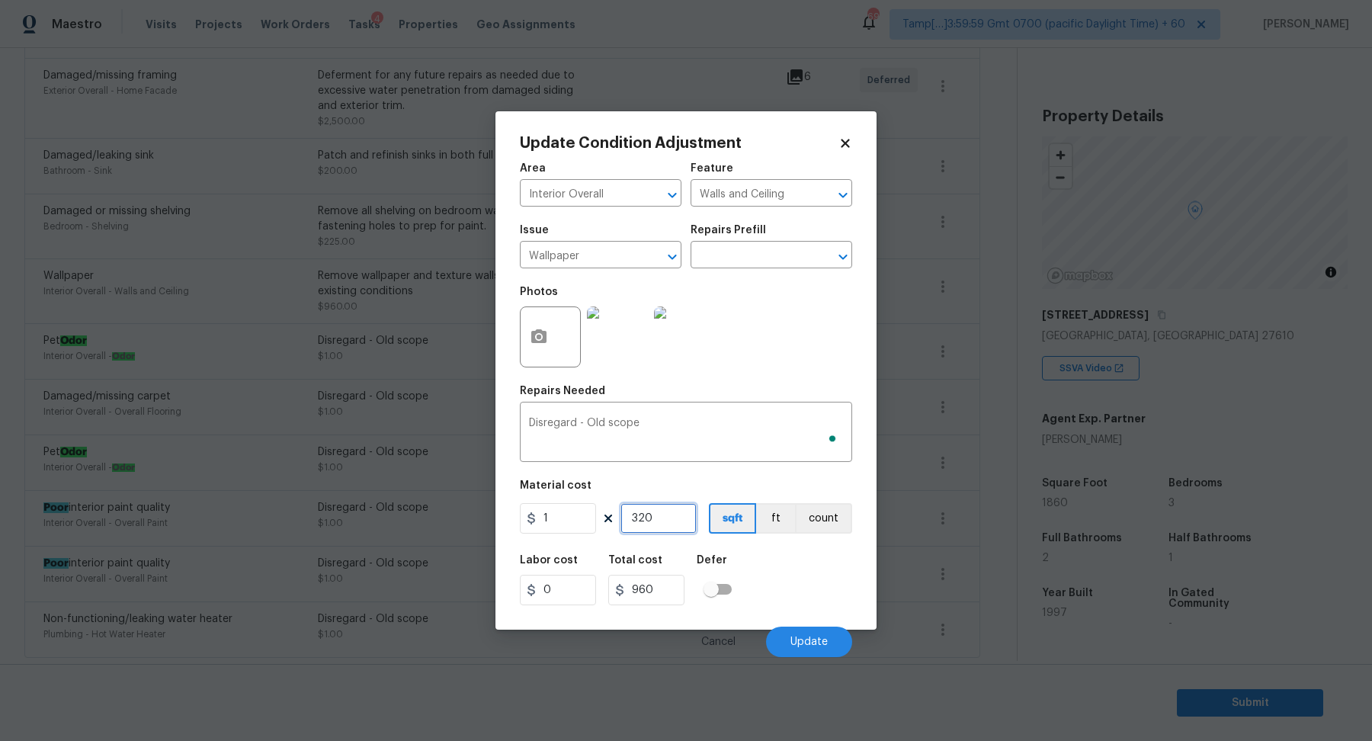
type input "320"
click at [627, 518] on input "320" at bounding box center [658, 518] width 76 height 30
type input "1"
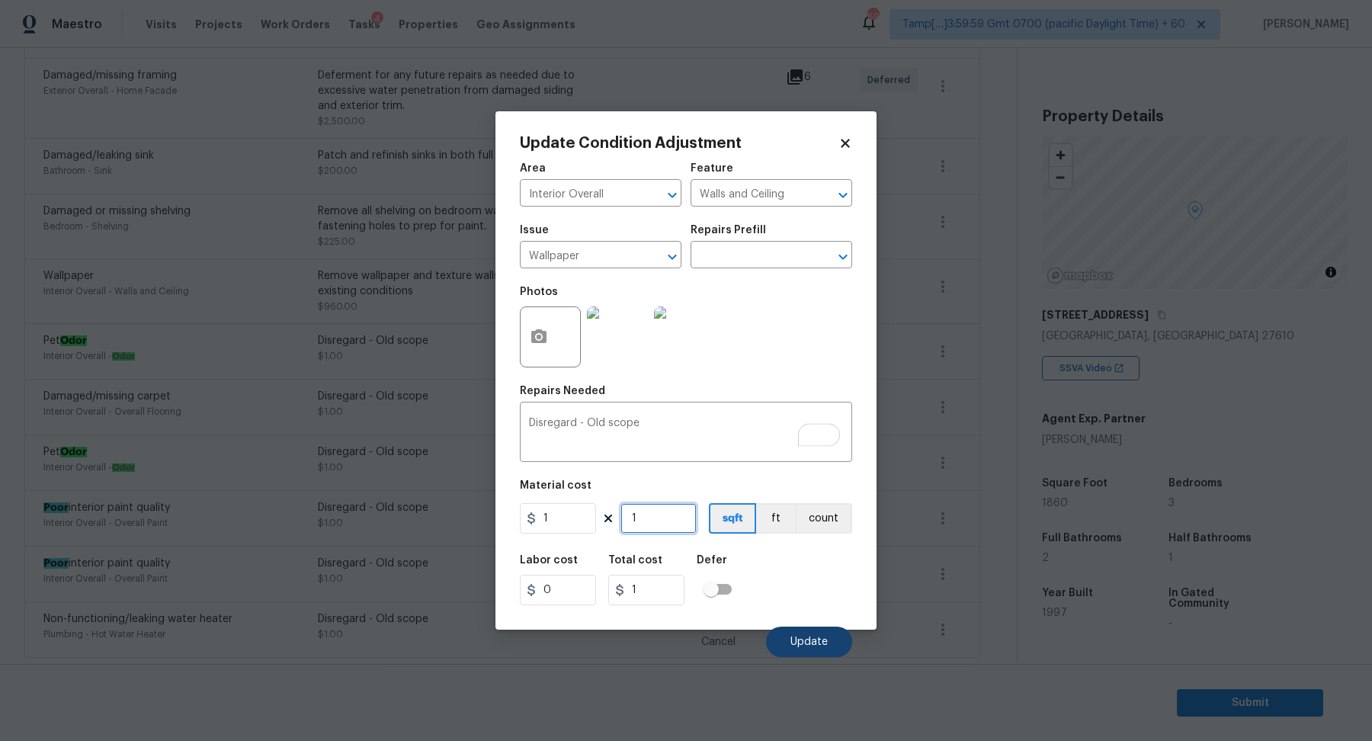
type input "1"
click at [795, 626] on button "Update" at bounding box center [809, 641] width 86 height 30
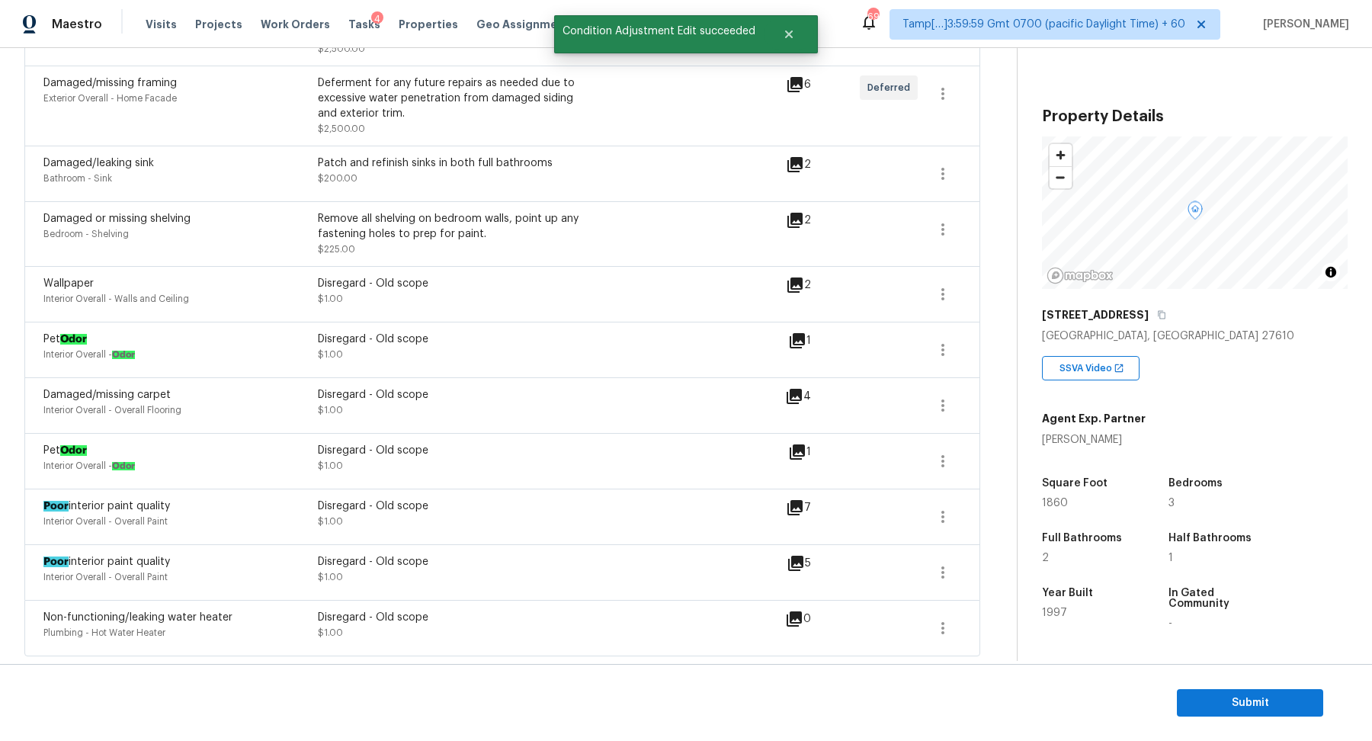
scroll to position [1139, 0]
click at [935, 232] on icon "button" at bounding box center [942, 231] width 18 height 18
click at [993, 233] on div "Edit" at bounding box center [1029, 228] width 119 height 15
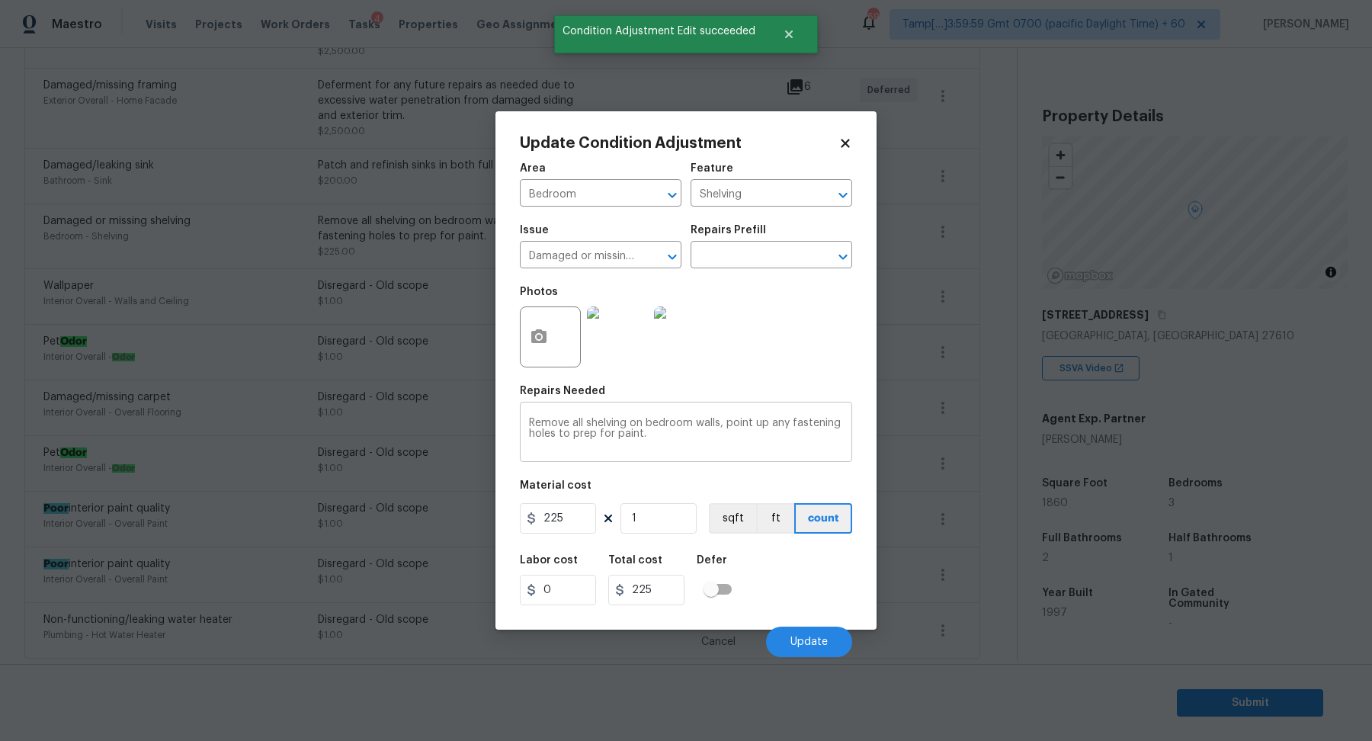
click at [638, 414] on div "Remove all shelving on bedroom walls, point up any fastening holes to prep for …" at bounding box center [686, 433] width 332 height 56
click at [638, 418] on textarea "Remove all shelving on bedroom walls, point up any fastening holes to prep for …" at bounding box center [686, 434] width 314 height 32
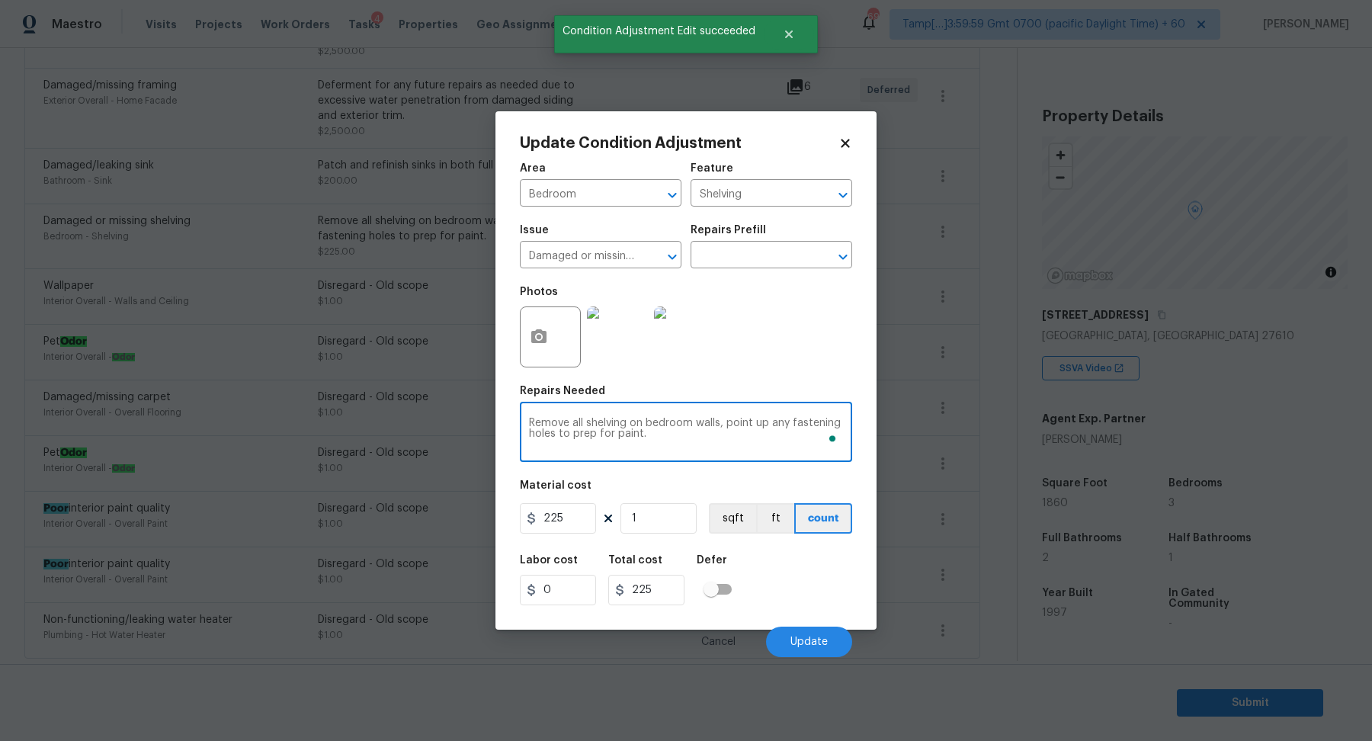
click at [638, 418] on textarea "Remove all shelving on bedroom walls, point up any fastening holes to prep for …" at bounding box center [686, 434] width 314 height 32
paste textarea "Disregard - Old scope"
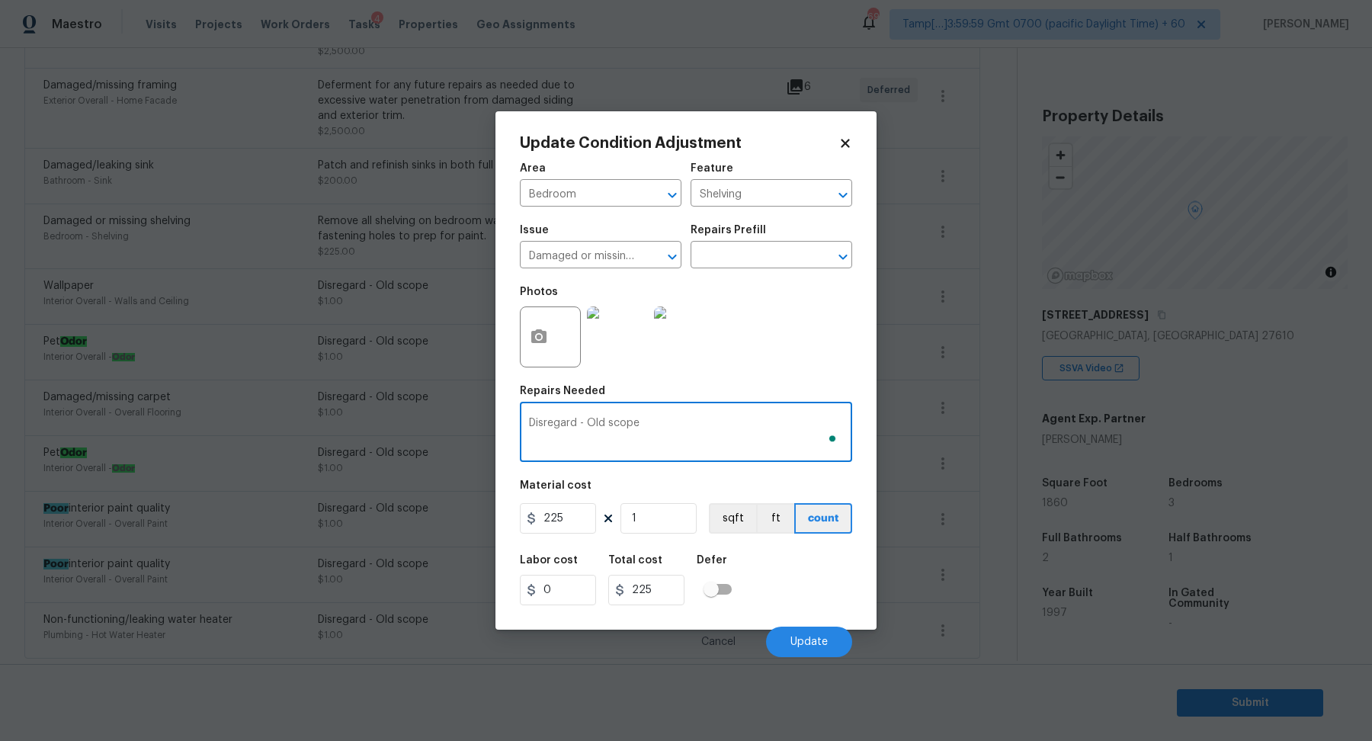
type textarea "Disregard - Old scope"
click at [569, 513] on input "225" at bounding box center [558, 518] width 76 height 30
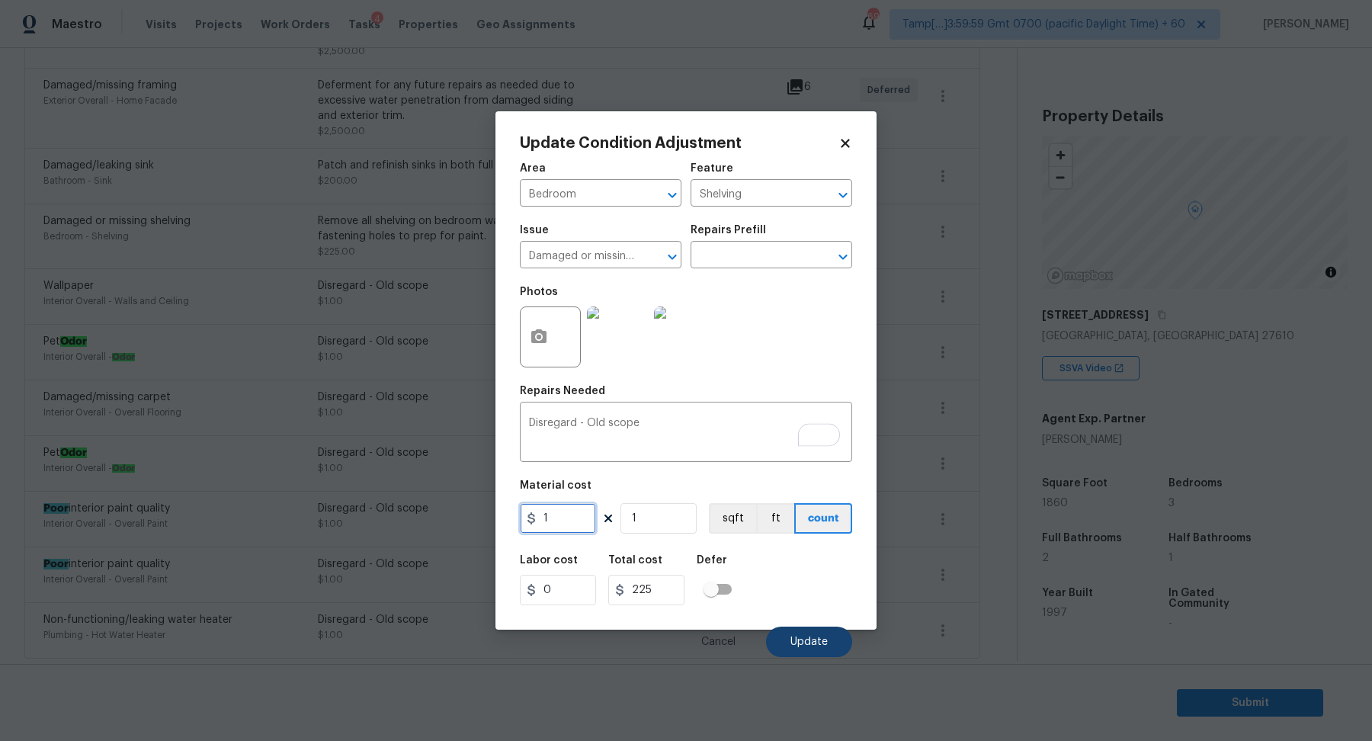
type input "1"
click at [799, 636] on span "Update" at bounding box center [808, 641] width 37 height 11
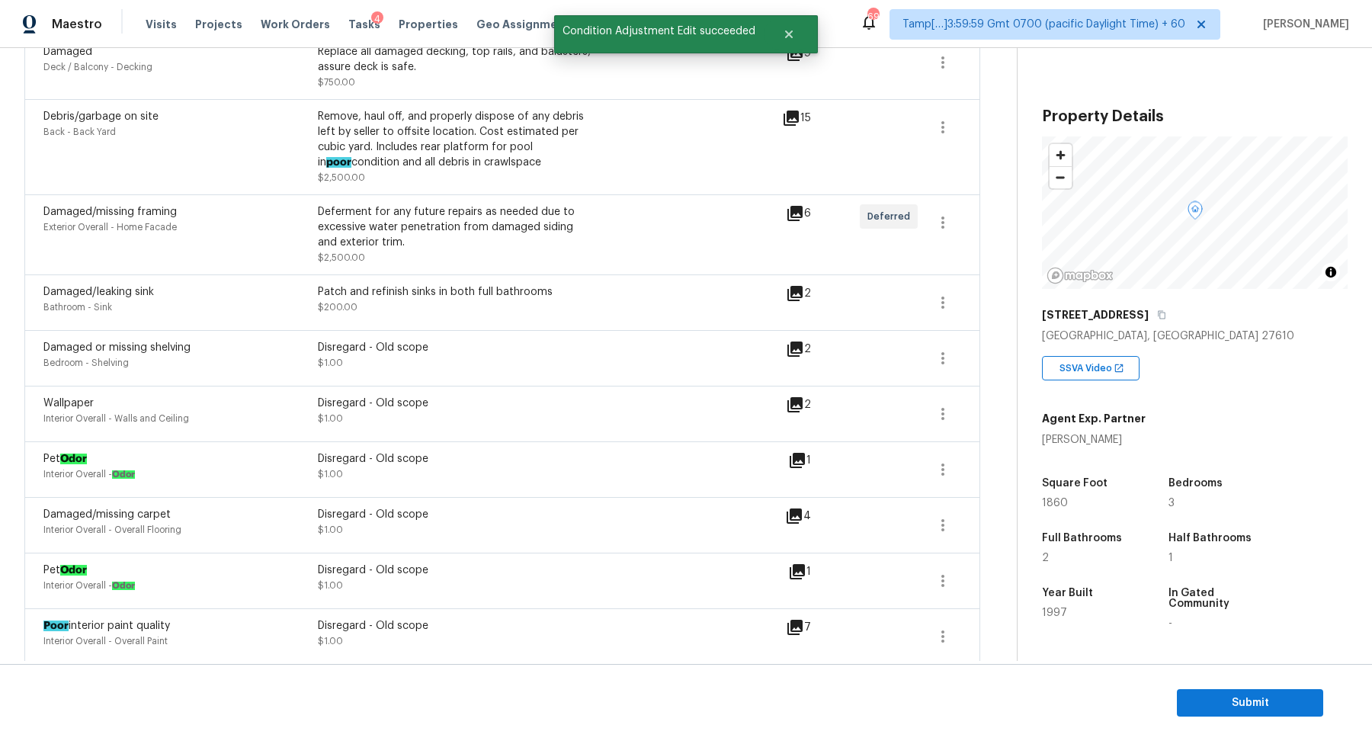
scroll to position [999, 0]
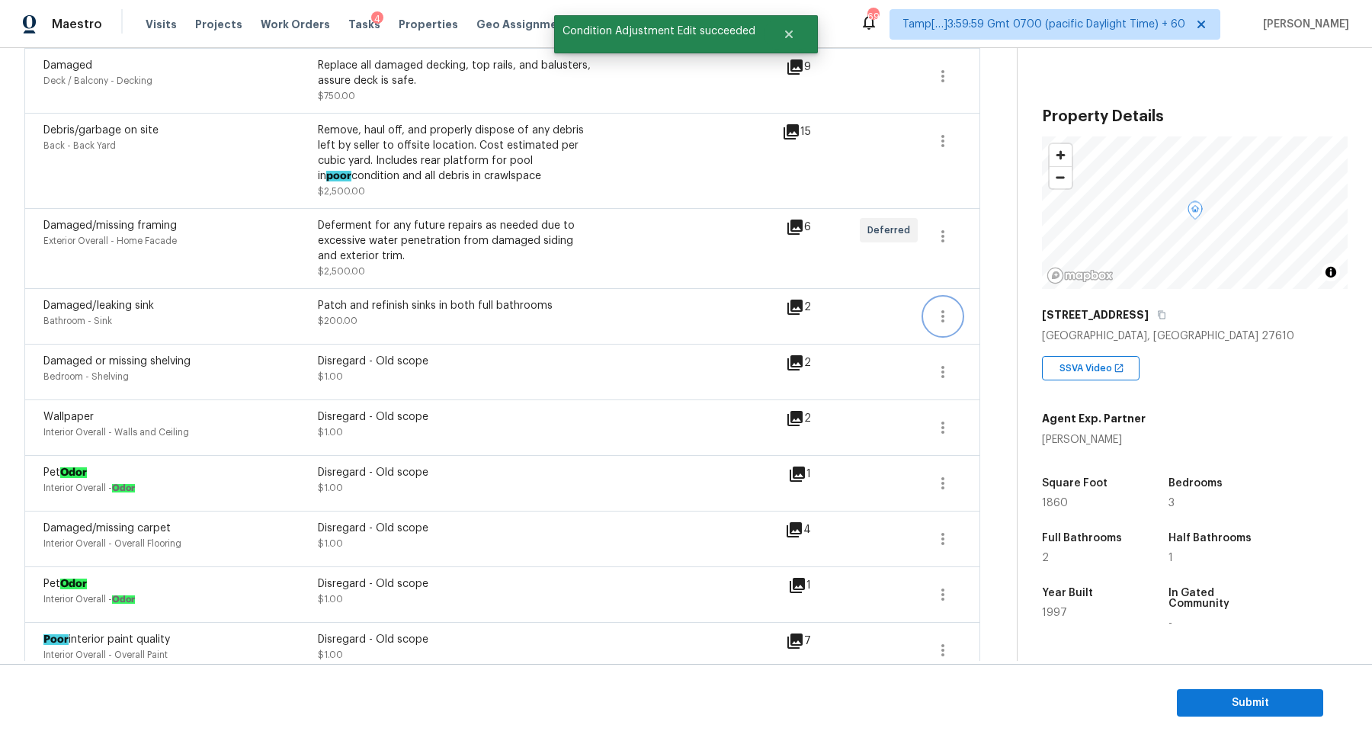
click at [931, 315] on button "button" at bounding box center [942, 316] width 37 height 37
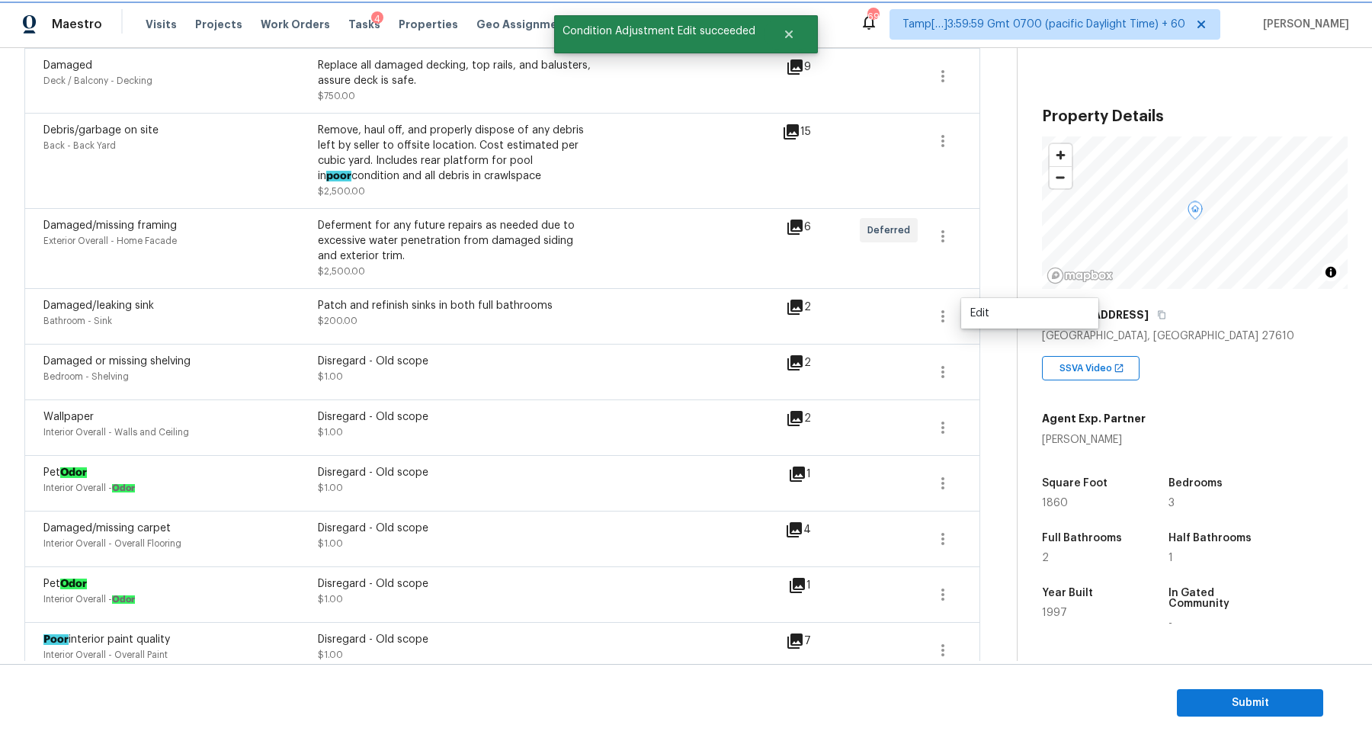
click at [955, 315] on button "button" at bounding box center [942, 316] width 37 height 37
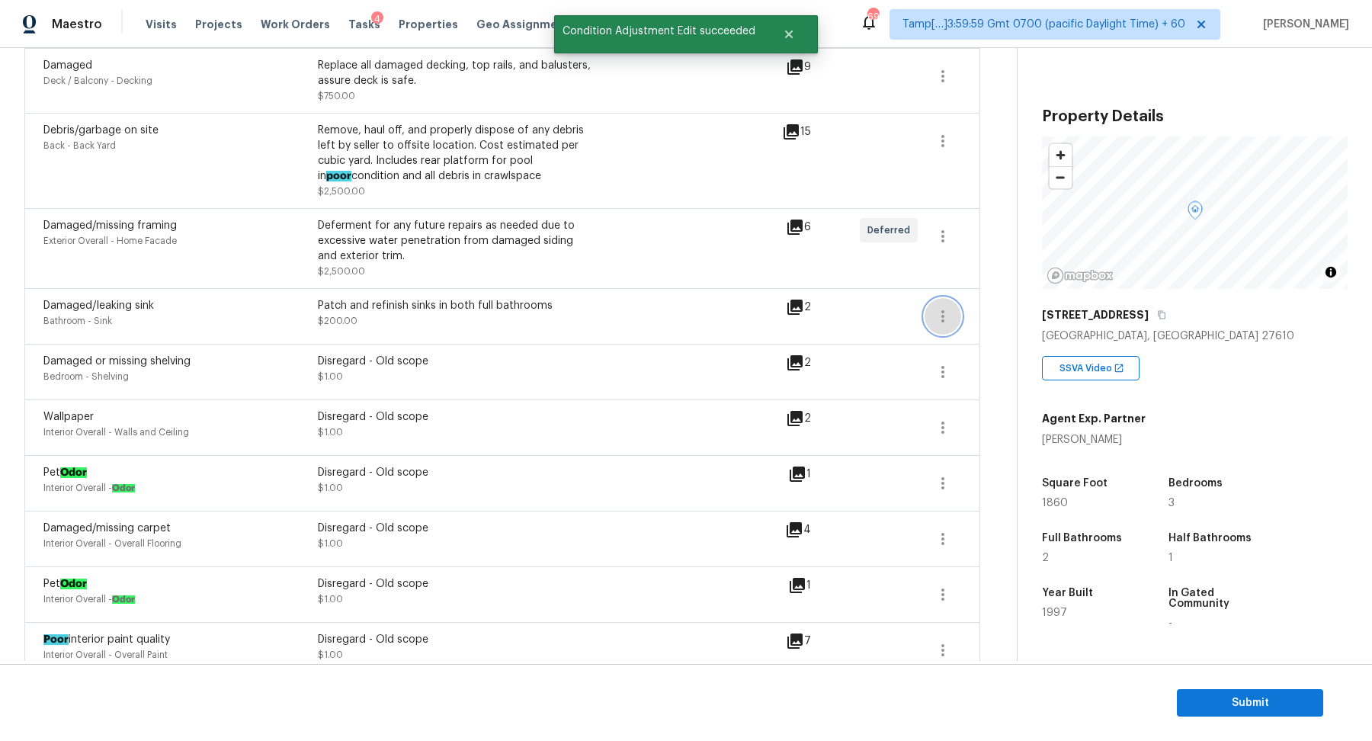
click at [936, 316] on icon "button" at bounding box center [942, 316] width 18 height 18
click at [1006, 321] on link "Edit" at bounding box center [1030, 313] width 130 height 23
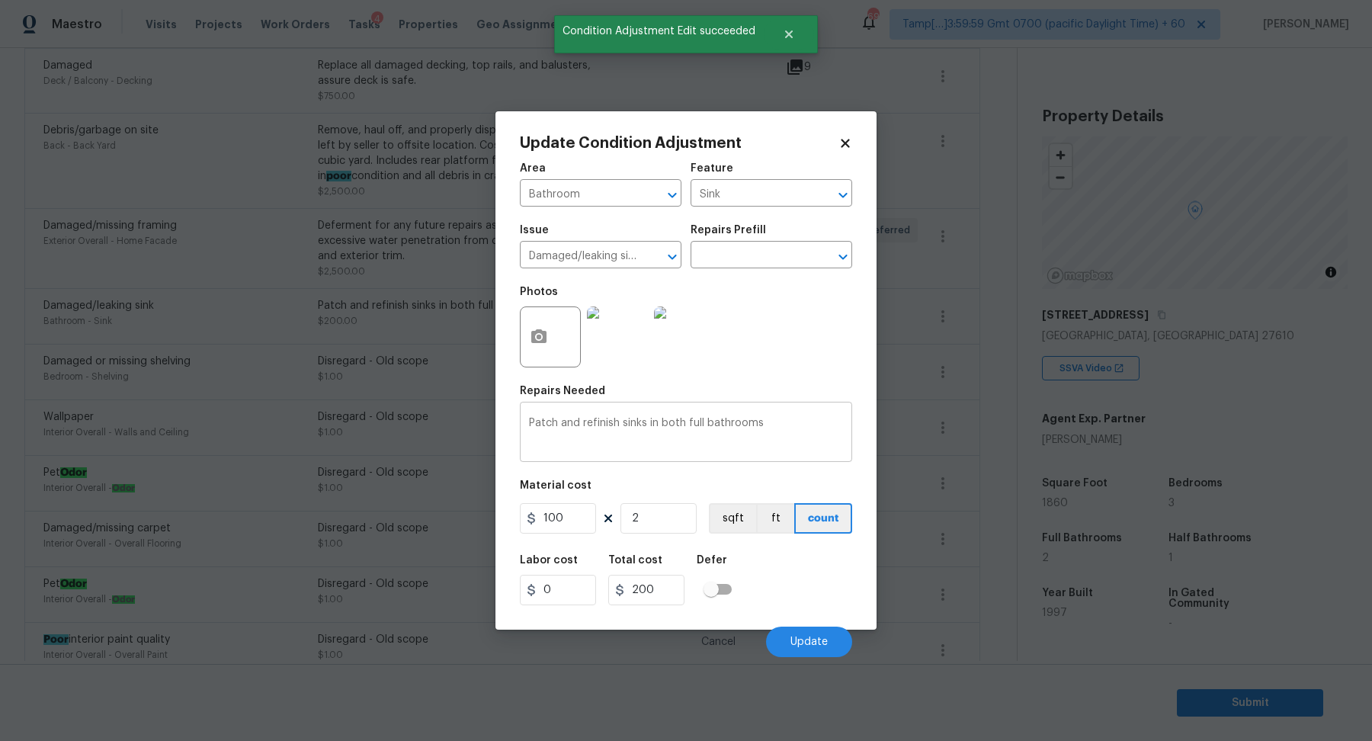
click at [731, 430] on textarea "Patch and refinish sinks in both full bathrooms" at bounding box center [686, 434] width 314 height 32
paste textarea "Disregard - Old scope"
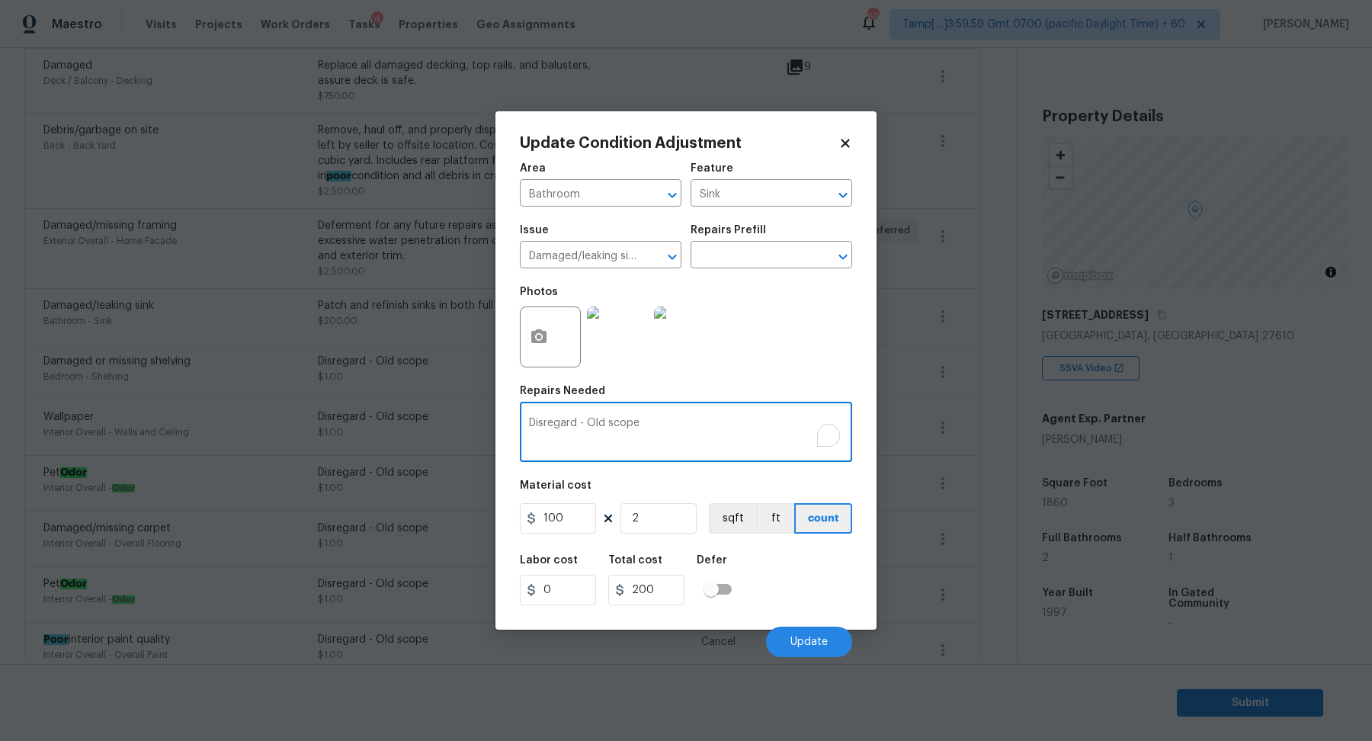
type textarea "Disregard - Old scope"
click at [581, 511] on input "100" at bounding box center [558, 518] width 76 height 30
type input "1"
click at [655, 518] on input "2" at bounding box center [658, 518] width 76 height 30
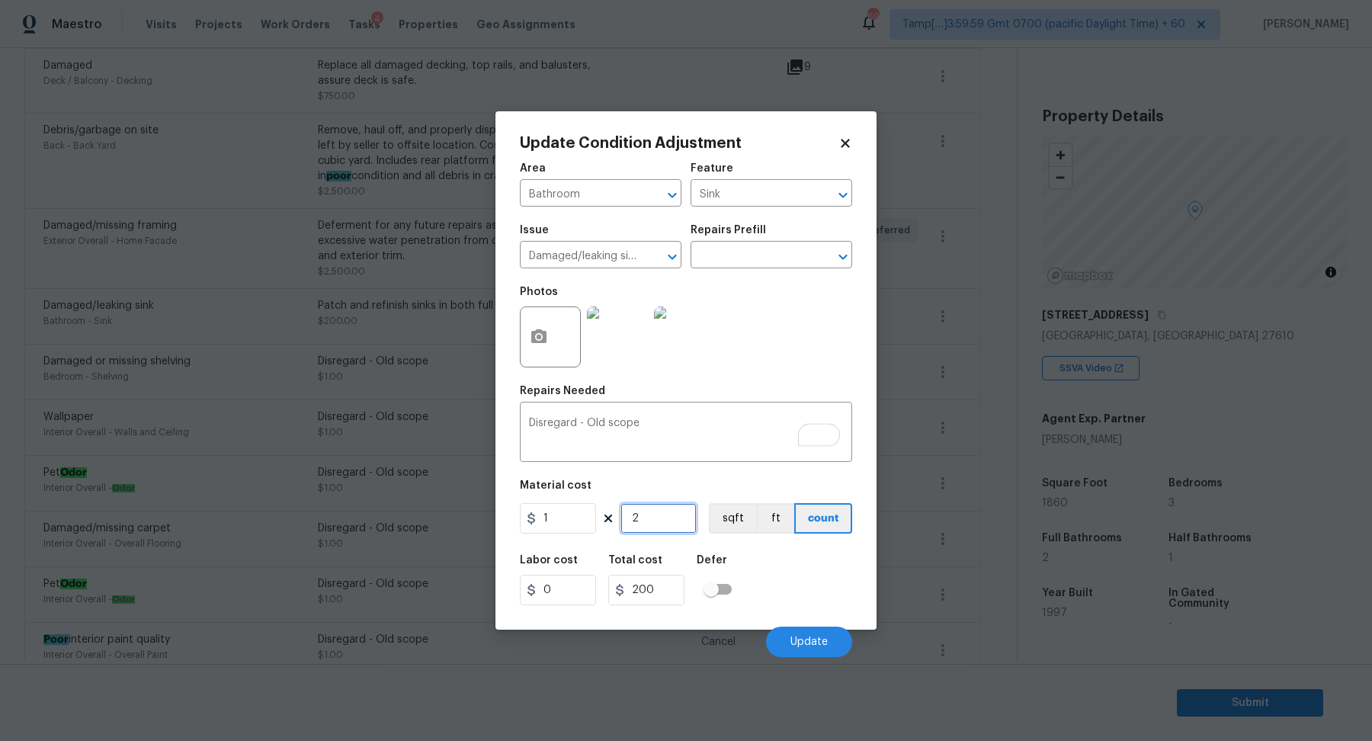
type input "2"
click at [655, 518] on input "2" at bounding box center [658, 518] width 76 height 30
type input "1"
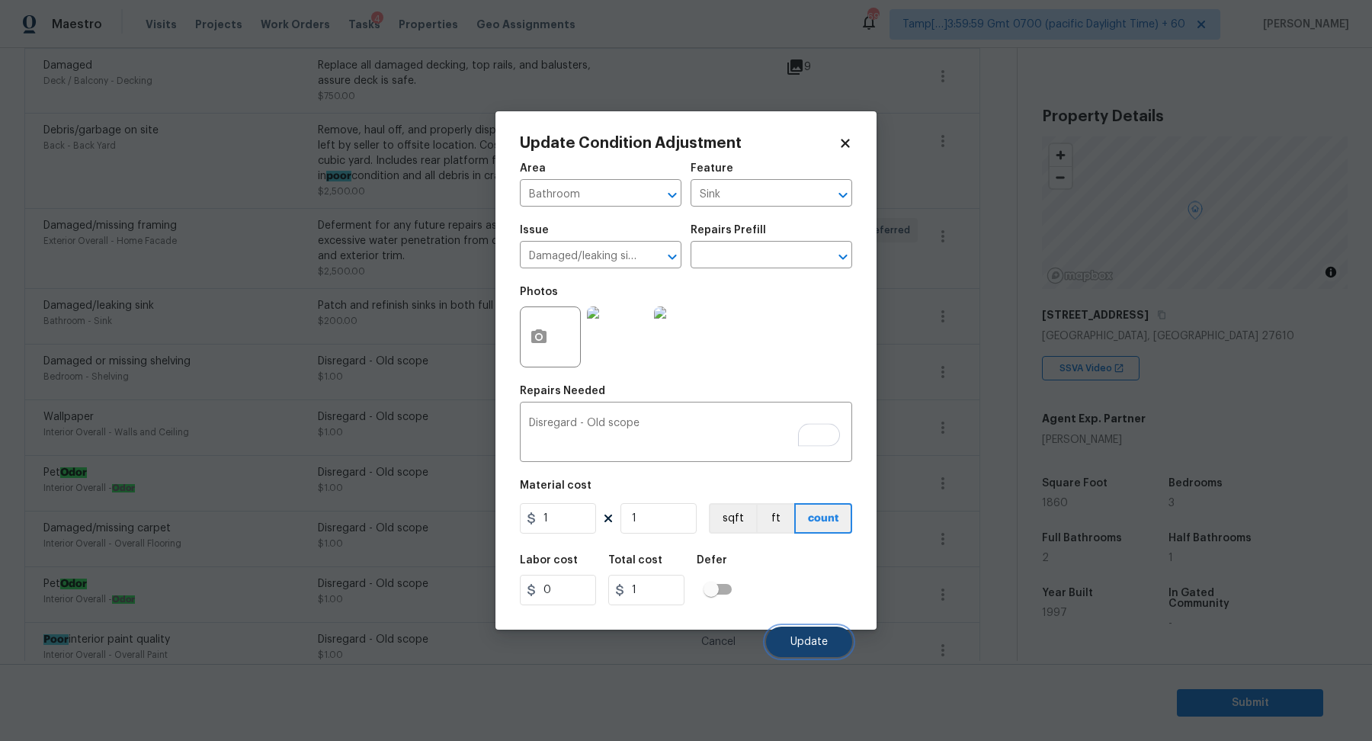
click at [796, 628] on button "Update" at bounding box center [809, 641] width 86 height 30
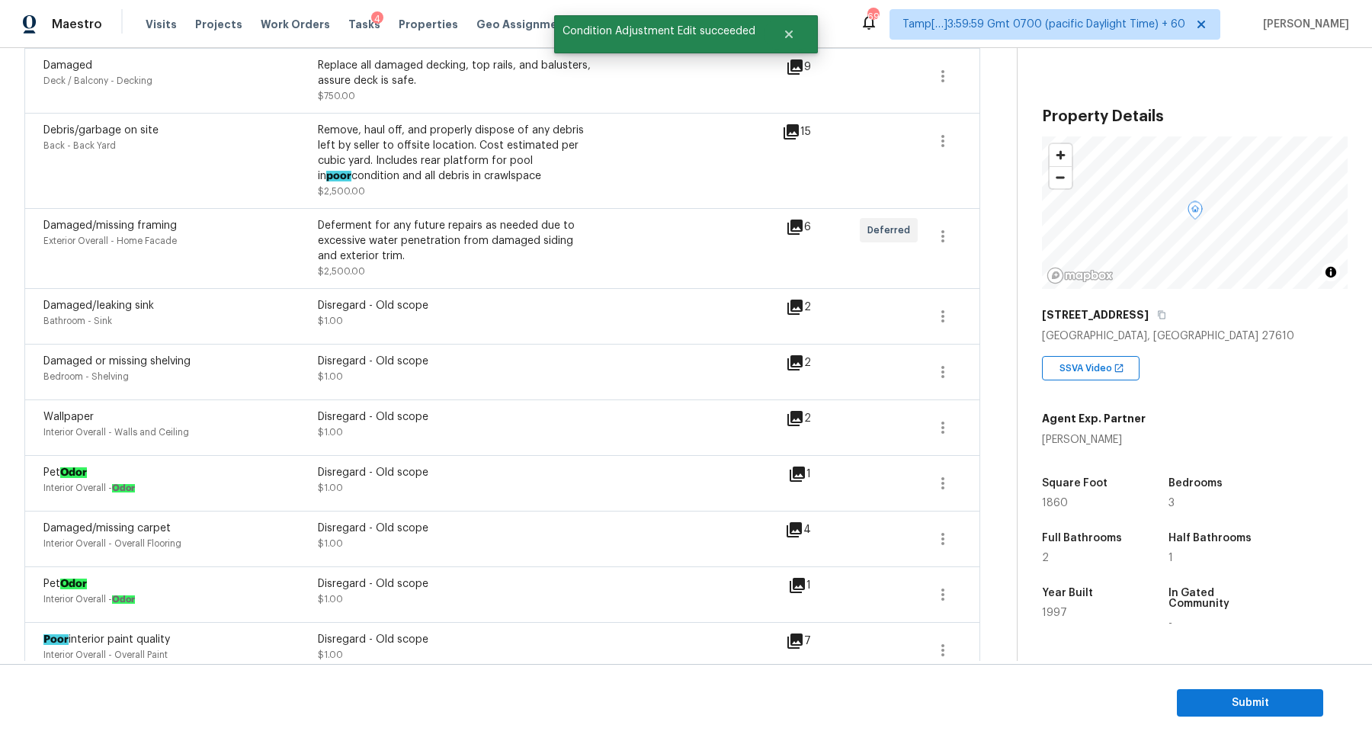
scroll to position [983, 0]
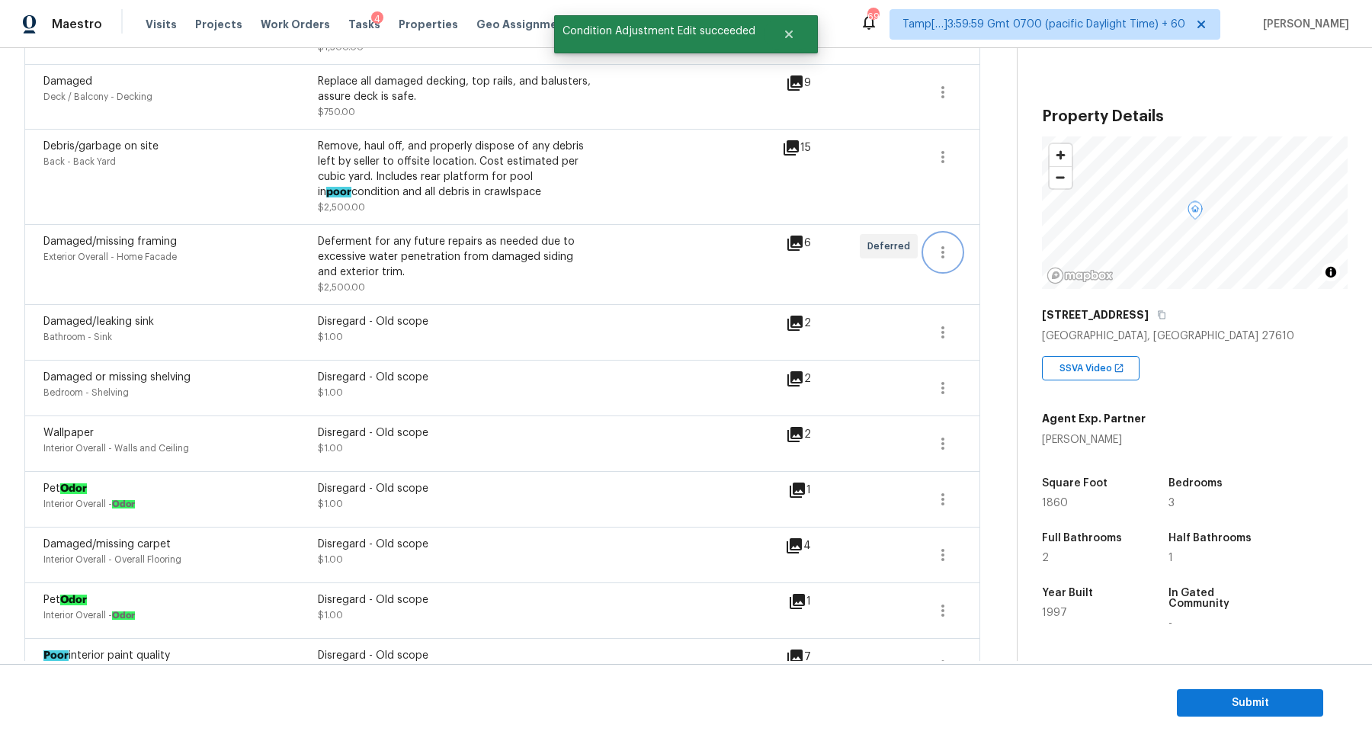
click at [948, 242] on button "button" at bounding box center [942, 252] width 37 height 37
click at [978, 243] on div "Edit" at bounding box center [1029, 249] width 119 height 15
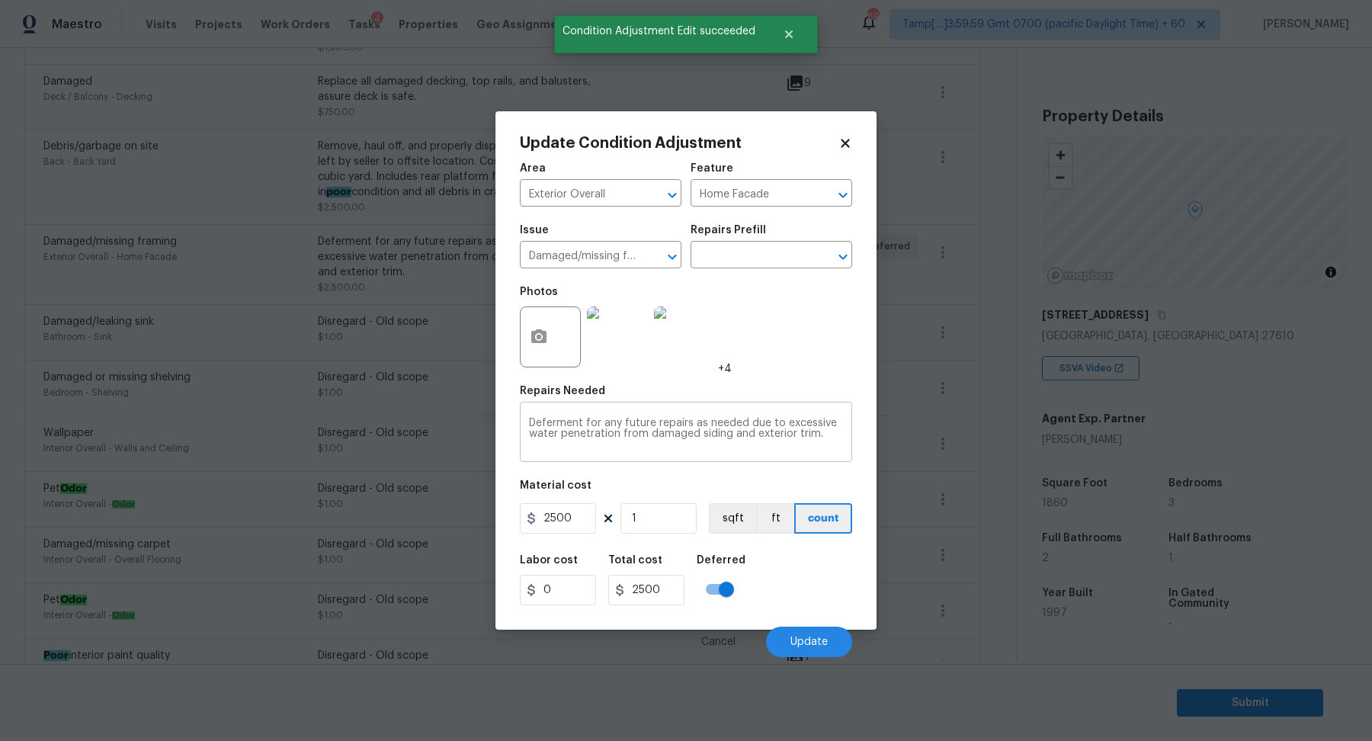
click at [686, 437] on textarea "Deferment for any future repairs as needed due to excessive water penetration f…" at bounding box center [686, 434] width 314 height 32
paste textarea "isregard - Old scope"
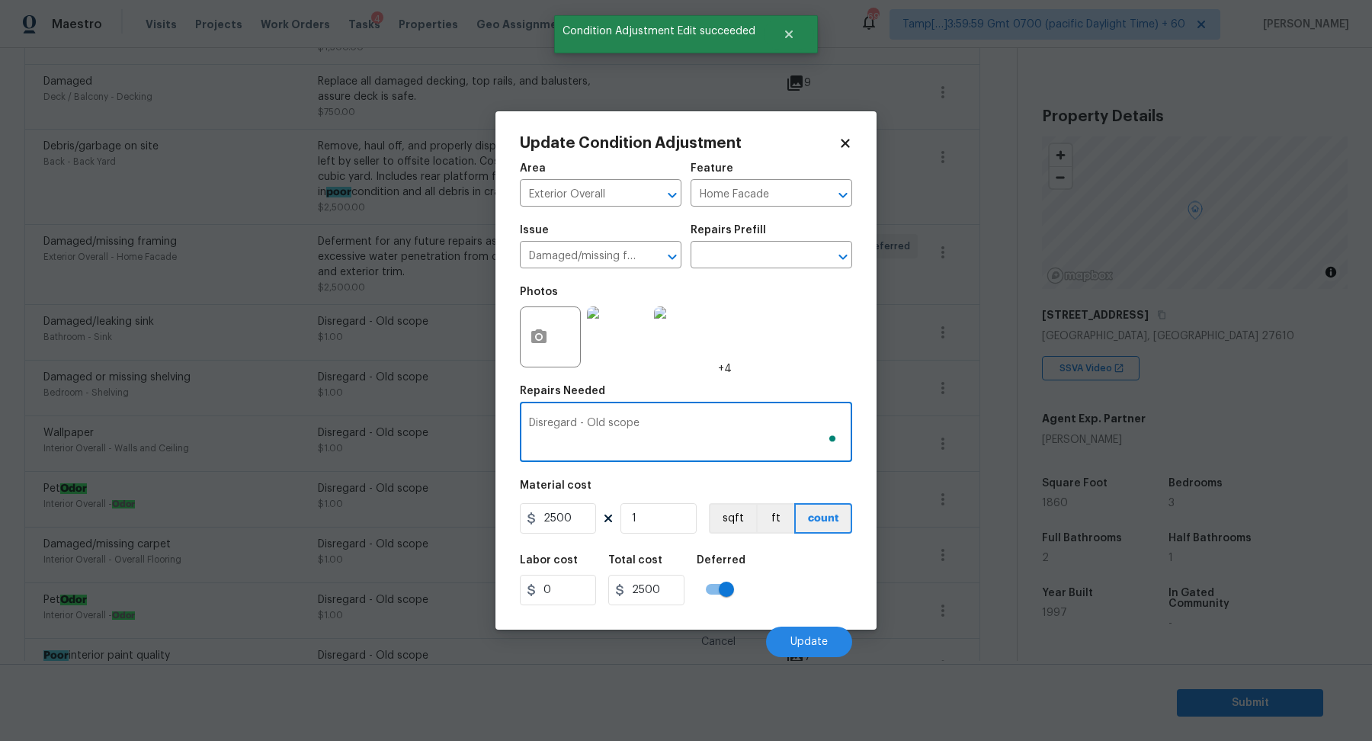
type textarea "Disregard - Old scope"
click at [580, 524] on input "2500" at bounding box center [558, 518] width 76 height 30
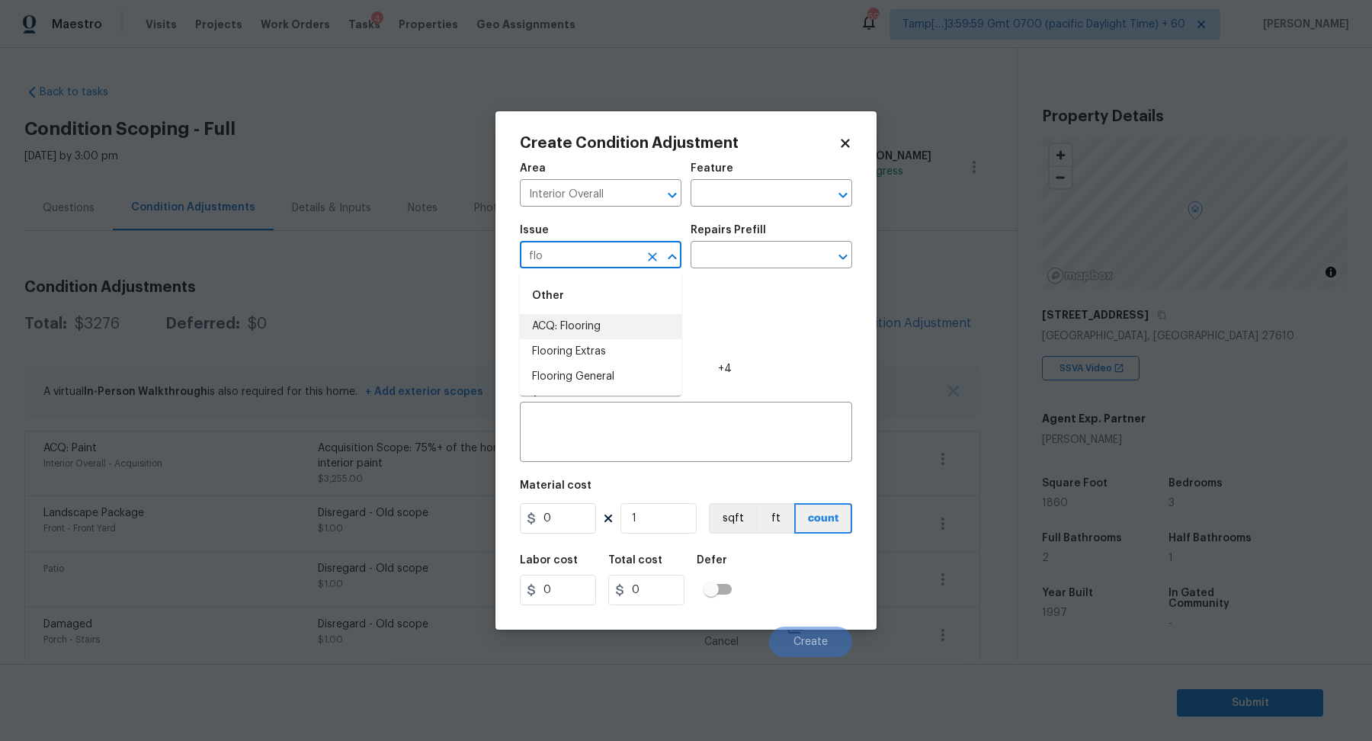
click at [651, 315] on li "ACQ: Flooring" at bounding box center [601, 326] width 162 height 25
click at [785, 241] on div "Repairs Prefill" at bounding box center [771, 235] width 162 height 20
click at [597, 270] on span "Issue ACQ: Flooring ​" at bounding box center [601, 247] width 162 height 62
click at [616, 263] on input "ACQ: Flooring" at bounding box center [579, 257] width 119 height 24
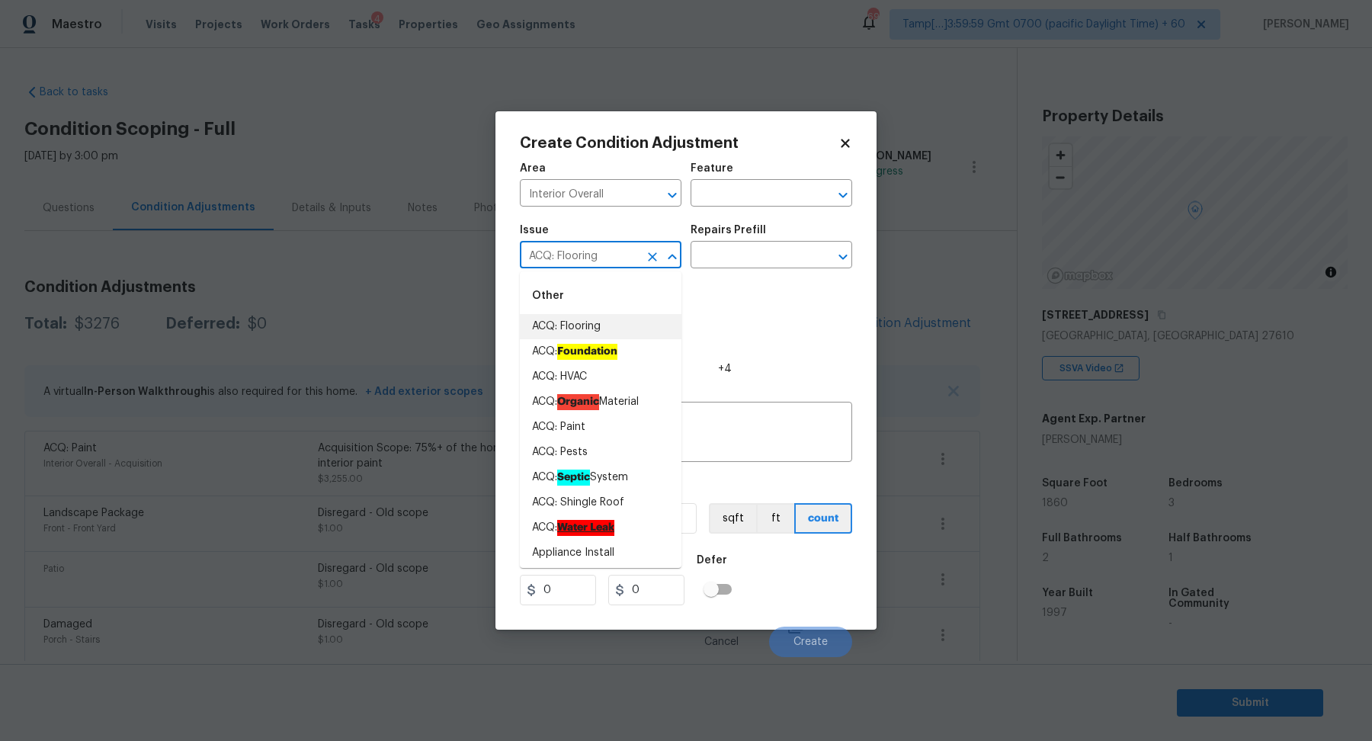
click at [616, 263] on input "ACQ: Flooring" at bounding box center [579, 257] width 119 height 24
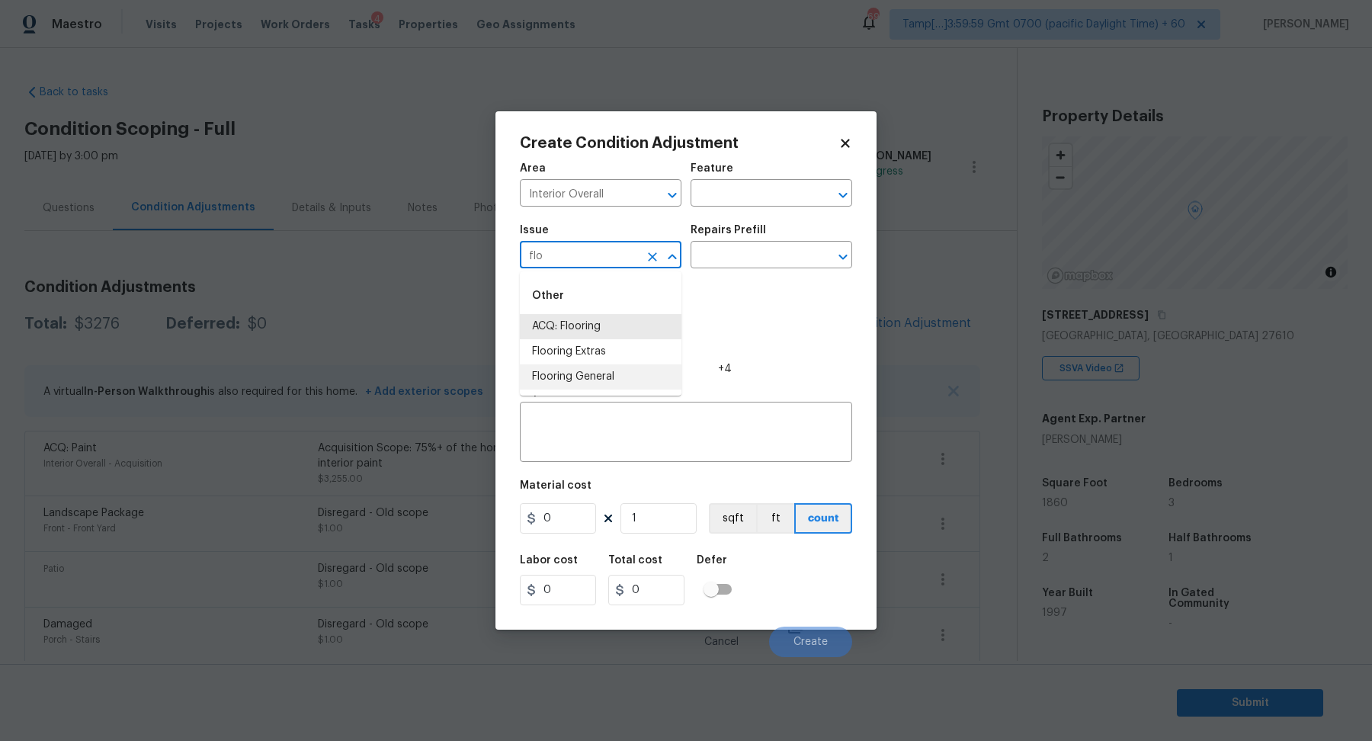
click at [553, 373] on li "Flooring General" at bounding box center [601, 376] width 162 height 25
type input "Flooring General"
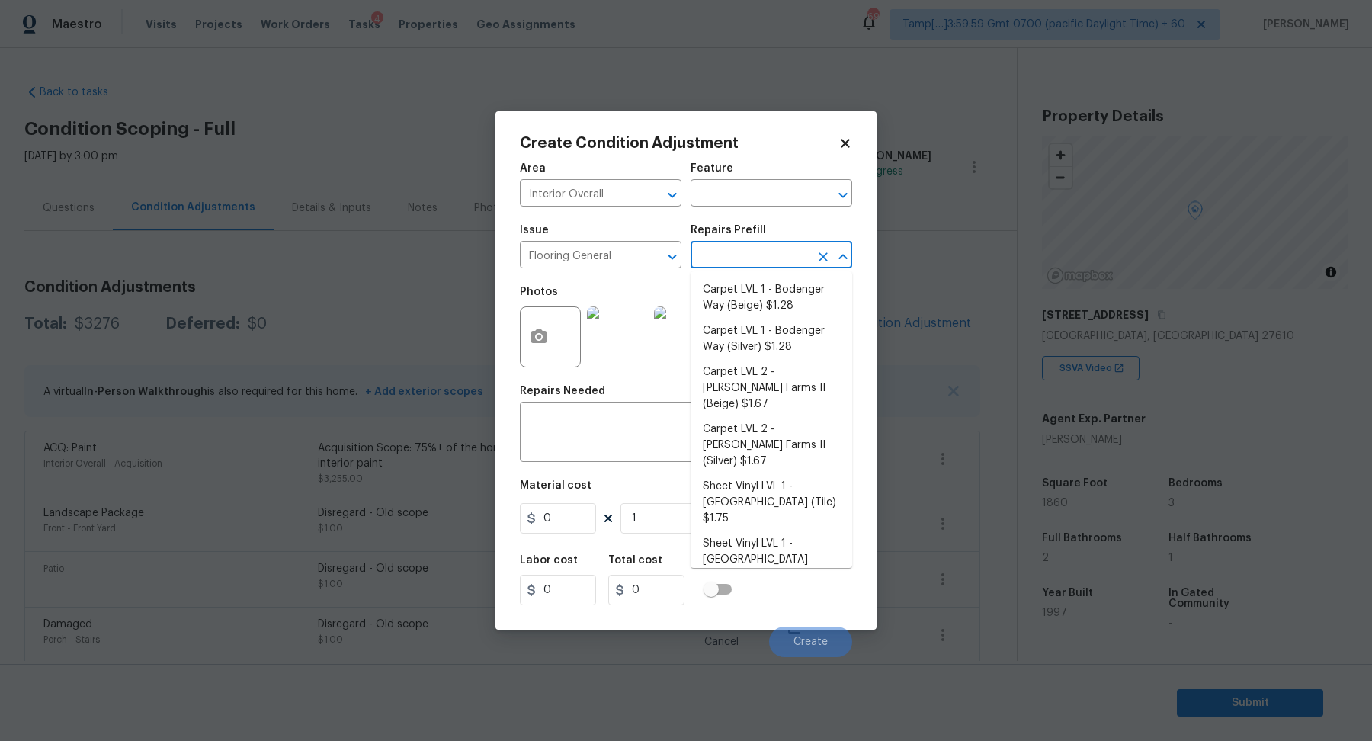
click at [759, 264] on input "text" at bounding box center [749, 257] width 119 height 24
click at [778, 386] on li "Carpet LVL 2 - Abshire Farms II (Beige) $1.67" at bounding box center [771, 388] width 162 height 57
type input "Overall Flooring"
type input "1.67"
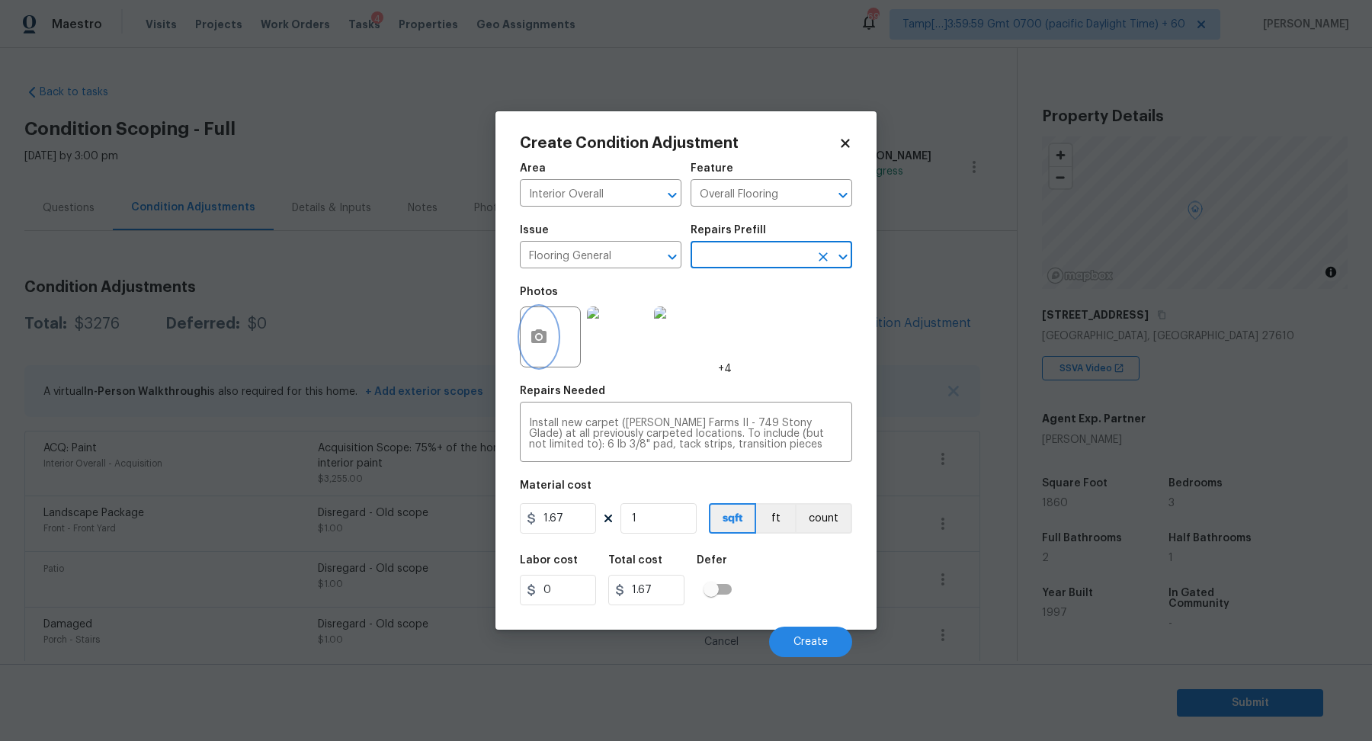
click at [533, 354] on button "button" at bounding box center [538, 336] width 37 height 59
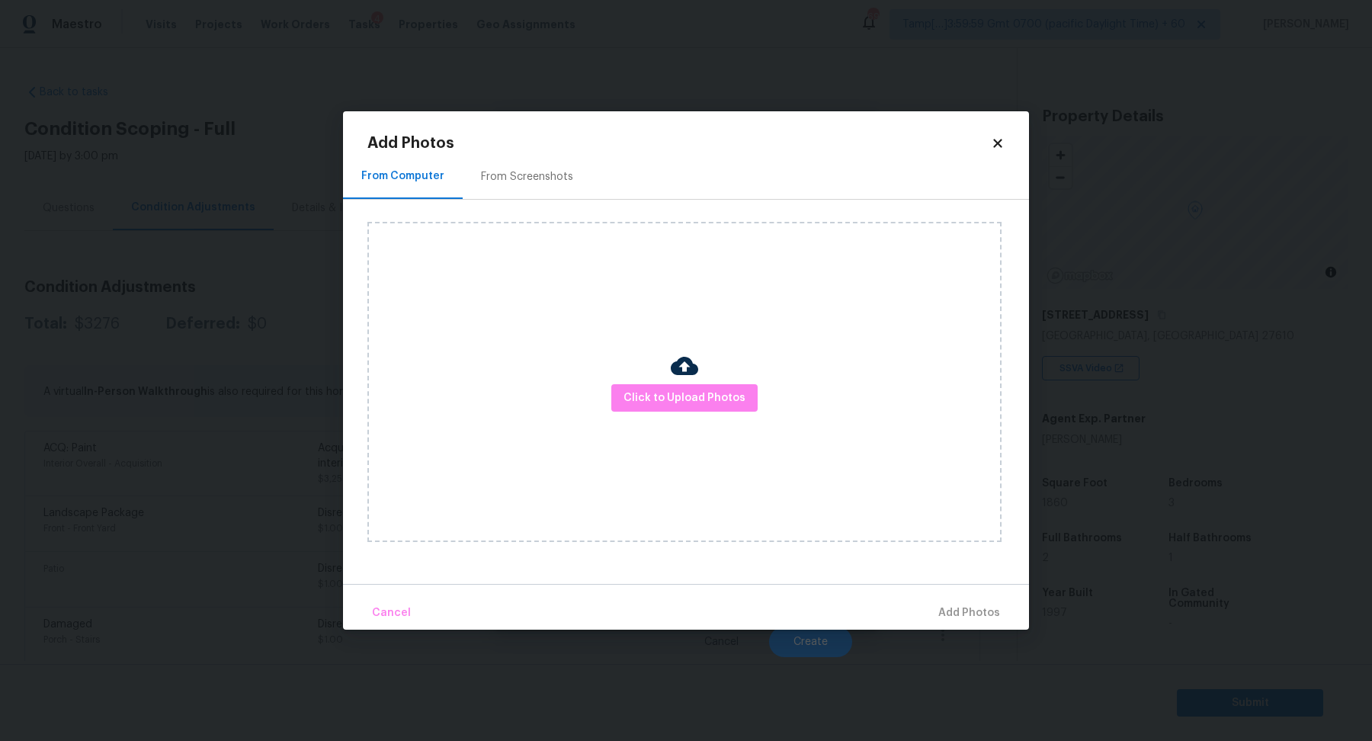
click at [651, 419] on div "Click to Upload Photos" at bounding box center [684, 382] width 634 height 320
click at [671, 401] on span "Click to Upload Photos" at bounding box center [684, 398] width 122 height 19
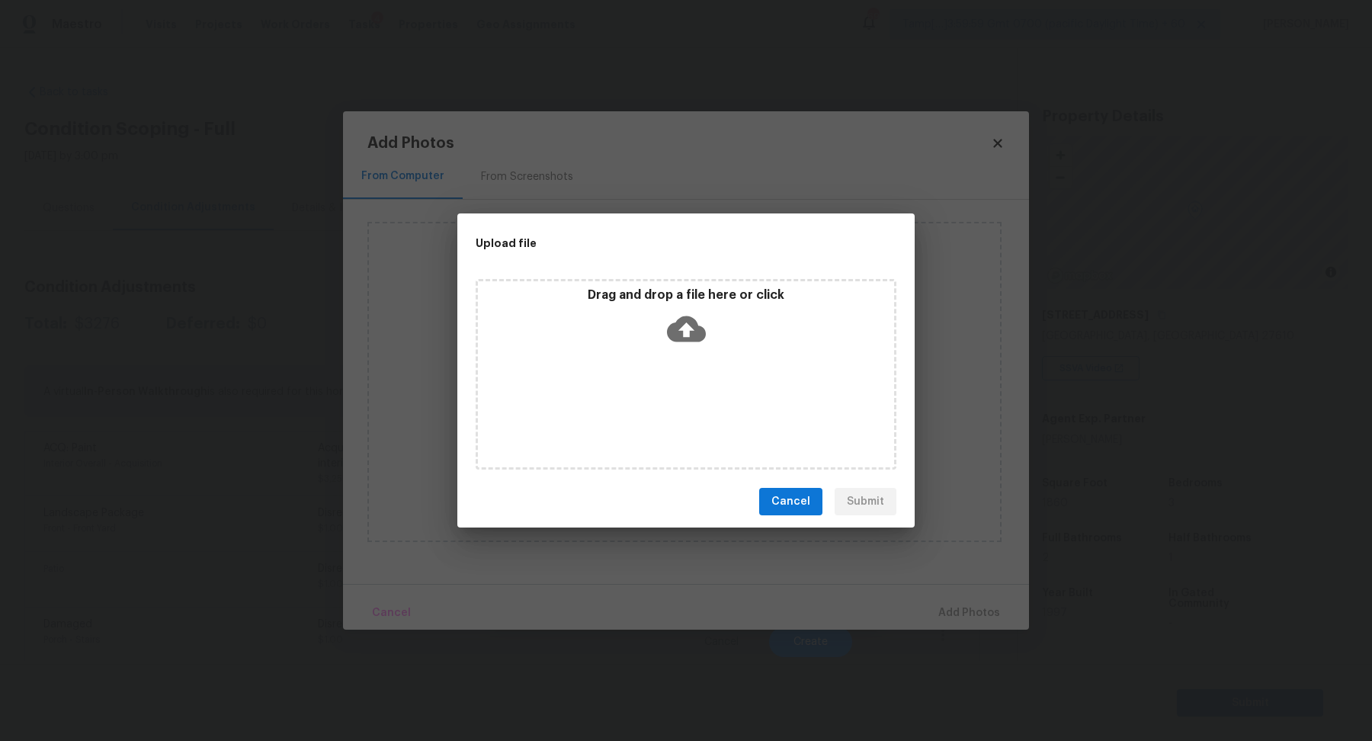
click at [716, 332] on div "Drag and drop a file here or click" at bounding box center [686, 320] width 416 height 66
